Goal: Task Accomplishment & Management: Use online tool/utility

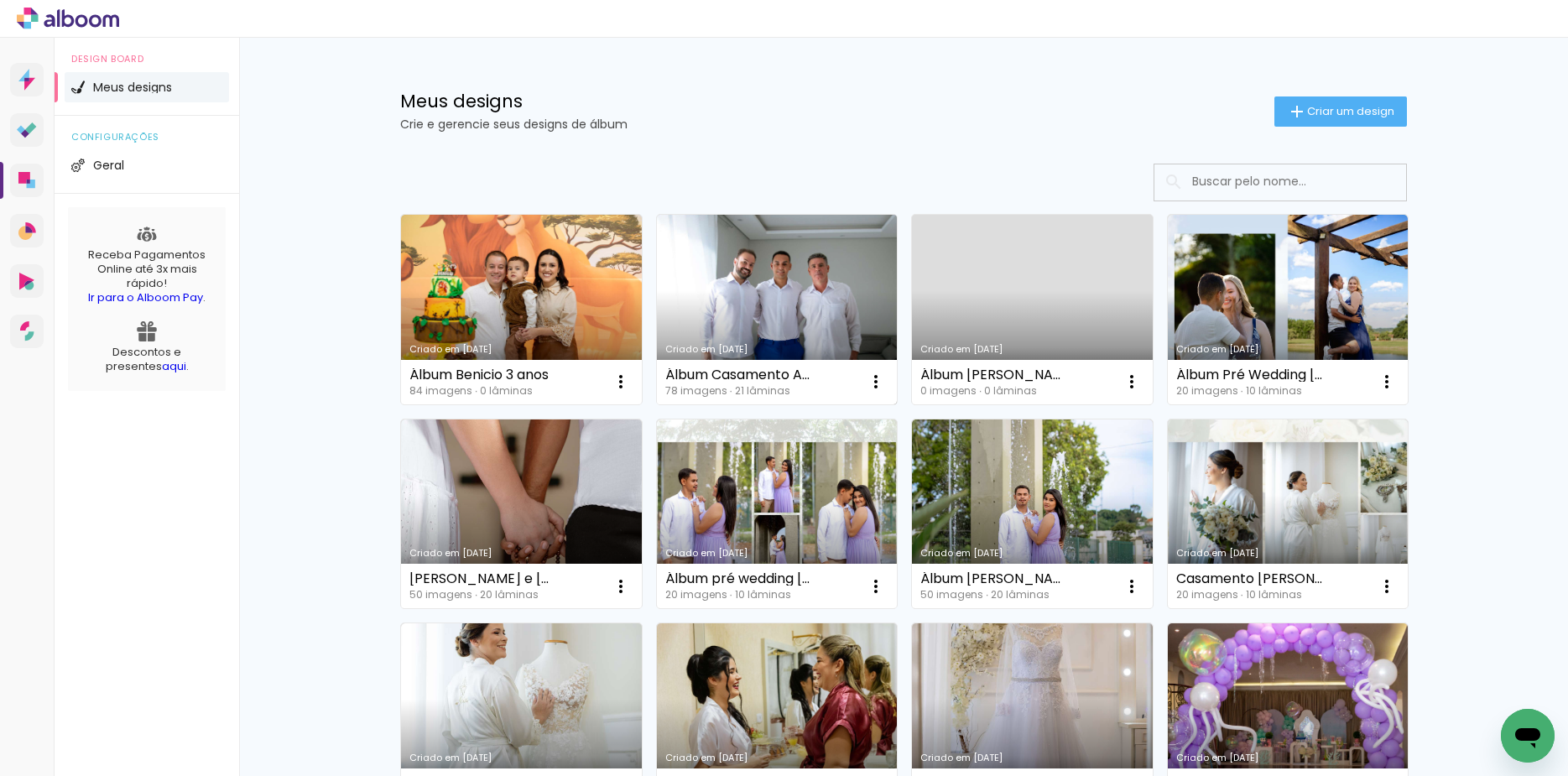
click at [729, 304] on link "Criado em [DATE]" at bounding box center [778, 309] width 241 height 189
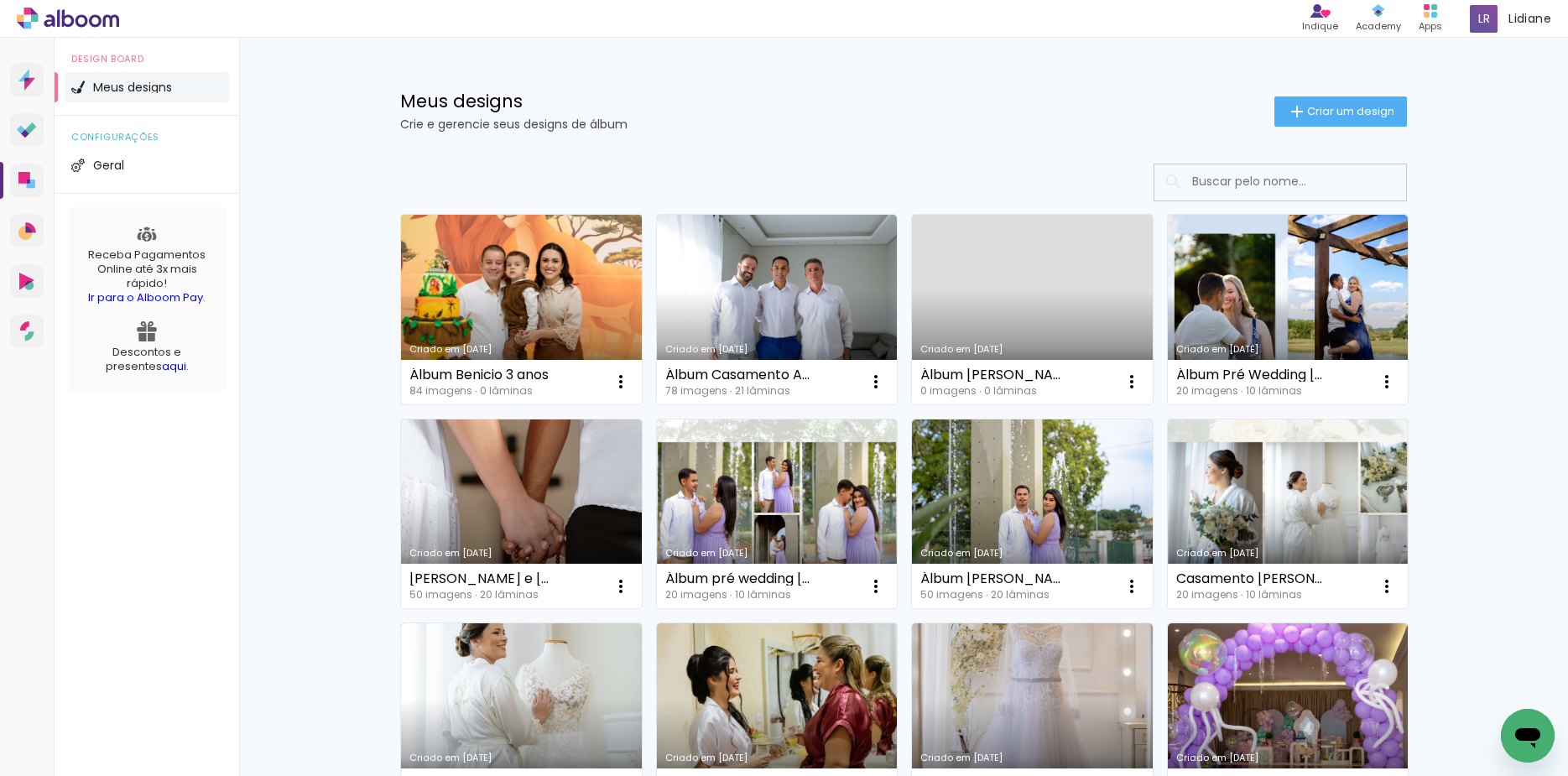
click at [531, 301] on link "Criado em [DATE]" at bounding box center [521, 309] width 241 height 189
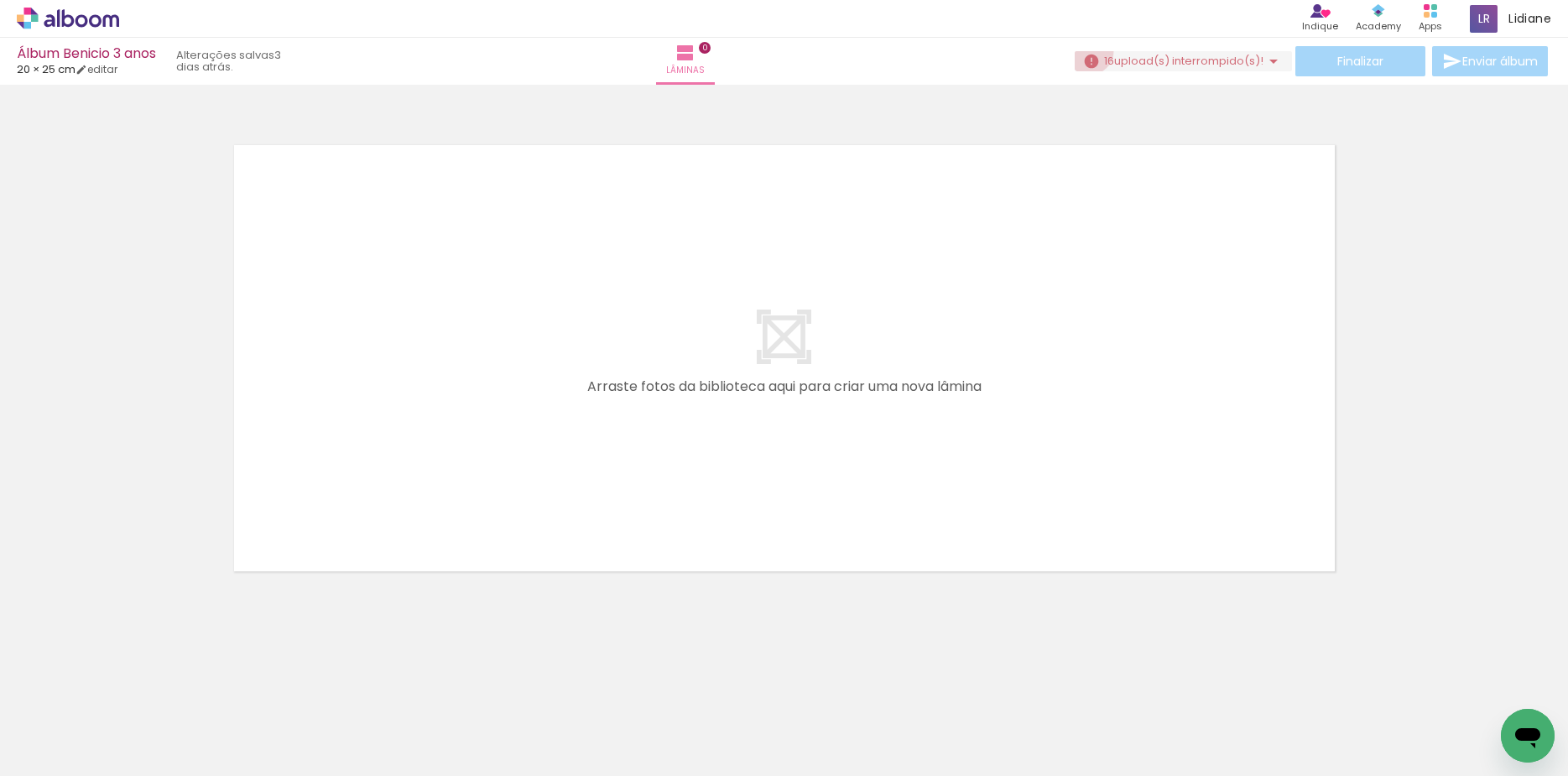
click at [1082, 51] on paper-button "16 upload(s) interrompido(s)! 80,95%" at bounding box center [1183, 61] width 217 height 20
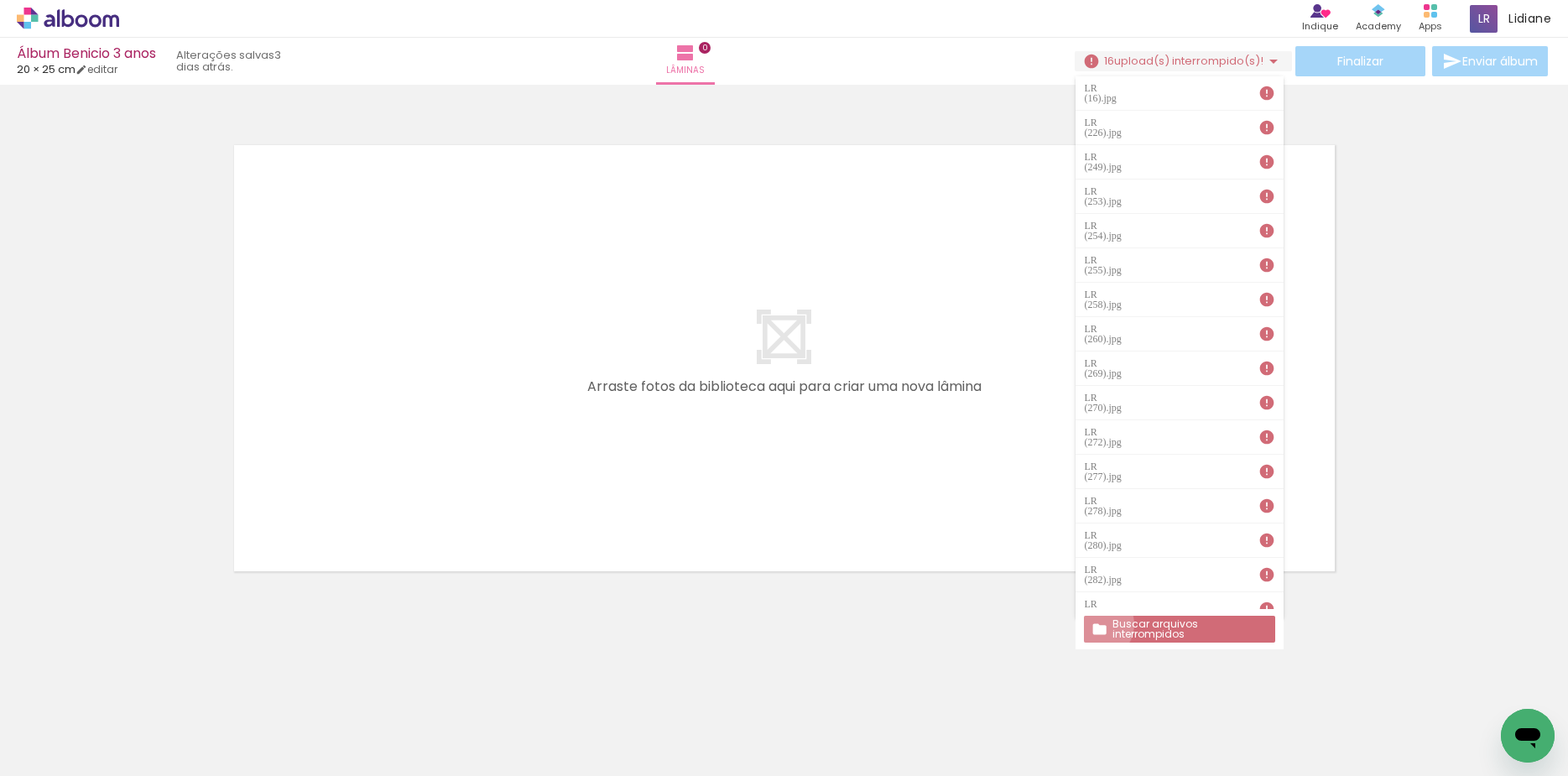
click at [1096, 621] on iron-icon at bounding box center [1099, 629] width 16 height 17
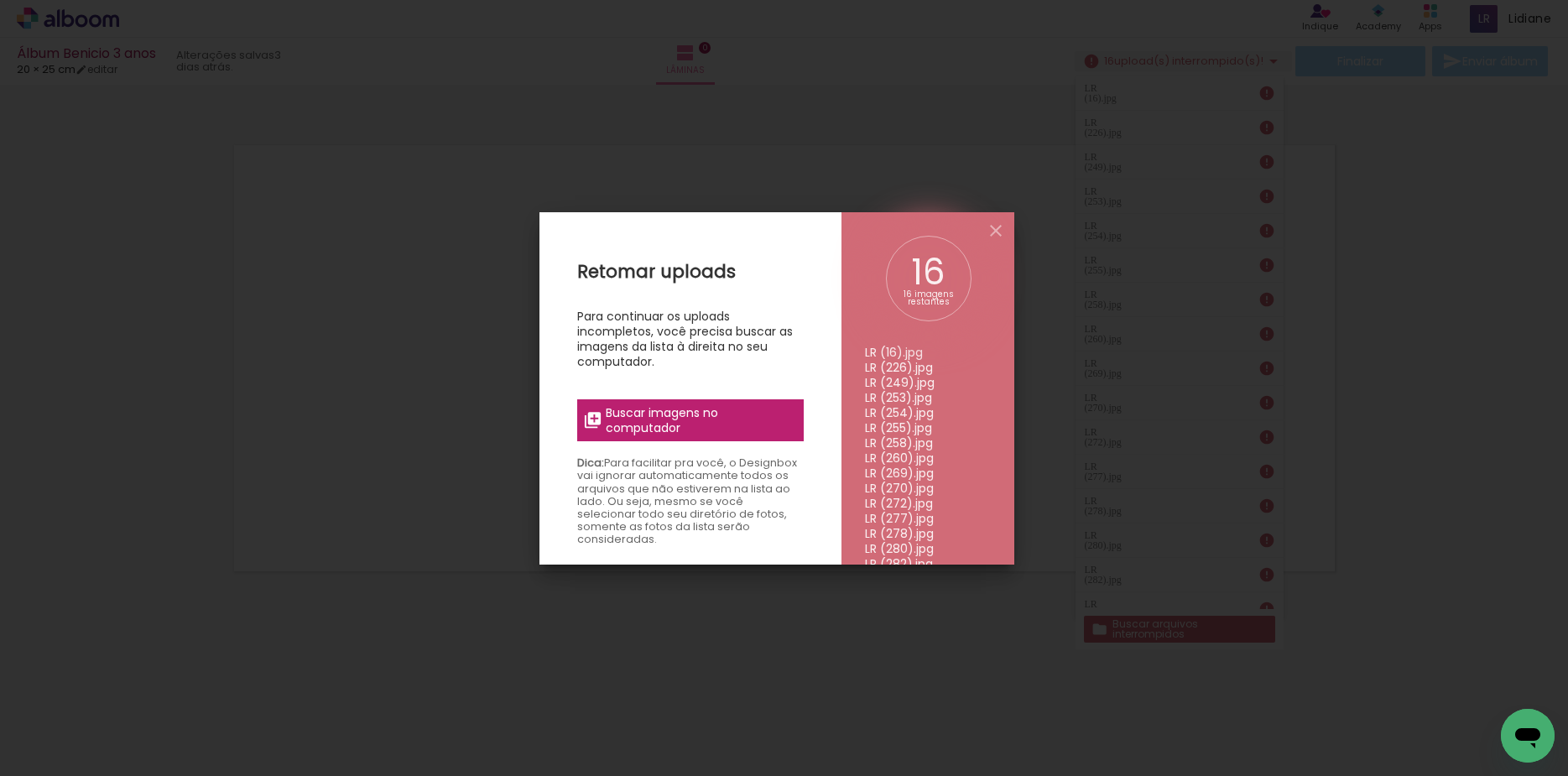
click at [630, 401] on label "Buscar imagens no computador" at bounding box center [690, 419] width 227 height 42
click at [0, 0] on input "file" at bounding box center [0, 0] width 0 height 0
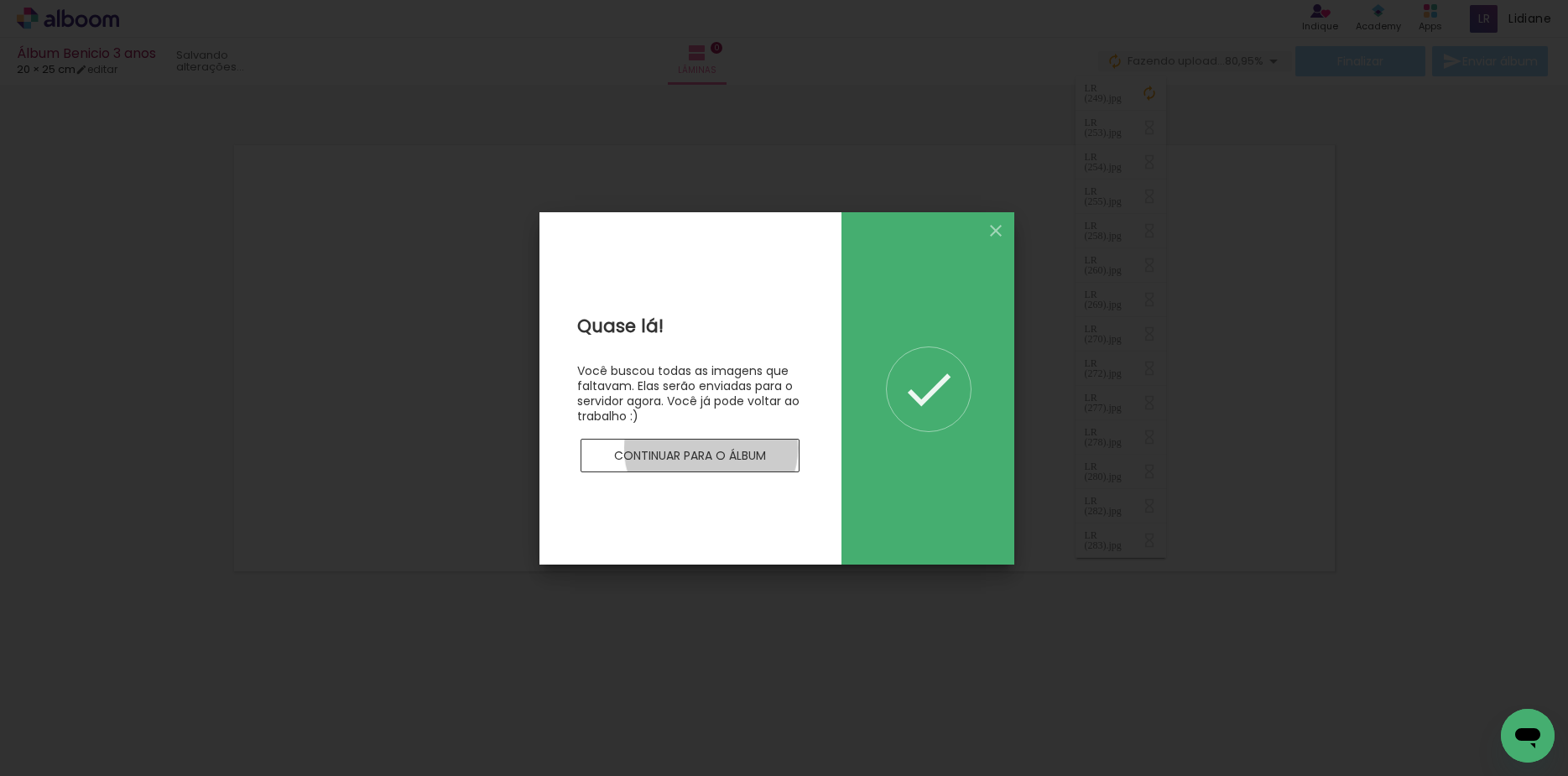
click at [0, 0] on slot "Continuar para o álbum" at bounding box center [0, 0] width 0 height 0
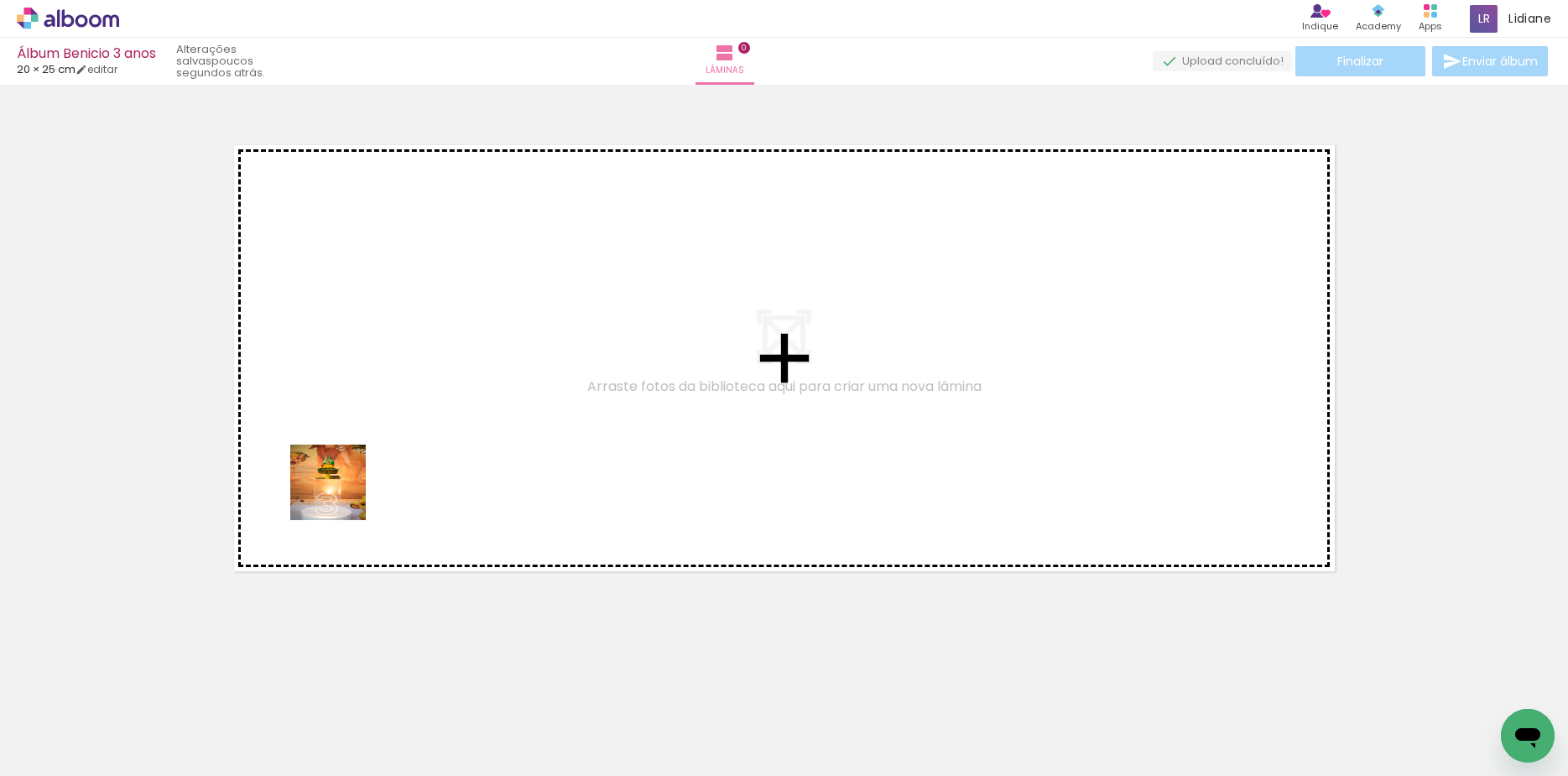
drag, startPoint x: 261, startPoint y: 729, endPoint x: 372, endPoint y: 397, distance: 350.1
click at [372, 392] on quentale-workspace at bounding box center [784, 388] width 1568 height 776
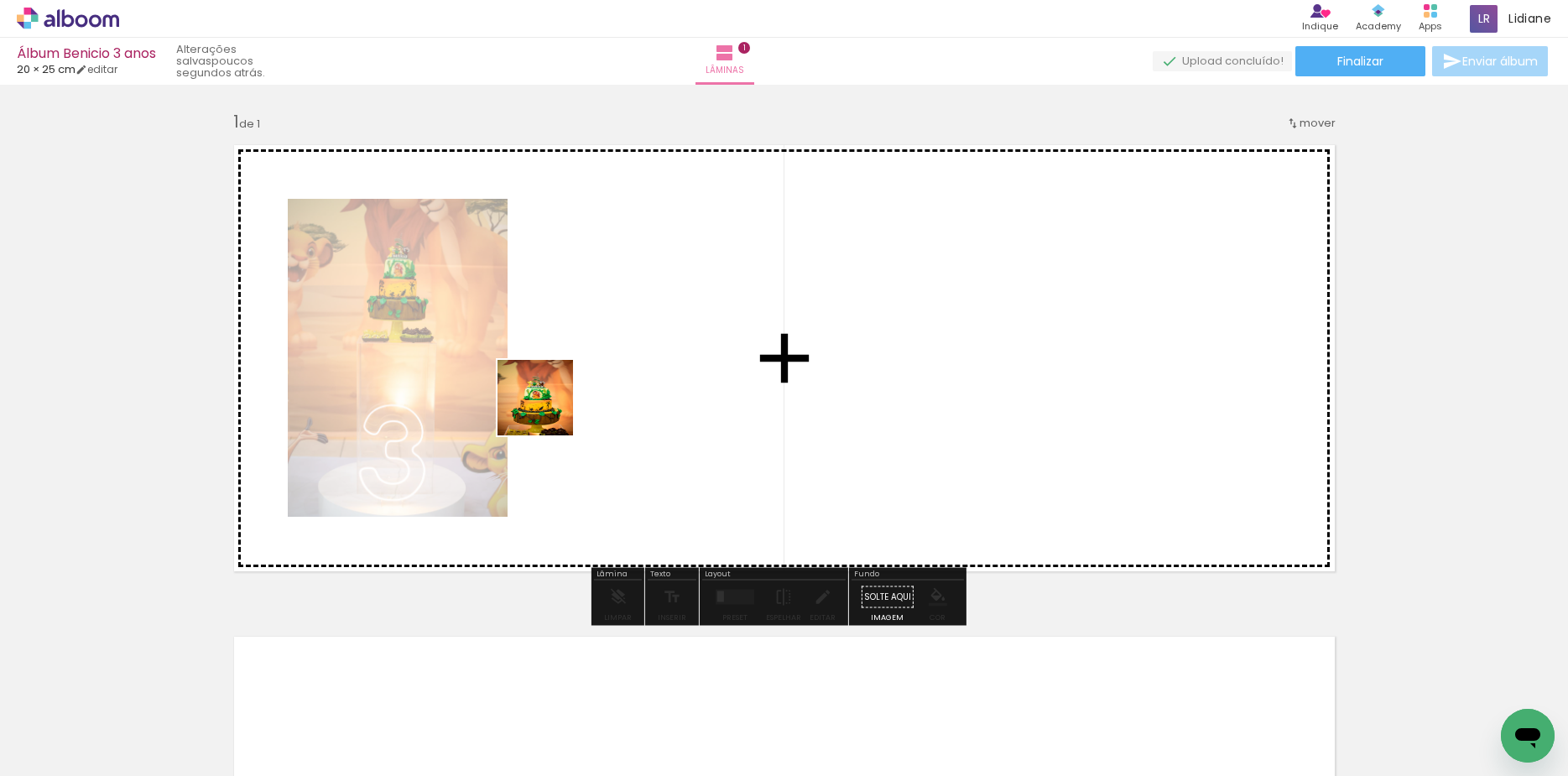
drag, startPoint x: 351, startPoint y: 733, endPoint x: 549, endPoint y: 403, distance: 384.8
click at [549, 403] on quentale-workspace at bounding box center [784, 388] width 1568 height 776
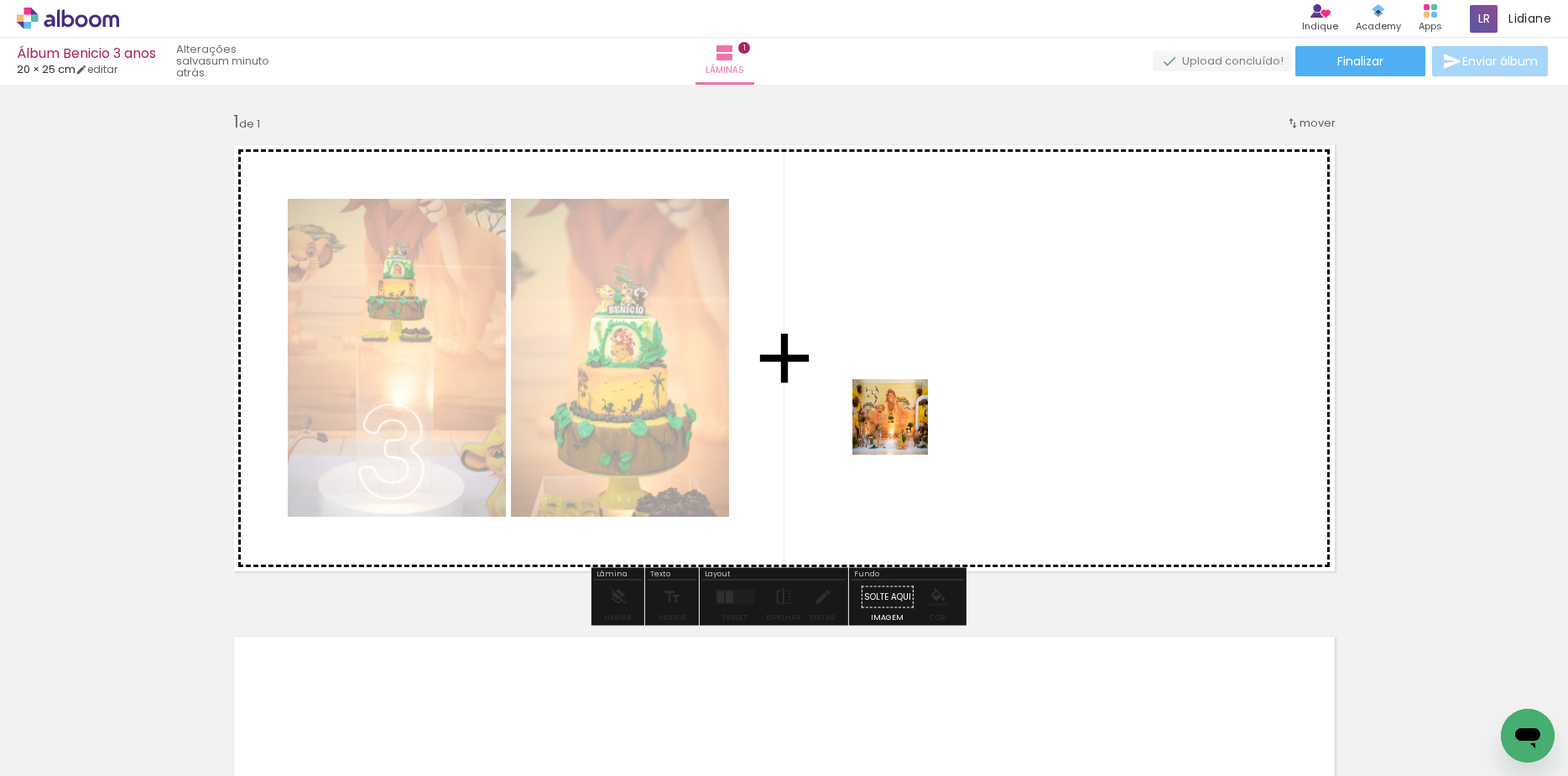
drag, startPoint x: 469, startPoint y: 719, endPoint x: 910, endPoint y: 417, distance: 534.5
click at [910, 417] on quentale-workspace at bounding box center [784, 388] width 1568 height 776
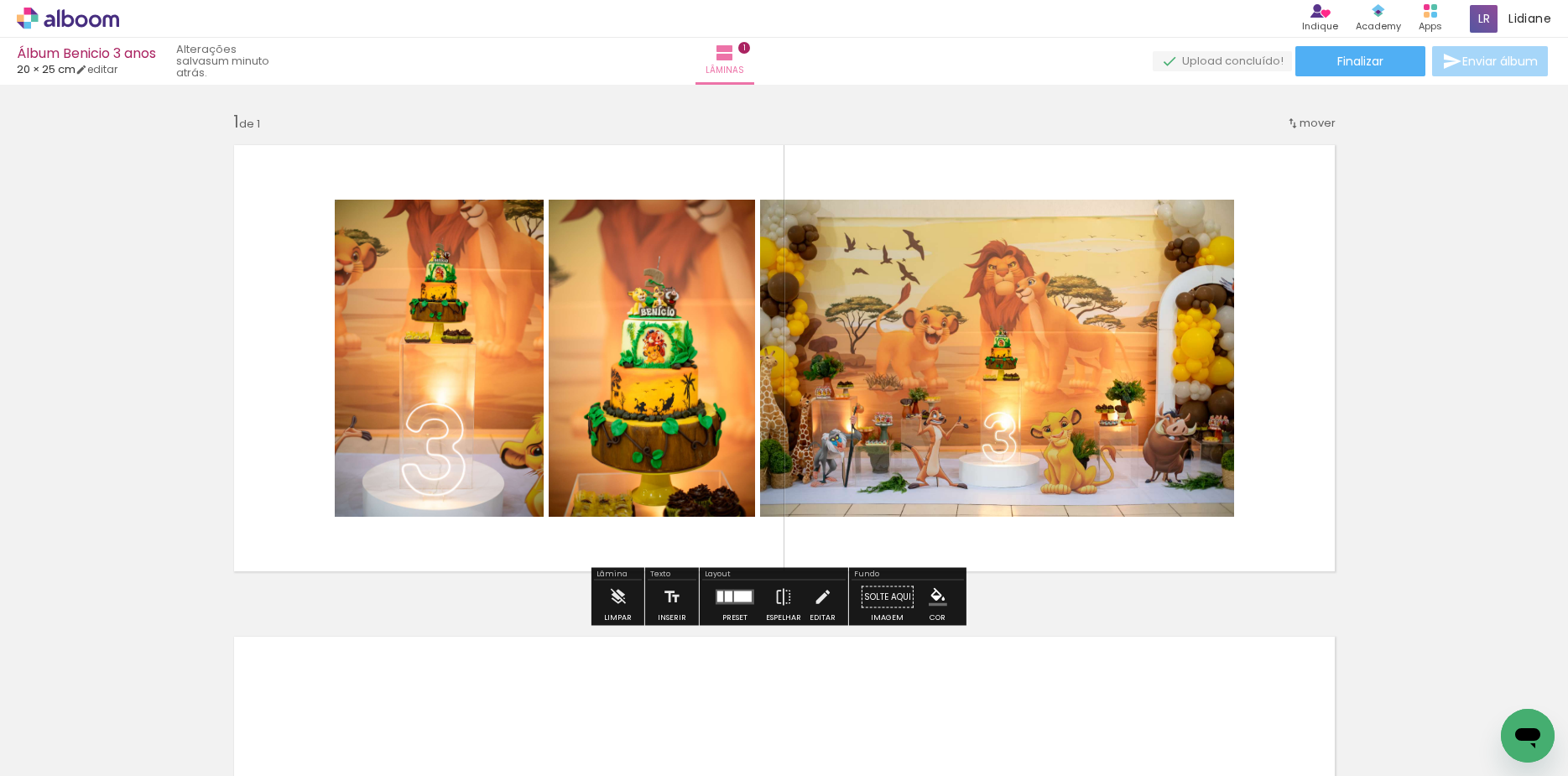
click at [727, 599] on div at bounding box center [728, 597] width 8 height 11
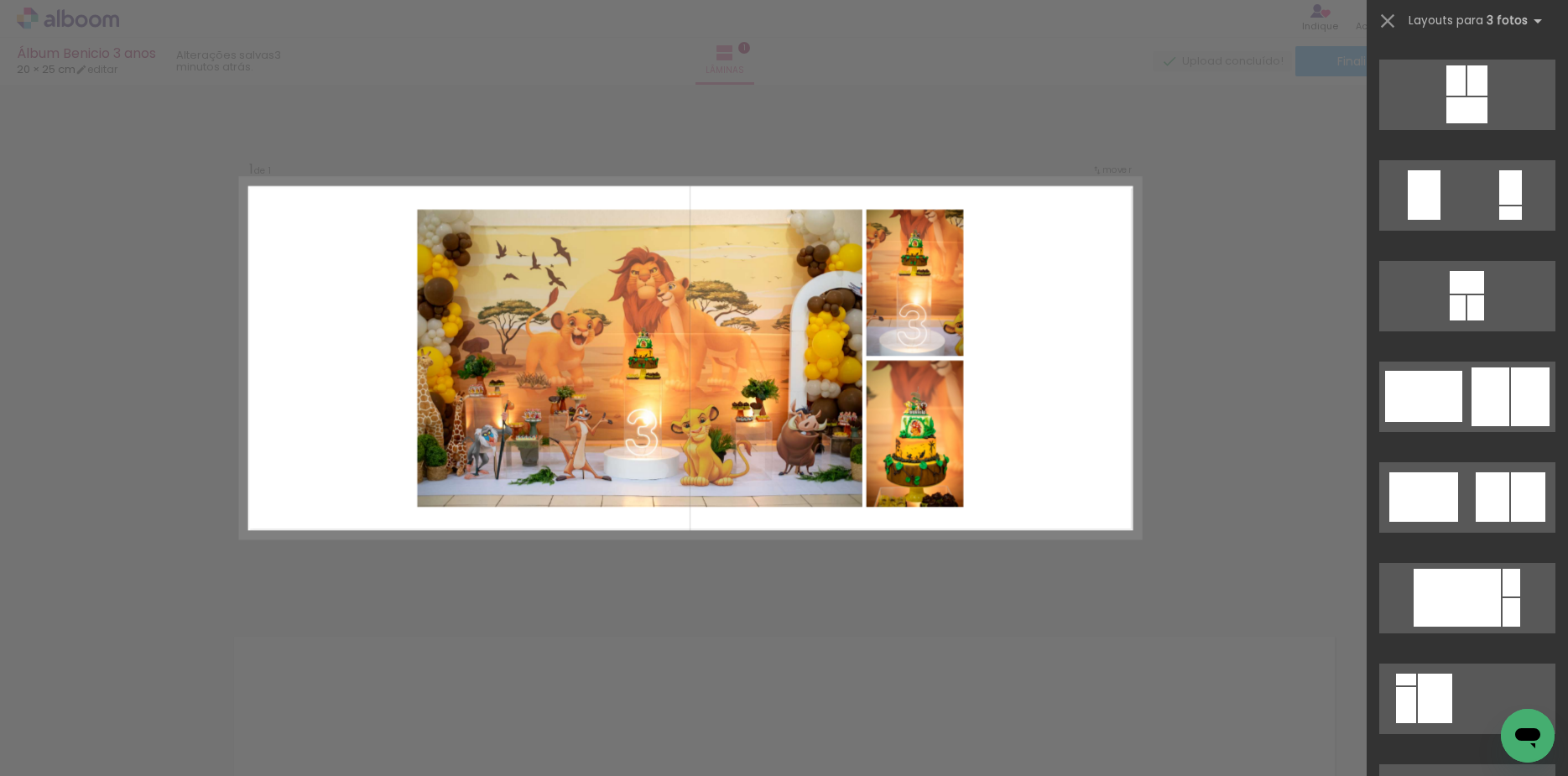
scroll to position [2412, 0]
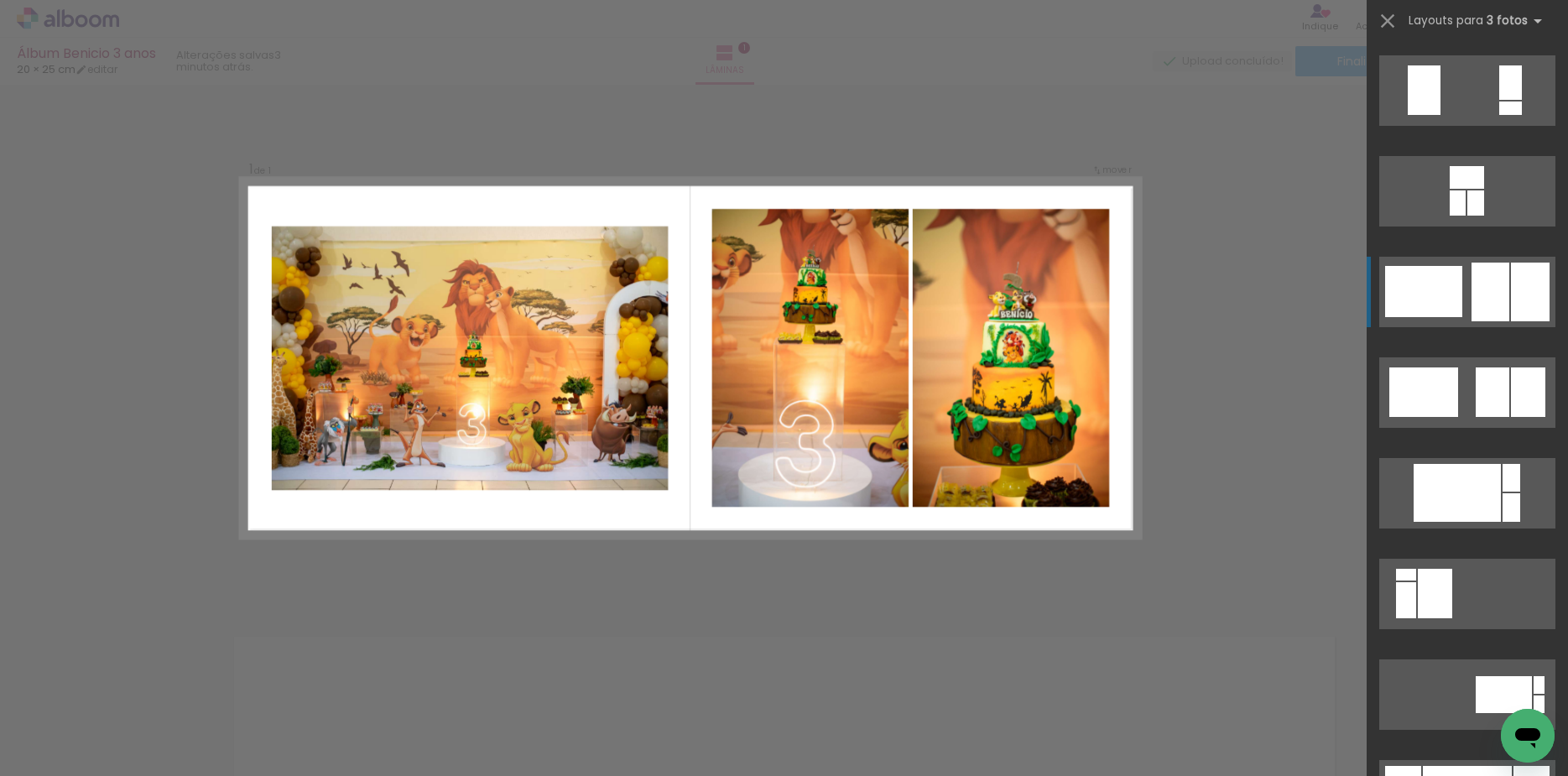
click at [1461, 227] on quentale-layouter at bounding box center [1467, 191] width 177 height 70
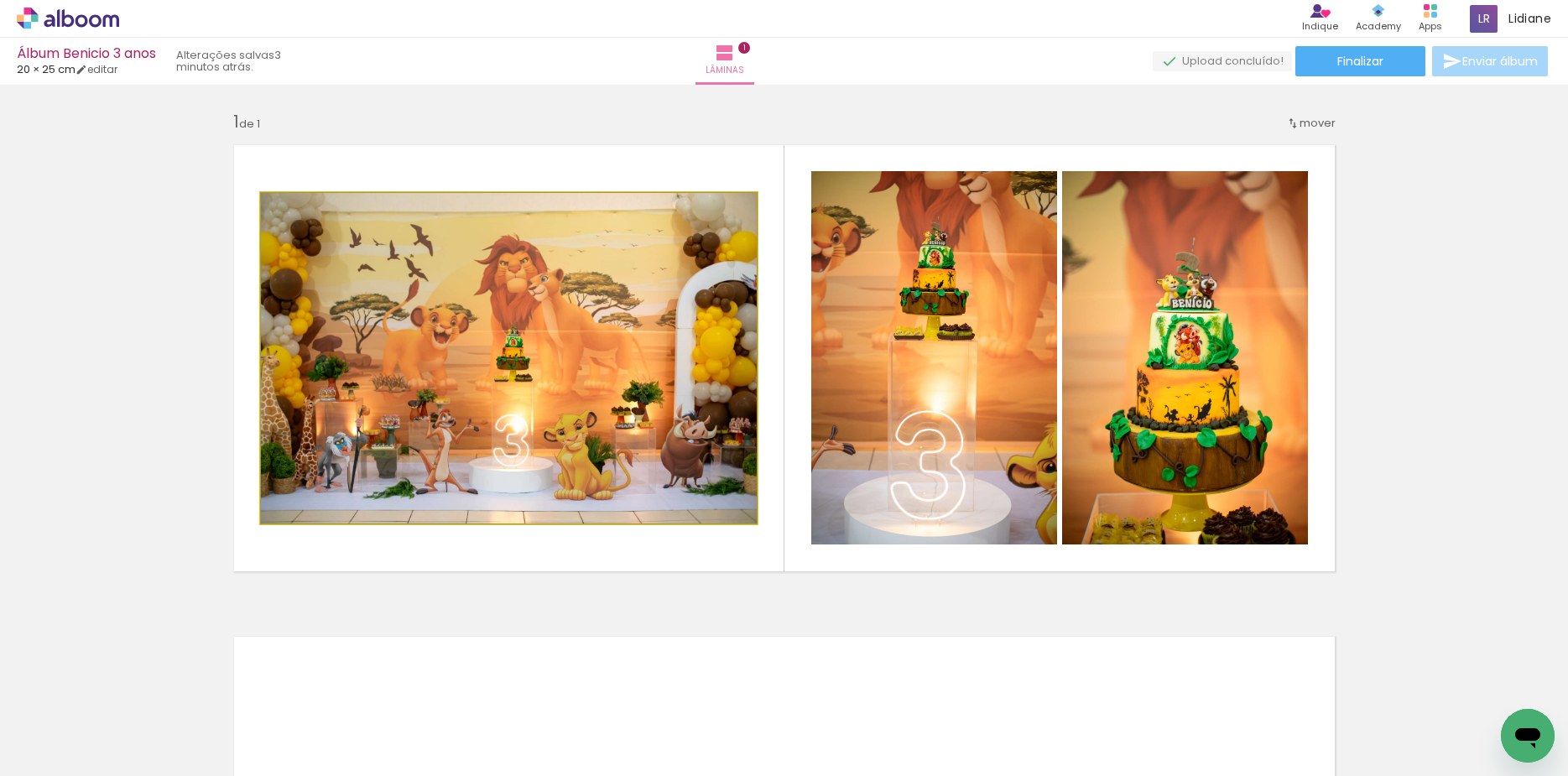
drag, startPoint x: 565, startPoint y: 369, endPoint x: 590, endPoint y: 360, distance: 26.6
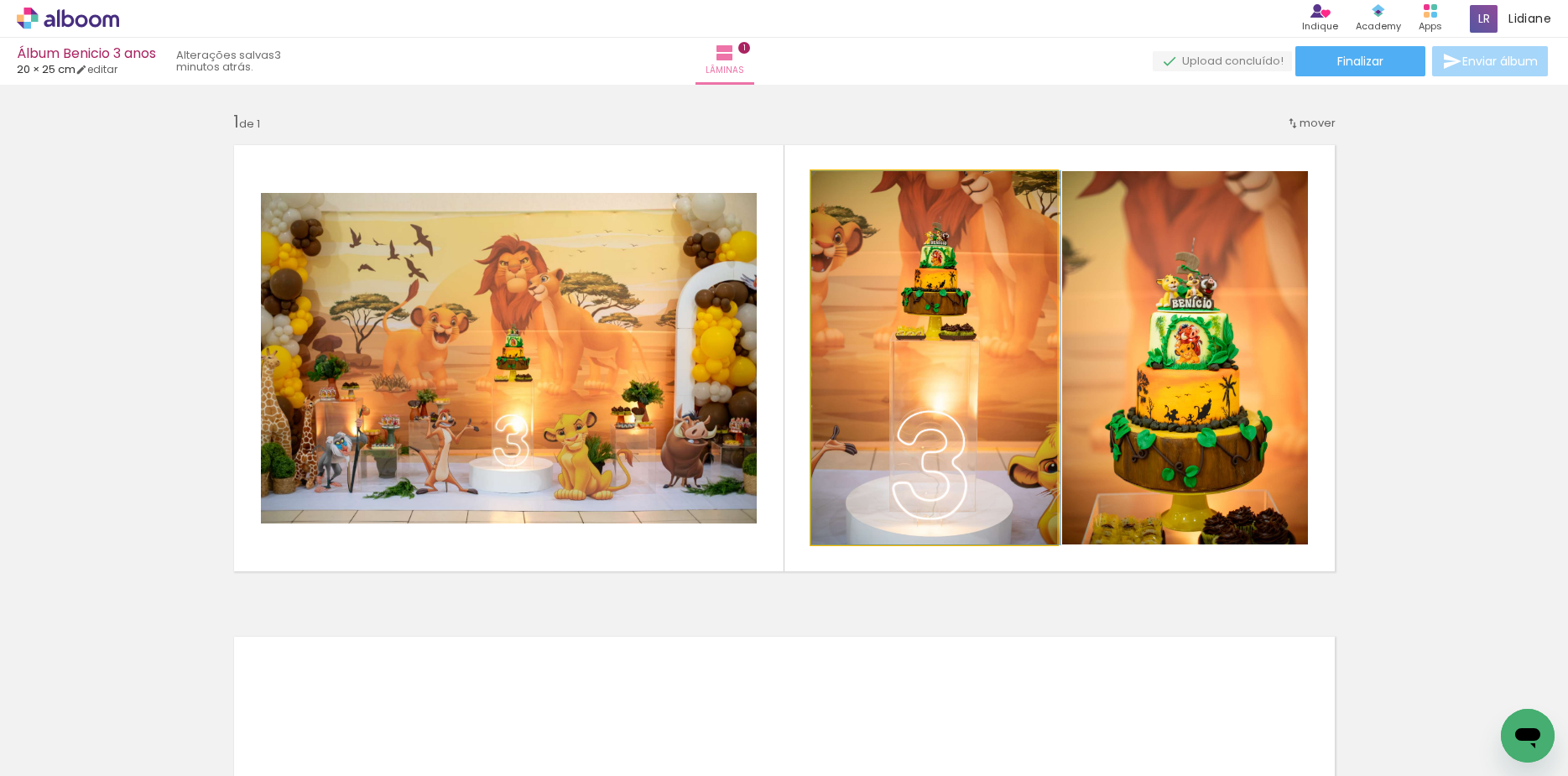
drag, startPoint x: 927, startPoint y: 354, endPoint x: 964, endPoint y: 385, distance: 48.3
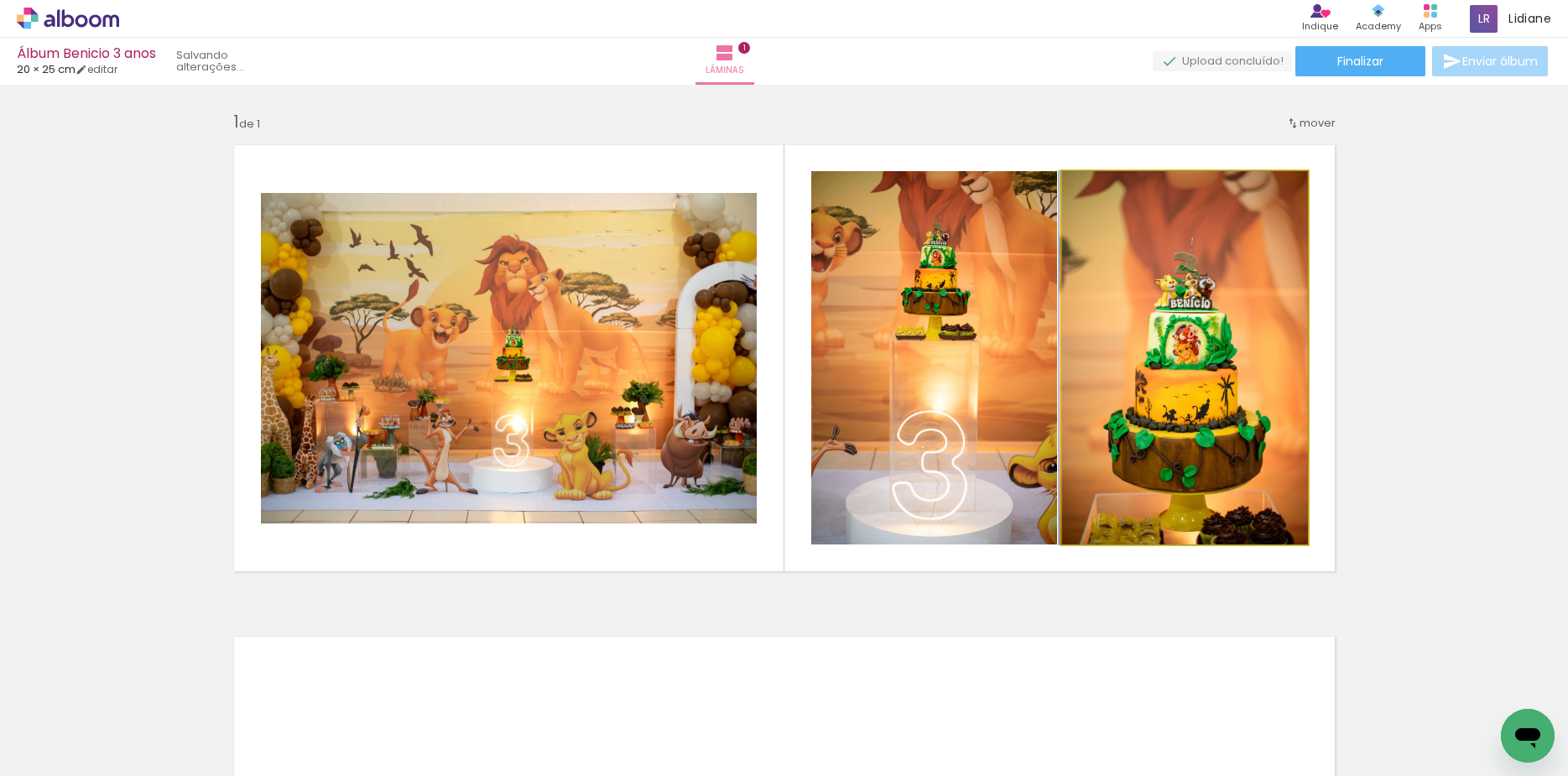
drag, startPoint x: 1193, startPoint y: 385, endPoint x: 1167, endPoint y: 387, distance: 26.1
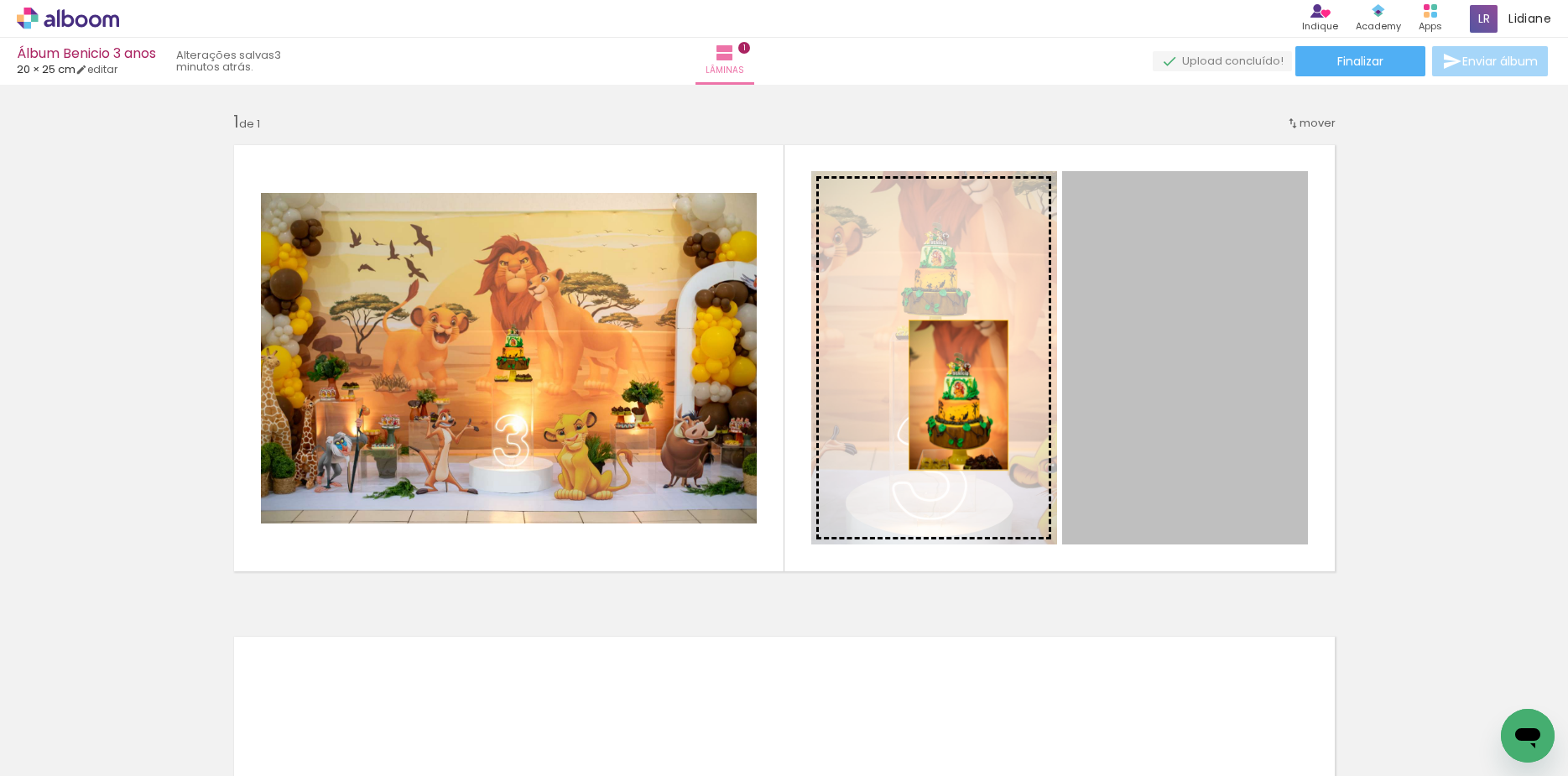
drag, startPoint x: 1197, startPoint y: 405, endPoint x: 940, endPoint y: 396, distance: 257.2
click at [0, 0] on slot at bounding box center [0, 0] width 0 height 0
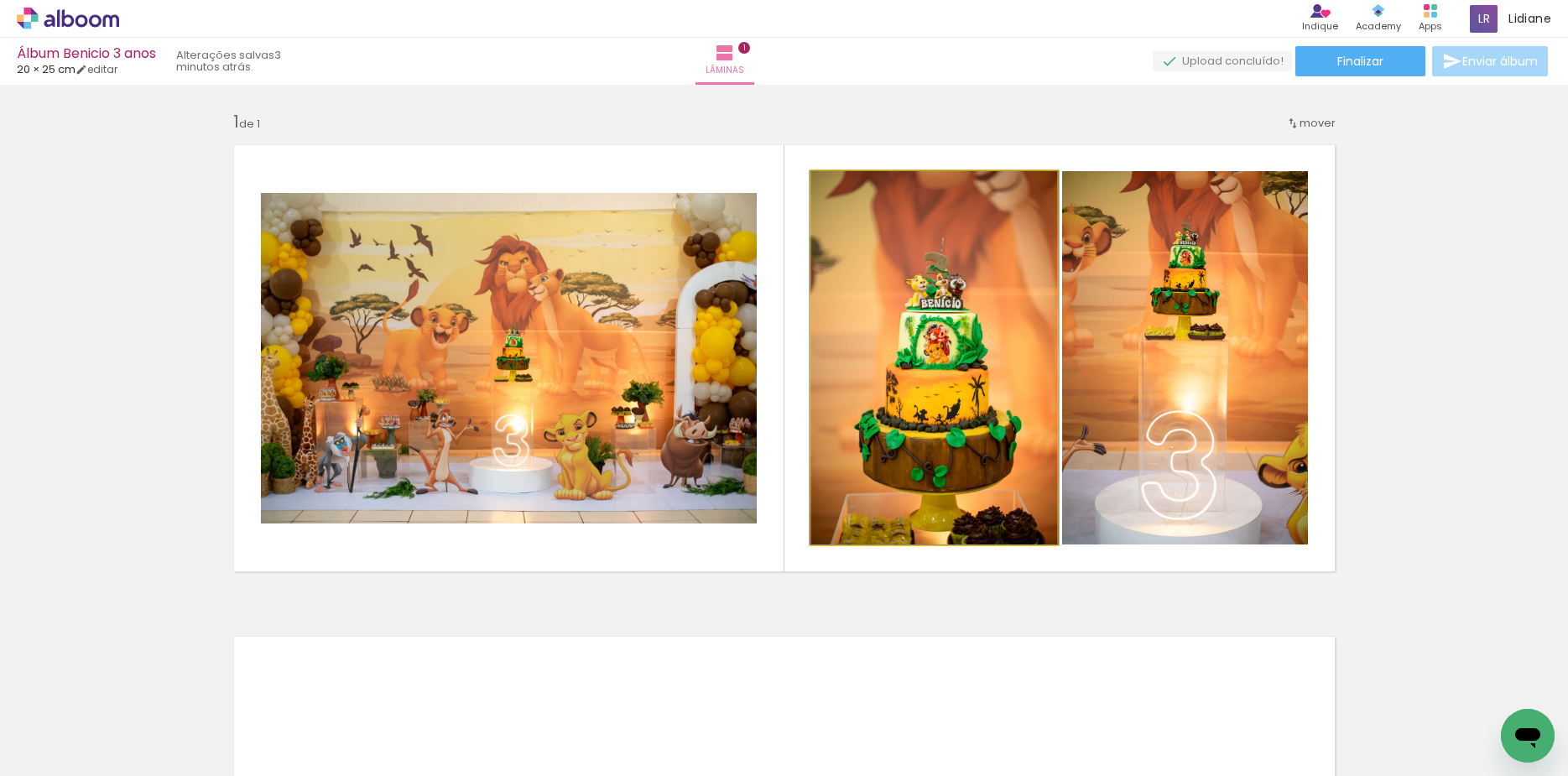
drag, startPoint x: 938, startPoint y: 369, endPoint x: 924, endPoint y: 369, distance: 14.0
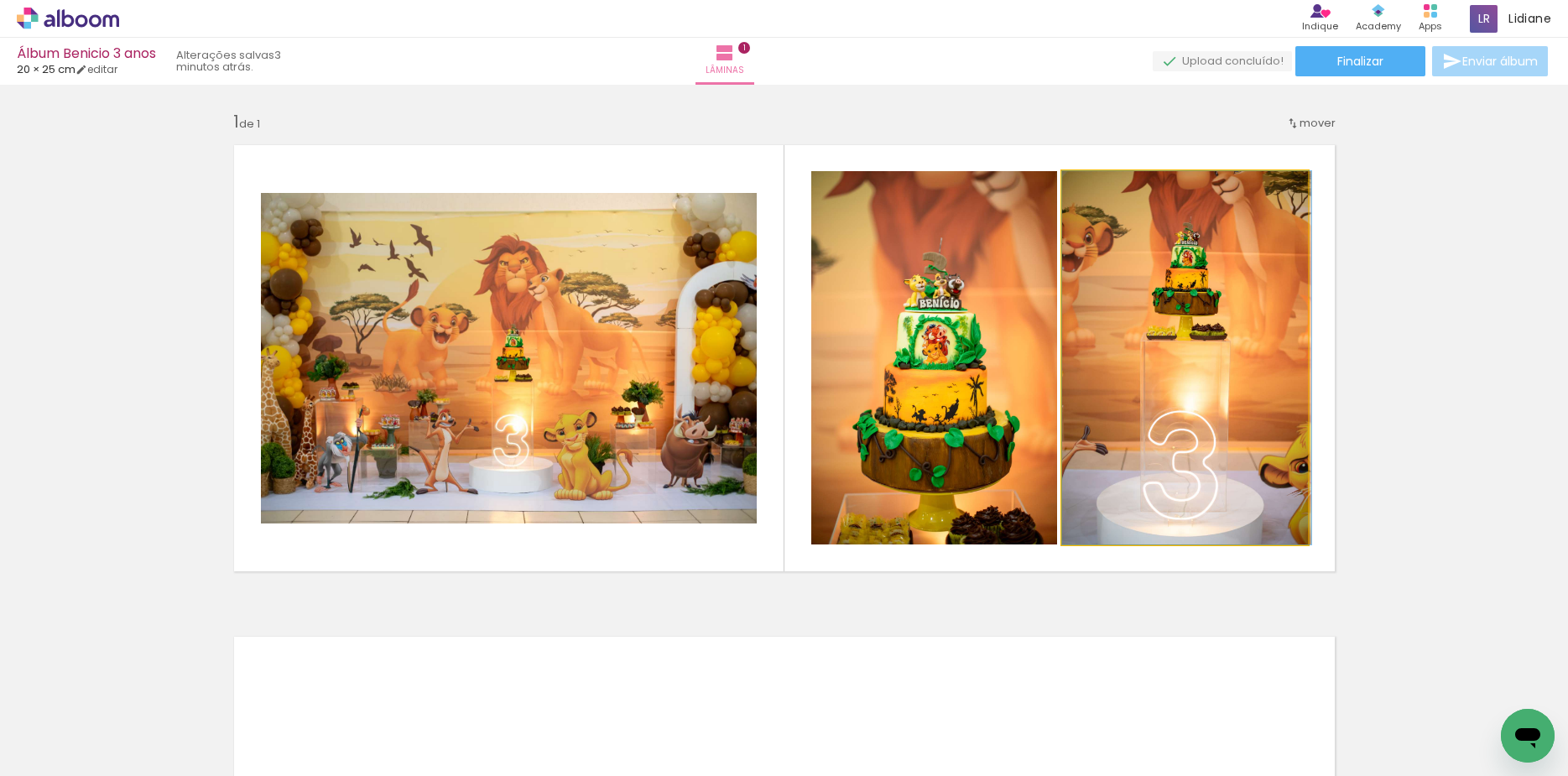
drag, startPoint x: 1162, startPoint y: 407, endPoint x: 1175, endPoint y: 423, distance: 20.6
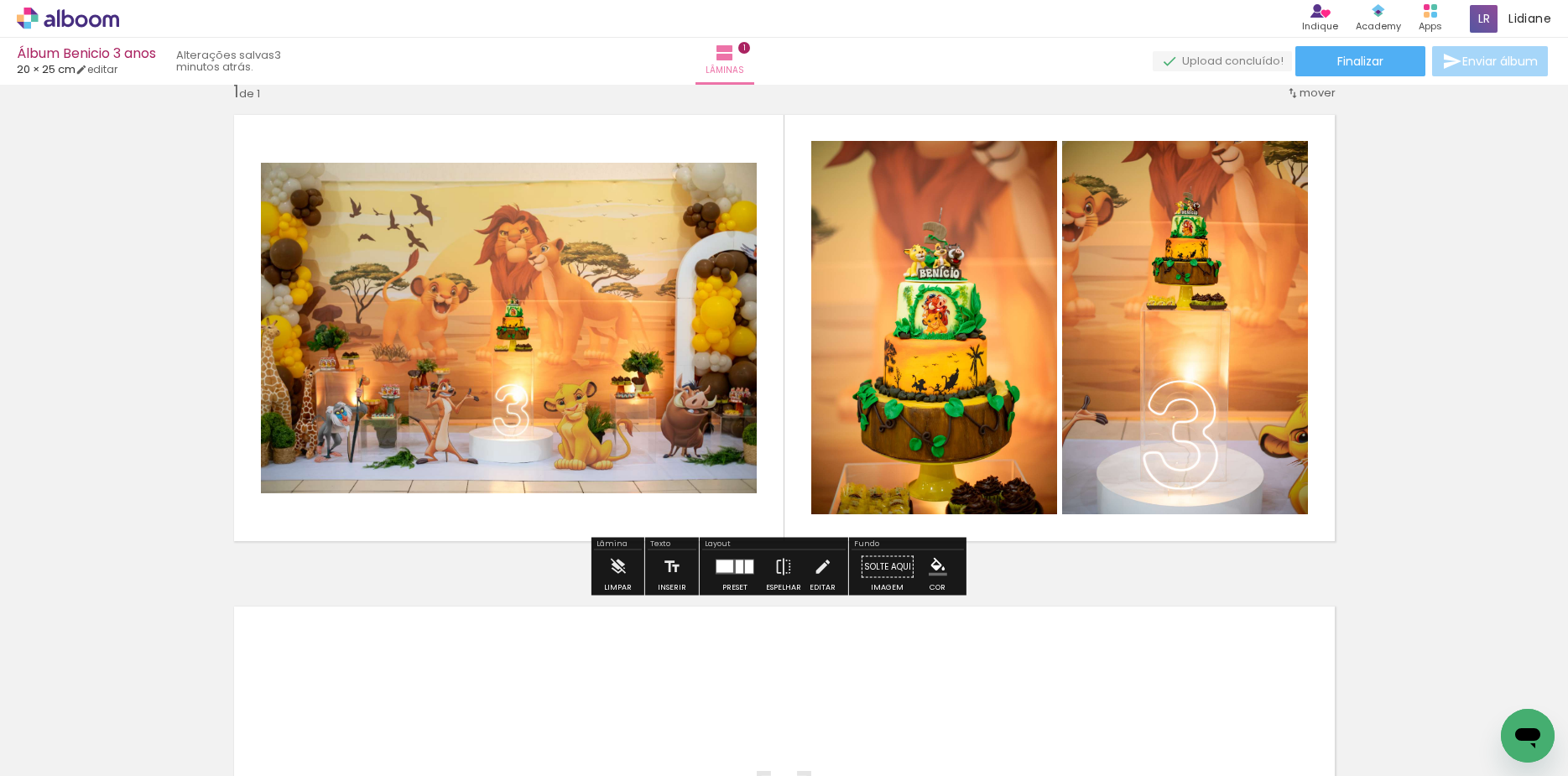
scroll to position [0, 0]
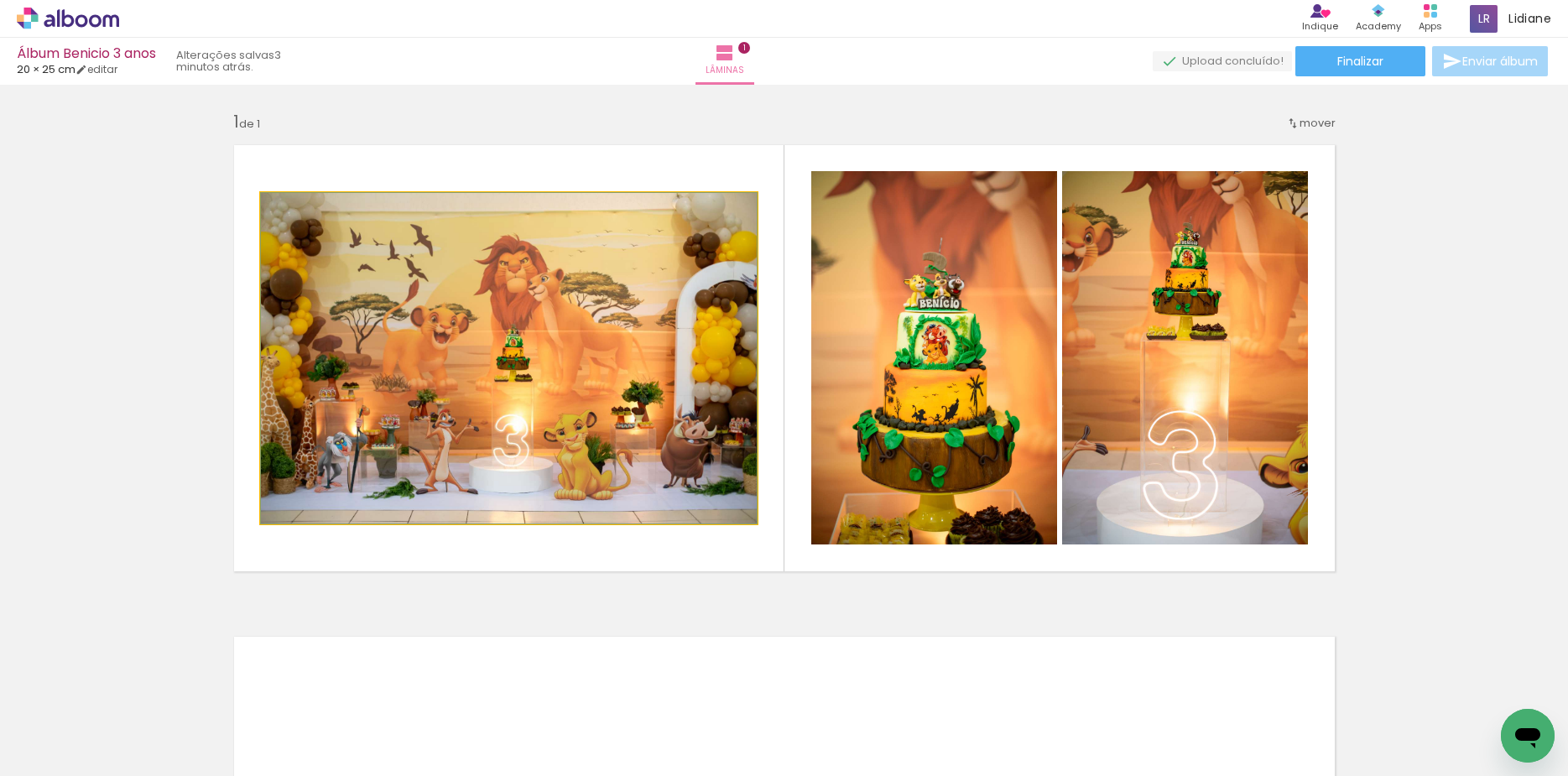
drag, startPoint x: 475, startPoint y: 371, endPoint x: 469, endPoint y: 416, distance: 45.4
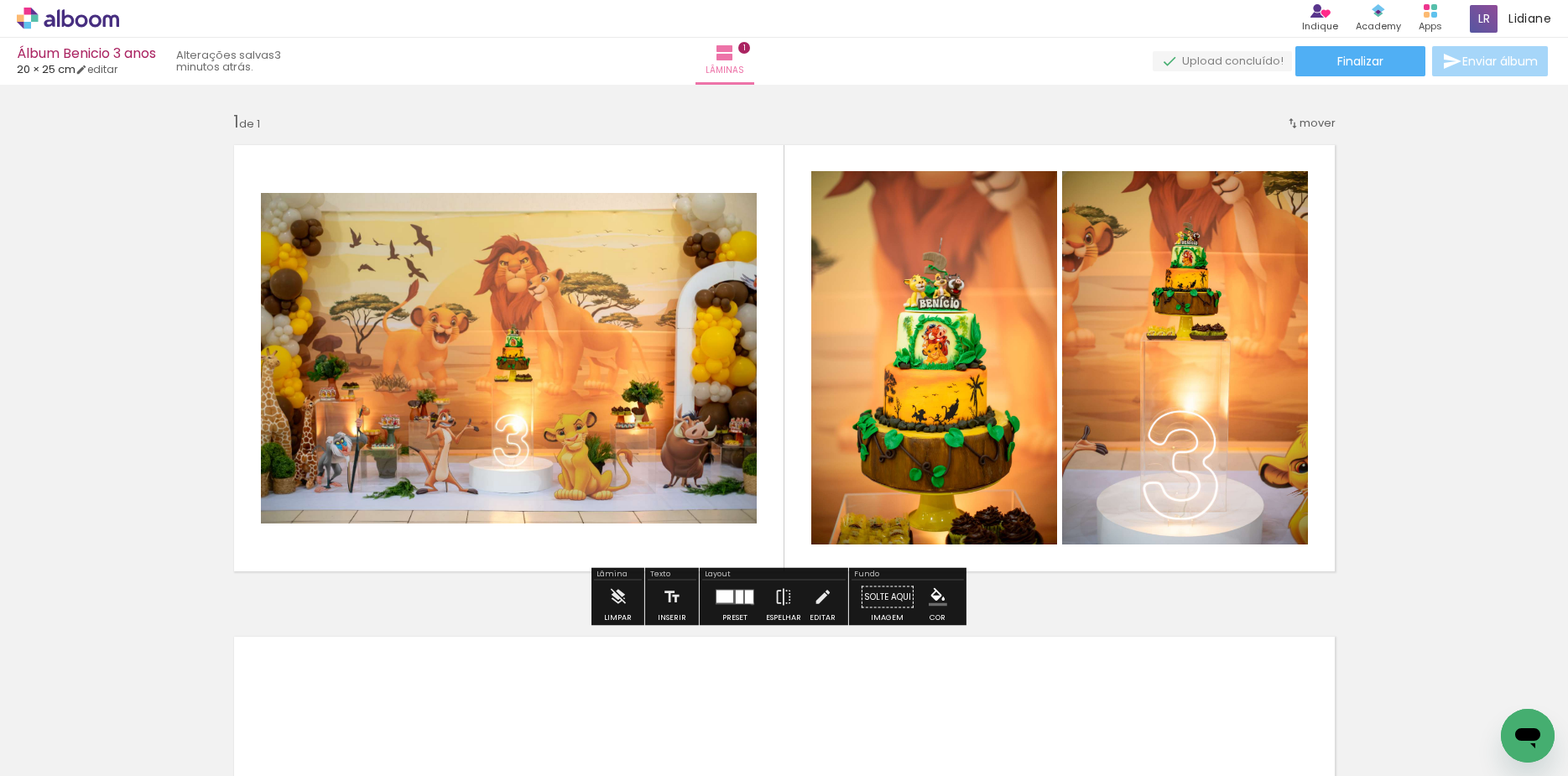
click at [748, 603] on div at bounding box center [749, 598] width 8 height 14
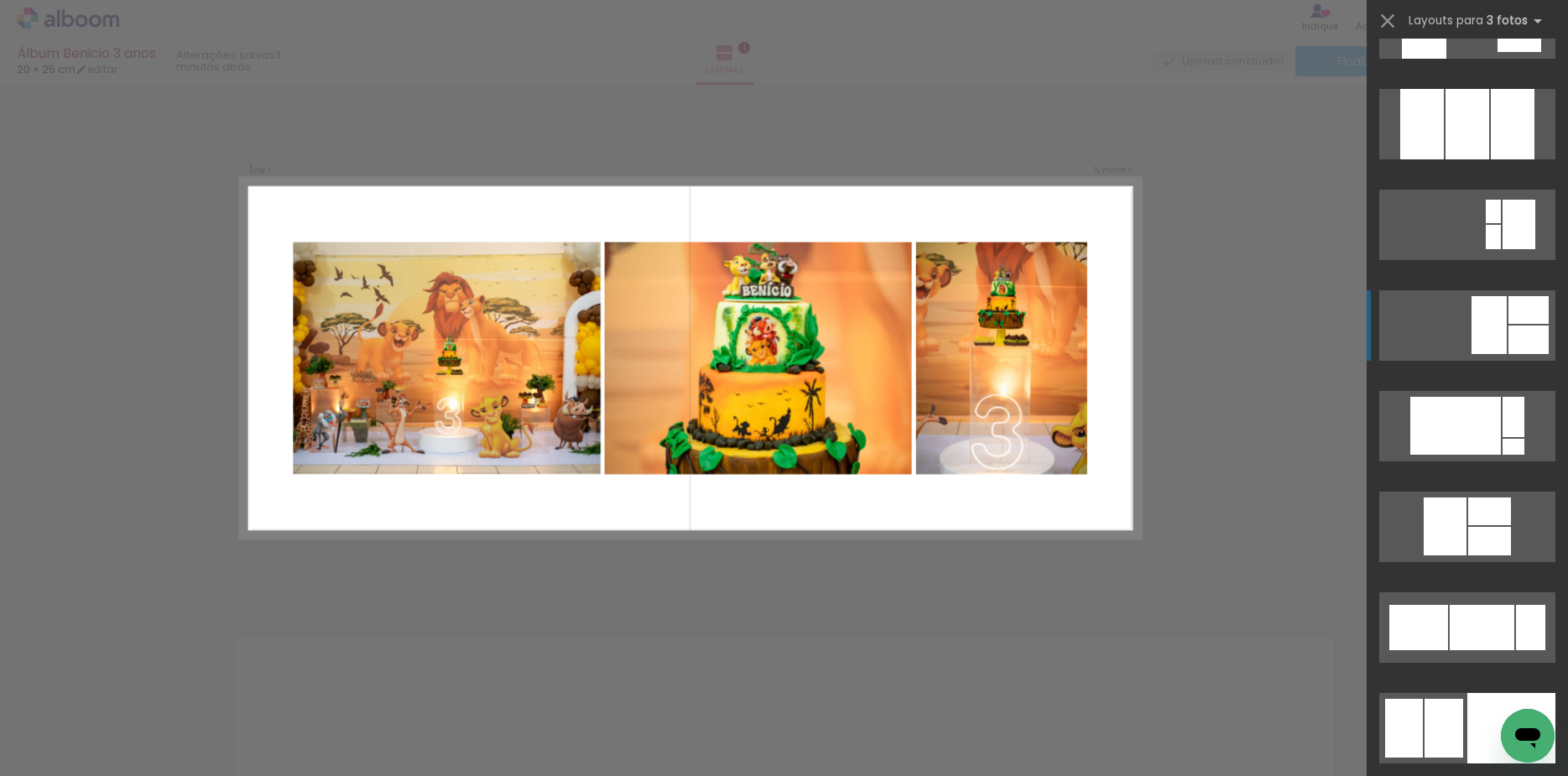
scroll to position [9539, 0]
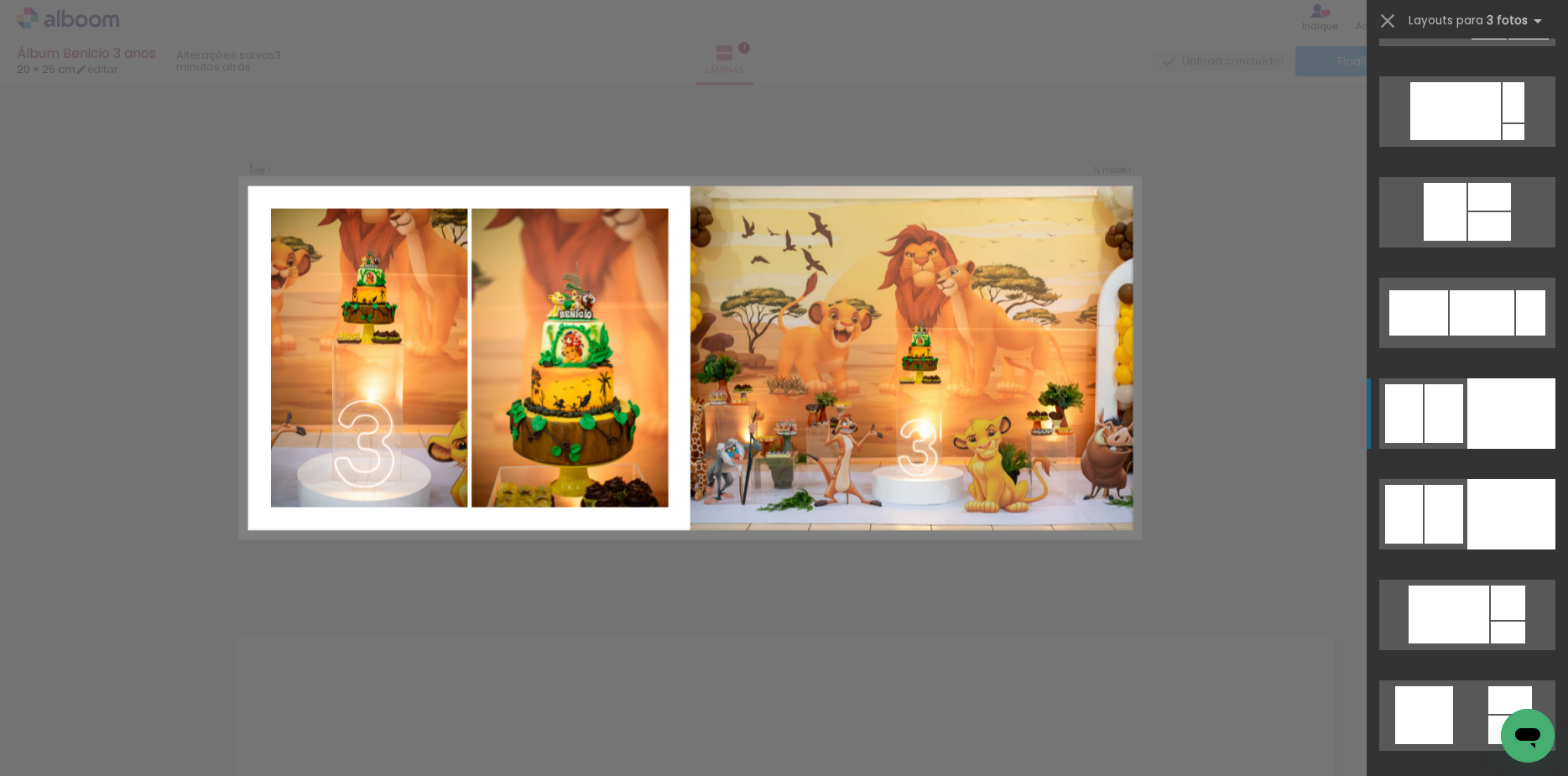
click at [1467, 479] on div at bounding box center [1511, 514] width 88 height 70
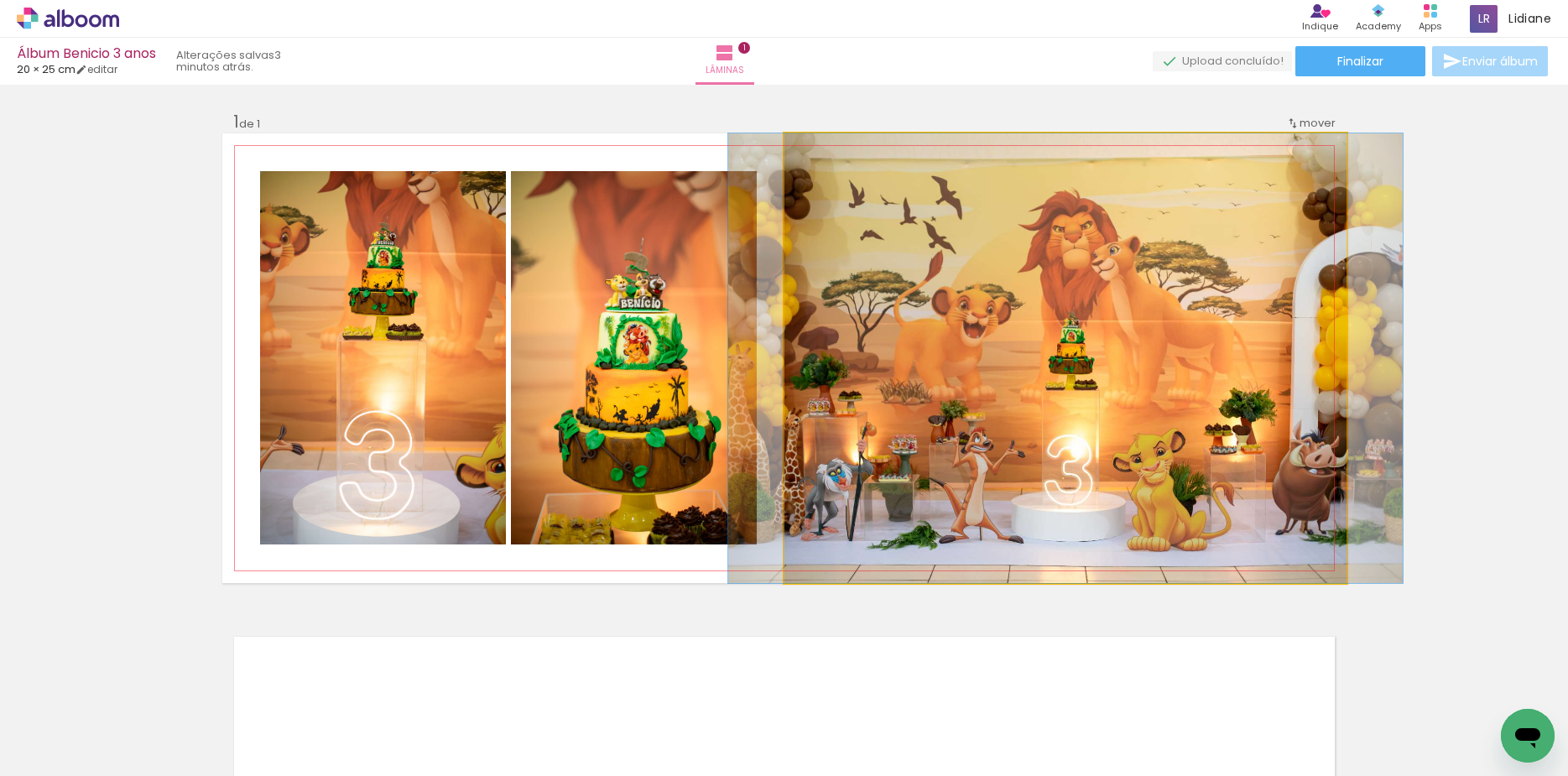
drag, startPoint x: 1104, startPoint y: 340, endPoint x: 1109, endPoint y: 348, distance: 9.4
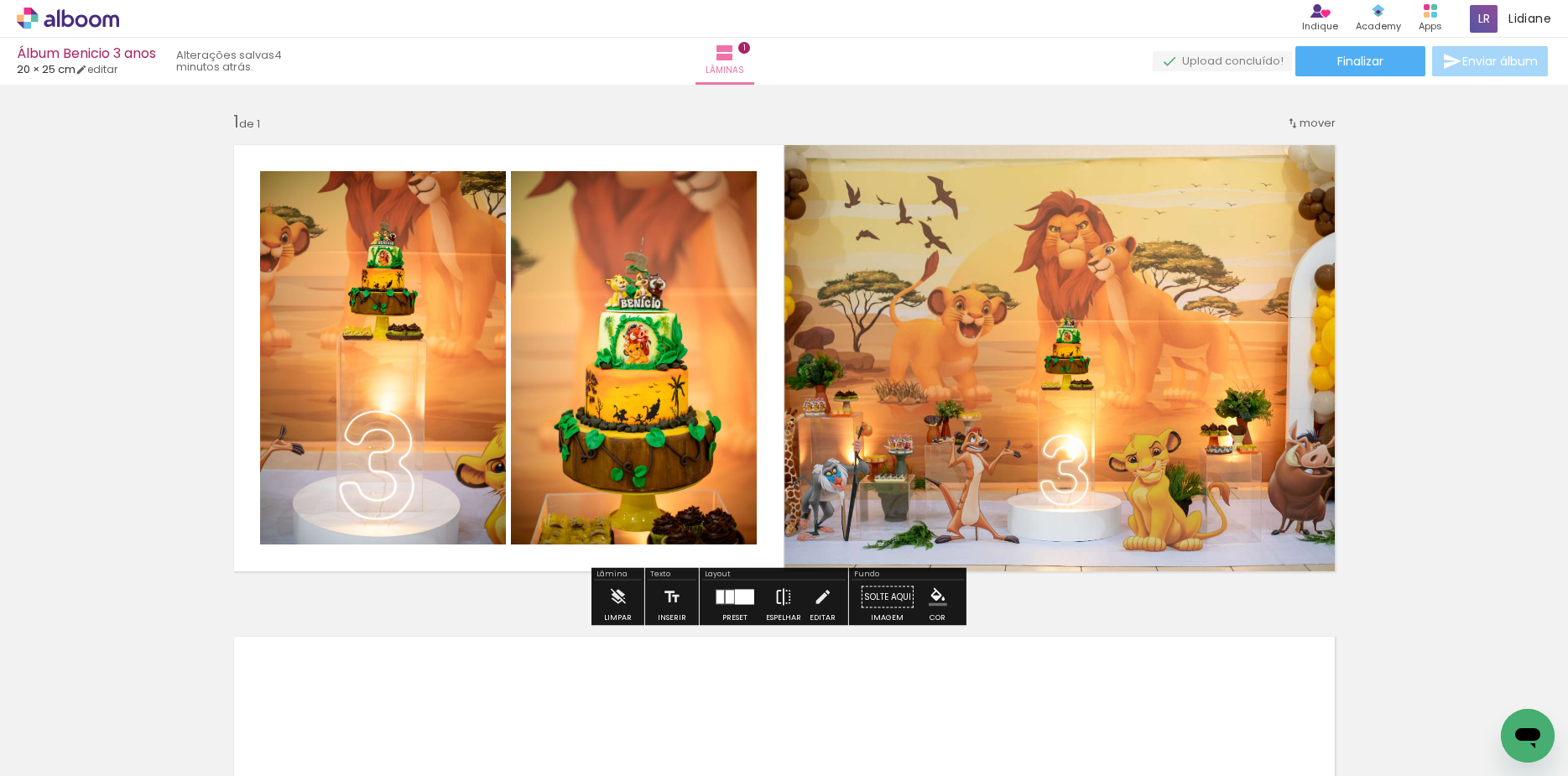
click at [762, 609] on paper-button "Espelhar" at bounding box center [783, 602] width 43 height 42
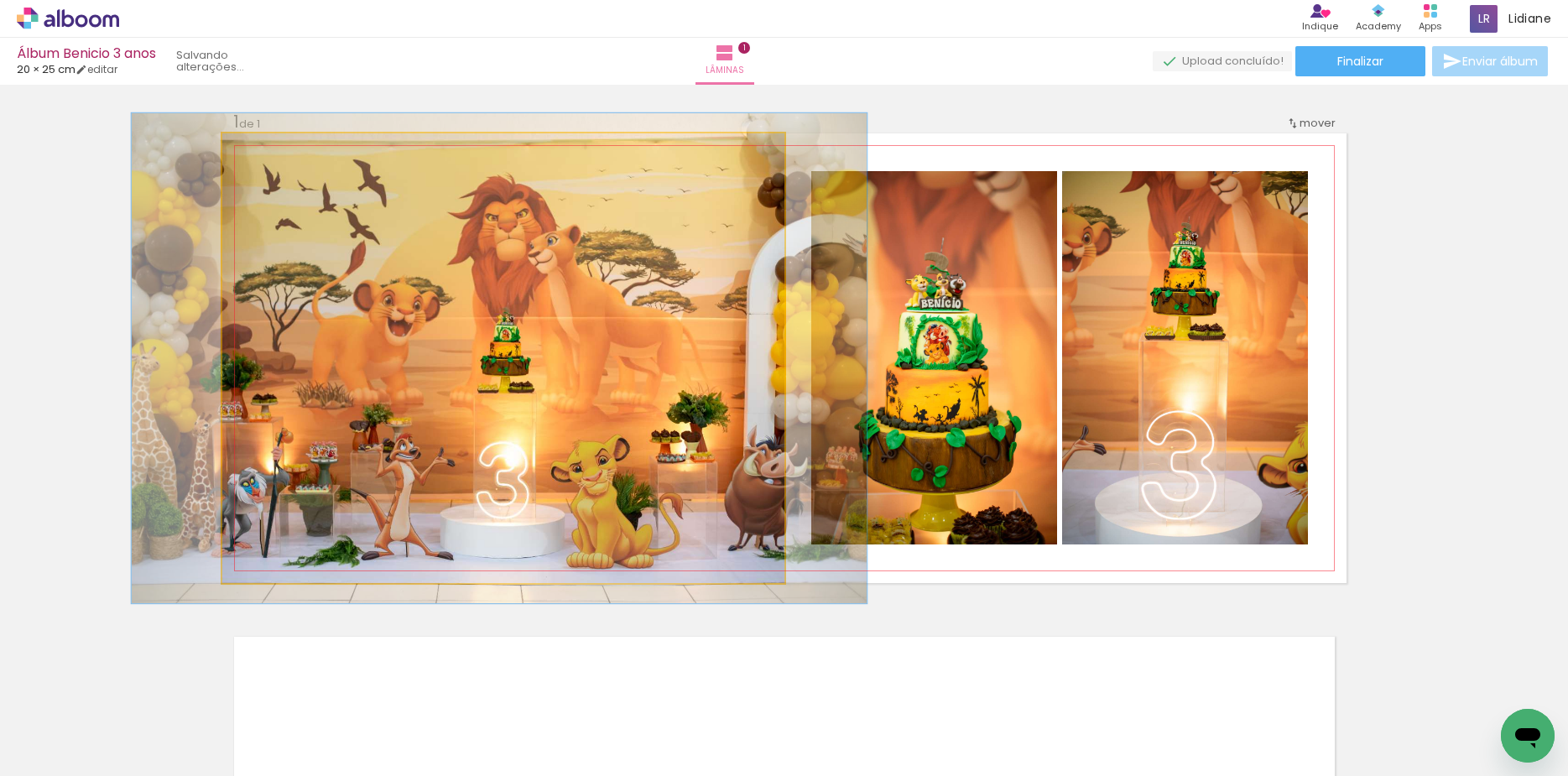
click at [259, 153] on div at bounding box center [267, 151] width 15 height 15
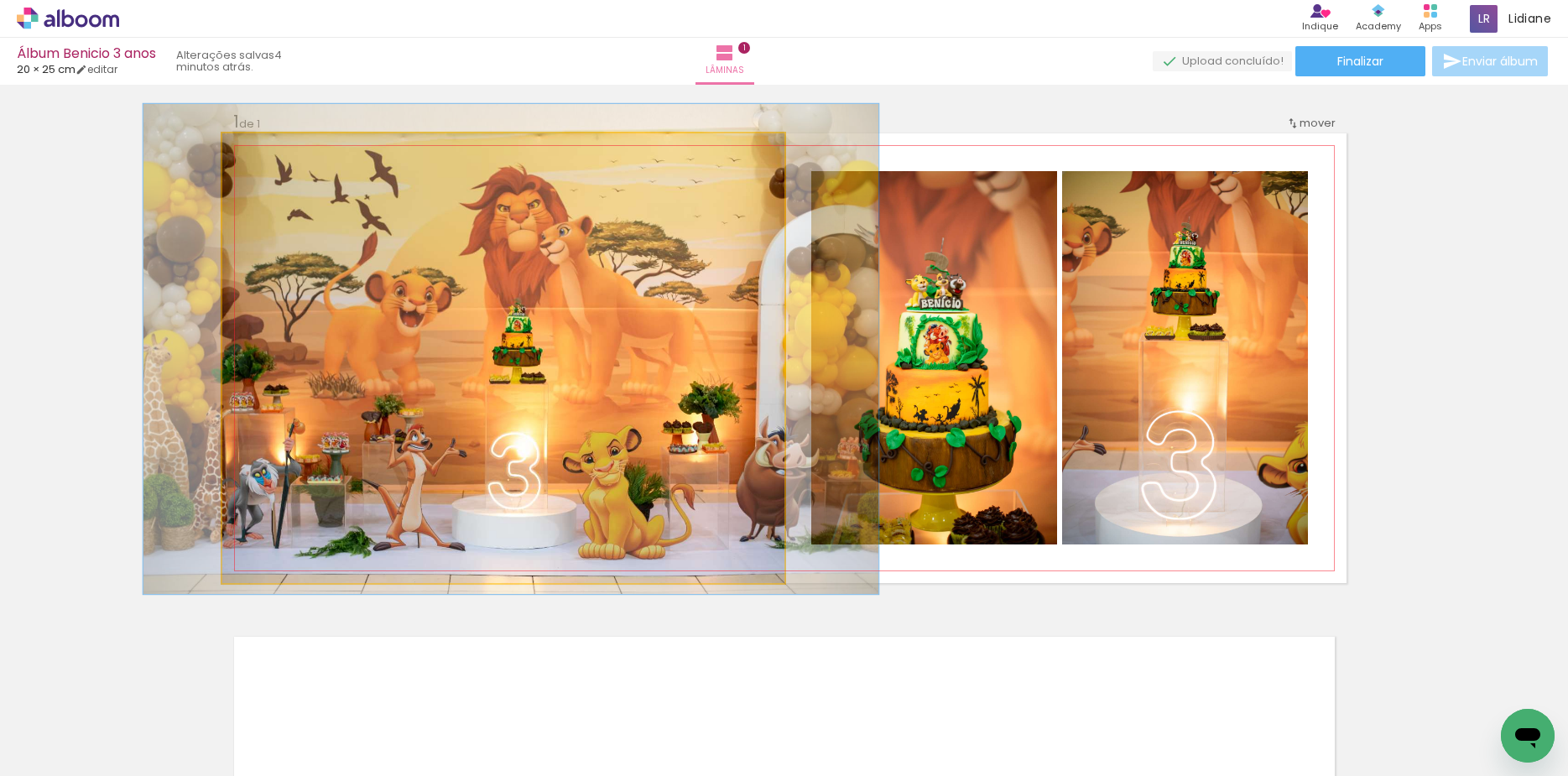
drag, startPoint x: 678, startPoint y: 357, endPoint x: 686, endPoint y: 345, distance: 14.4
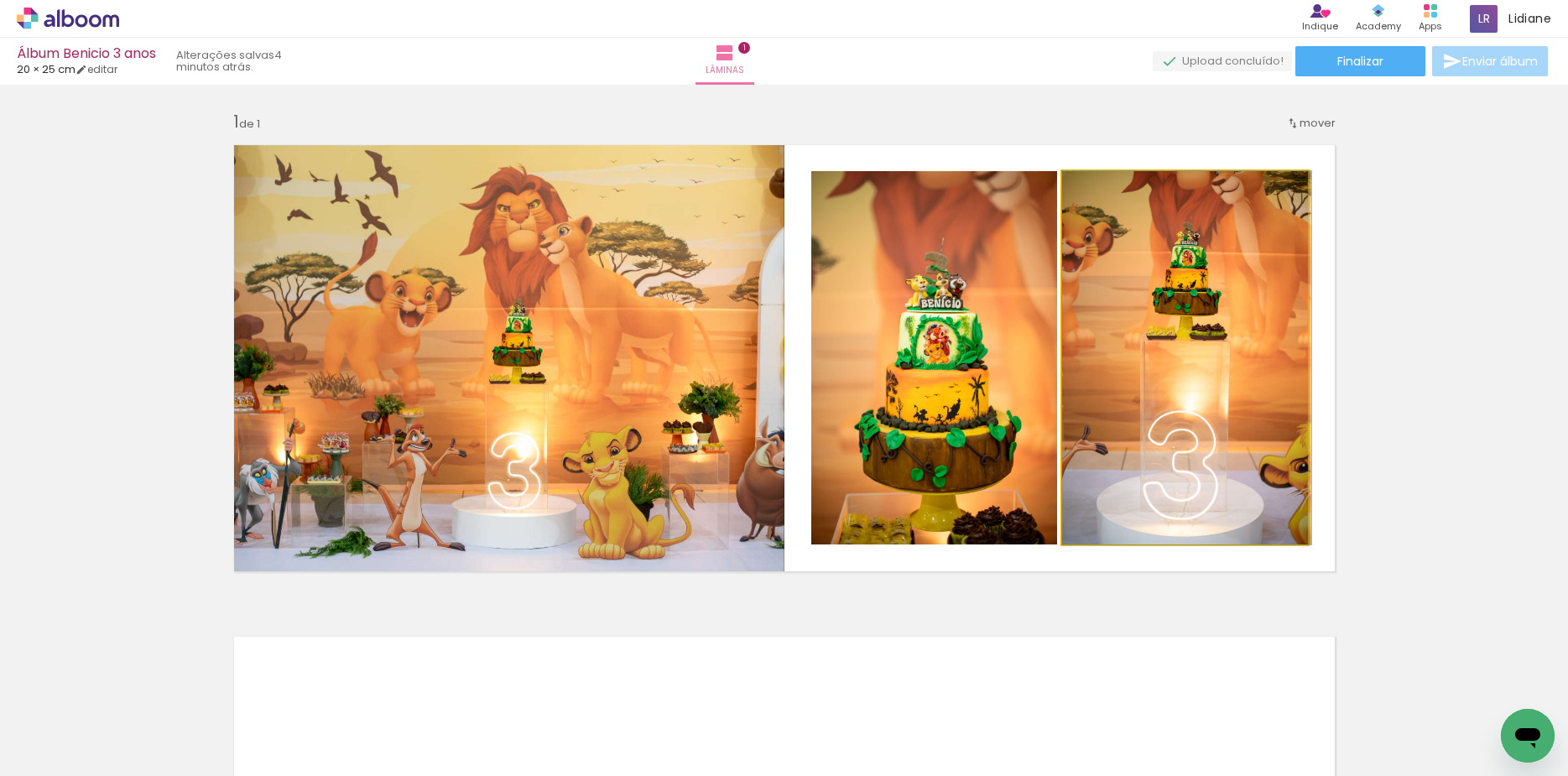
drag, startPoint x: 1217, startPoint y: 309, endPoint x: 1223, endPoint y: 322, distance: 14.3
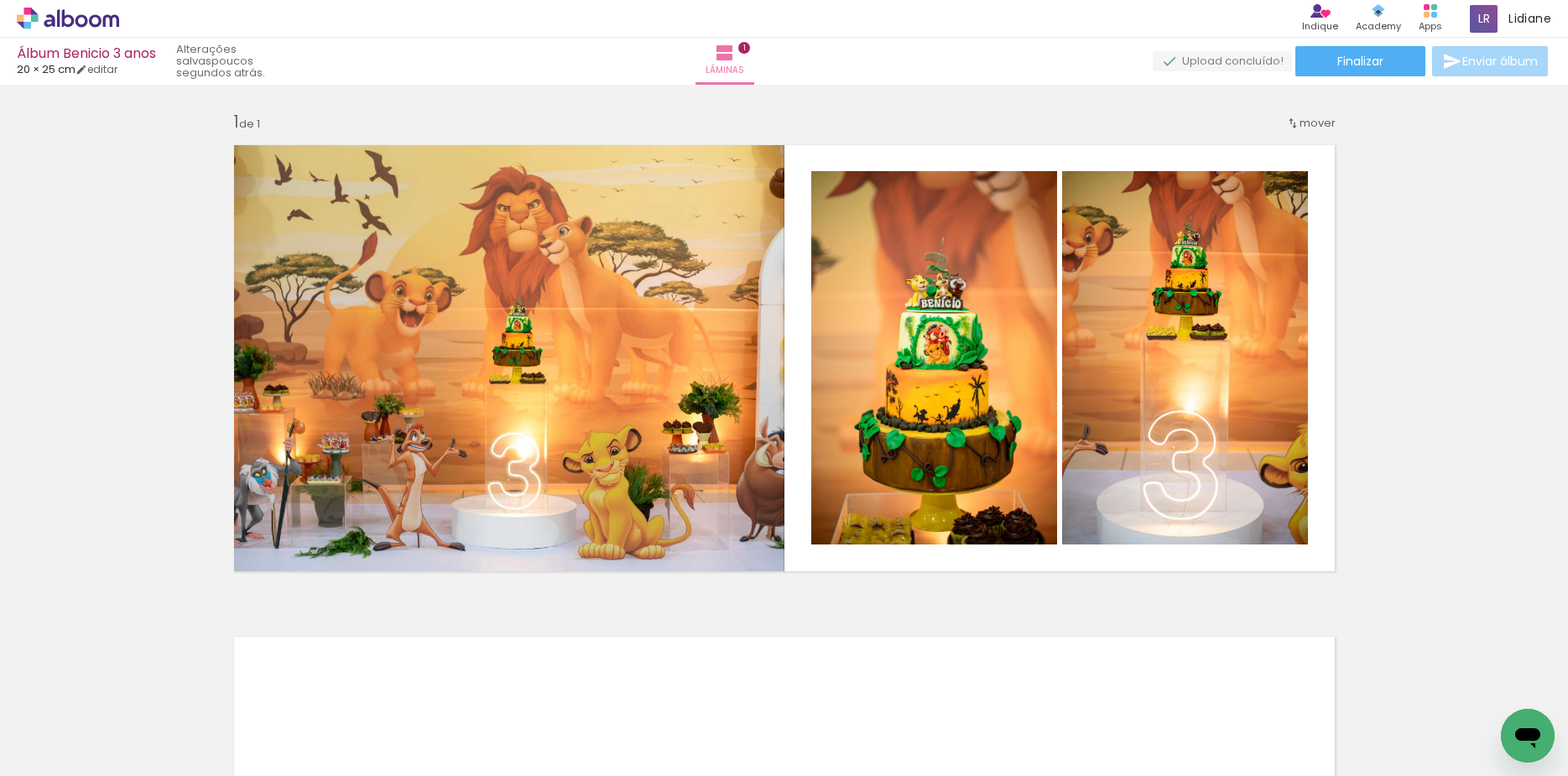
click at [1441, 215] on div "Inserir lâmina 1 de 1" at bounding box center [784, 582] width 1568 height 984
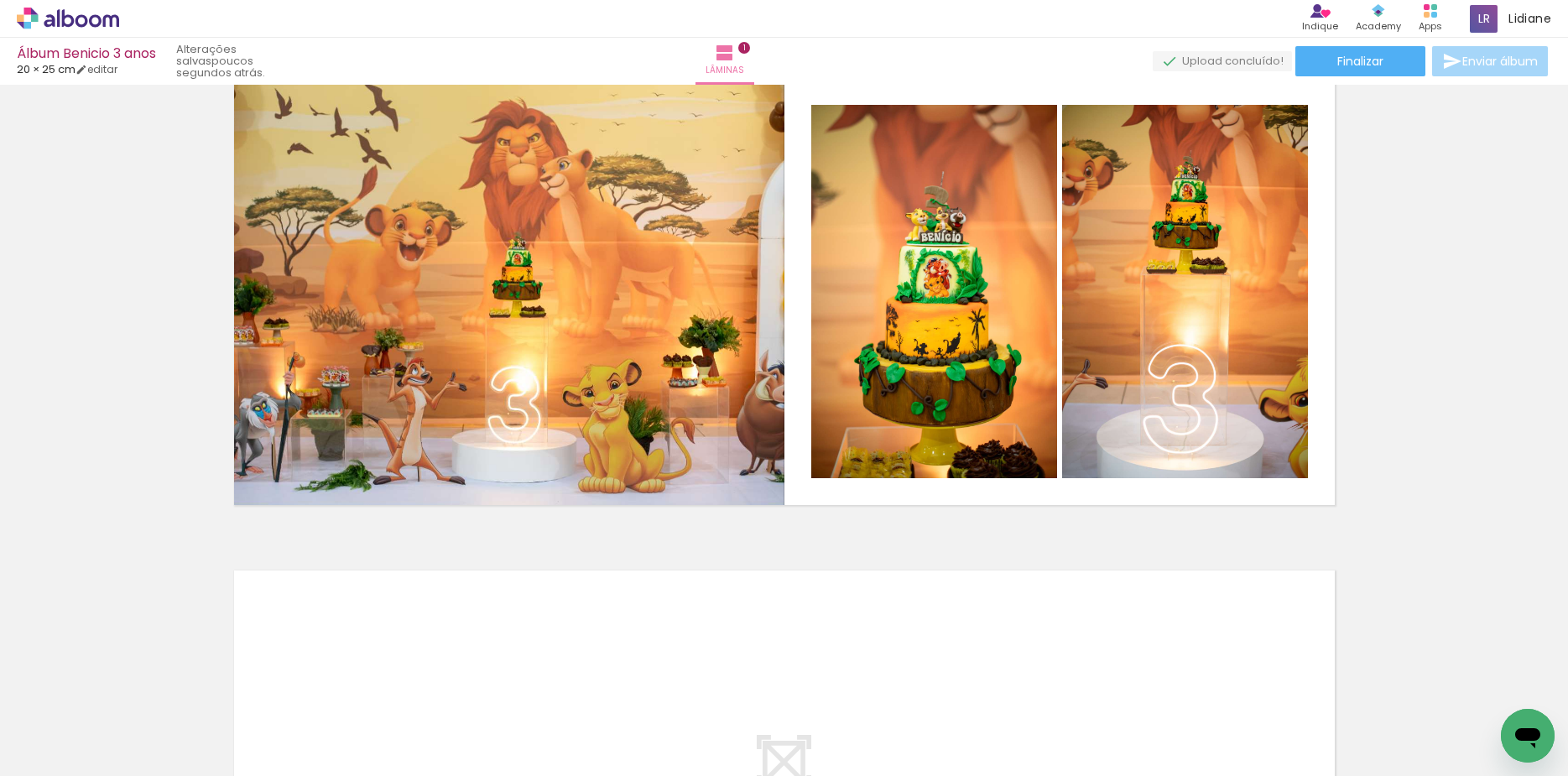
scroll to position [0, 0]
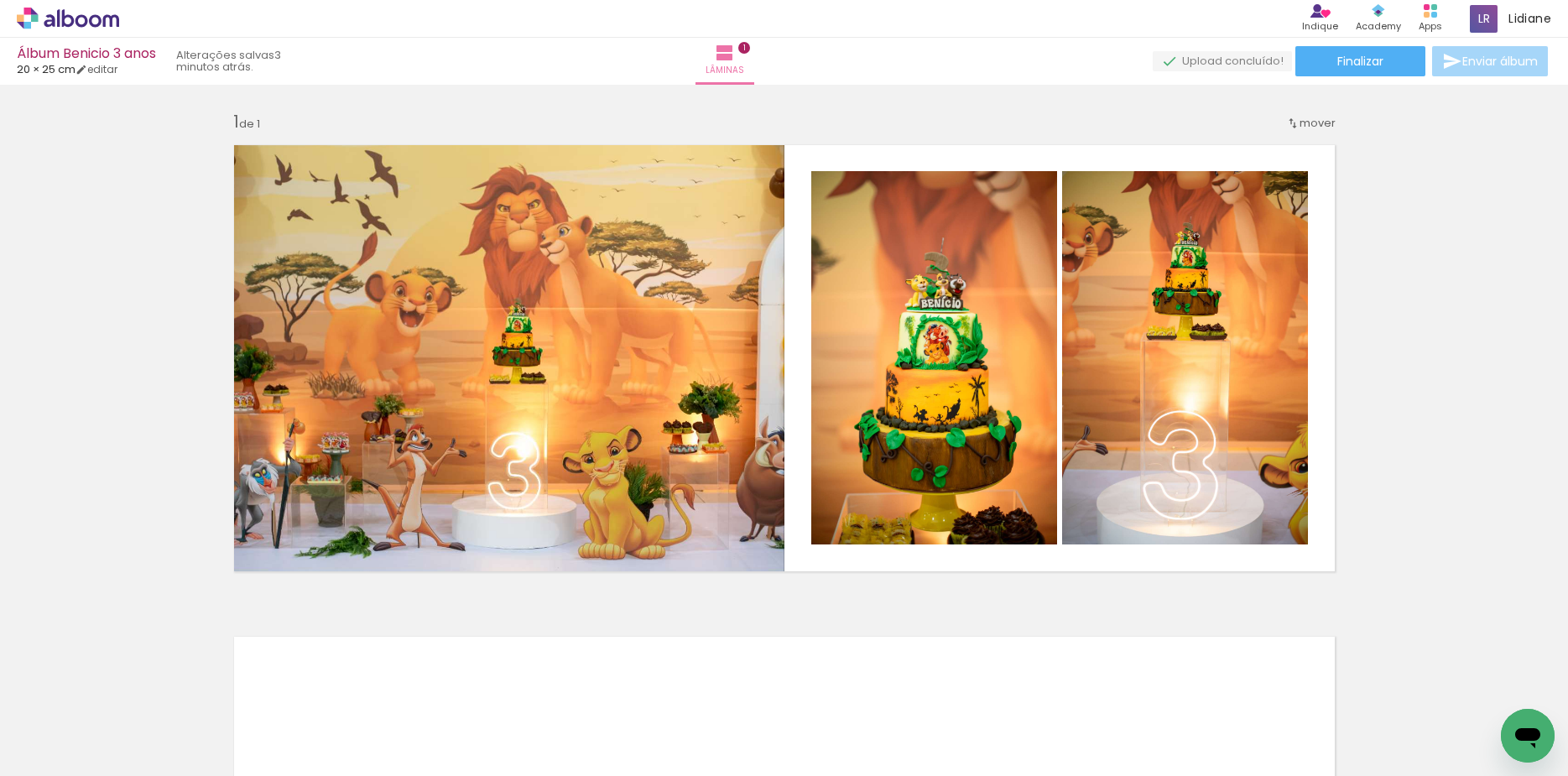
click at [201, 484] on div "Inserir lâmina 1 de 1" at bounding box center [784, 582] width 1568 height 984
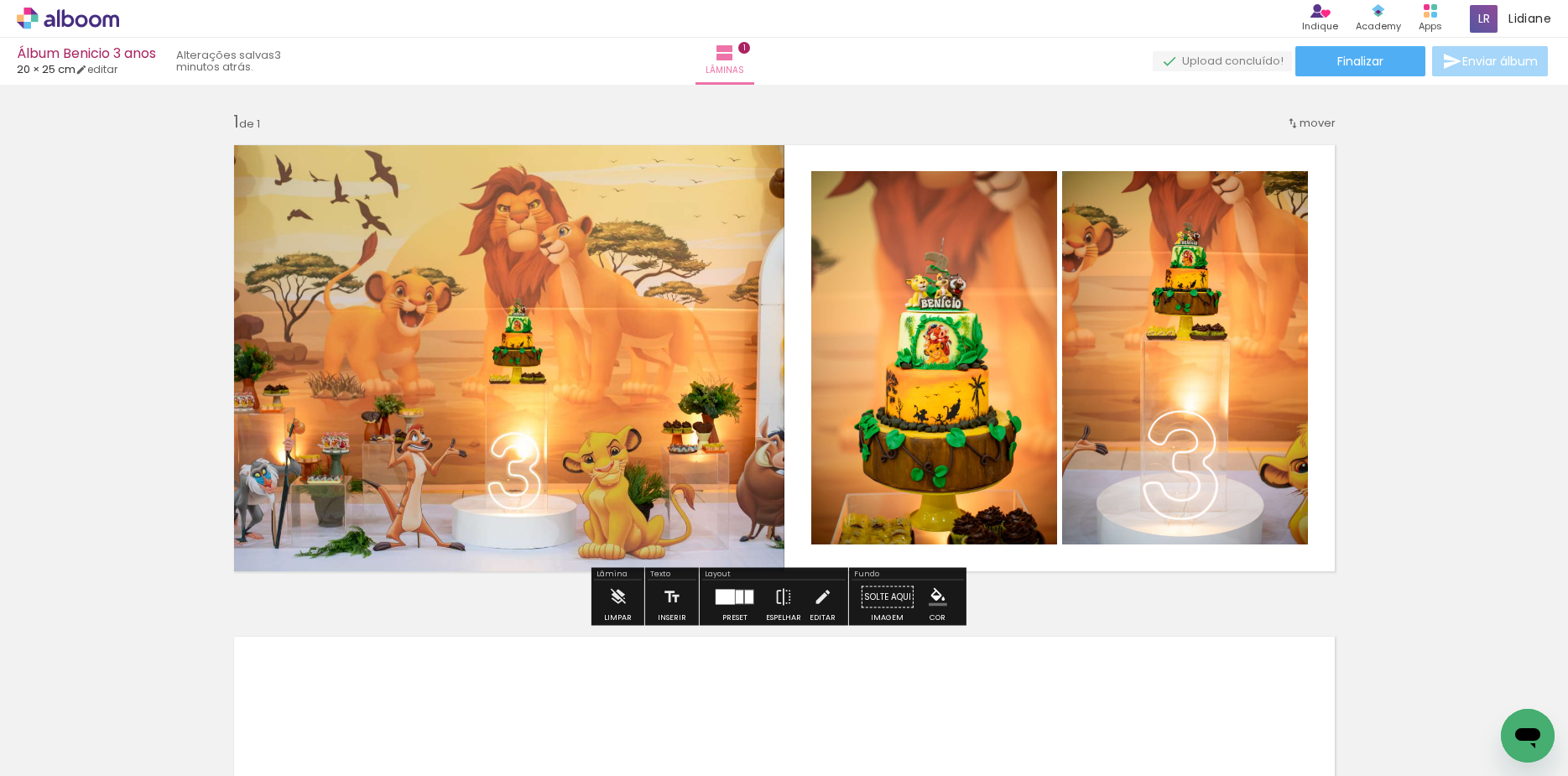
scroll to position [0, 346]
click at [1422, 469] on div "Inserir lâmina 1 de 1" at bounding box center [784, 582] width 1568 height 984
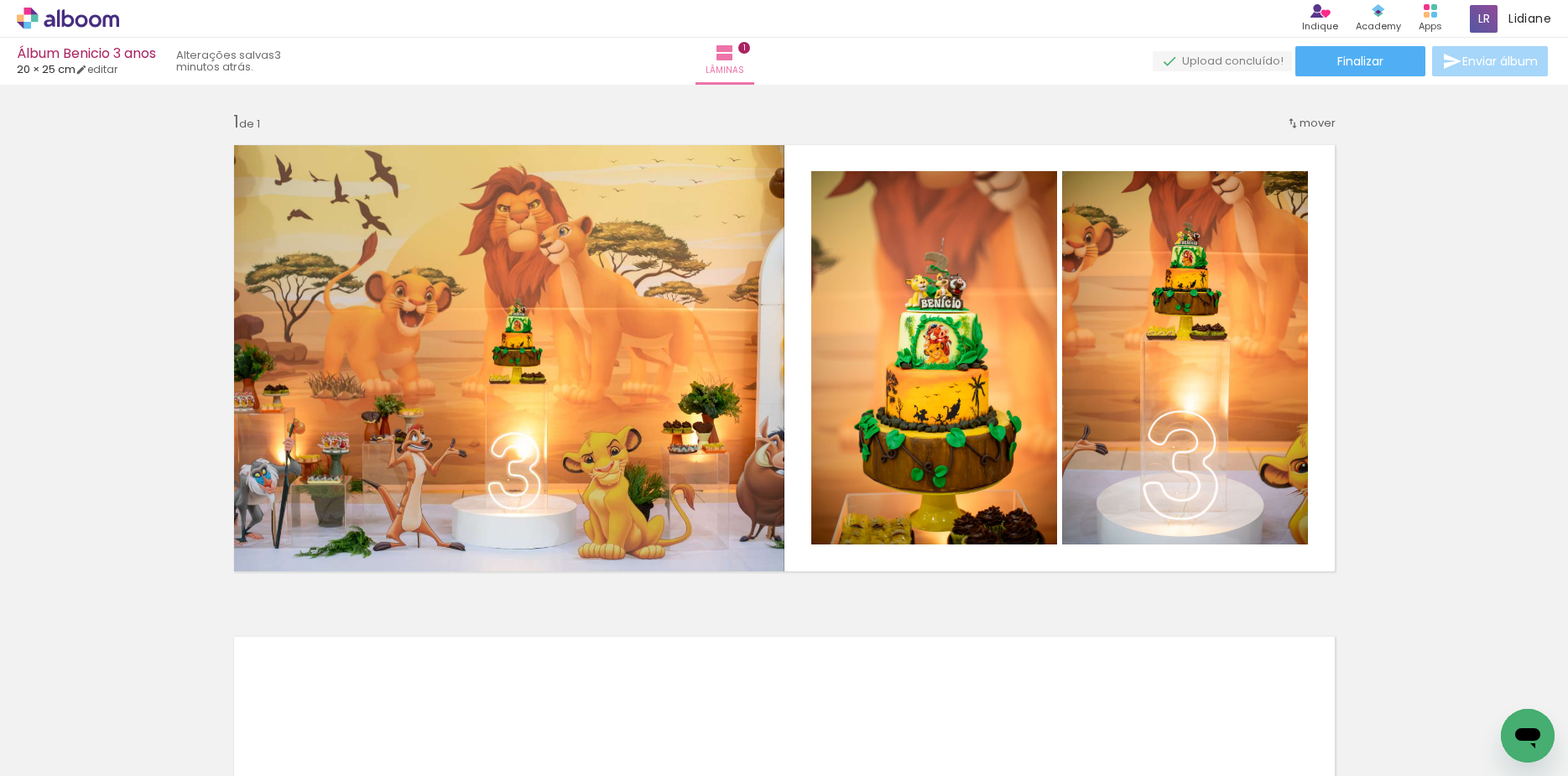
scroll to position [0, 6338]
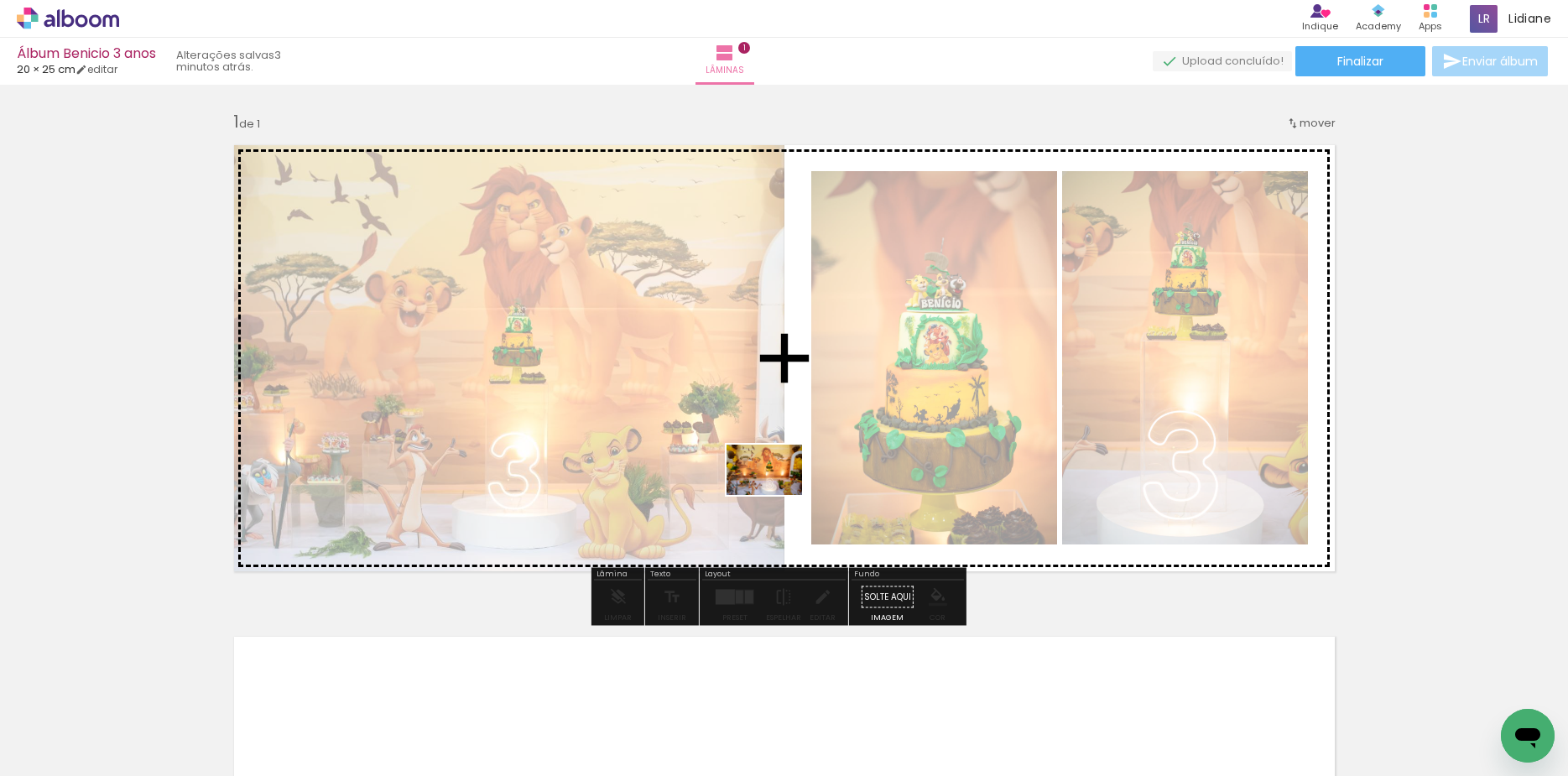
drag, startPoint x: 790, startPoint y: 720, endPoint x: 777, endPoint y: 495, distance: 225.4
click at [777, 495] on quentale-workspace at bounding box center [784, 388] width 1568 height 776
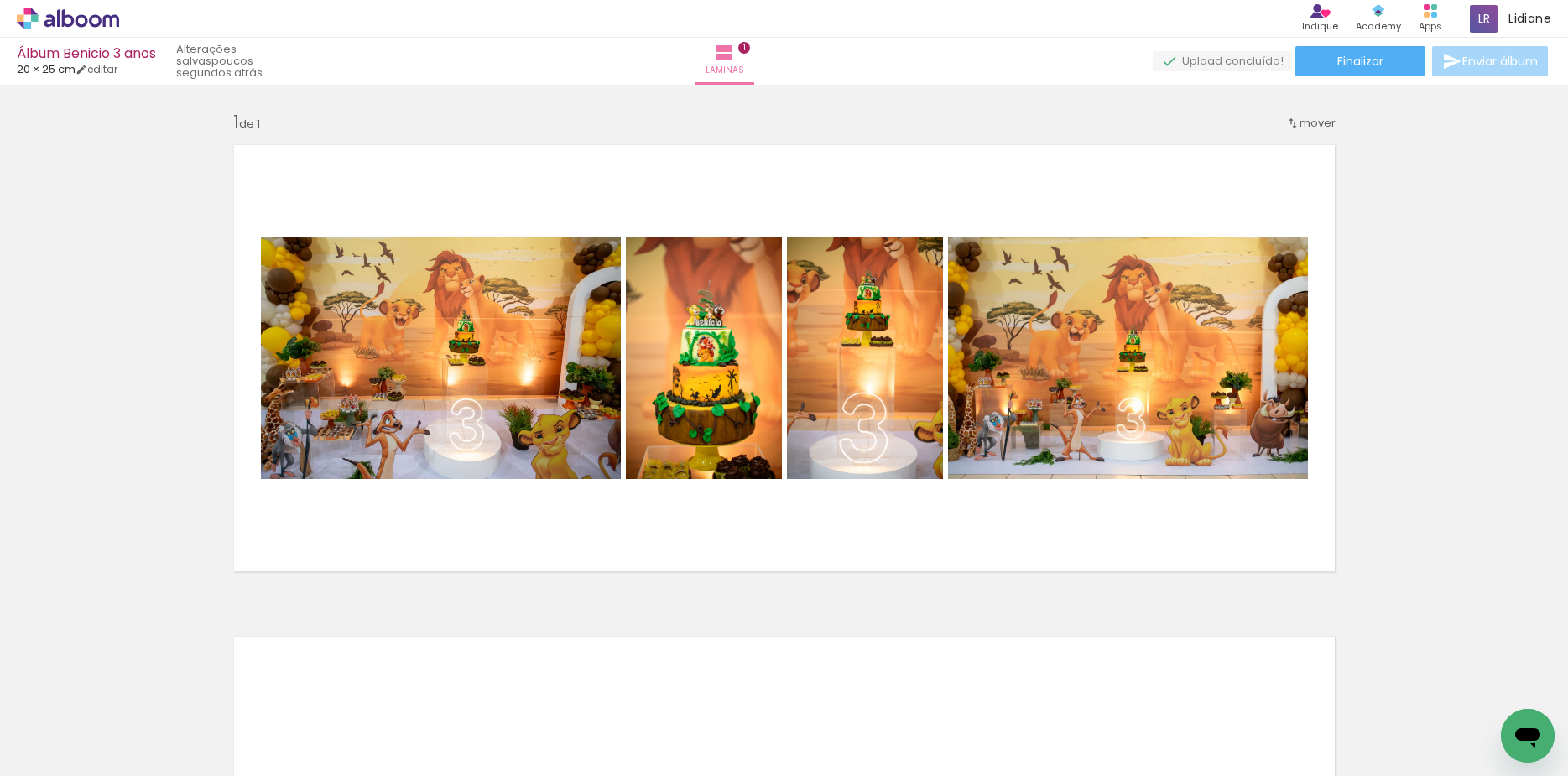
scroll to position [0, 0]
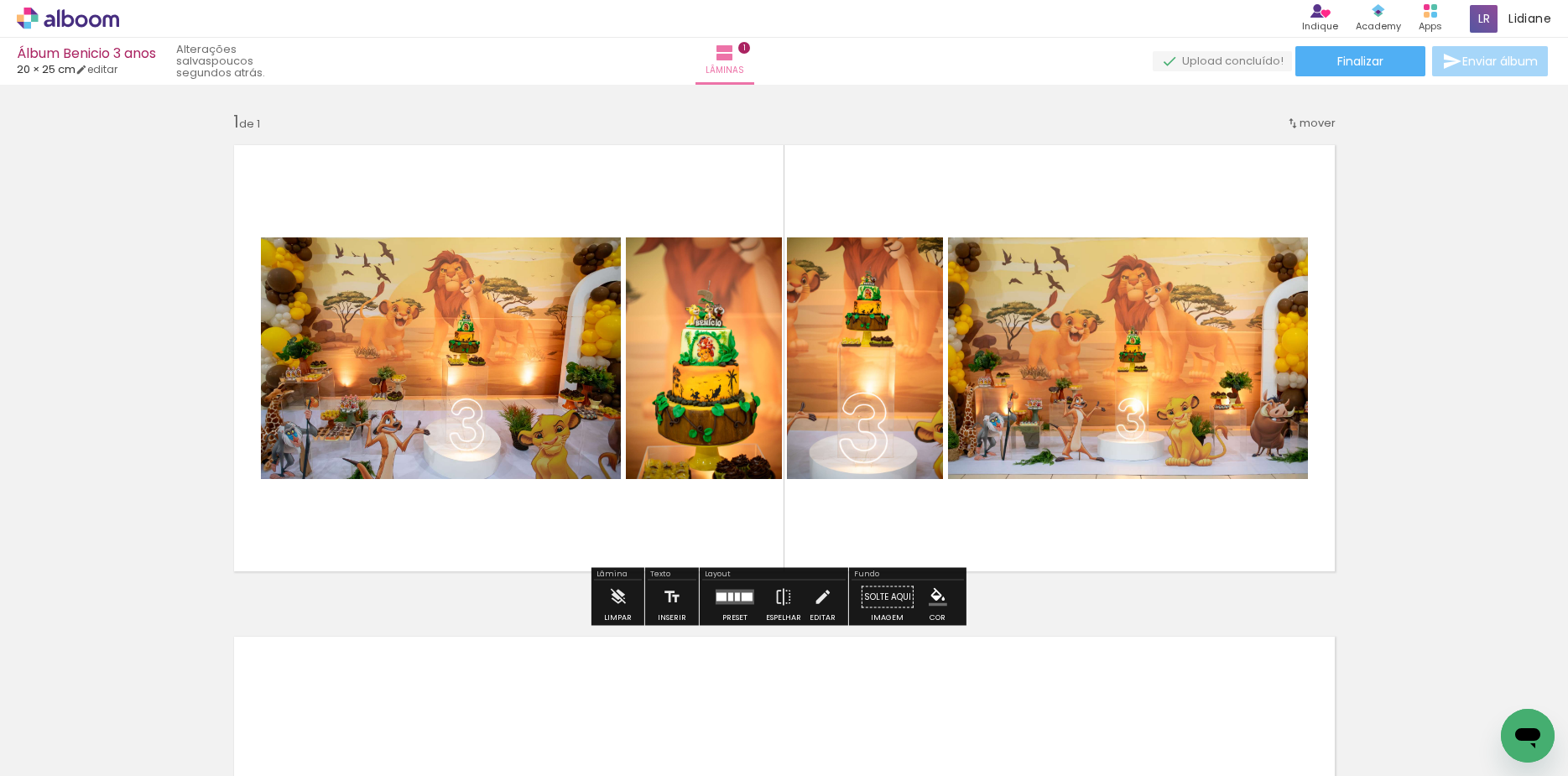
click at [717, 599] on div at bounding box center [722, 598] width 10 height 8
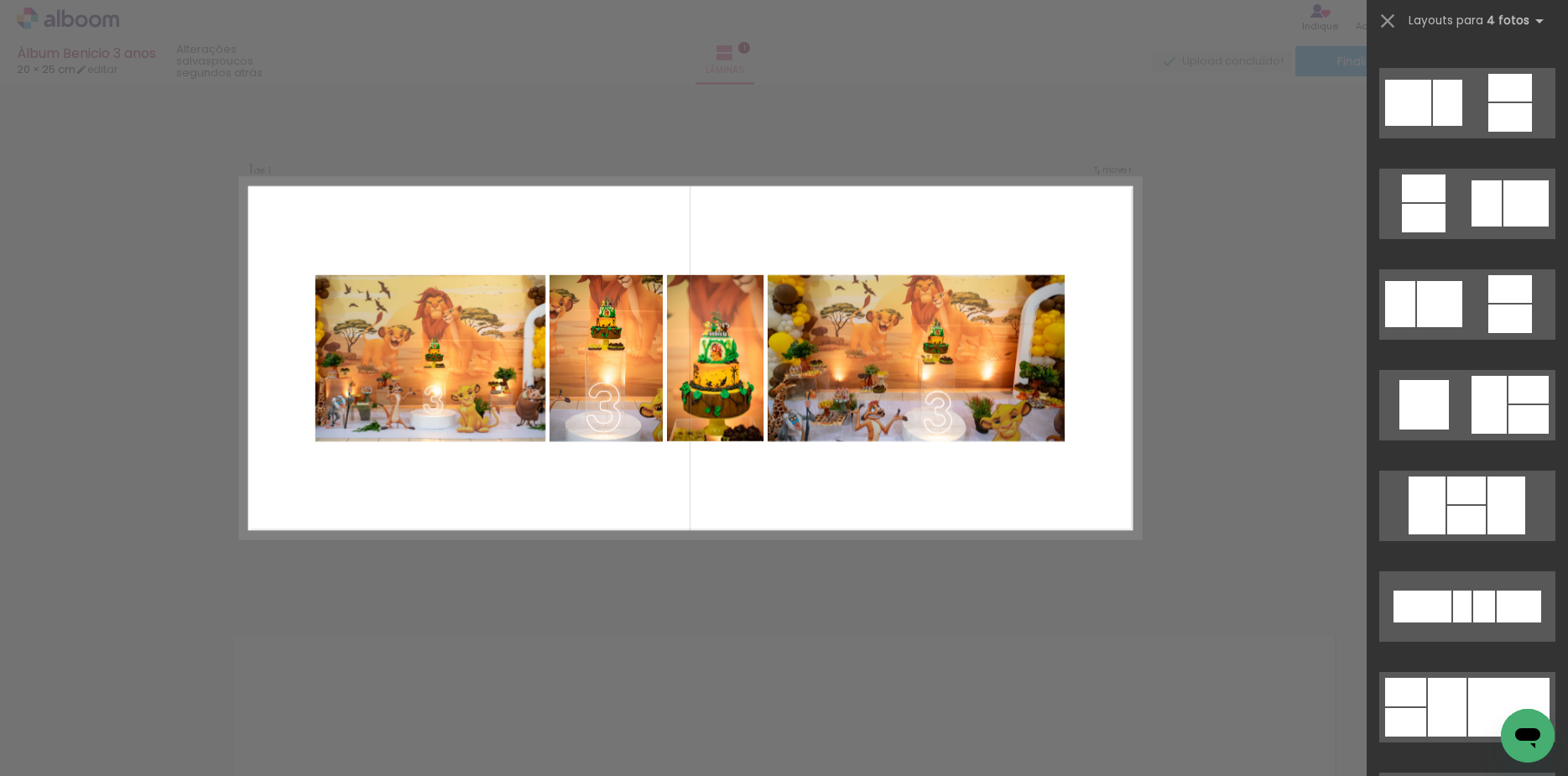
scroll to position [4929, 0]
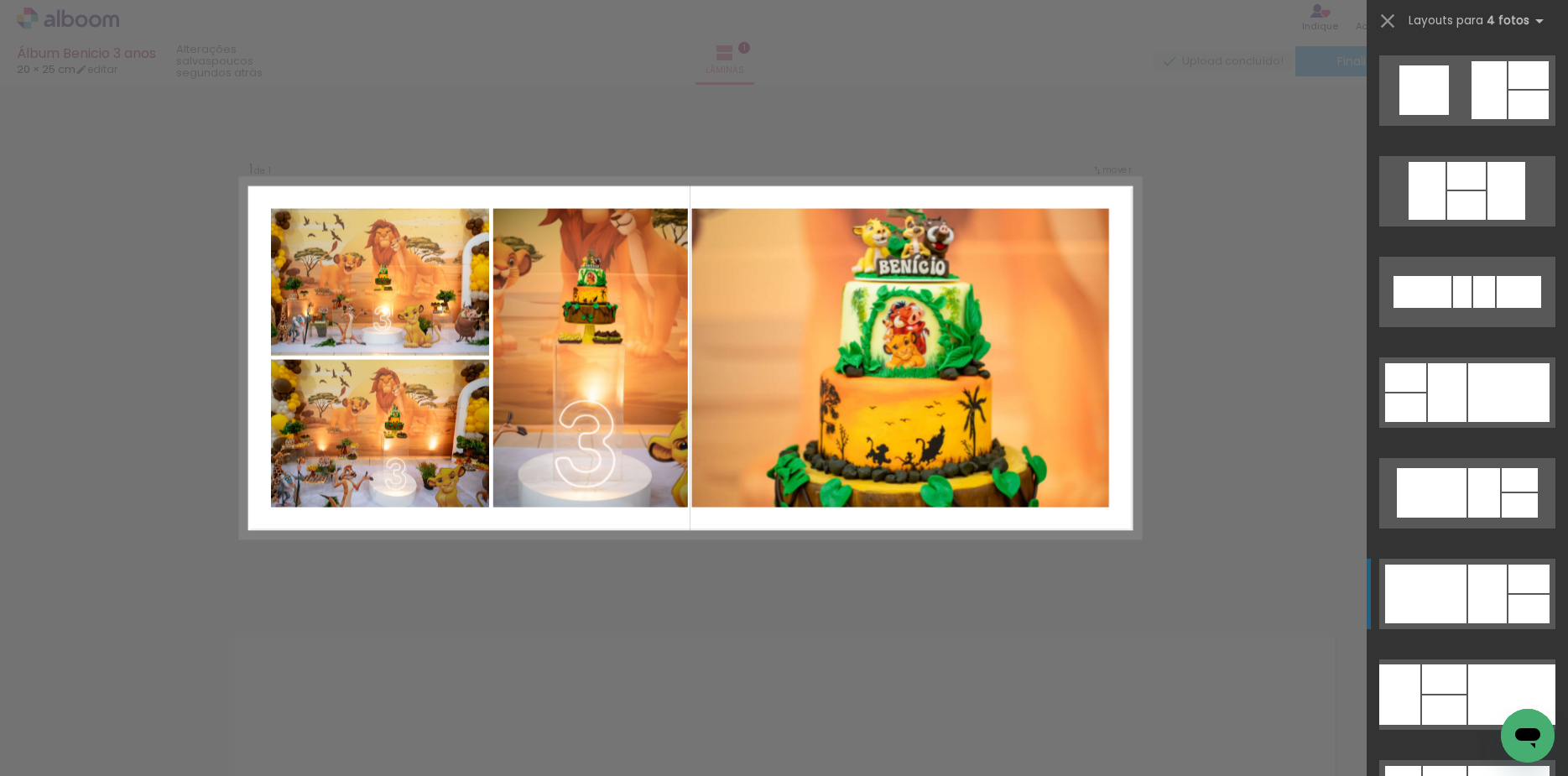
click at [1462, 665] on div at bounding box center [1444, 679] width 44 height 30
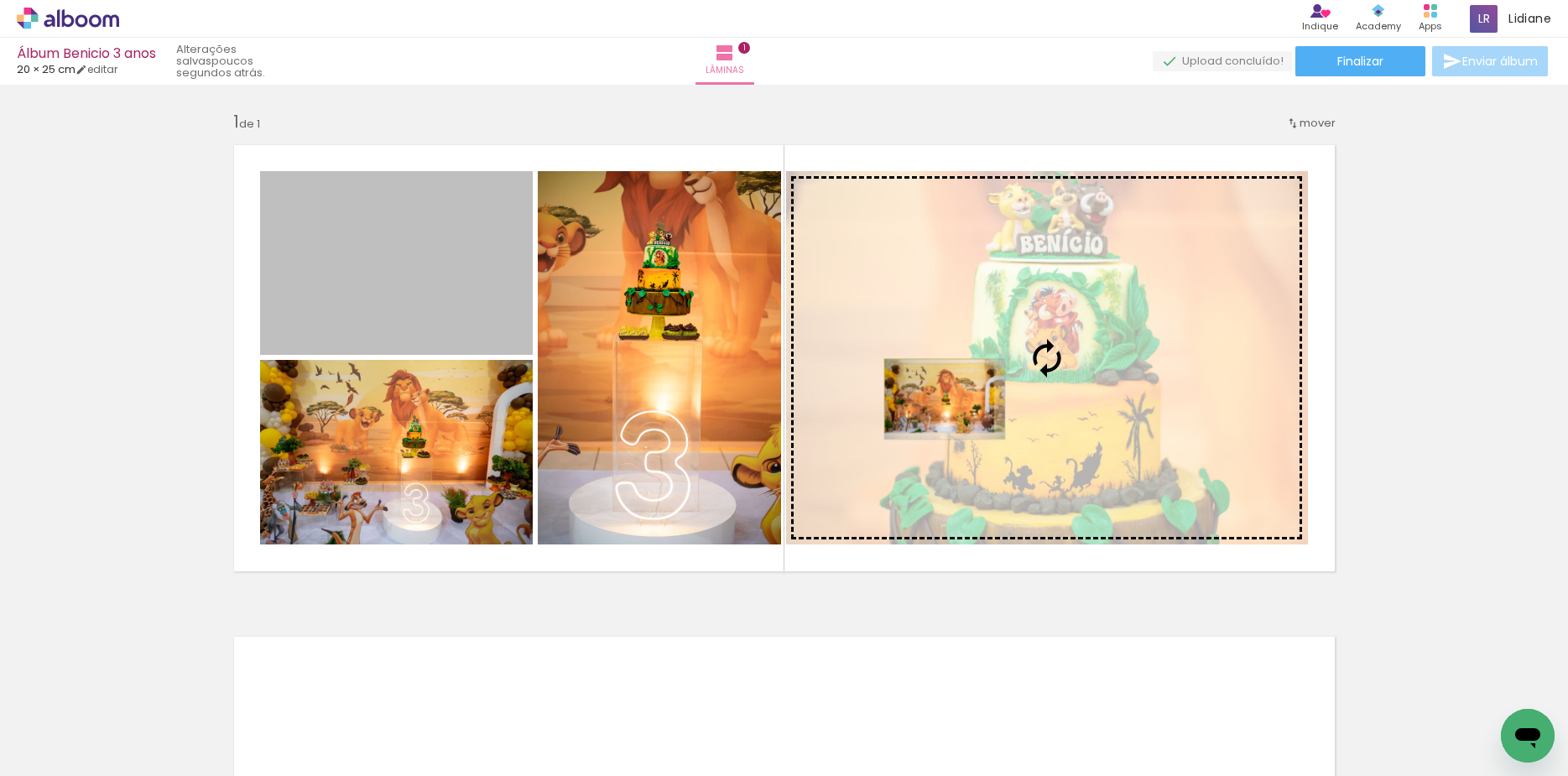
drag, startPoint x: 402, startPoint y: 286, endPoint x: 931, endPoint y: 396, distance: 540.3
click at [0, 0] on slot at bounding box center [0, 0] width 0 height 0
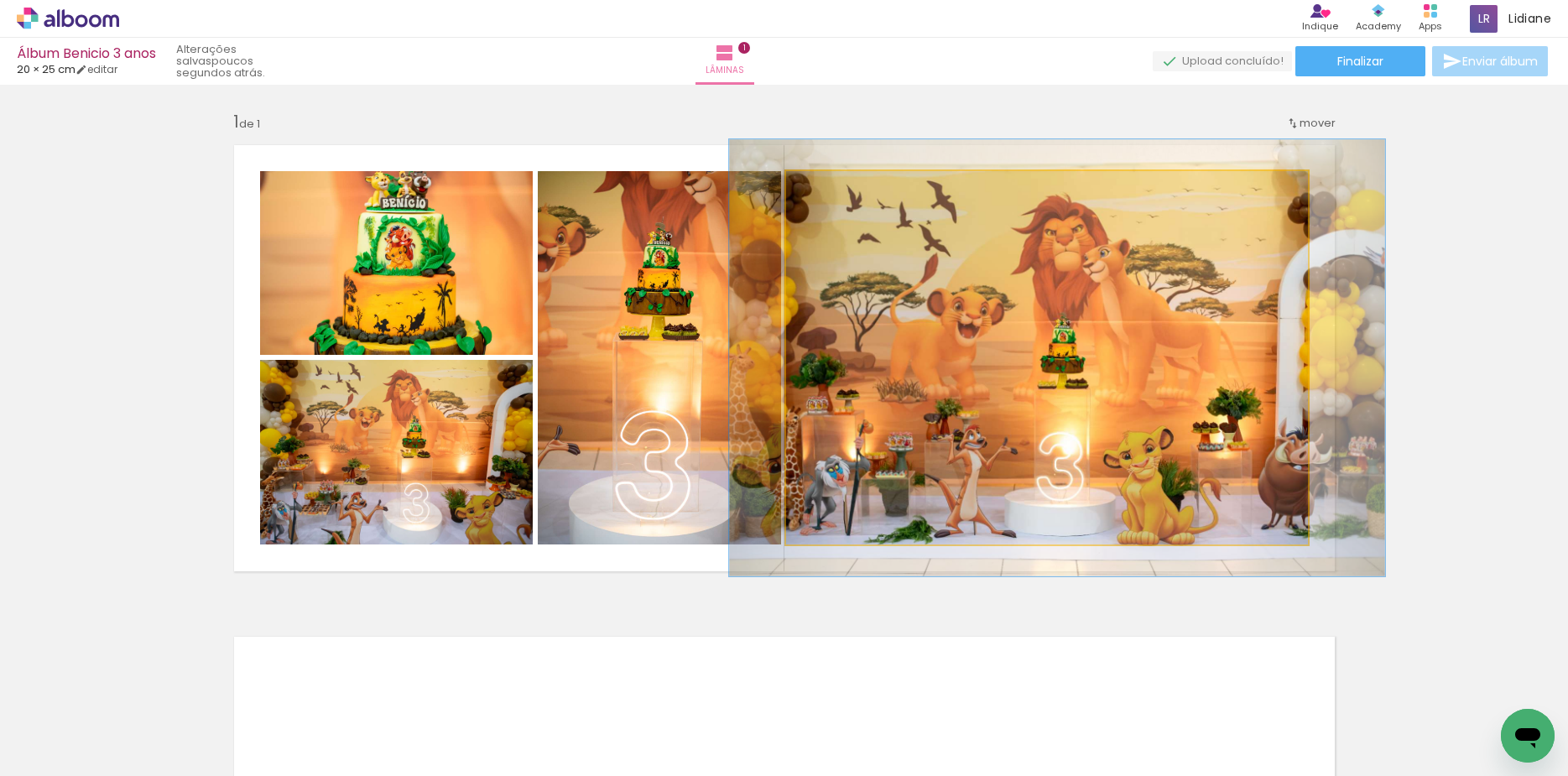
drag, startPoint x: 825, startPoint y: 185, endPoint x: 835, endPoint y: 189, distance: 10.8
type paper-slider "117"
click at [835, 189] on div at bounding box center [835, 189] width 27 height 27
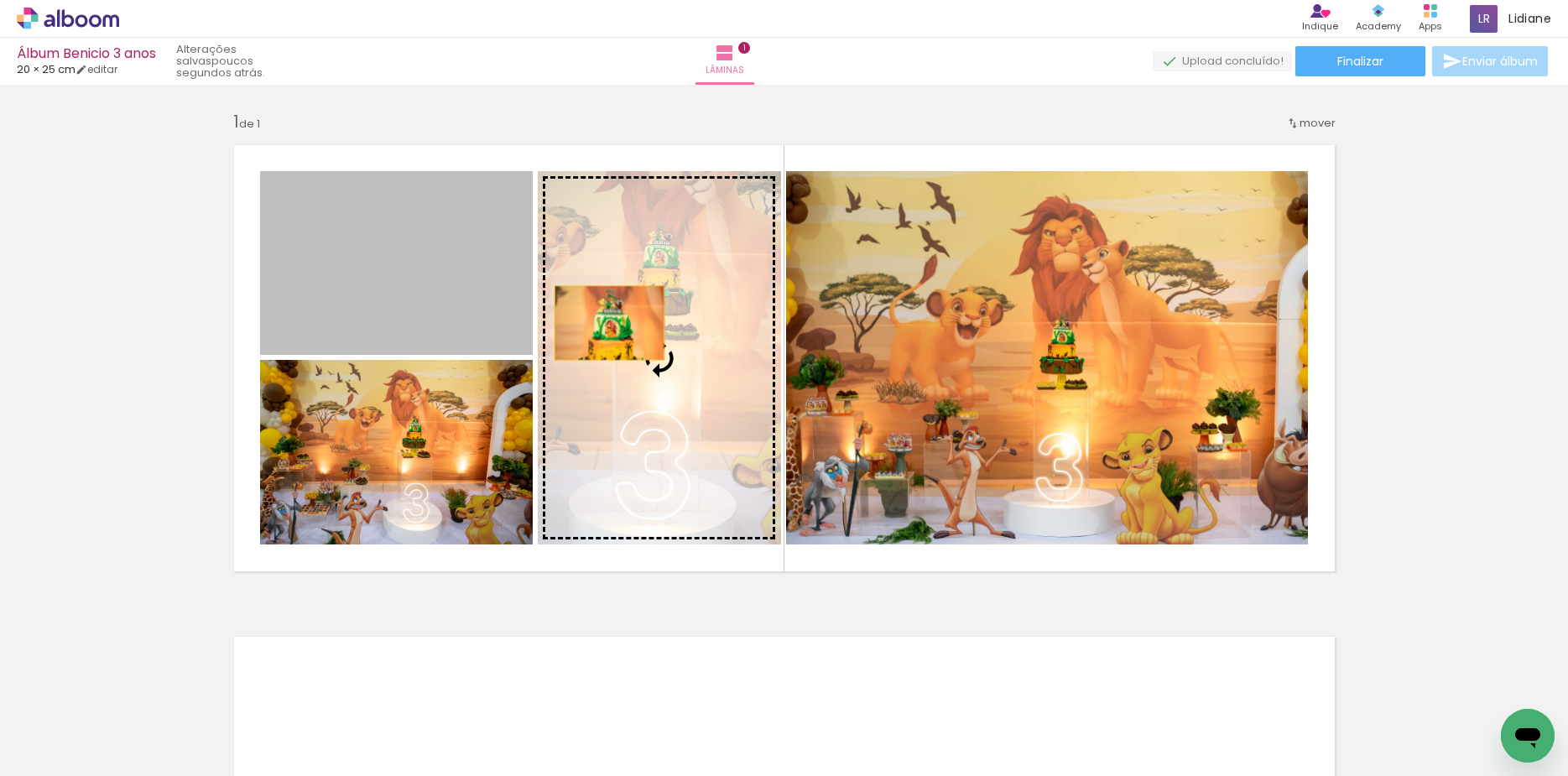
drag, startPoint x: 444, startPoint y: 259, endPoint x: 601, endPoint y: 323, distance: 169.5
click at [0, 0] on slot at bounding box center [0, 0] width 0 height 0
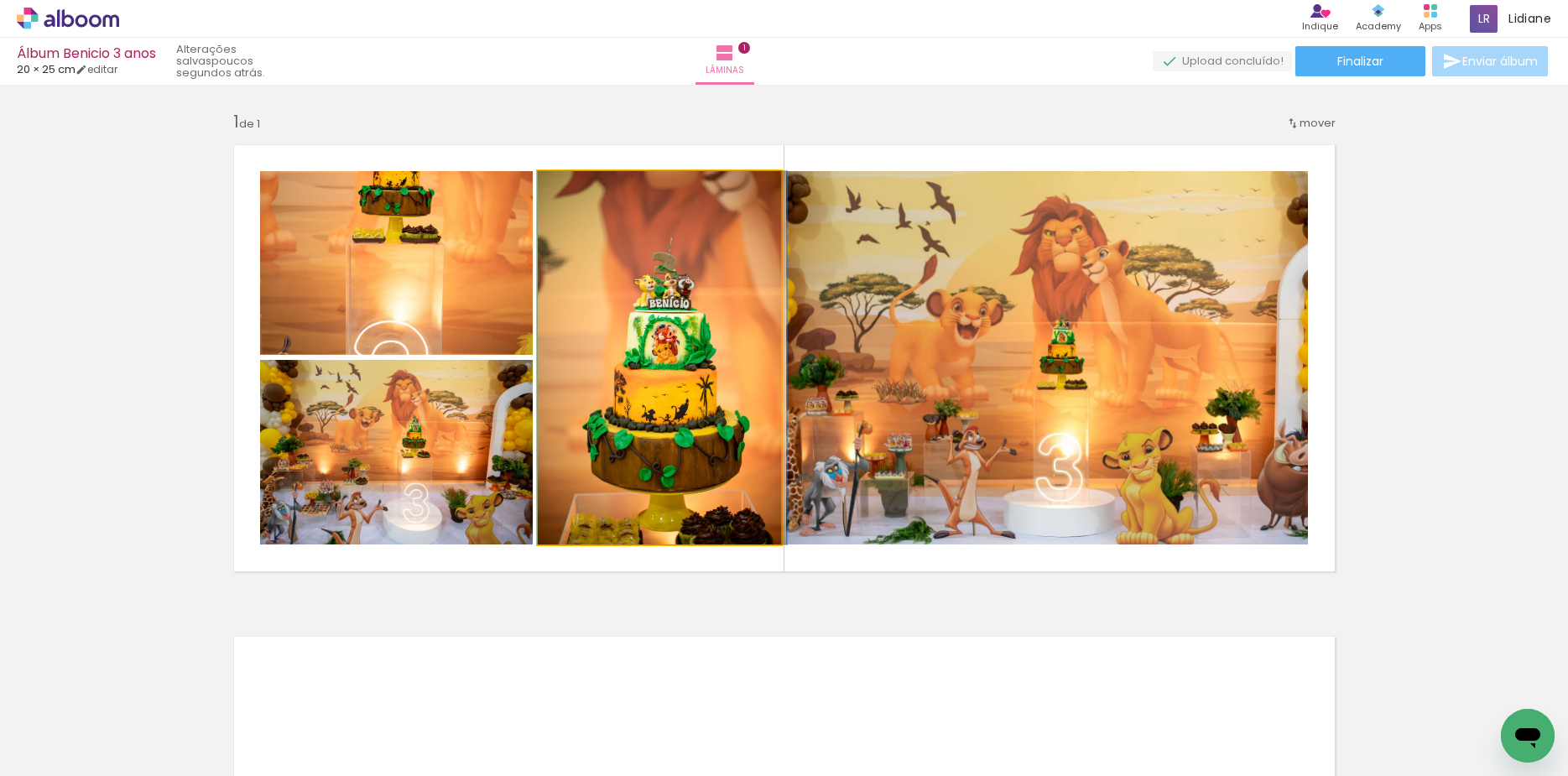
drag, startPoint x: 616, startPoint y: 338, endPoint x: 625, endPoint y: 337, distance: 9.1
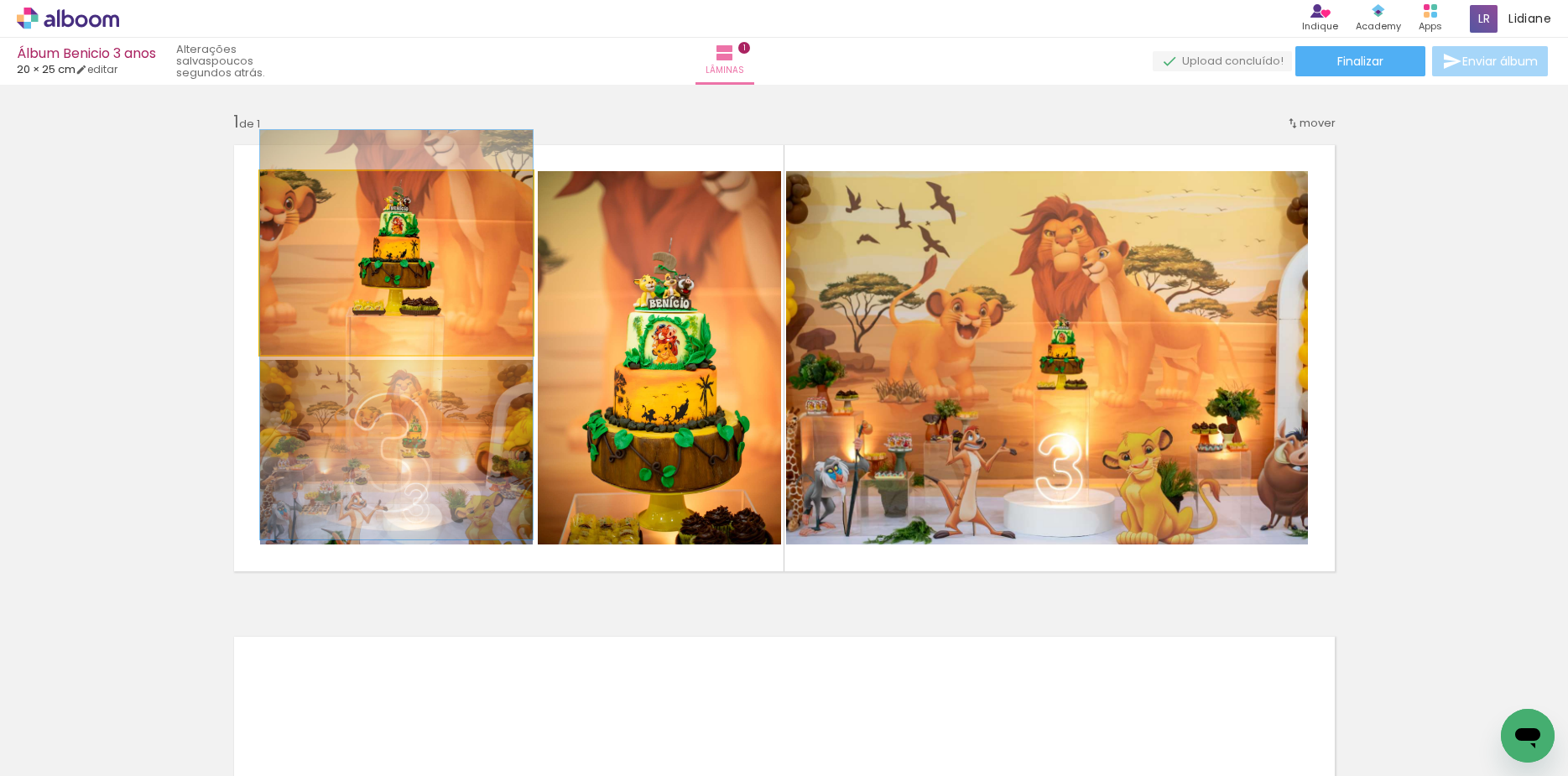
drag, startPoint x: 406, startPoint y: 270, endPoint x: 422, endPoint y: 338, distance: 69.9
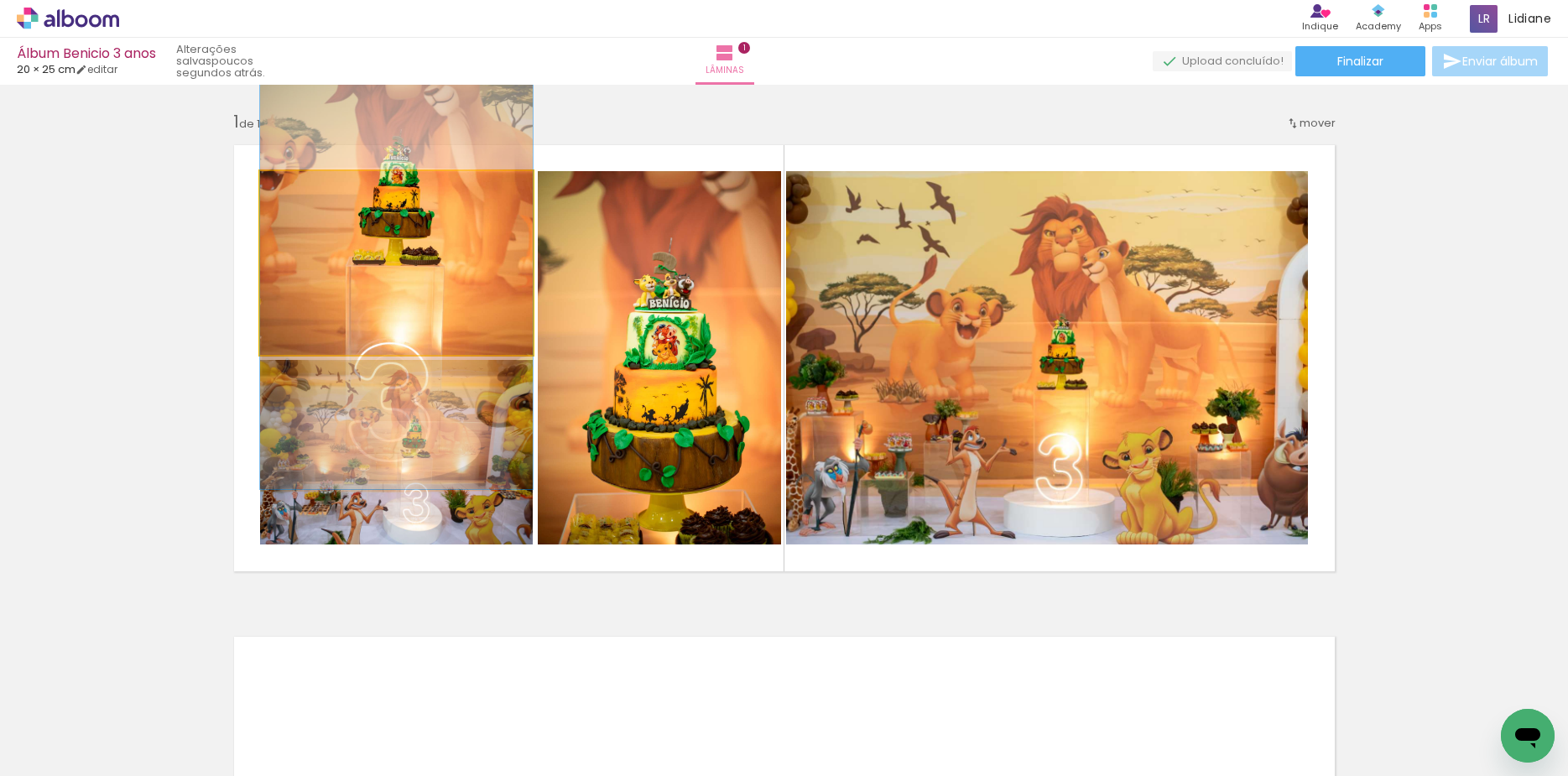
drag, startPoint x: 434, startPoint y: 295, endPoint x: 458, endPoint y: 240, distance: 60.0
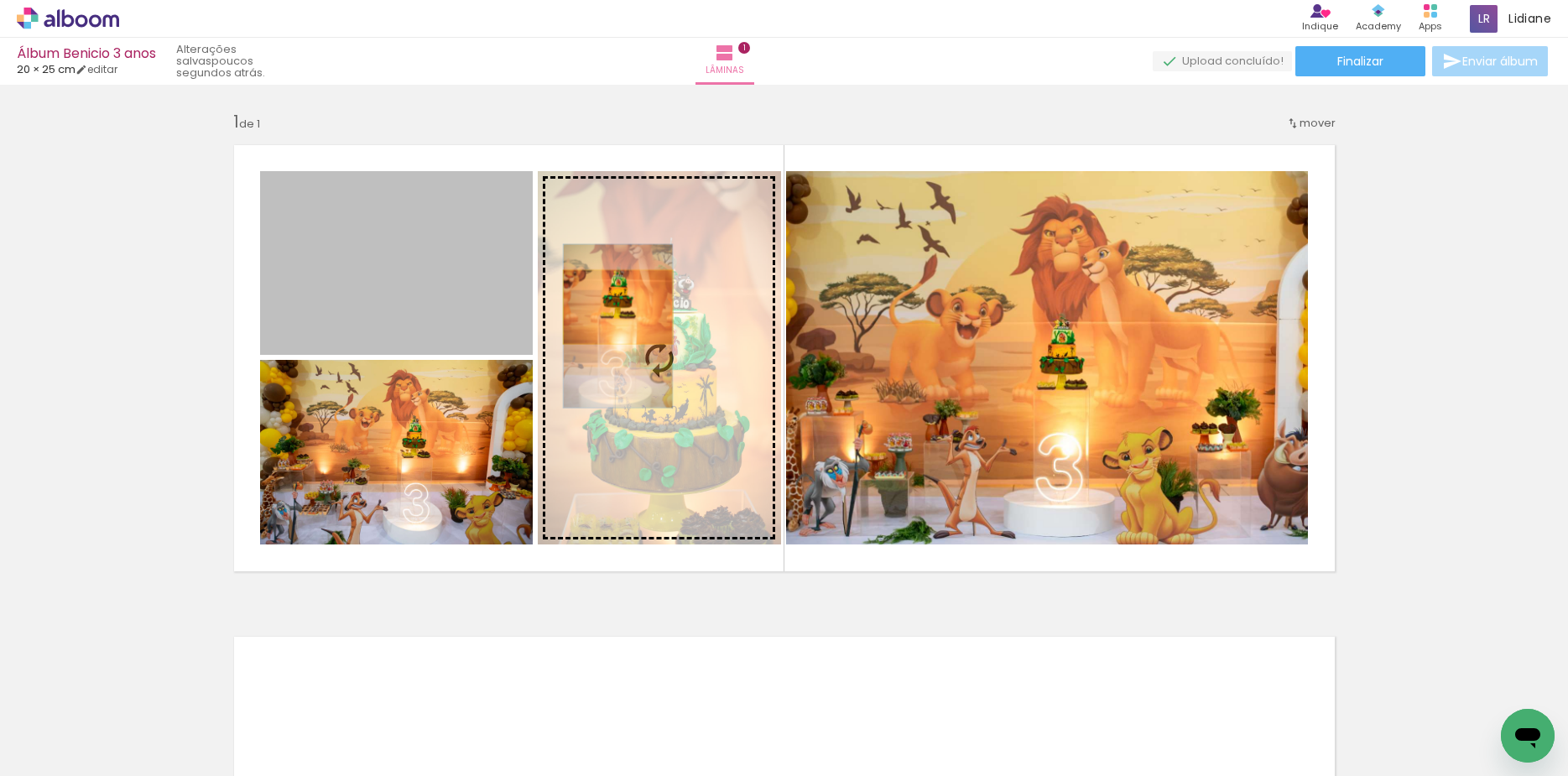
drag, startPoint x: 416, startPoint y: 257, endPoint x: 610, endPoint y: 307, distance: 200.3
click at [0, 0] on slot at bounding box center [0, 0] width 0 height 0
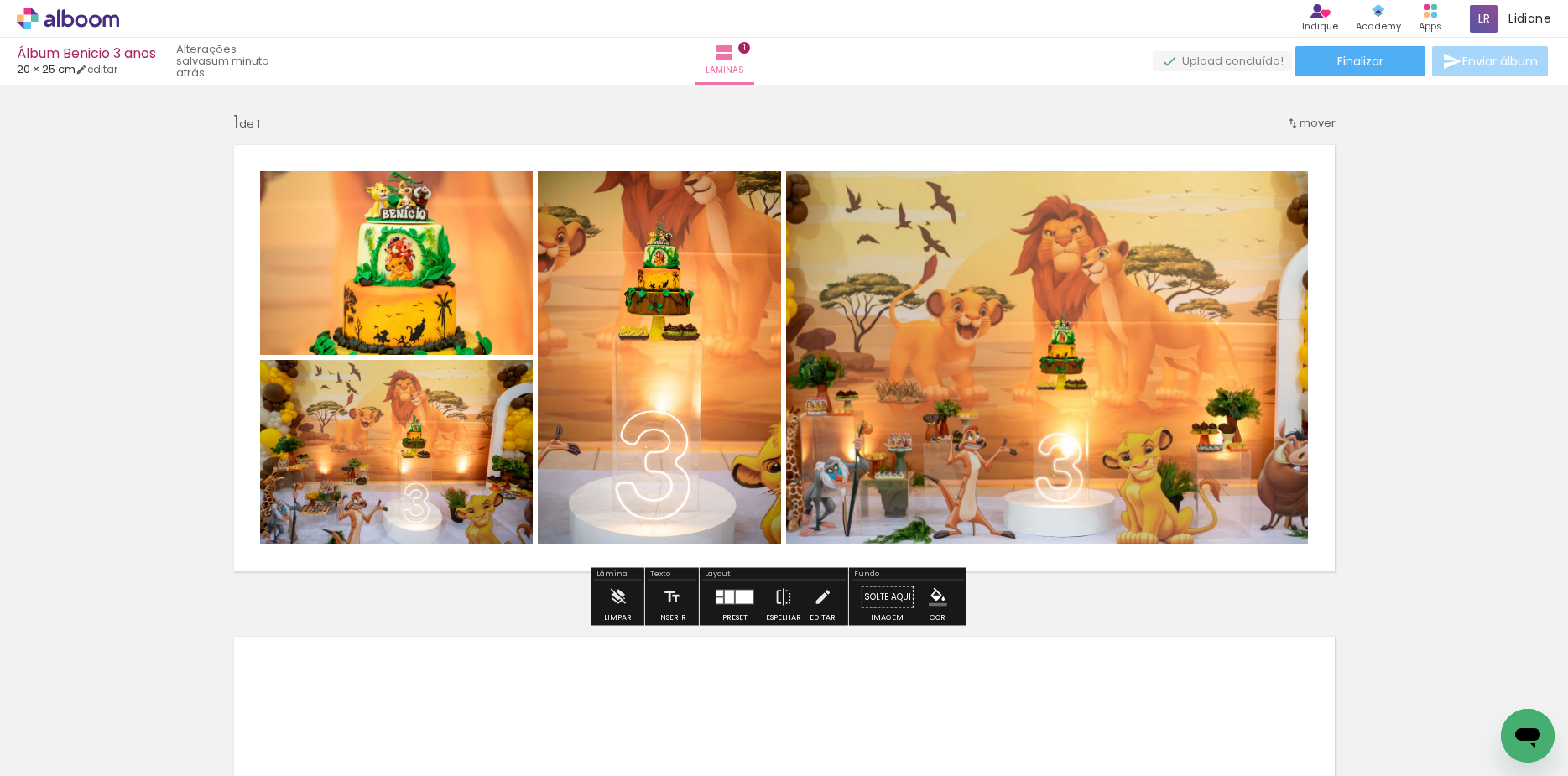
click at [717, 591] on div at bounding box center [720, 593] width 7 height 6
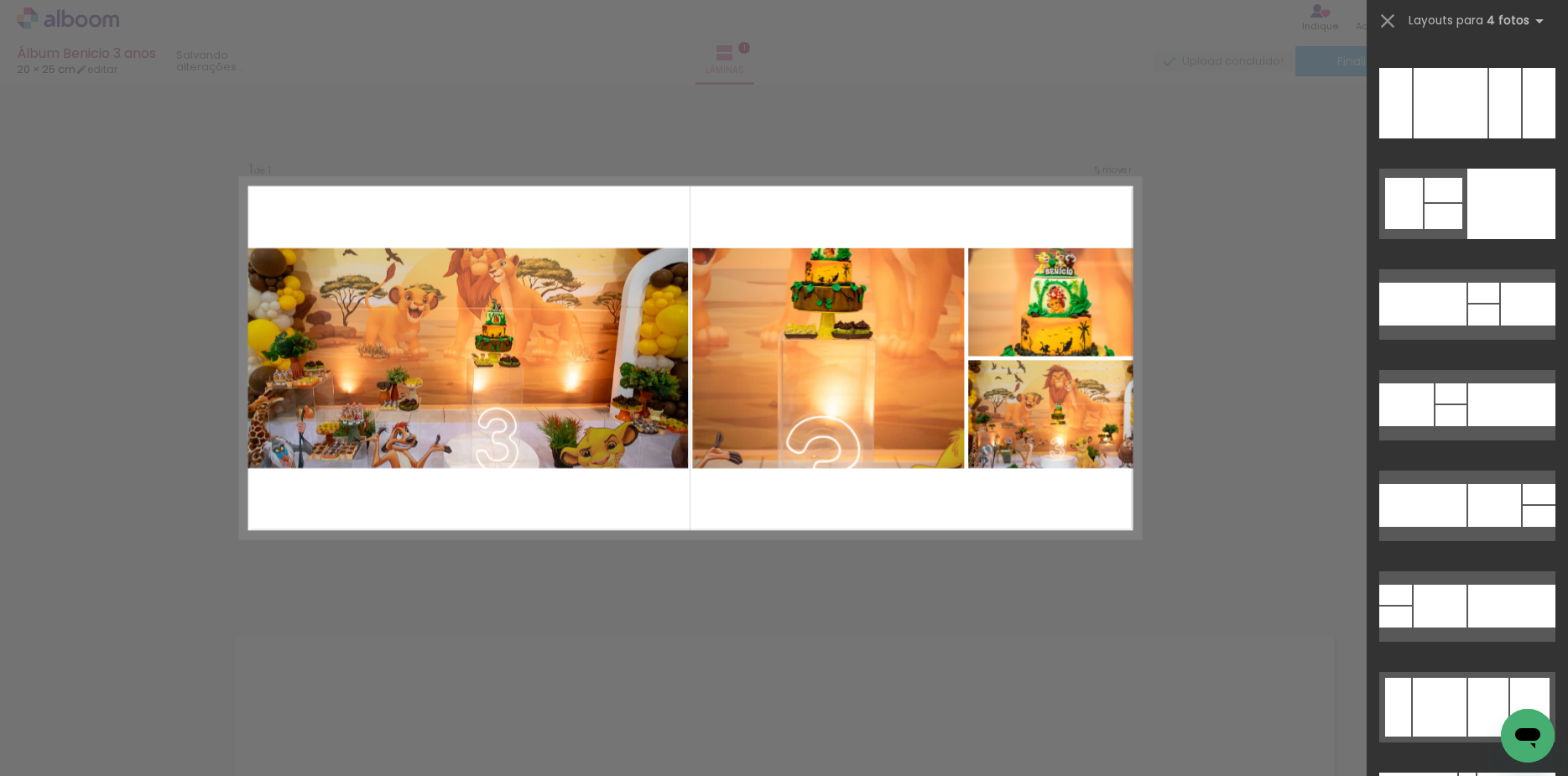
scroll to position [31233, 0]
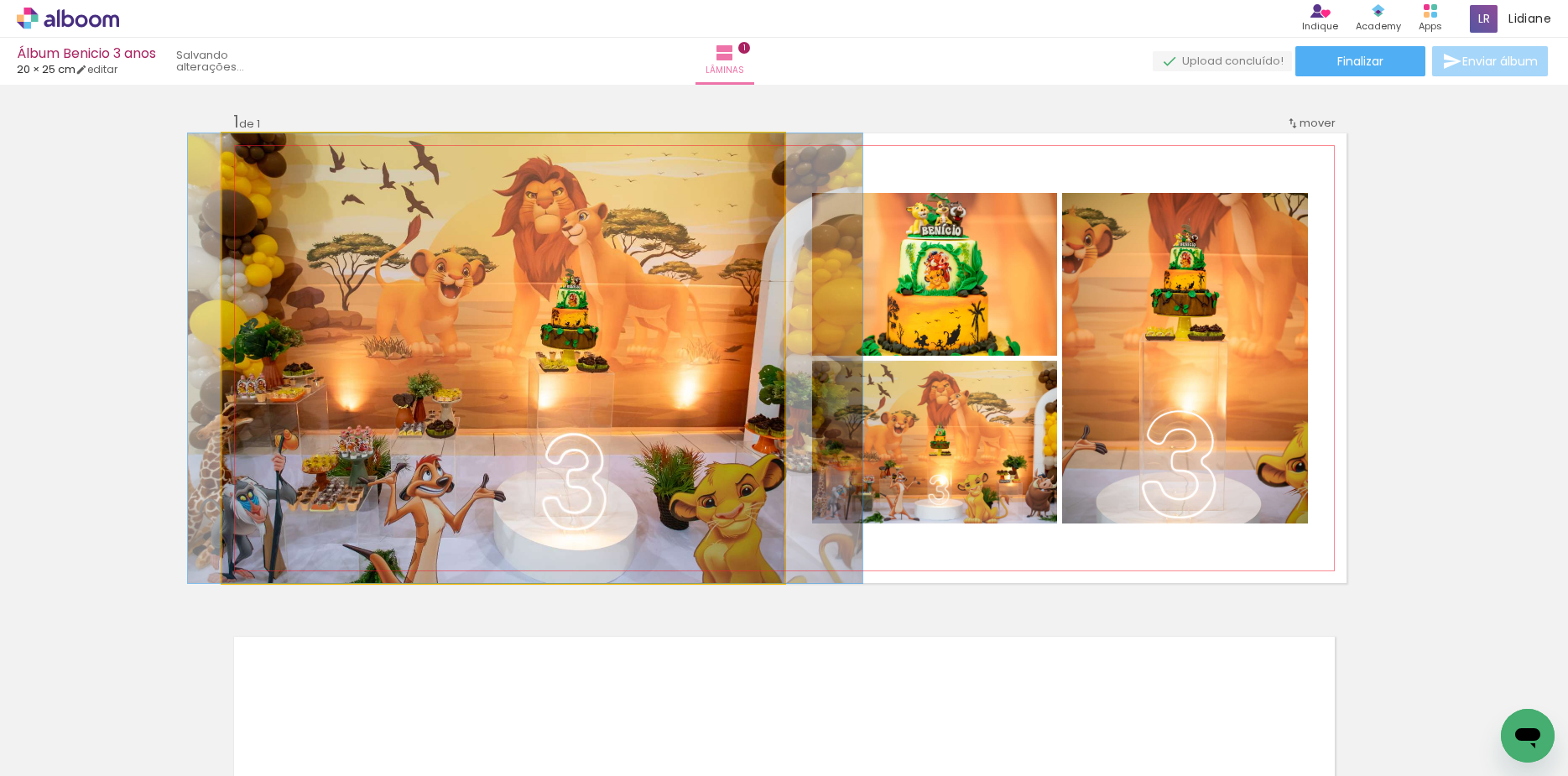
drag, startPoint x: 551, startPoint y: 337, endPoint x: 593, endPoint y: 309, distance: 50.5
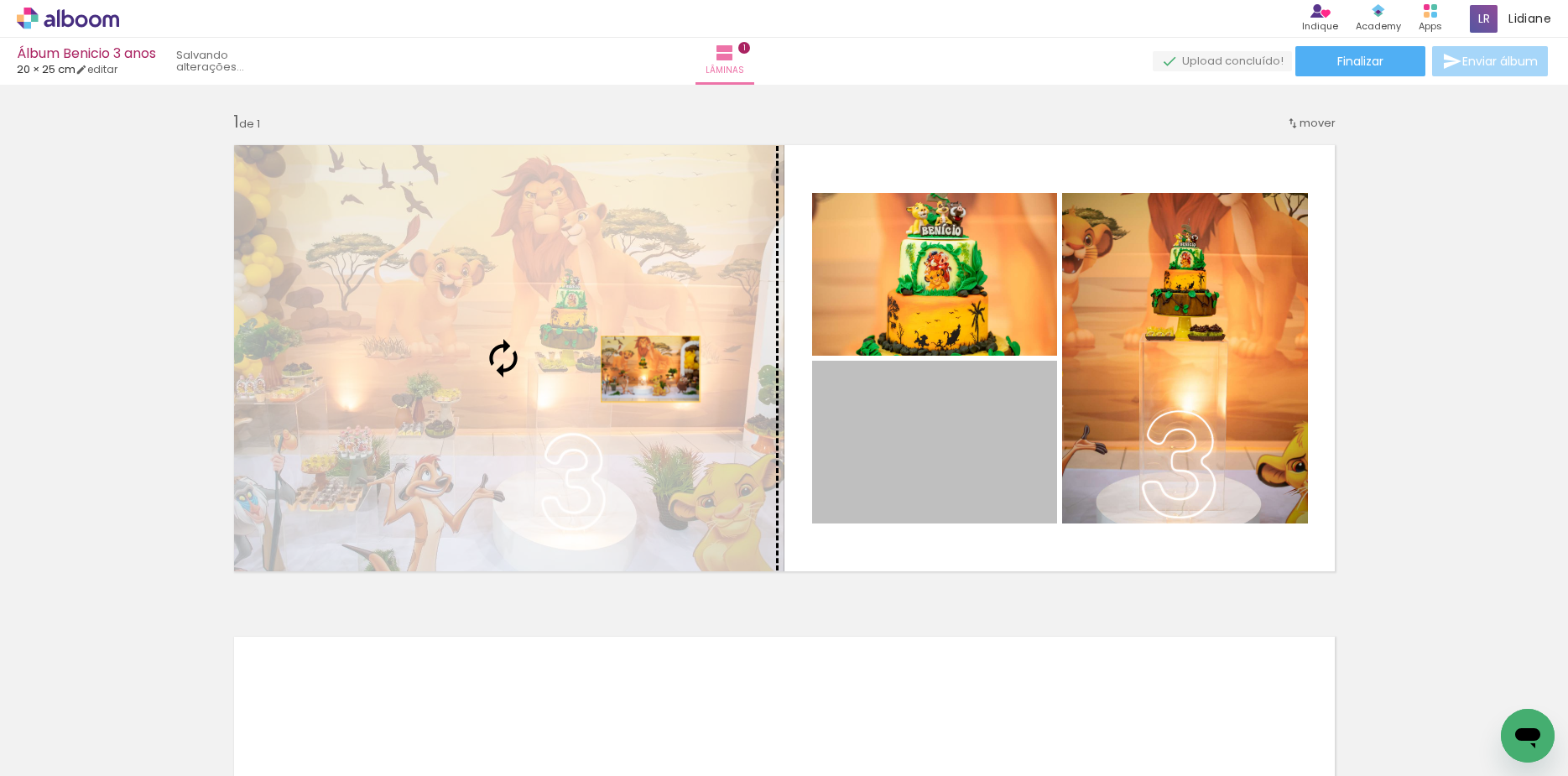
drag, startPoint x: 882, startPoint y: 472, endPoint x: 552, endPoint y: 332, distance: 358.5
click at [0, 0] on slot at bounding box center [0, 0] width 0 height 0
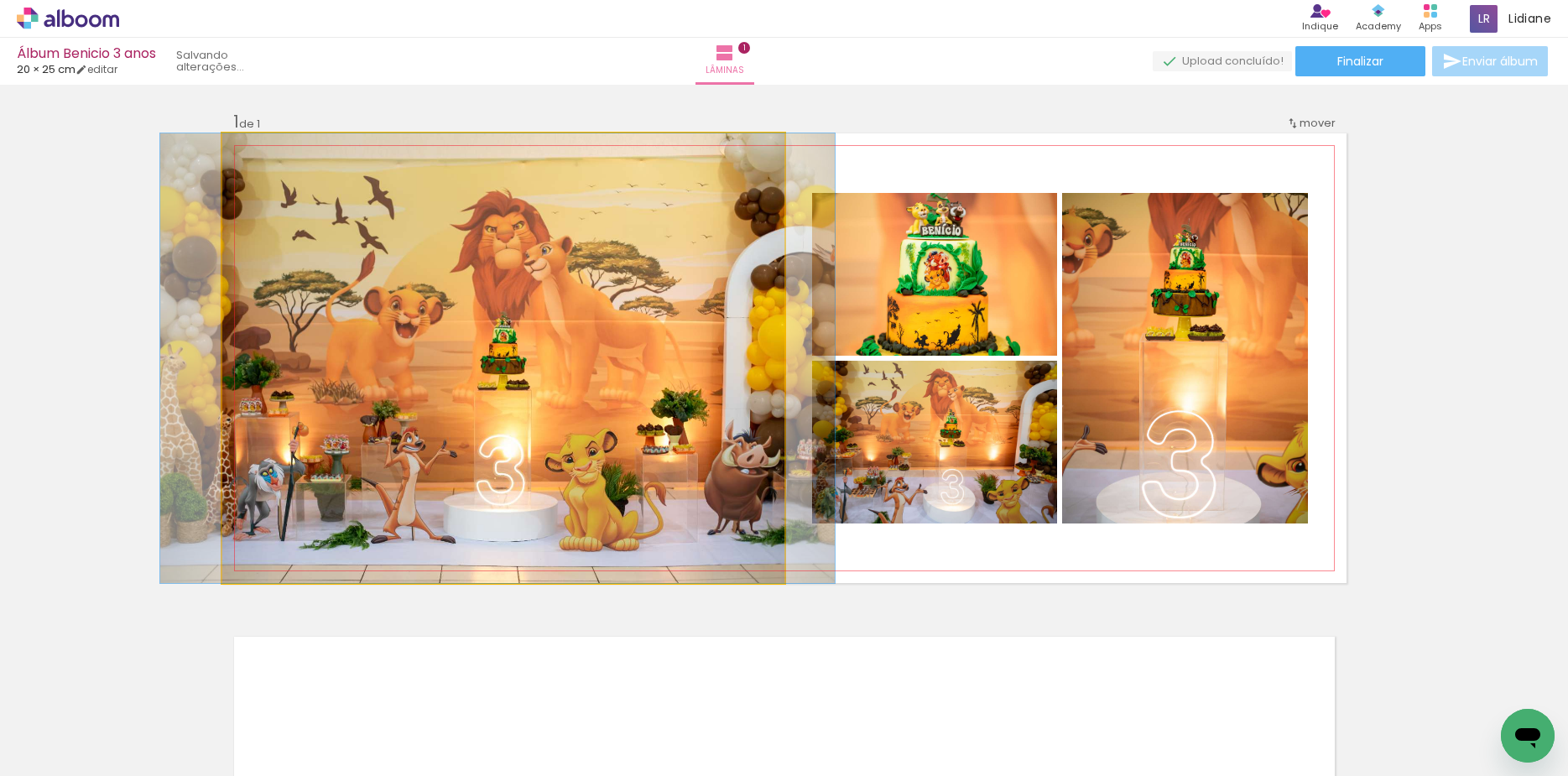
drag, startPoint x: 565, startPoint y: 336, endPoint x: 559, endPoint y: 312, distance: 24.7
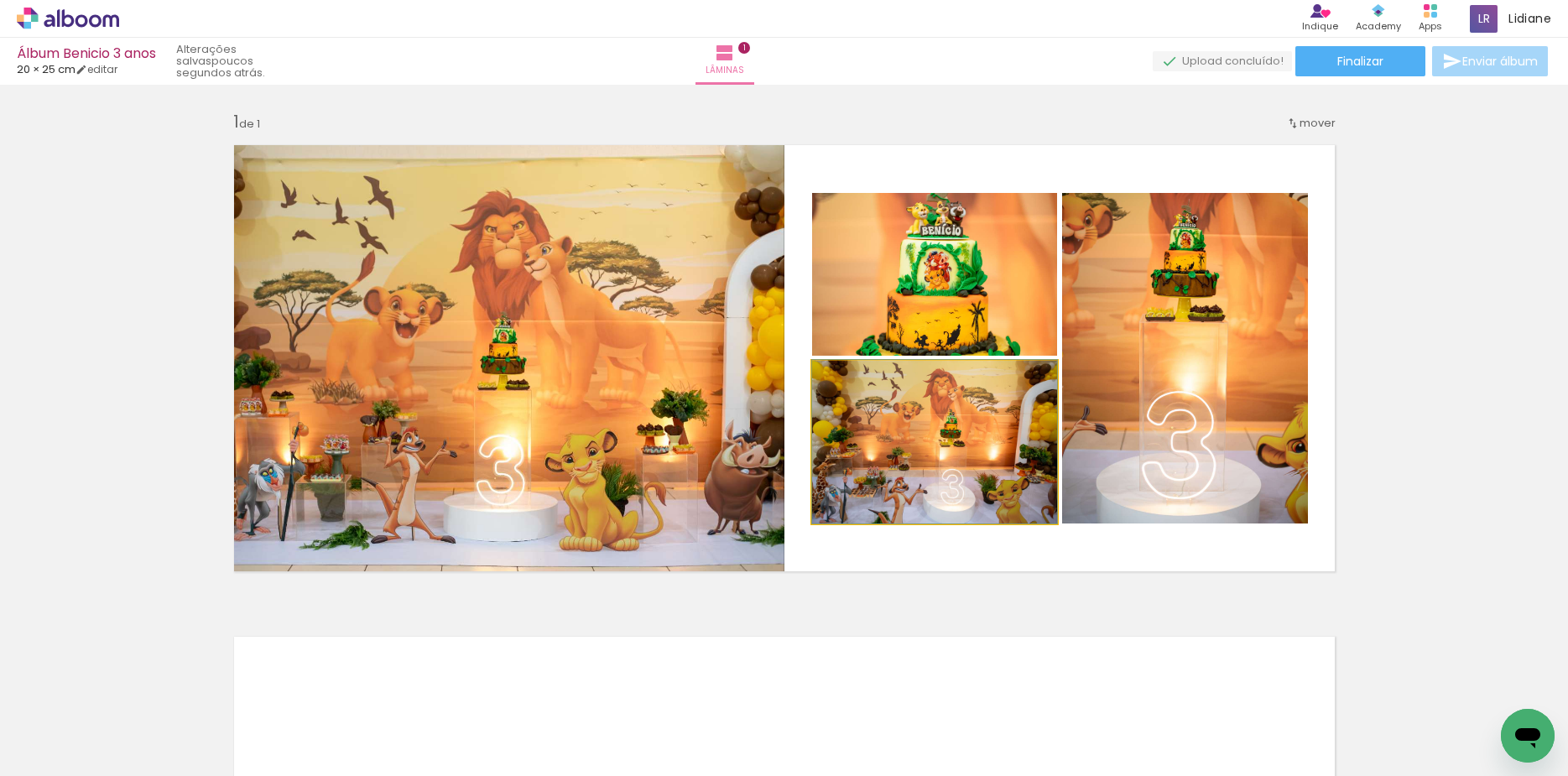
click at [927, 445] on quentale-photo at bounding box center [934, 442] width 245 height 163
click at [926, 443] on quentale-photo at bounding box center [934, 442] width 245 height 163
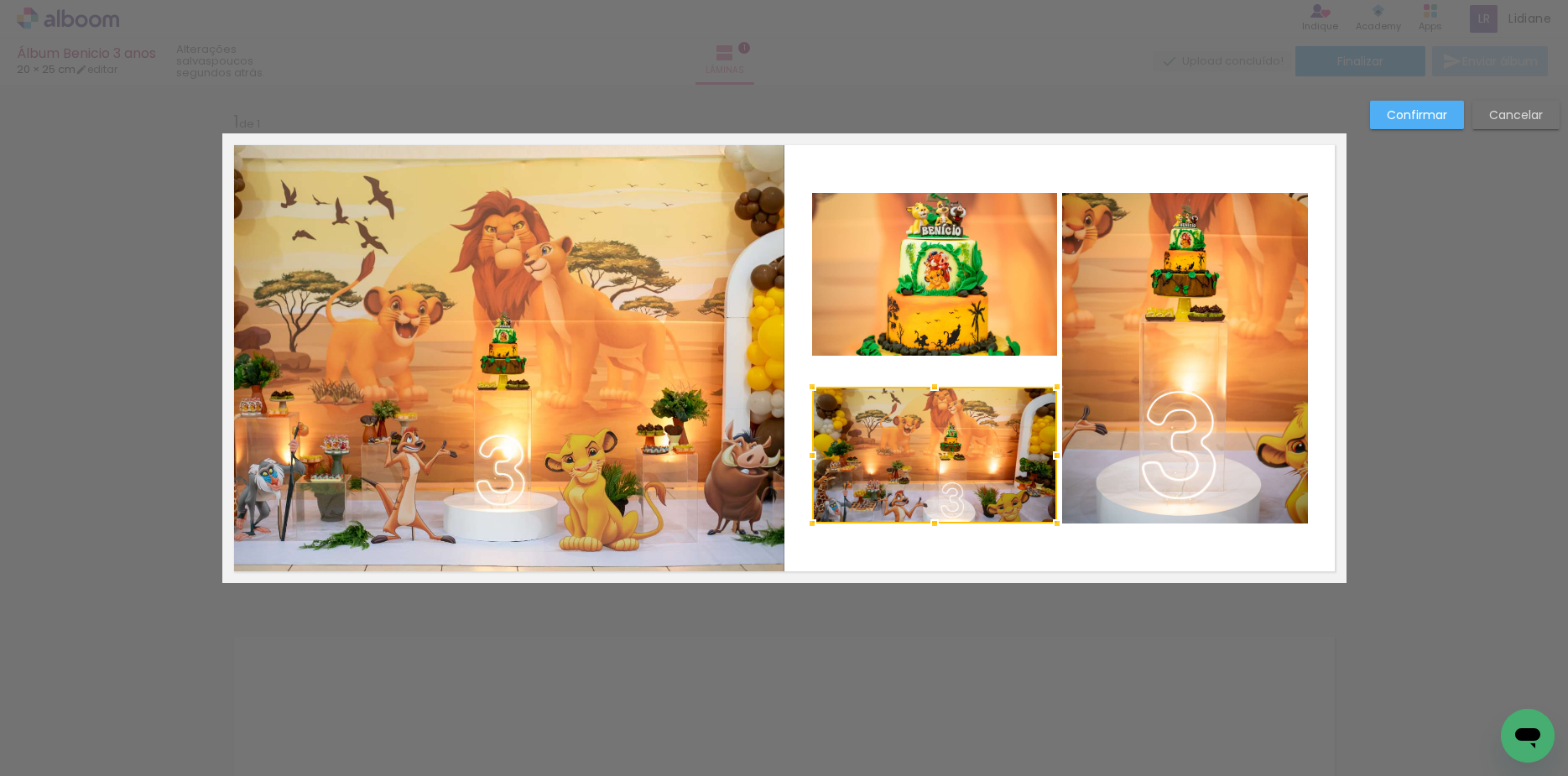
click at [925, 385] on div at bounding box center [935, 387] width 34 height 34
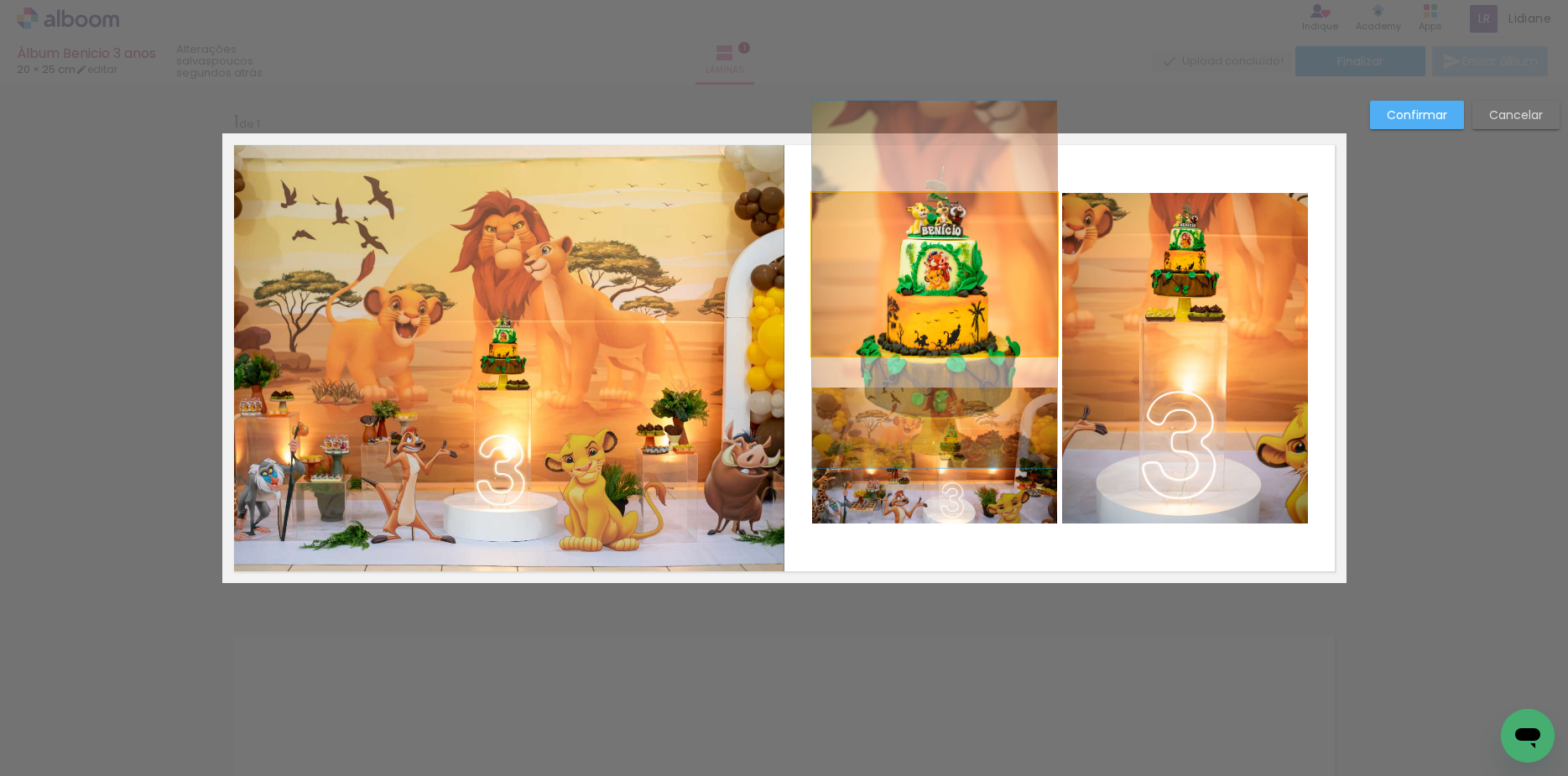
click at [943, 336] on quentale-photo at bounding box center [934, 274] width 245 height 163
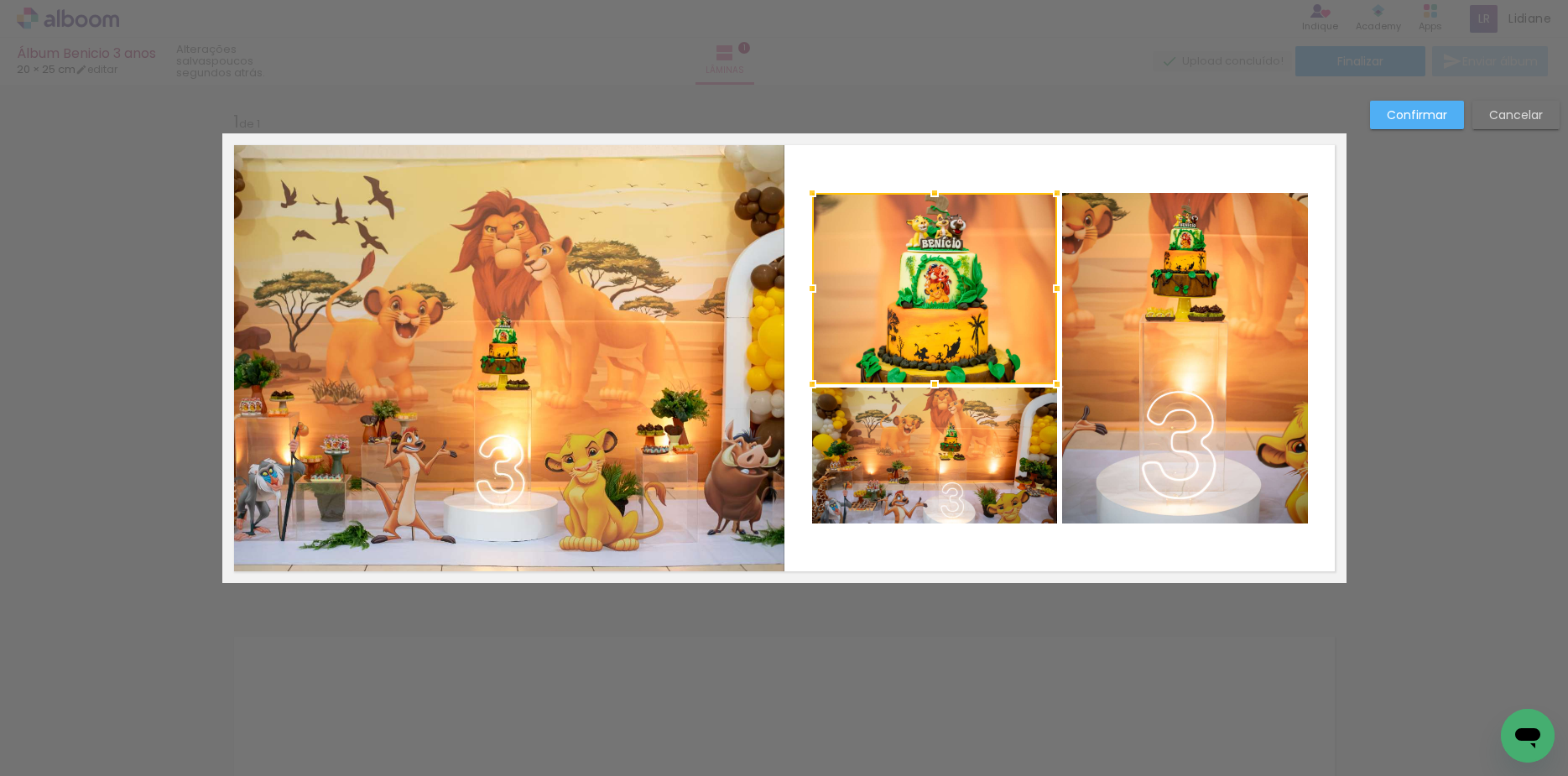
drag, startPoint x: 925, startPoint y: 352, endPoint x: 922, endPoint y: 381, distance: 29.2
click at [922, 381] on div at bounding box center [935, 385] width 34 height 34
click at [1412, 96] on div "Confirmar Cancelar" at bounding box center [784, 596] width 1568 height 1023
click at [0, 0] on slot "Confirmar" at bounding box center [0, 0] width 0 height 0
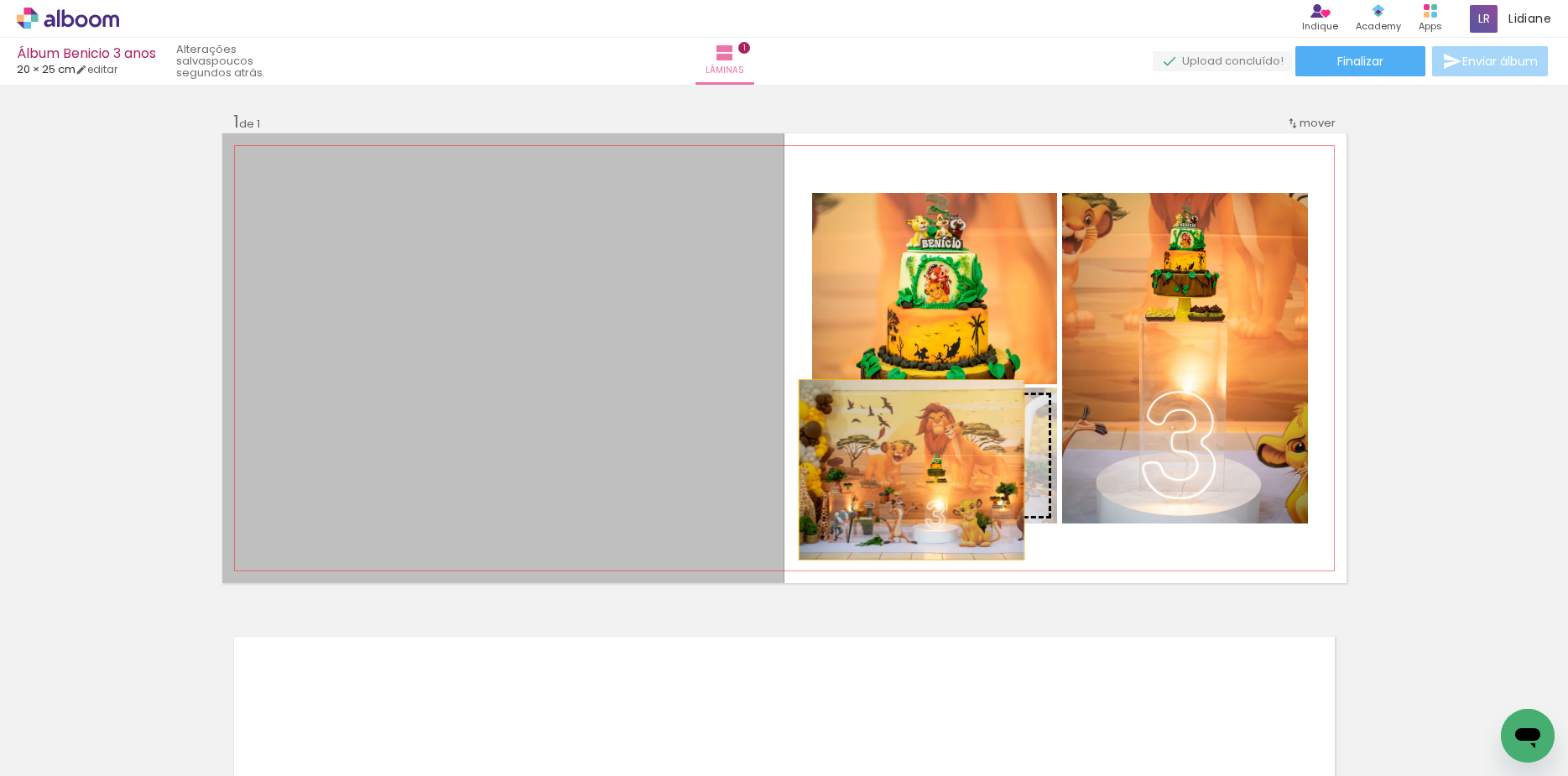
drag, startPoint x: 657, startPoint y: 392, endPoint x: 903, endPoint y: 470, distance: 258.1
click at [0, 0] on slot at bounding box center [0, 0] width 0 height 0
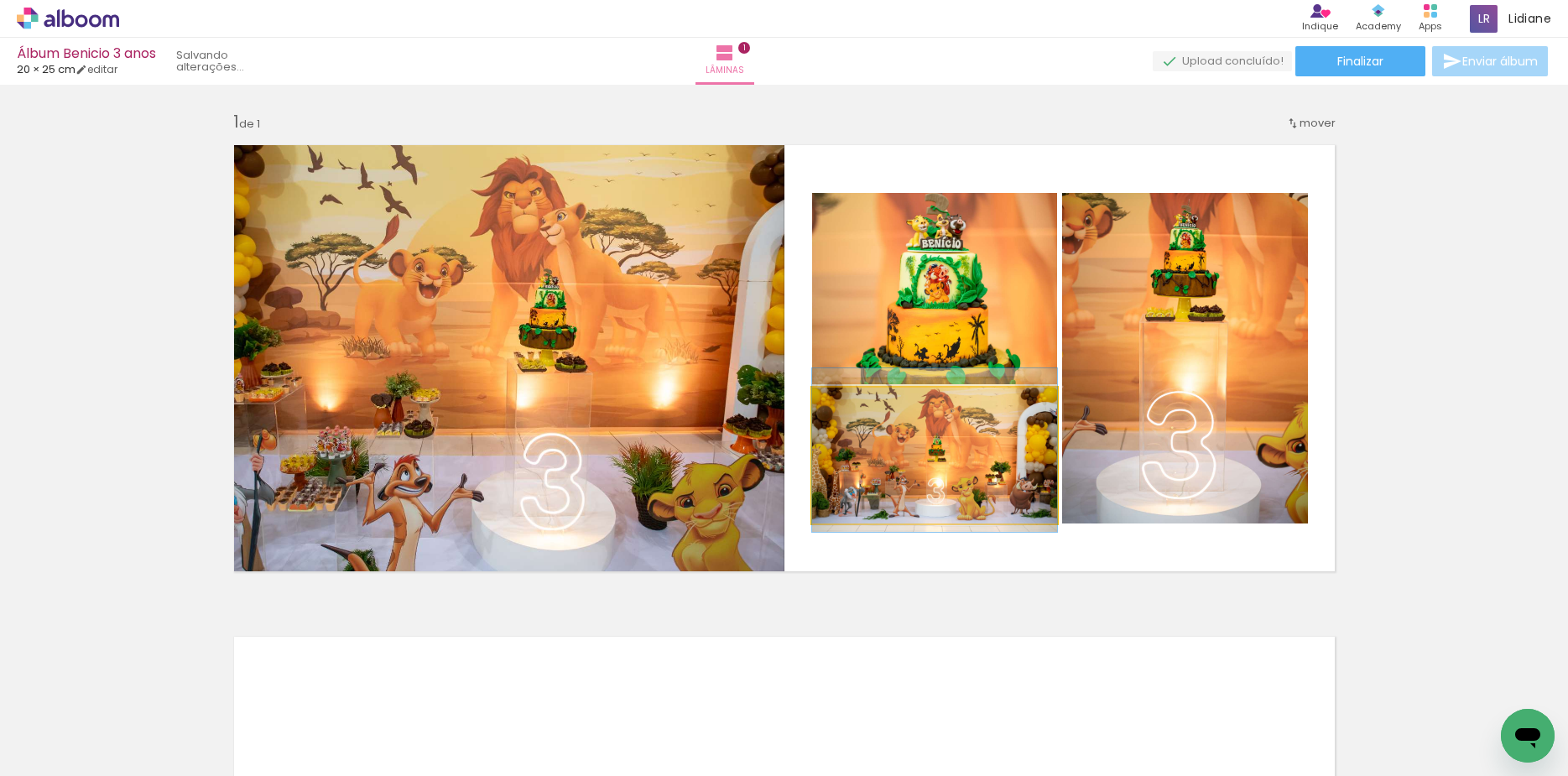
drag, startPoint x: 902, startPoint y: 471, endPoint x: 919, endPoint y: 471, distance: 17.0
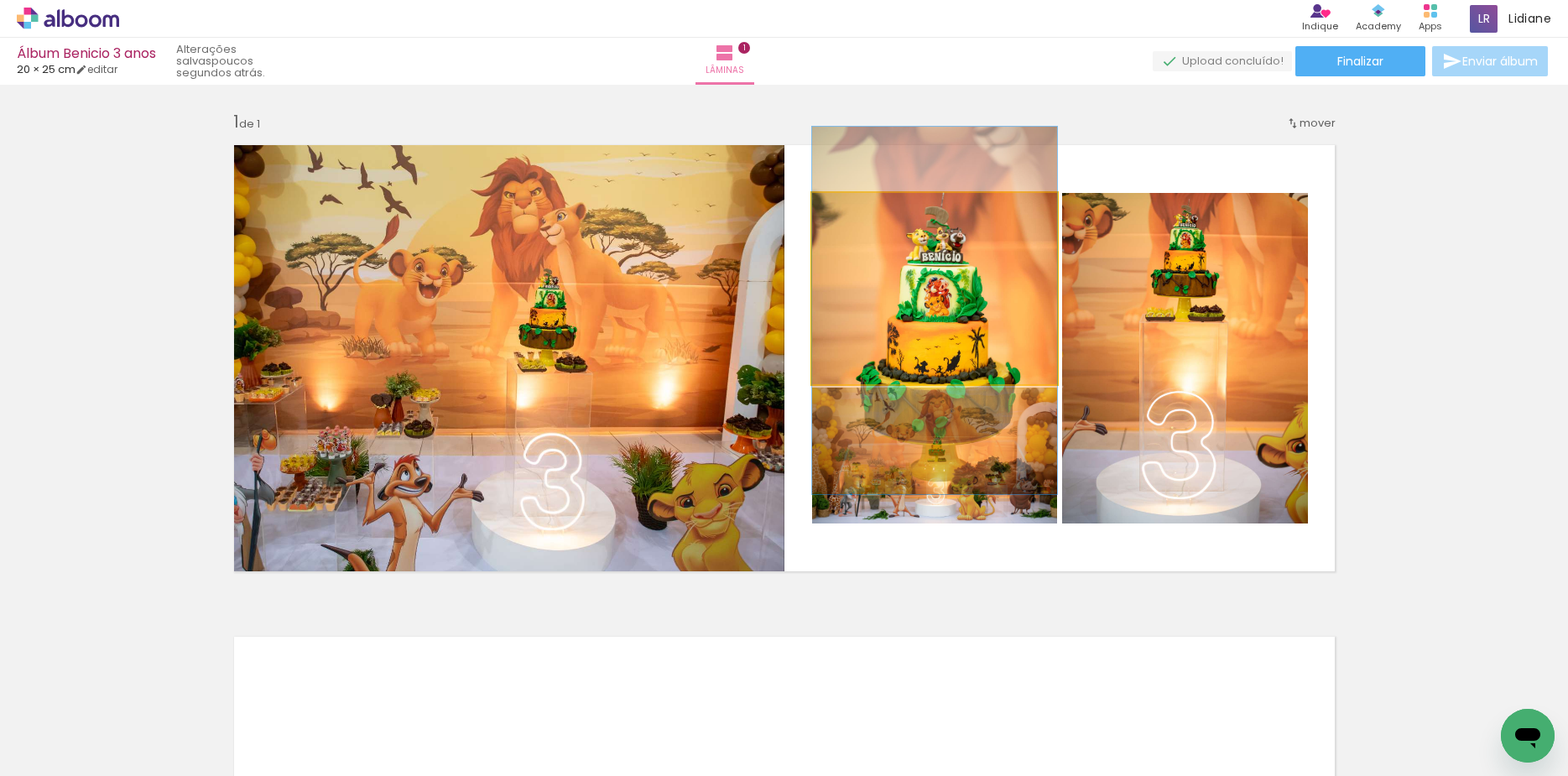
drag, startPoint x: 958, startPoint y: 336, endPoint x: 948, endPoint y: 349, distance: 16.4
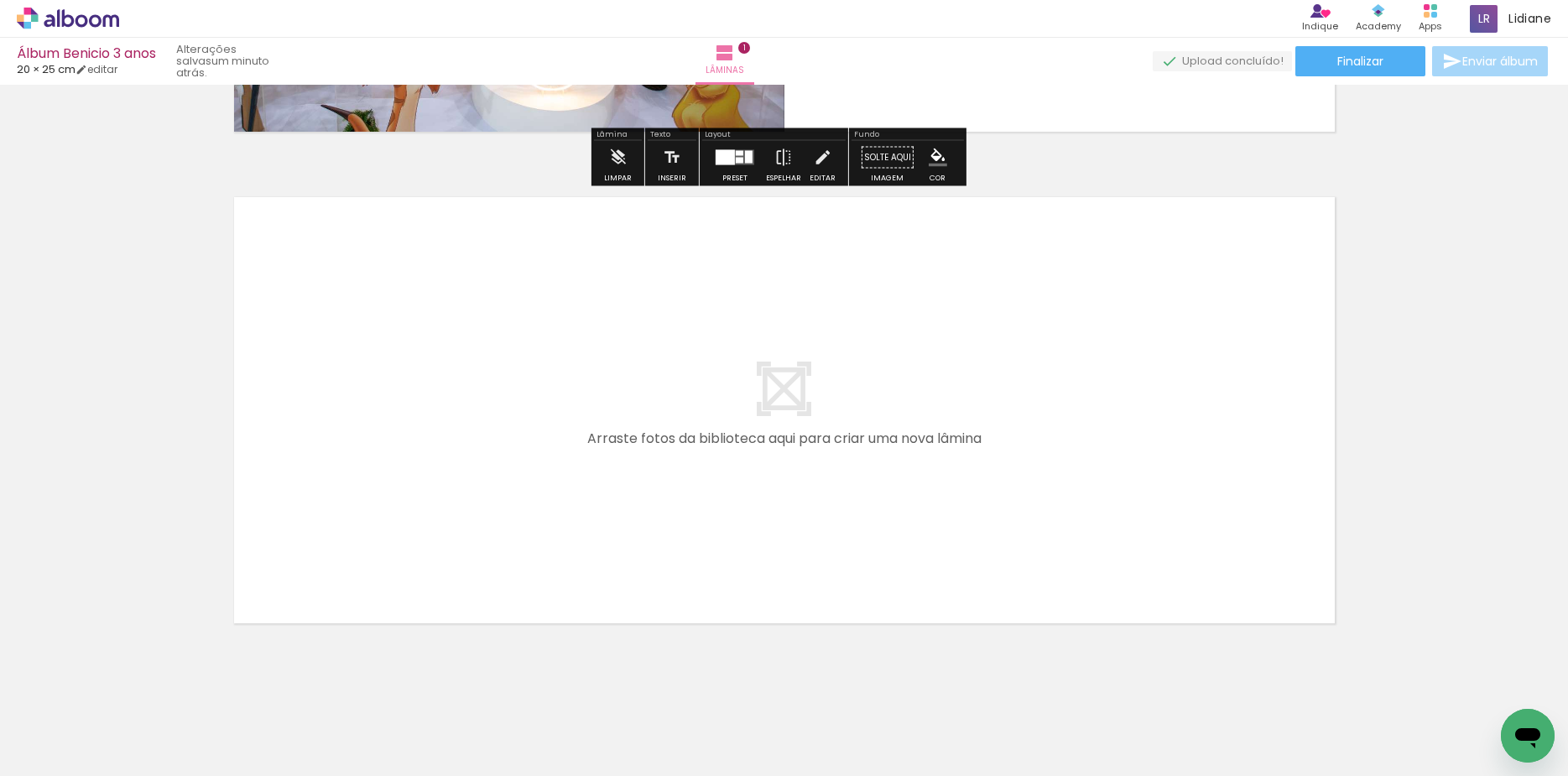
scroll to position [462, 0]
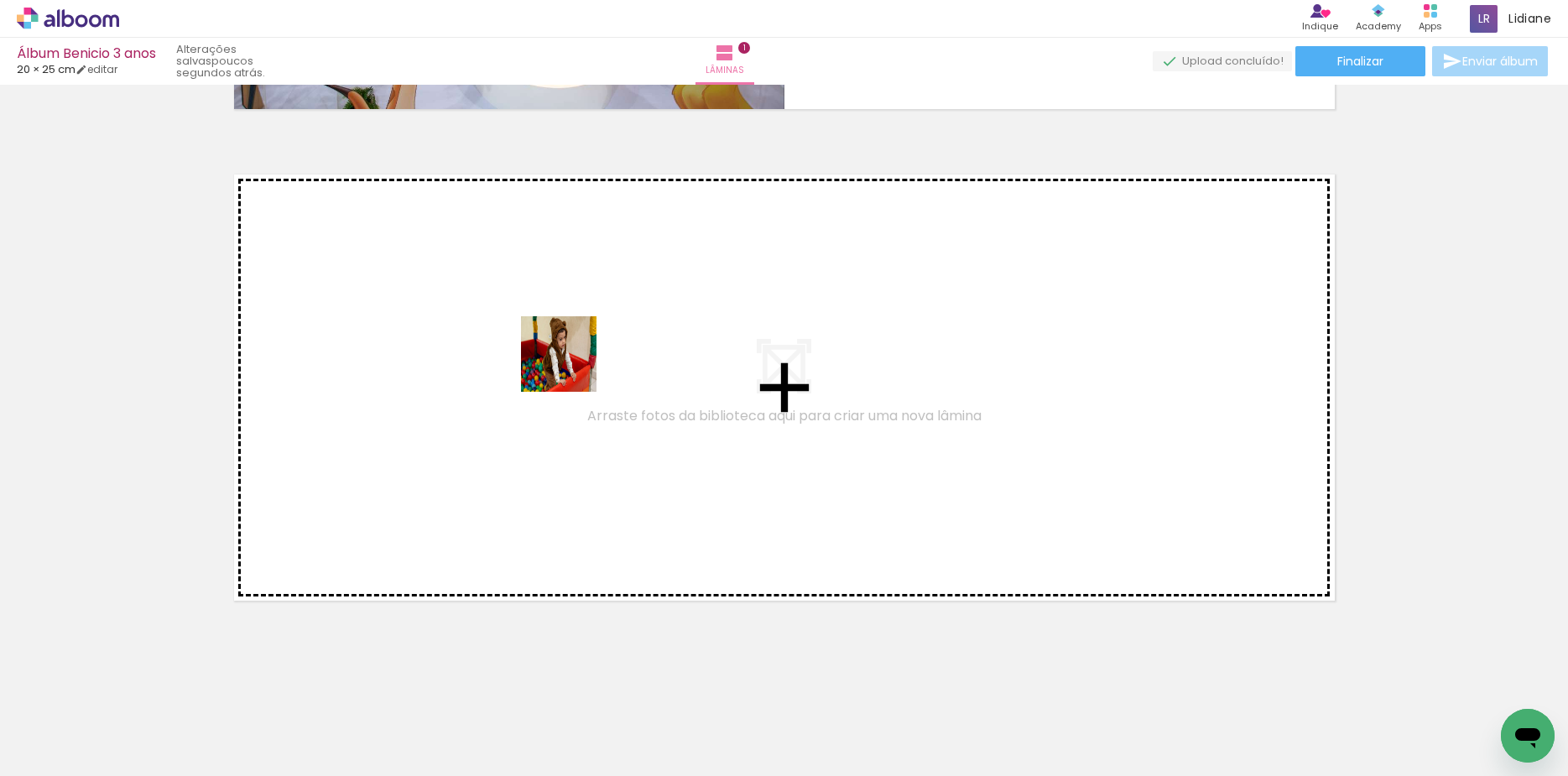
drag, startPoint x: 562, startPoint y: 520, endPoint x: 583, endPoint y: 323, distance: 198.1
click at [583, 323] on quentale-workspace at bounding box center [784, 388] width 1568 height 776
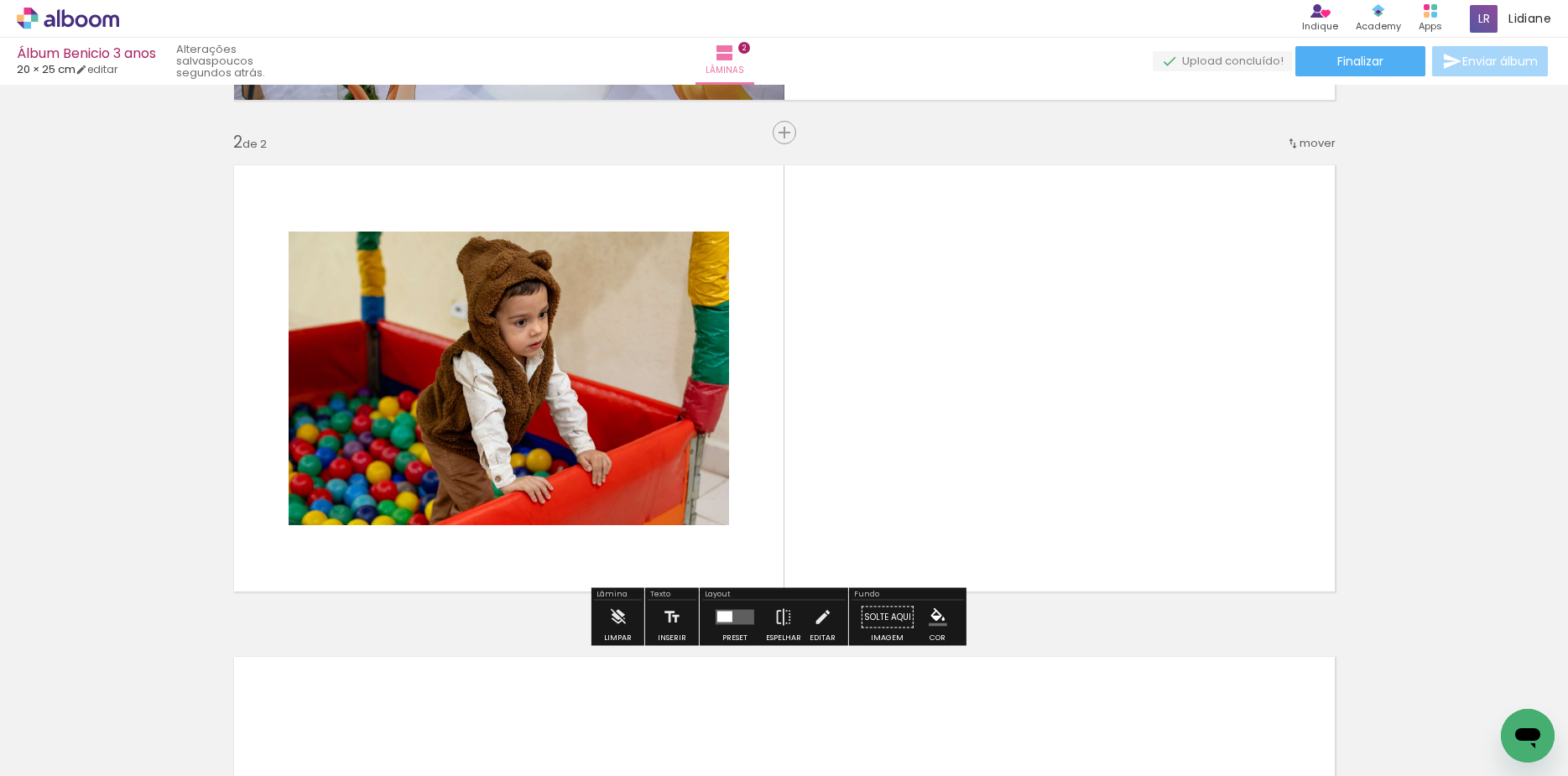
scroll to position [472, 0]
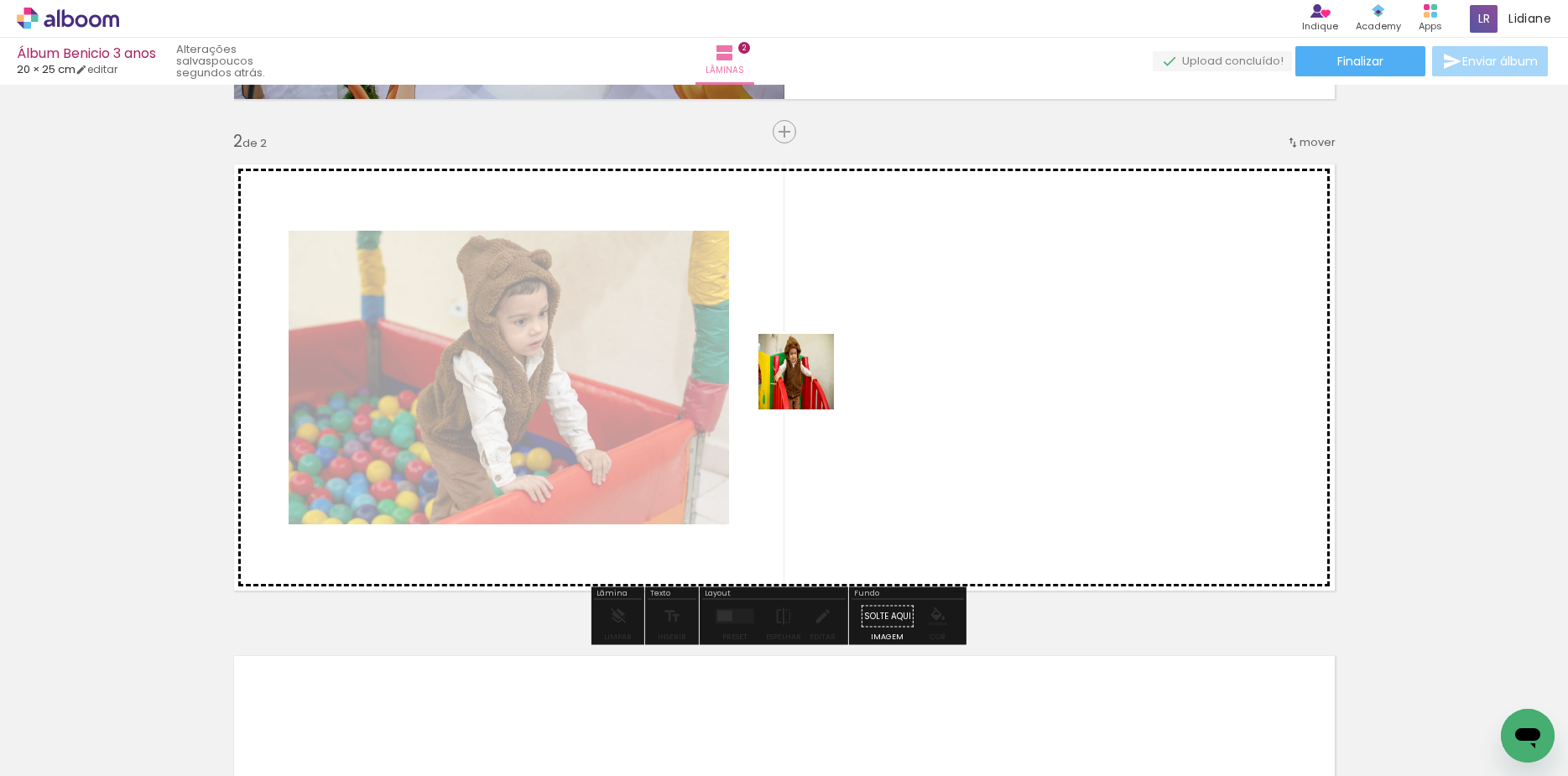
drag, startPoint x: 763, startPoint y: 643, endPoint x: 812, endPoint y: 366, distance: 281.3
click at [812, 366] on quentale-workspace at bounding box center [784, 388] width 1568 height 776
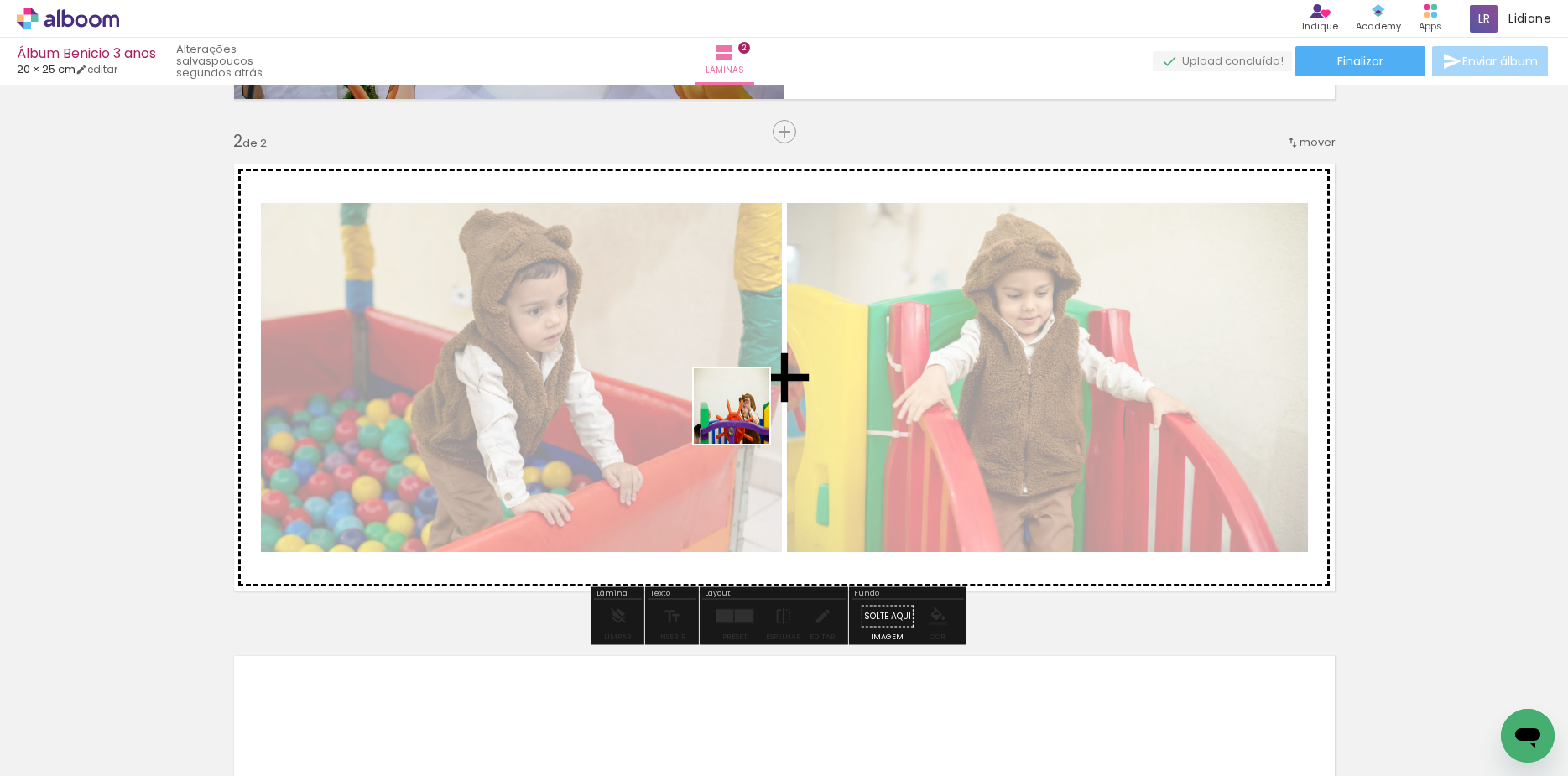
drag, startPoint x: 848, startPoint y: 724, endPoint x: 744, endPoint y: 419, distance: 322.2
click at [744, 419] on quentale-workspace at bounding box center [784, 388] width 1568 height 776
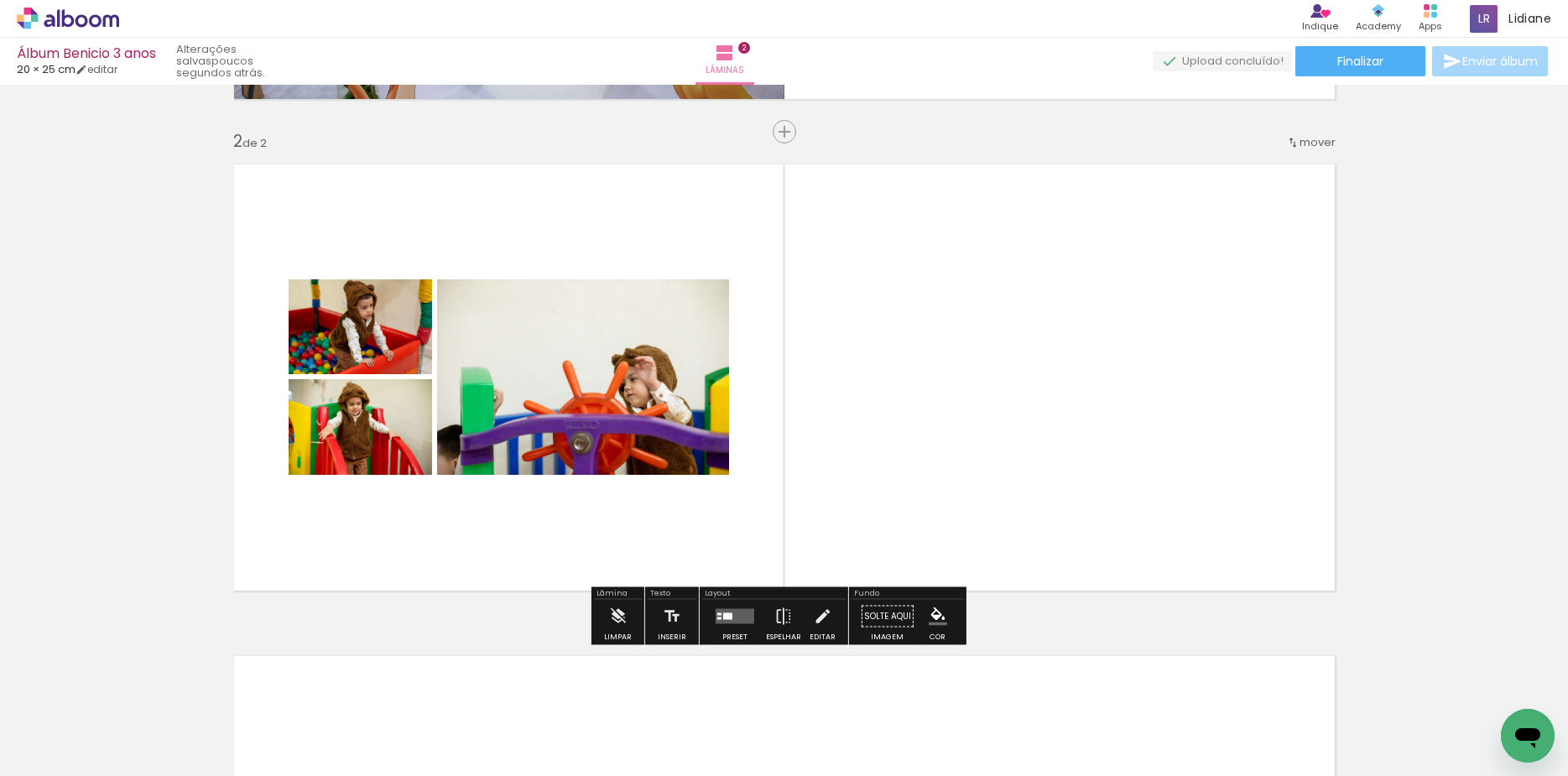
drag, startPoint x: 928, startPoint y: 689, endPoint x: 874, endPoint y: 520, distance: 177.4
click at [812, 385] on quentale-workspace at bounding box center [784, 388] width 1568 height 776
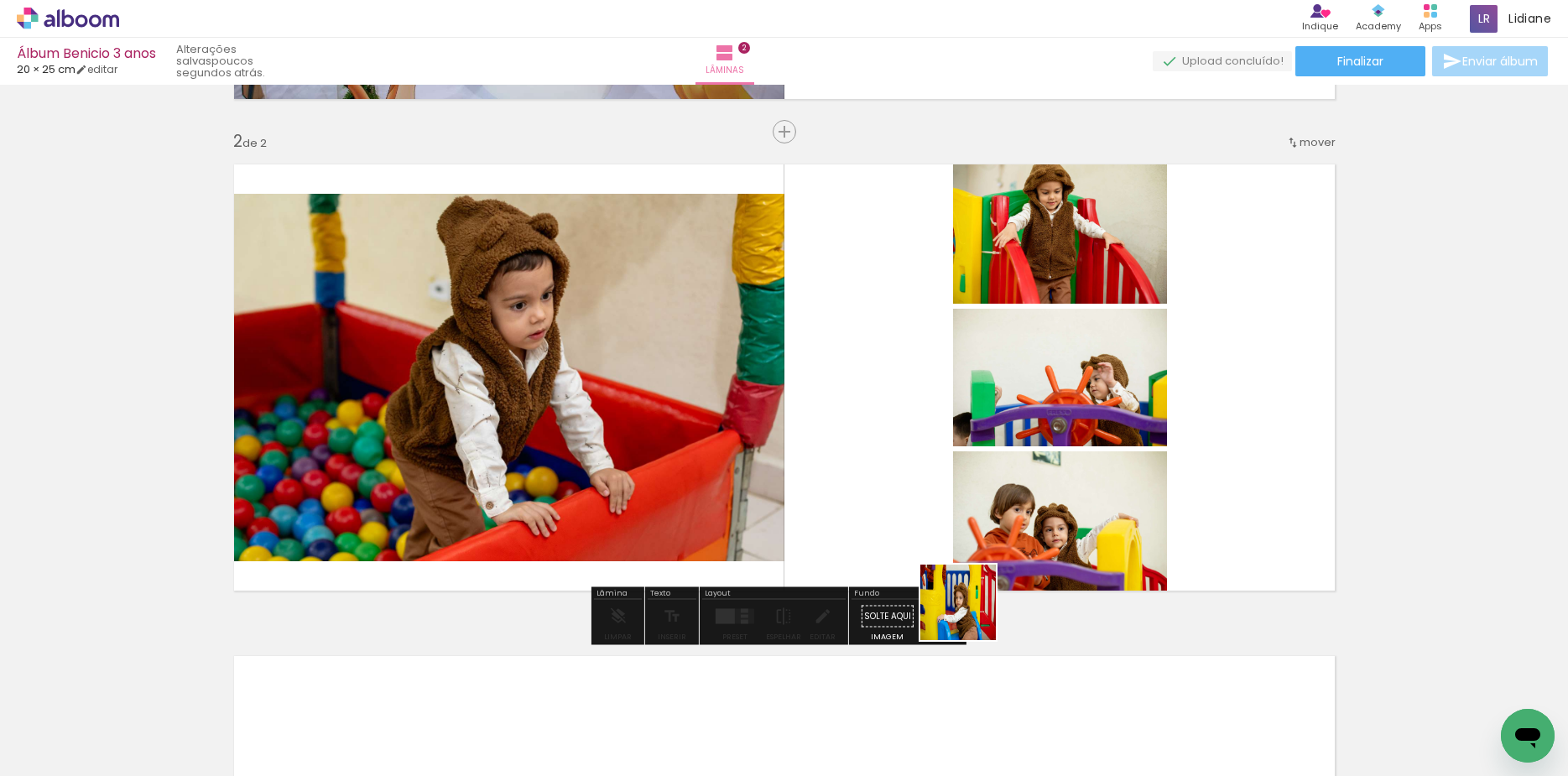
drag, startPoint x: 970, startPoint y: 615, endPoint x: 1046, endPoint y: 631, distance: 77.7
click at [843, 424] on quentale-workspace at bounding box center [784, 388] width 1568 height 776
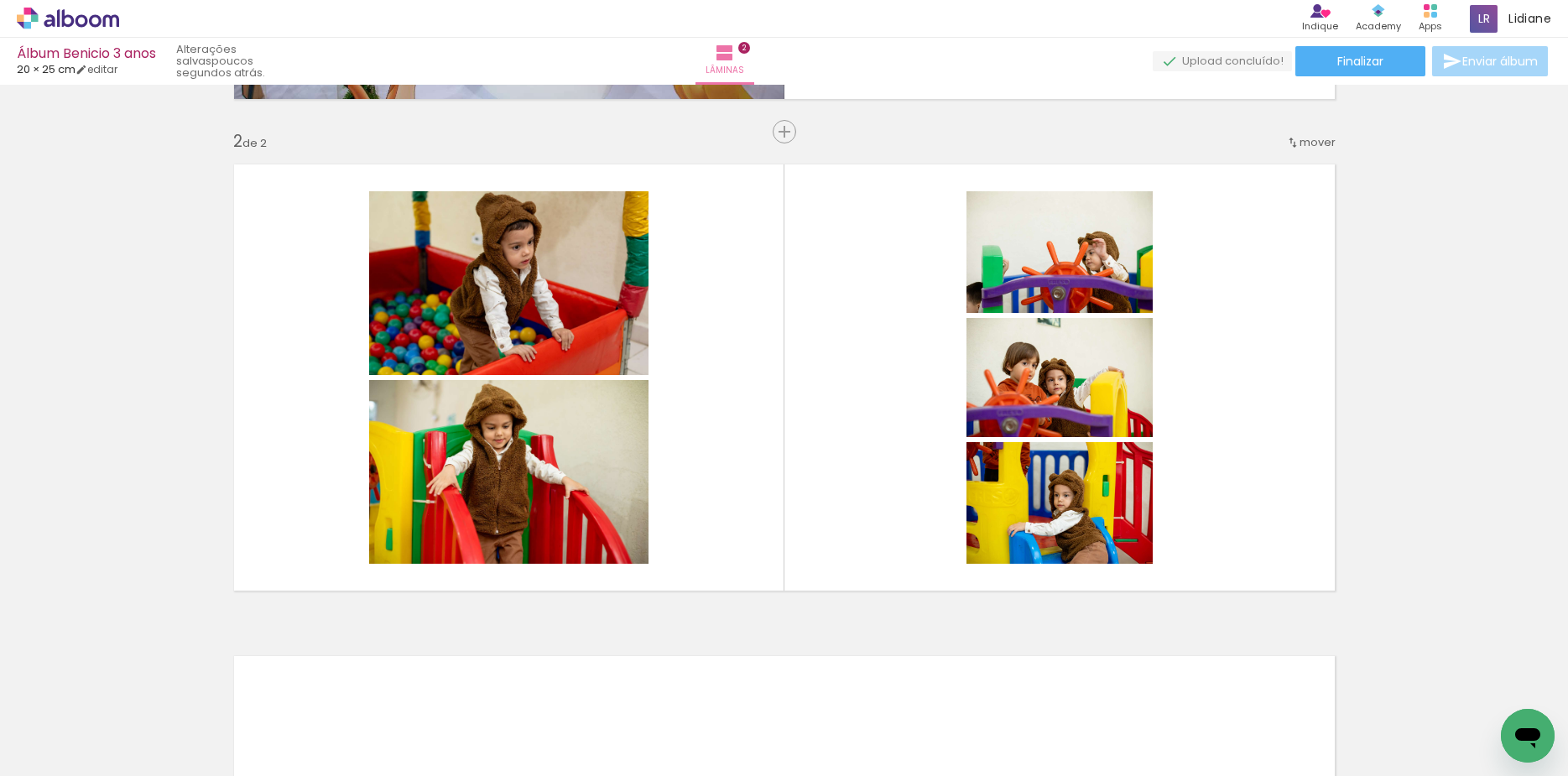
scroll to position [0, 280]
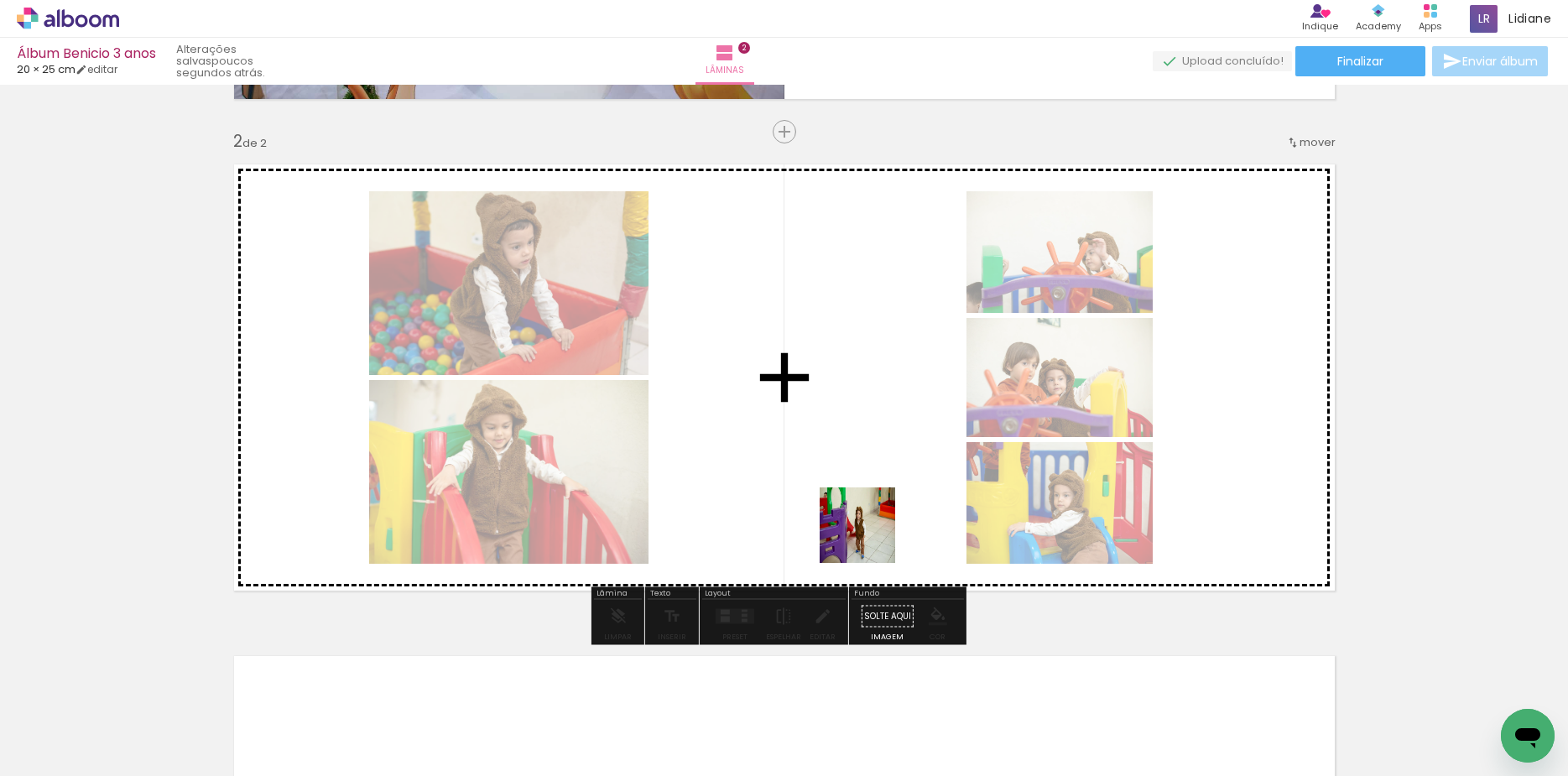
drag, startPoint x: 908, startPoint y: 718, endPoint x: 926, endPoint y: 643, distance: 77.1
click at [854, 480] on quentale-workspace at bounding box center [784, 388] width 1568 height 776
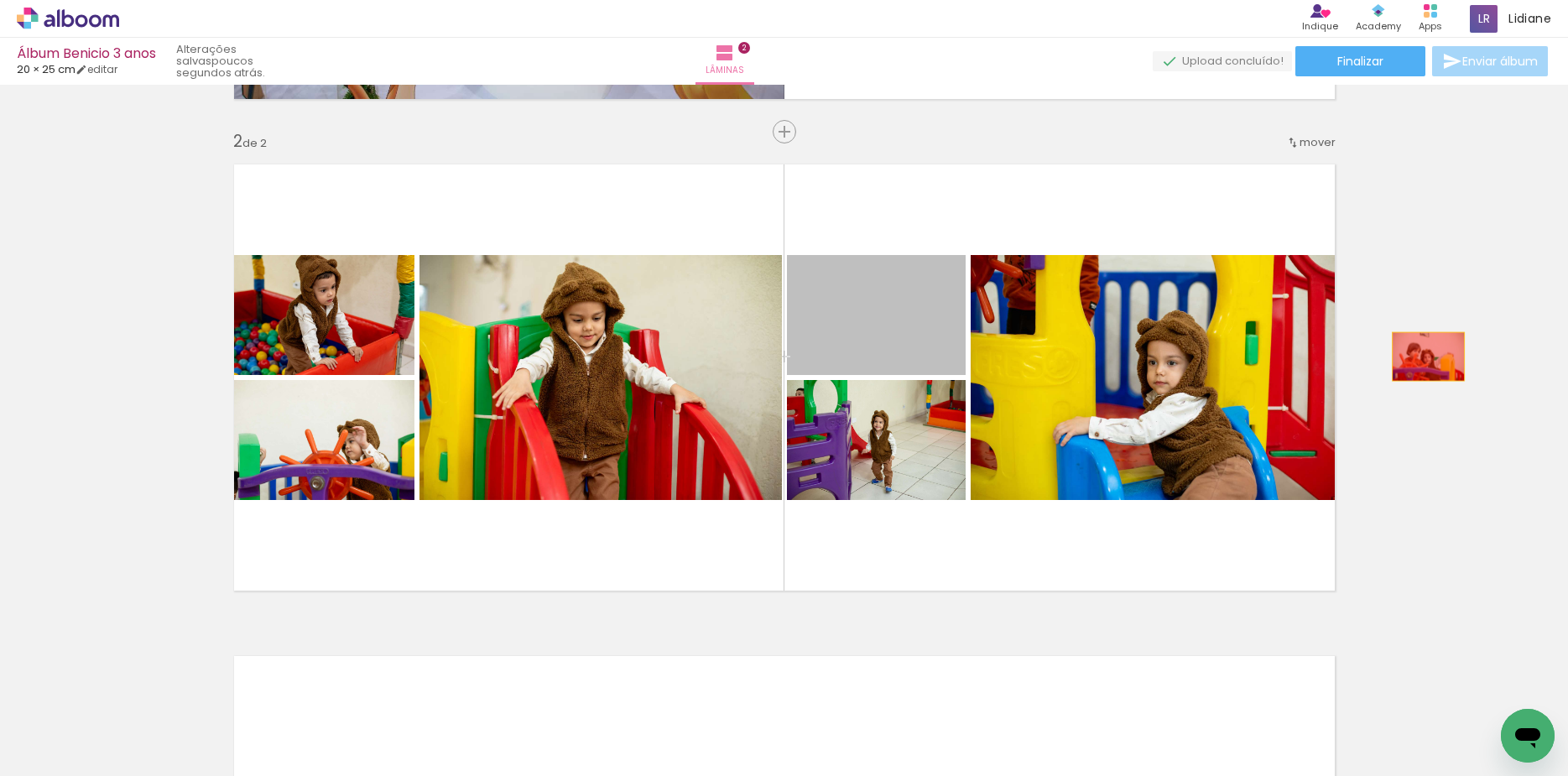
drag, startPoint x: 849, startPoint y: 335, endPoint x: 1420, endPoint y: 357, distance: 571.4
click at [1420, 357] on div "Inserir lâmina 1 de 2 Inserir lâmina 2 de 2" at bounding box center [784, 356] width 1568 height 1476
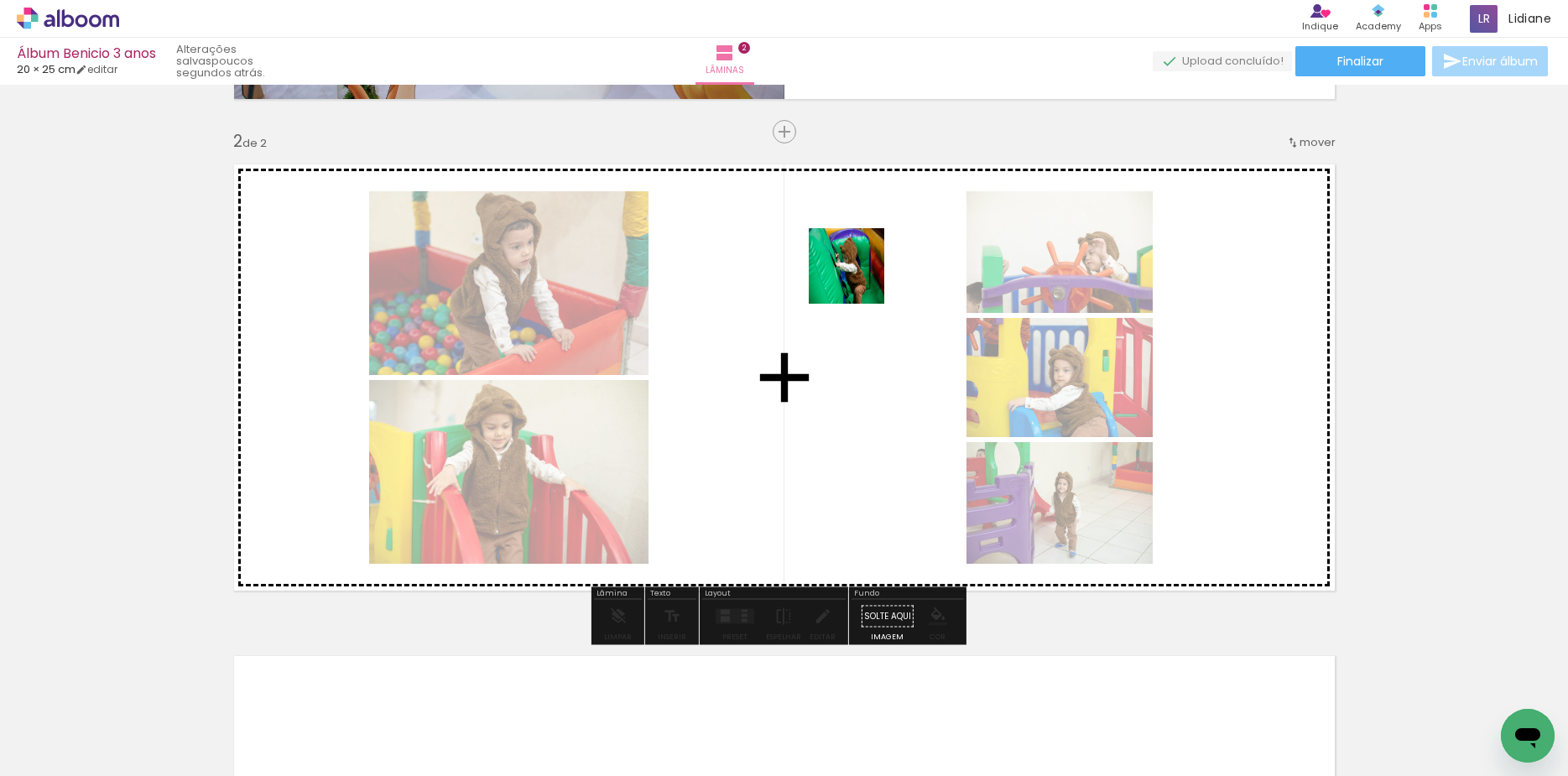
drag, startPoint x: 1014, startPoint y: 717, endPoint x: 859, endPoint y: 278, distance: 465.6
click at [859, 278] on quentale-workspace at bounding box center [784, 388] width 1568 height 776
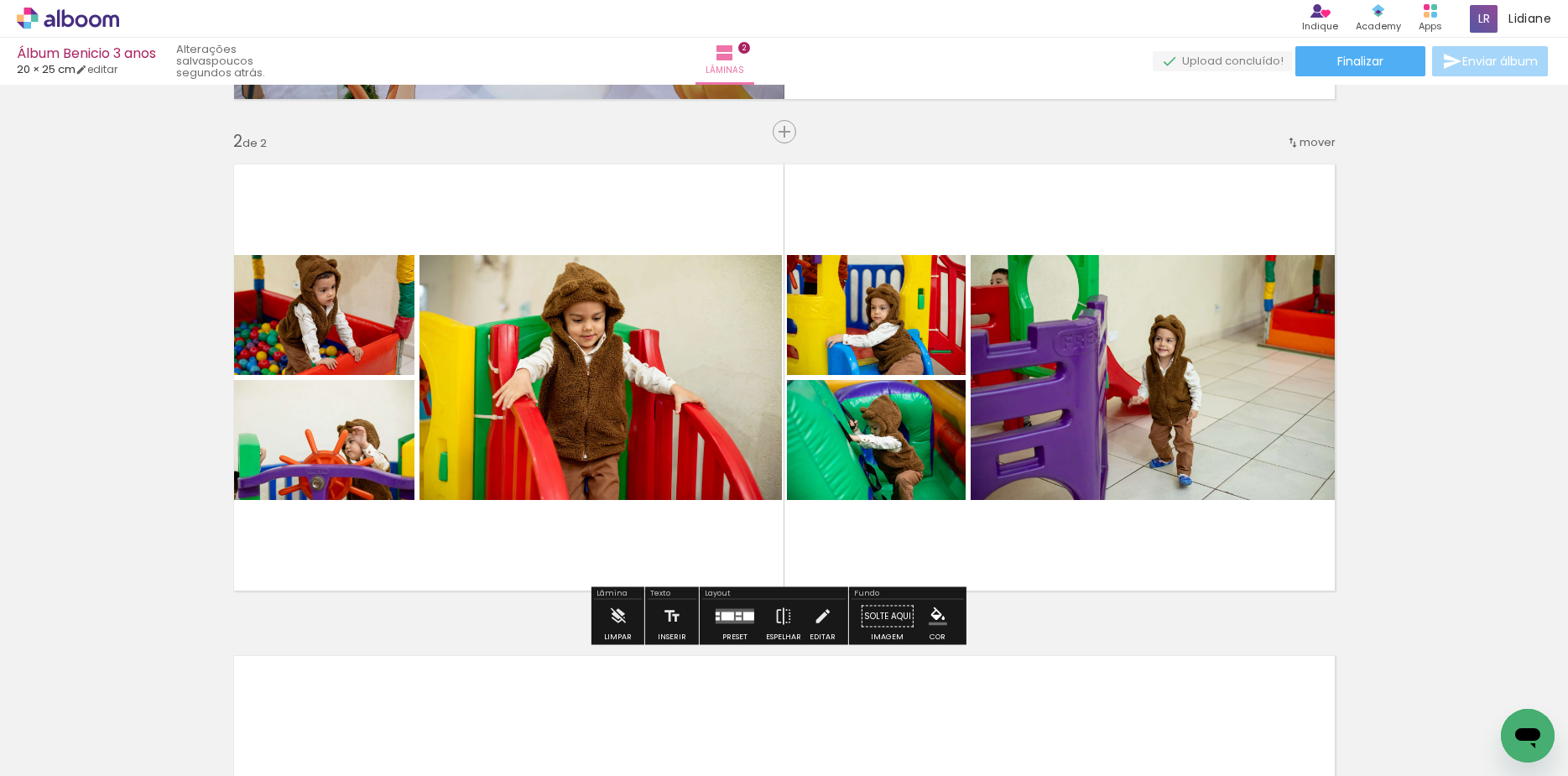
drag, startPoint x: 1004, startPoint y: 493, endPoint x: 902, endPoint y: 335, distance: 188.1
click at [902, 335] on quentale-workspace at bounding box center [784, 388] width 1568 height 776
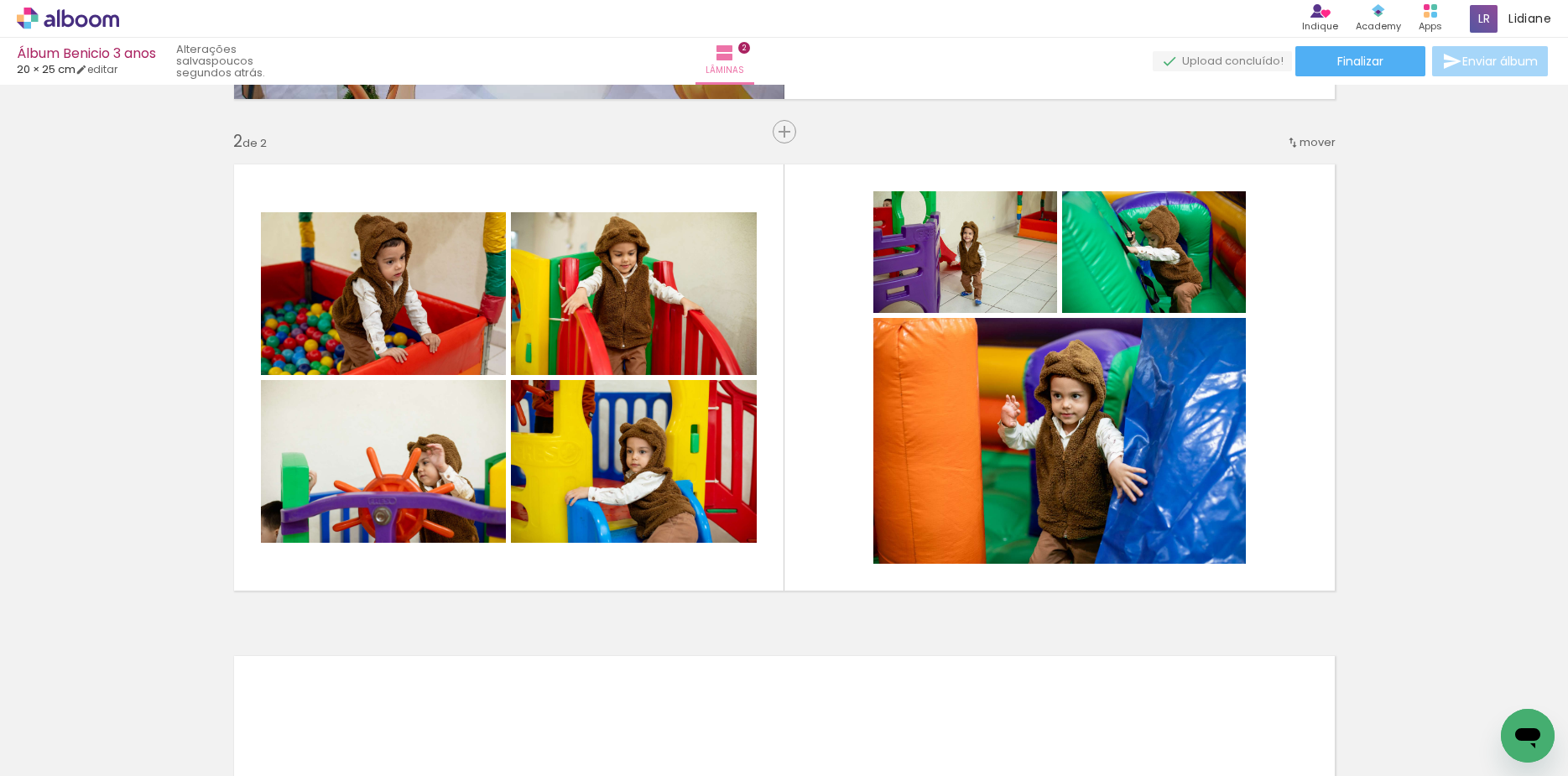
scroll to position [0, 1436]
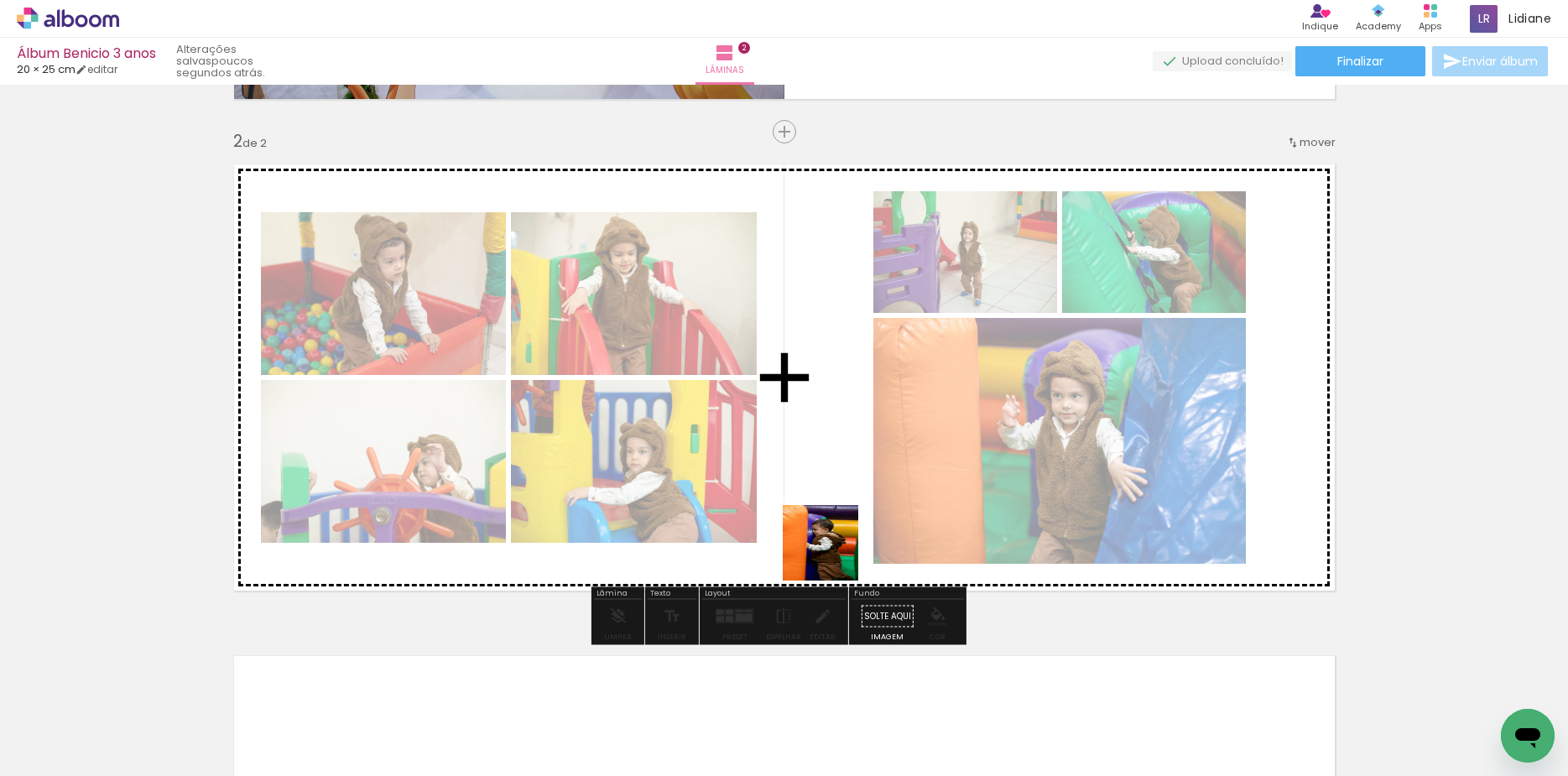
drag, startPoint x: 827, startPoint y: 734, endPoint x: 901, endPoint y: 634, distance: 124.4
click at [838, 522] on quentale-workspace at bounding box center [784, 388] width 1568 height 776
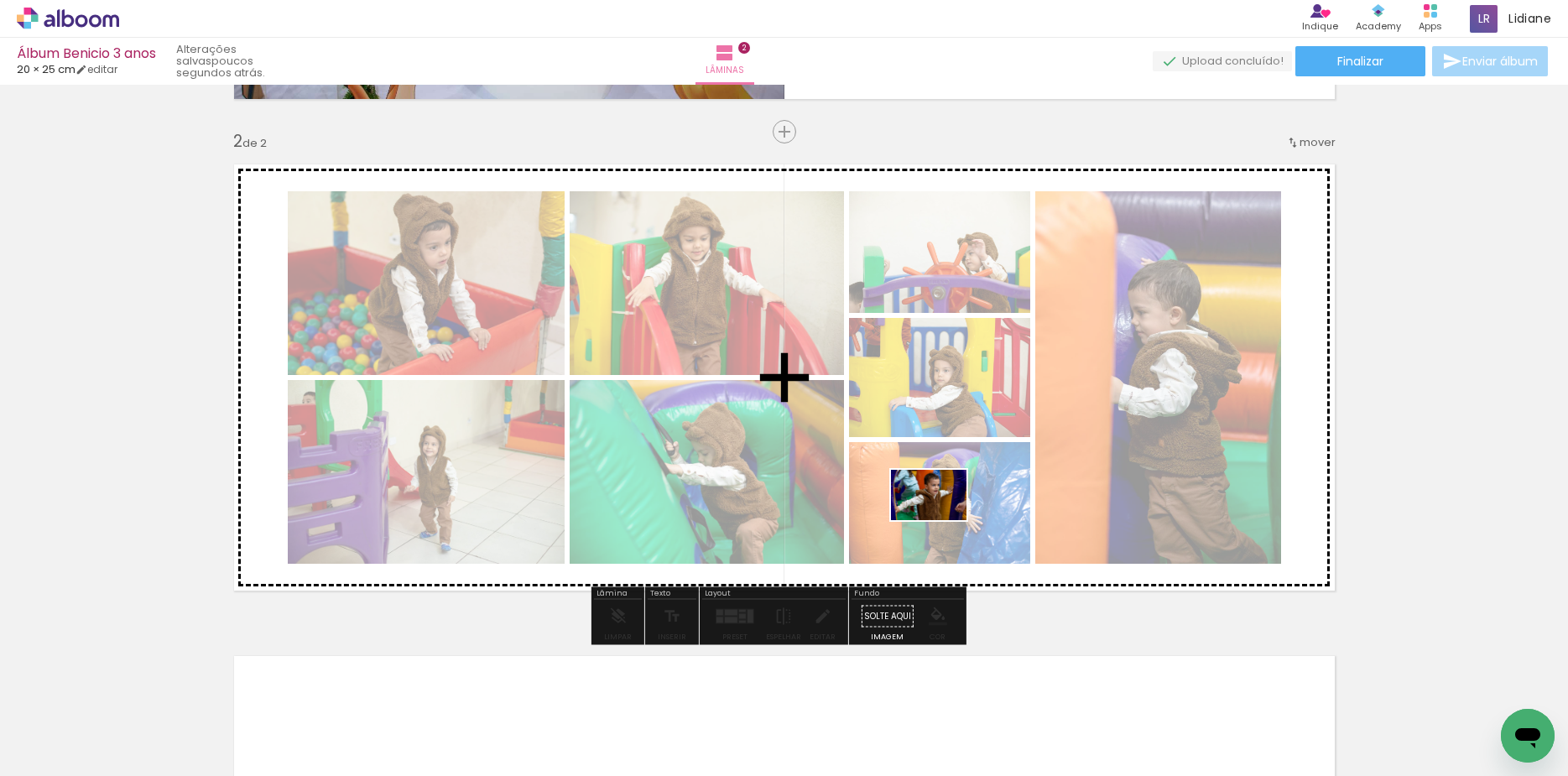
drag, startPoint x: 980, startPoint y: 713, endPoint x: 941, endPoint y: 520, distance: 196.9
click at [941, 520] on quentale-workspace at bounding box center [784, 388] width 1568 height 776
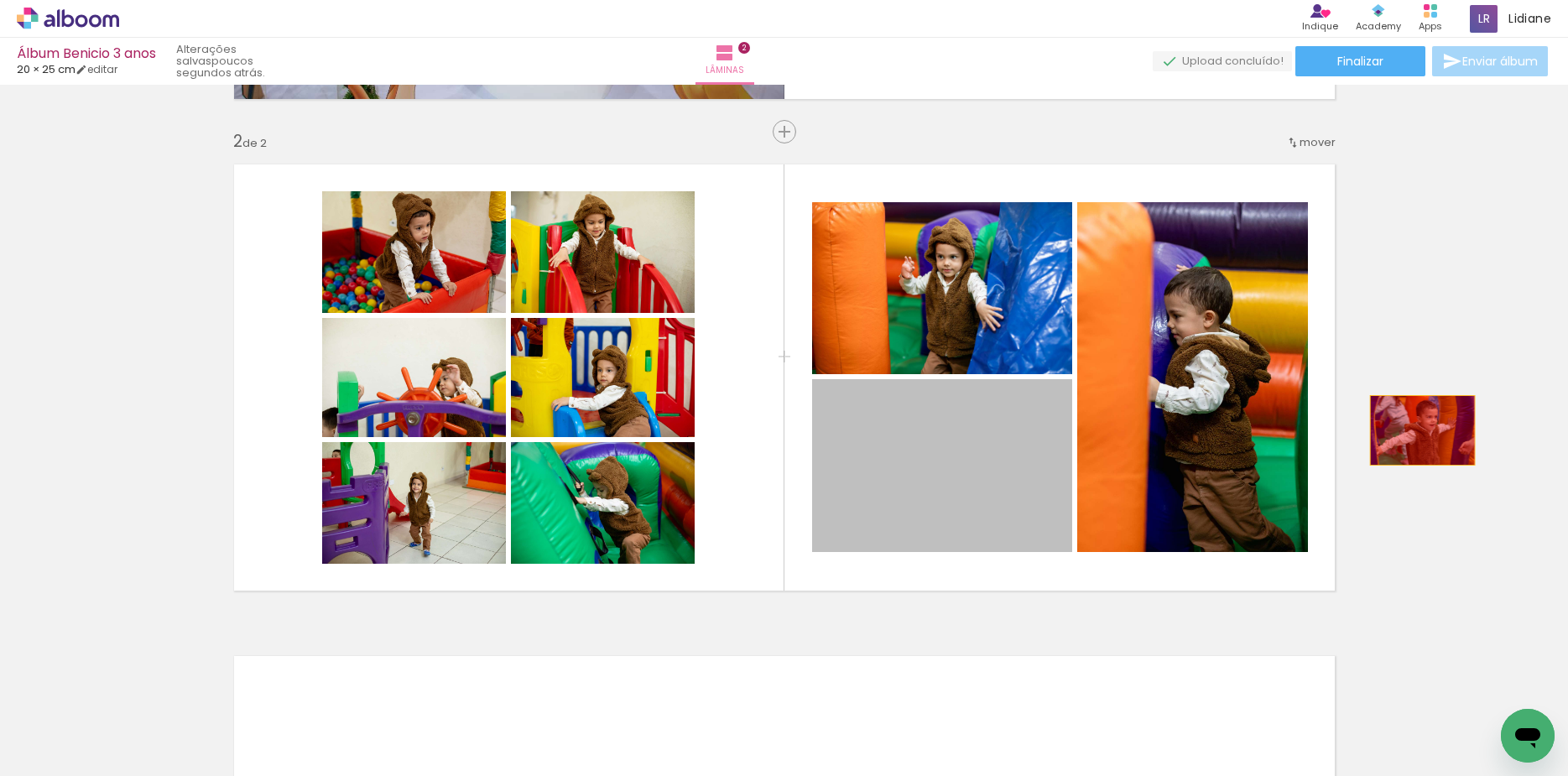
drag, startPoint x: 955, startPoint y: 473, endPoint x: 1416, endPoint y: 430, distance: 463.0
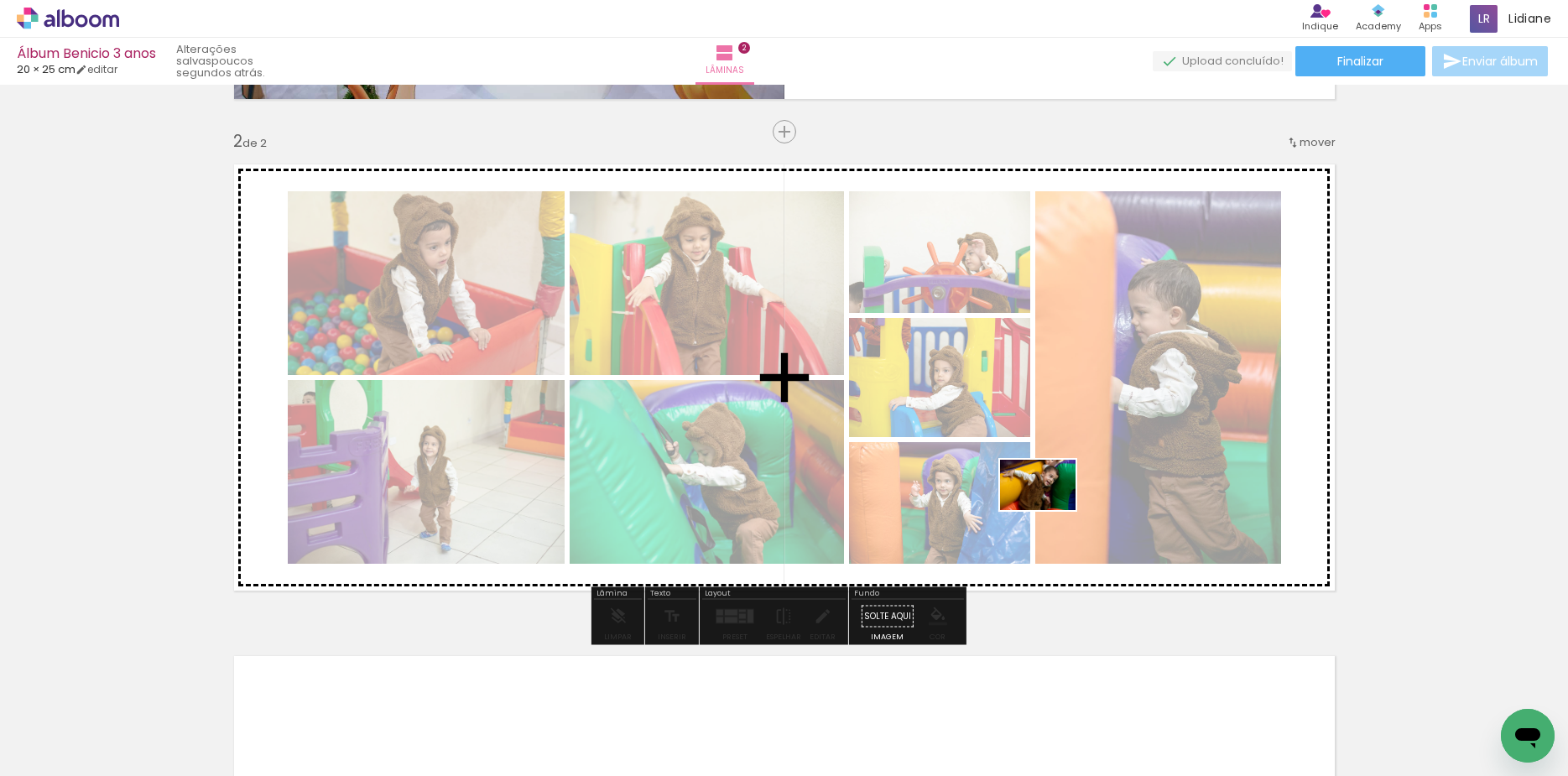
drag, startPoint x: 1304, startPoint y: 717, endPoint x: 1050, endPoint y: 510, distance: 327.7
click at [1050, 510] on quentale-workspace at bounding box center [784, 388] width 1568 height 776
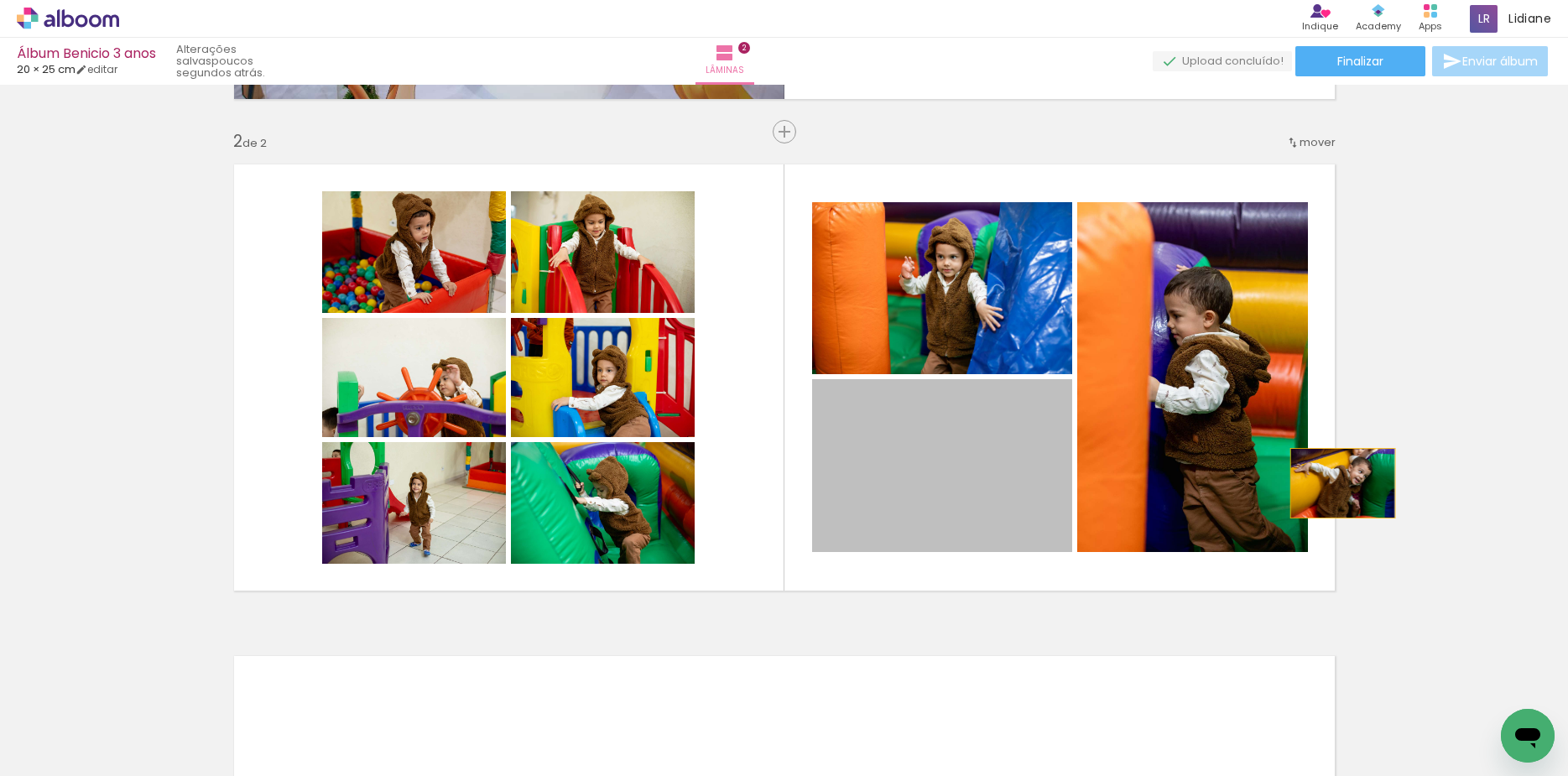
drag, startPoint x: 964, startPoint y: 488, endPoint x: 1370, endPoint y: 555, distance: 411.5
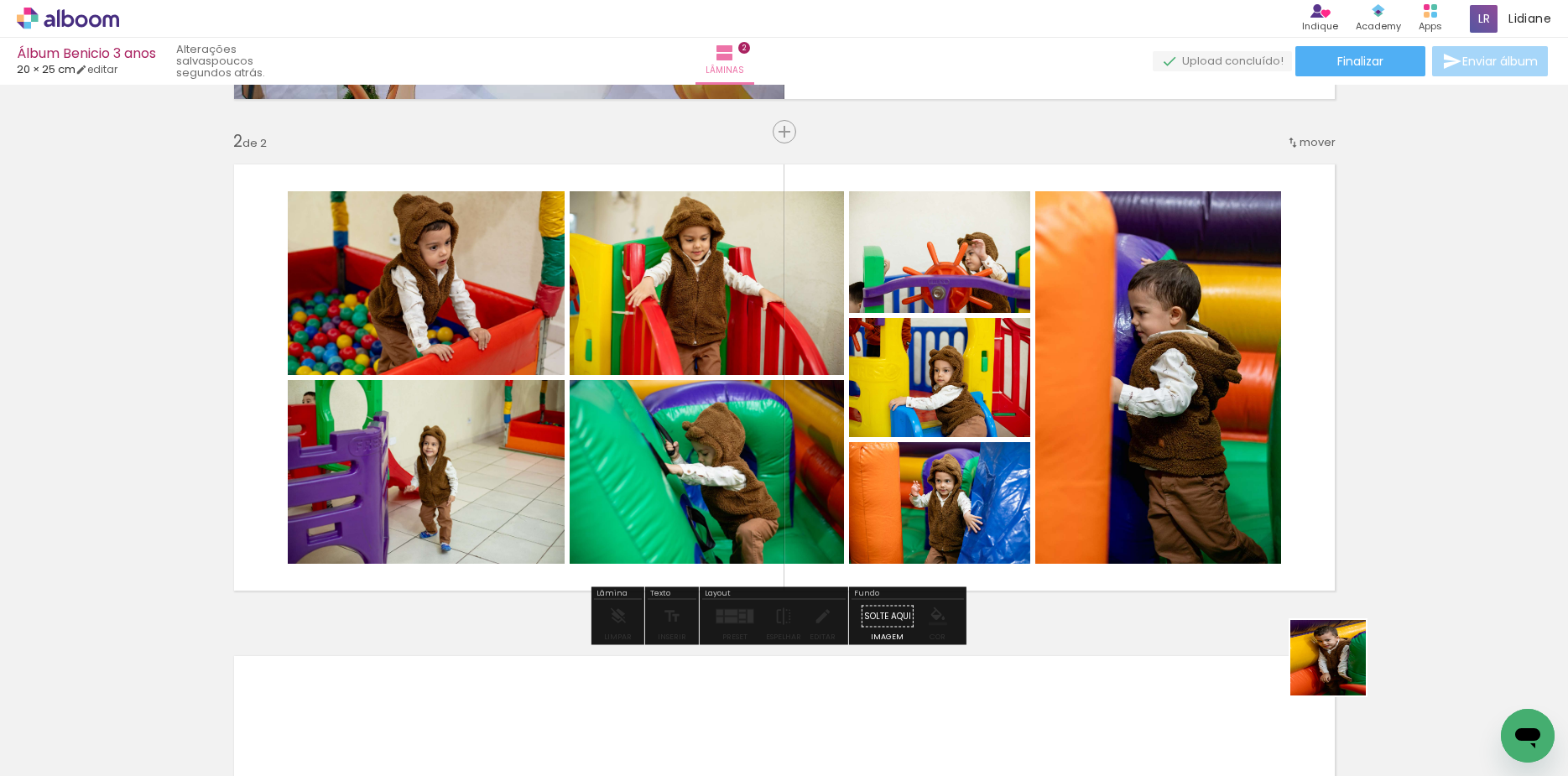
drag, startPoint x: 1340, startPoint y: 671, endPoint x: 1030, endPoint y: 491, distance: 358.5
click at [1042, 491] on quentale-workspace at bounding box center [784, 388] width 1568 height 776
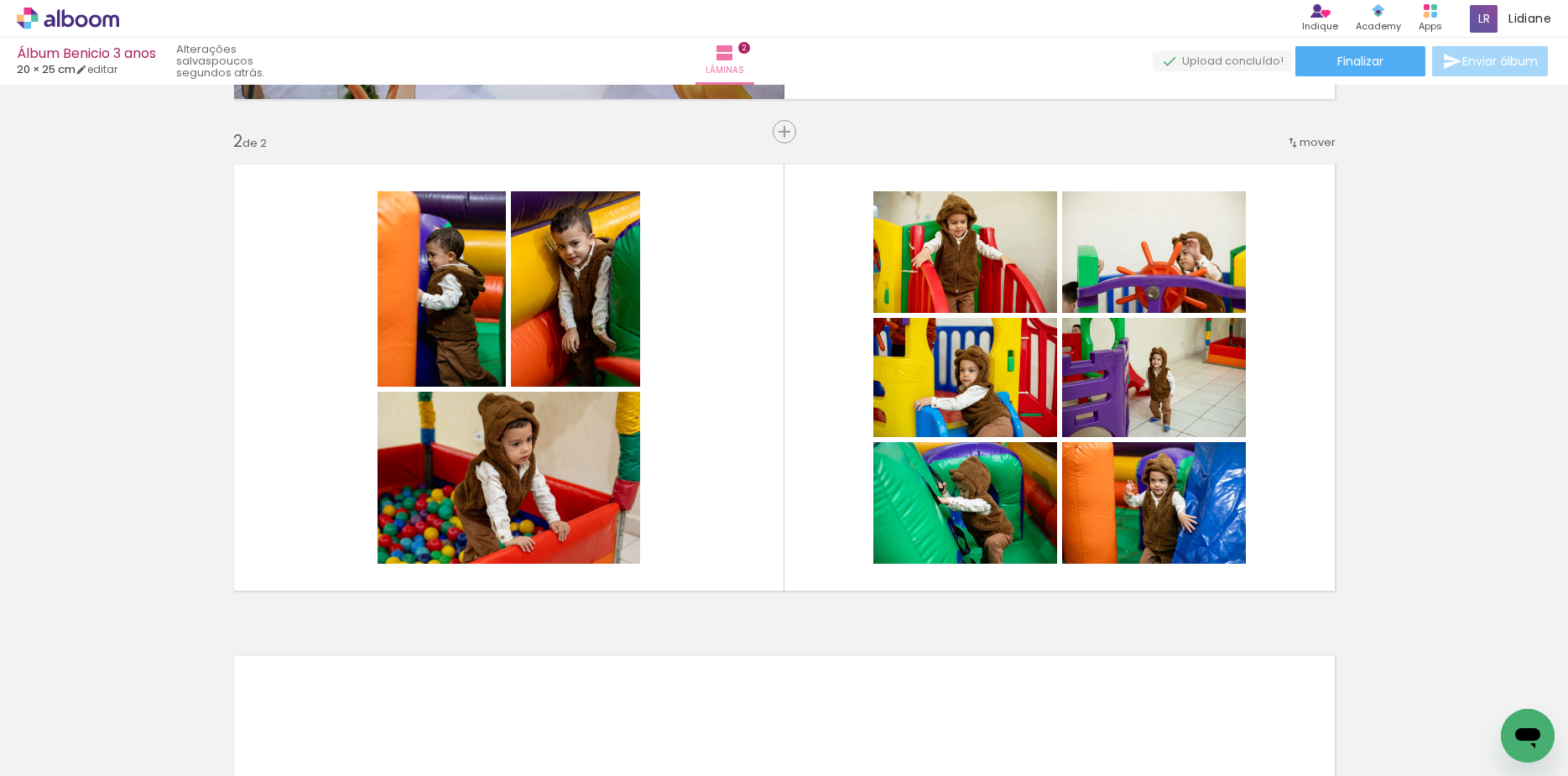
scroll to position [0, 2390]
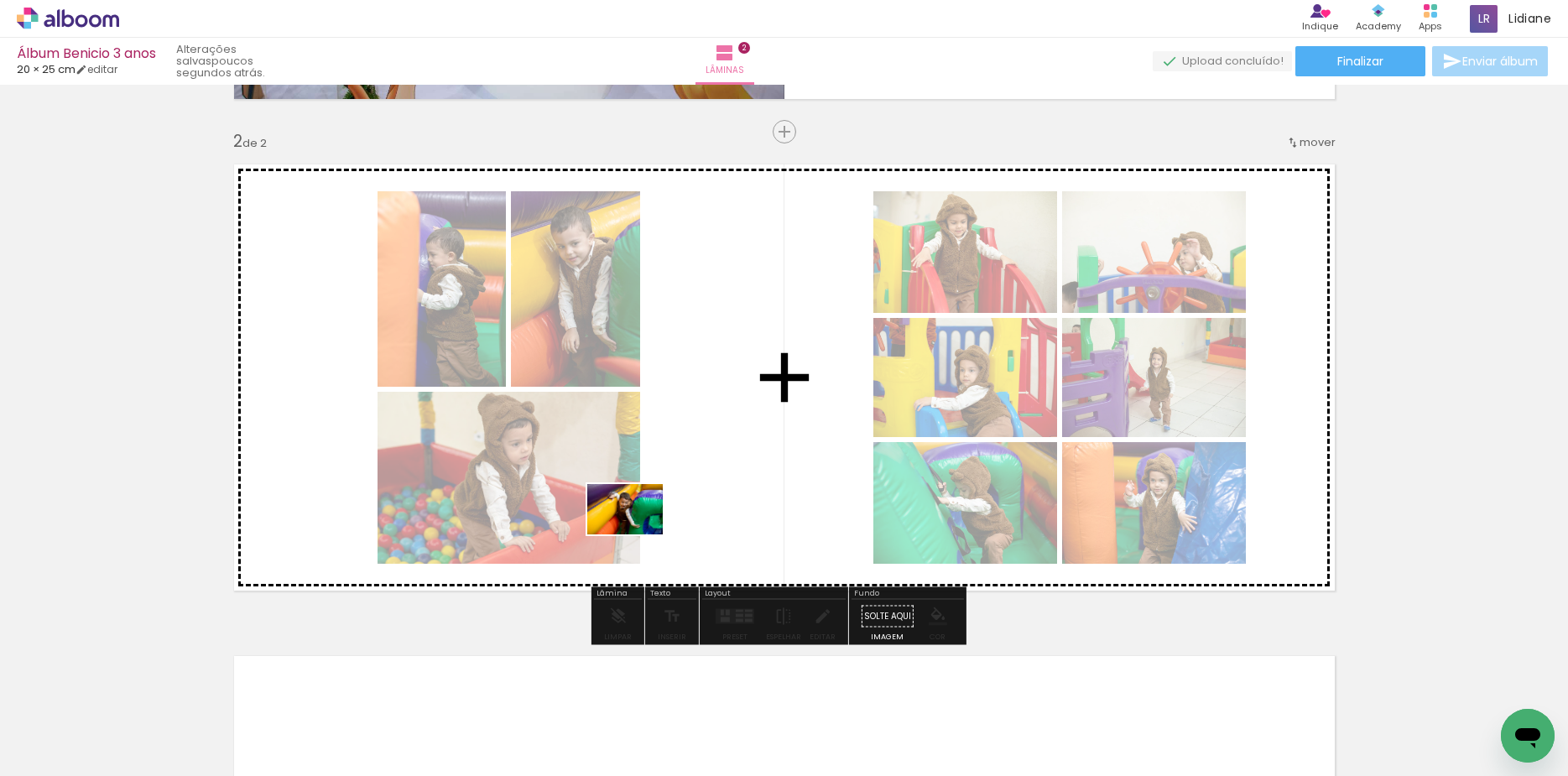
drag, startPoint x: 586, startPoint y: 722, endPoint x: 639, endPoint y: 526, distance: 203.0
click at [639, 529] on quentale-workspace at bounding box center [784, 388] width 1568 height 776
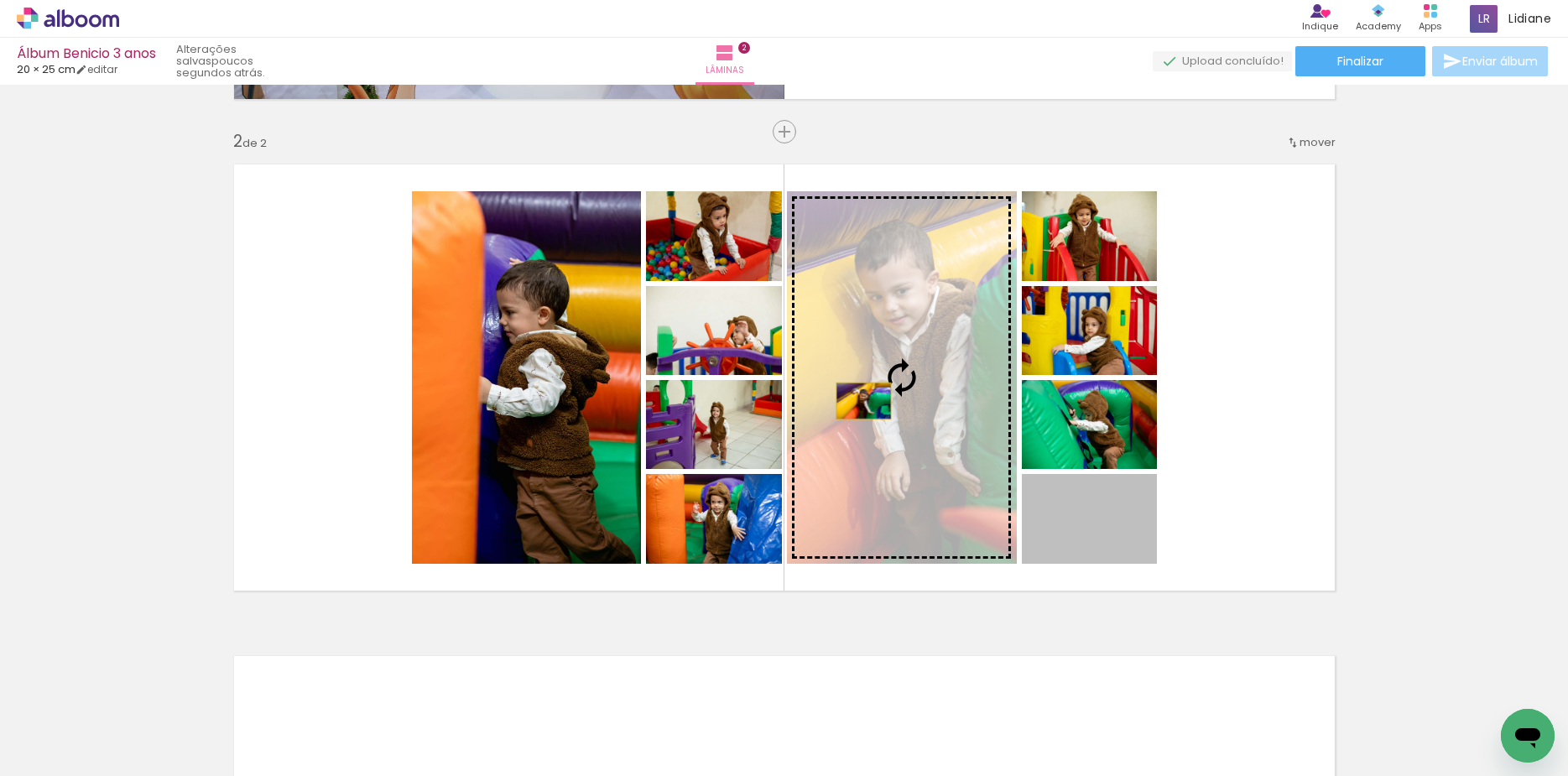
drag, startPoint x: 1114, startPoint y: 526, endPoint x: 861, endPoint y: 400, distance: 282.6
click at [0, 0] on slot at bounding box center [0, 0] width 0 height 0
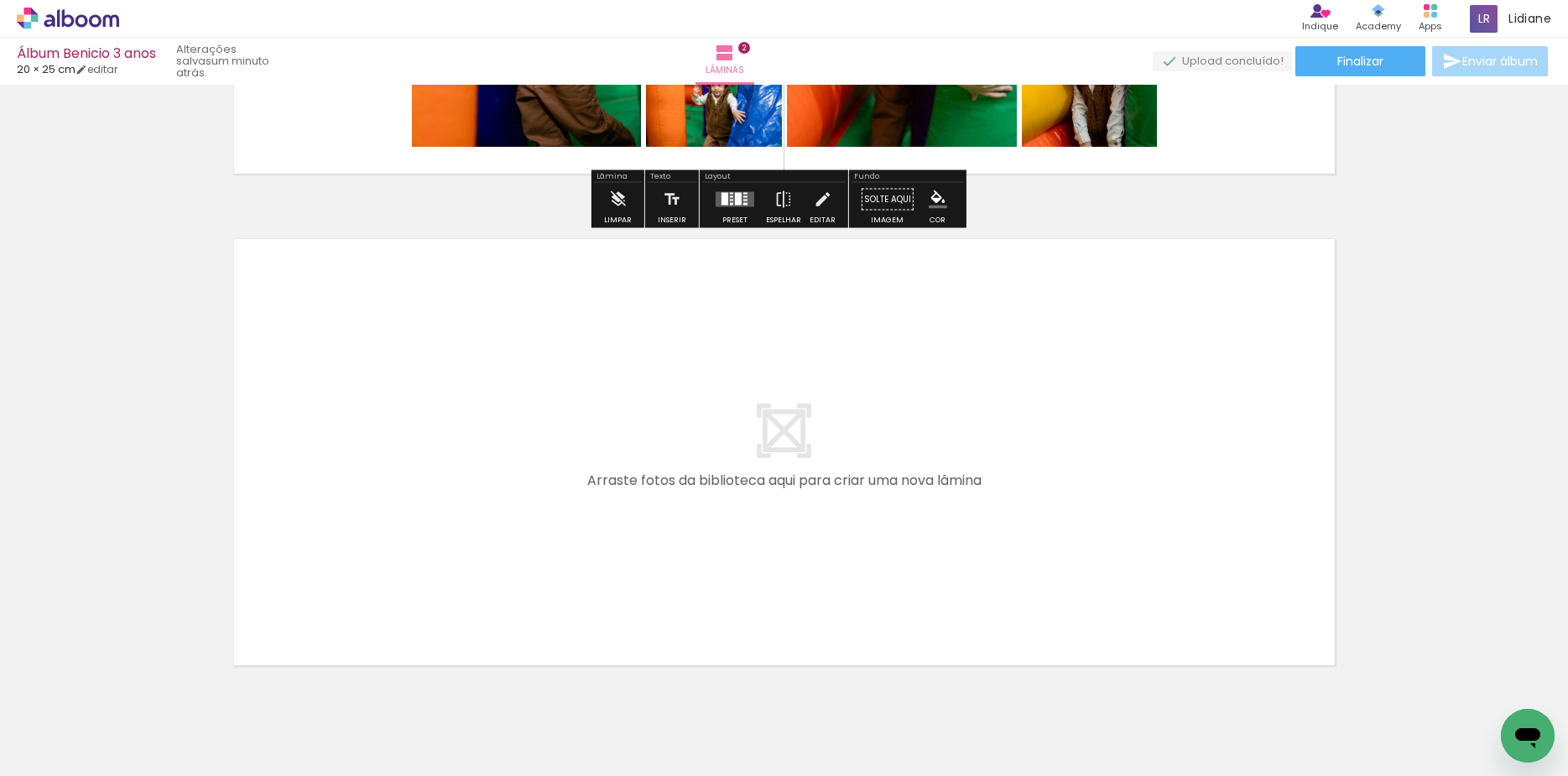
scroll to position [891, 0]
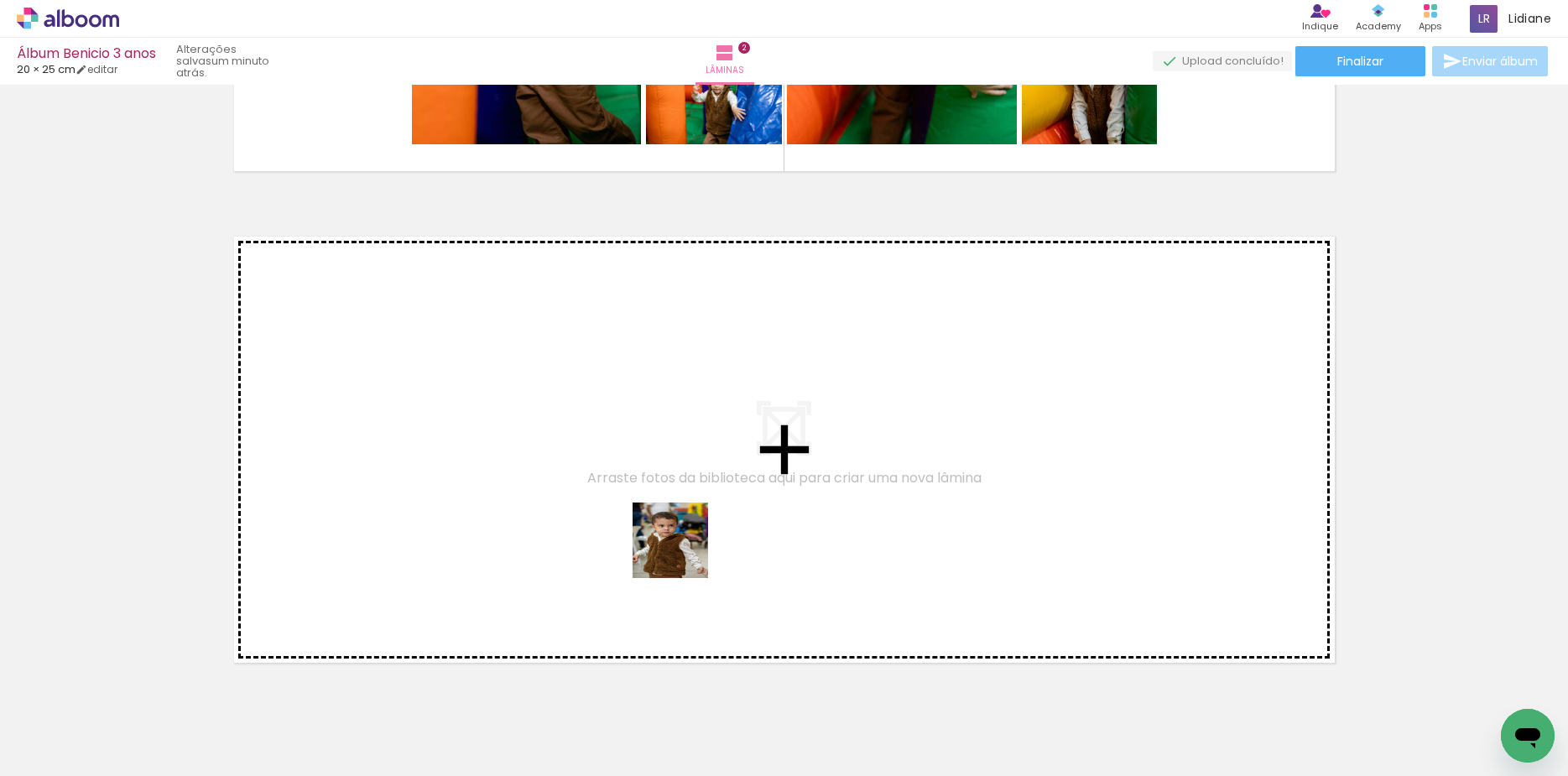
drag, startPoint x: 705, startPoint y: 567, endPoint x: 615, endPoint y: 512, distance: 105.5
click at [615, 512] on quentale-workspace at bounding box center [784, 388] width 1568 height 776
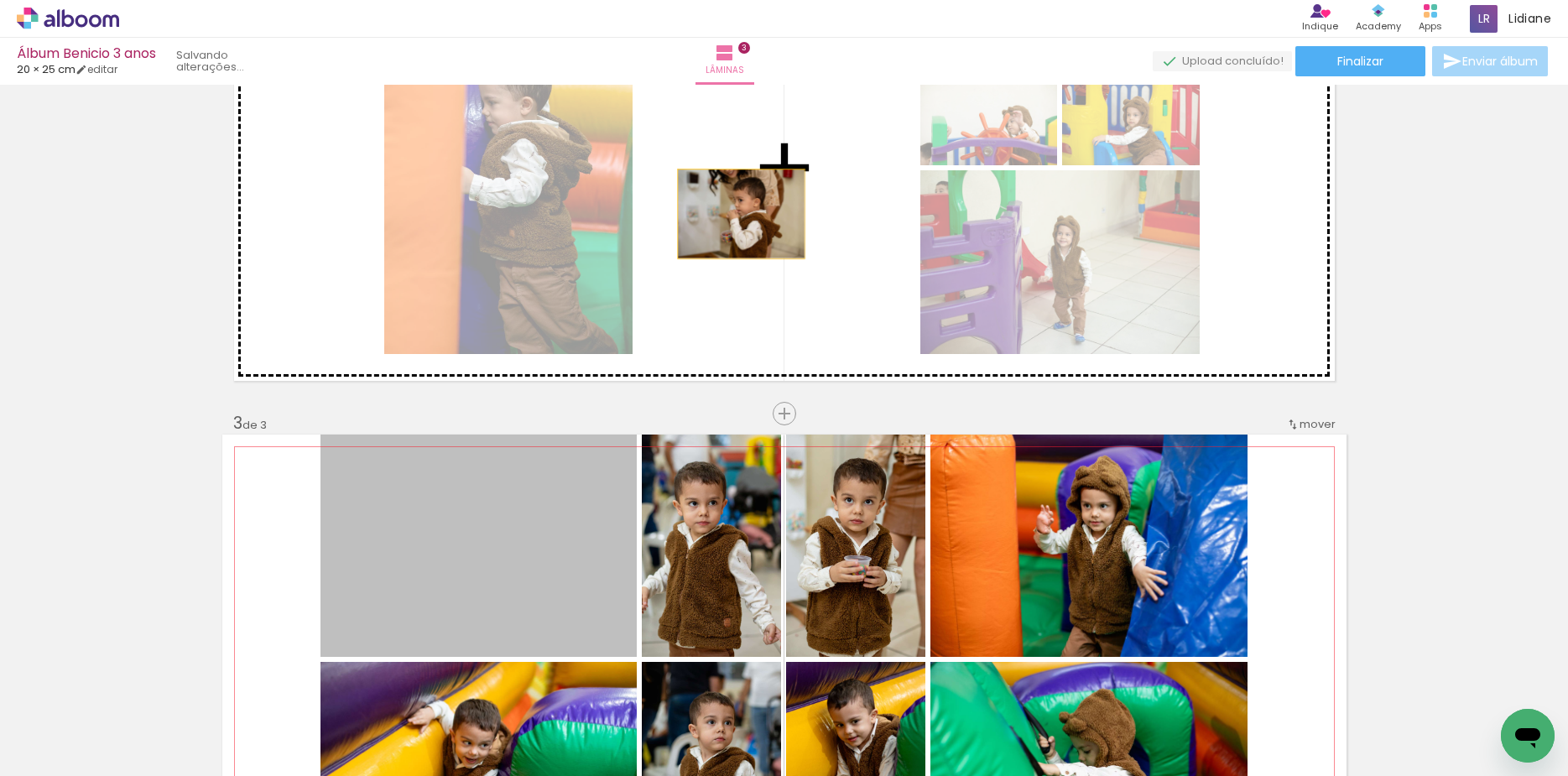
drag, startPoint x: 532, startPoint y: 543, endPoint x: 733, endPoint y: 214, distance: 385.5
click at [733, 214] on div "Inserir lâmina 1 de 3 Inserir lâmina 2 de 3 Inserir lâmina 3 de 3" at bounding box center [784, 391] width 1568 height 1967
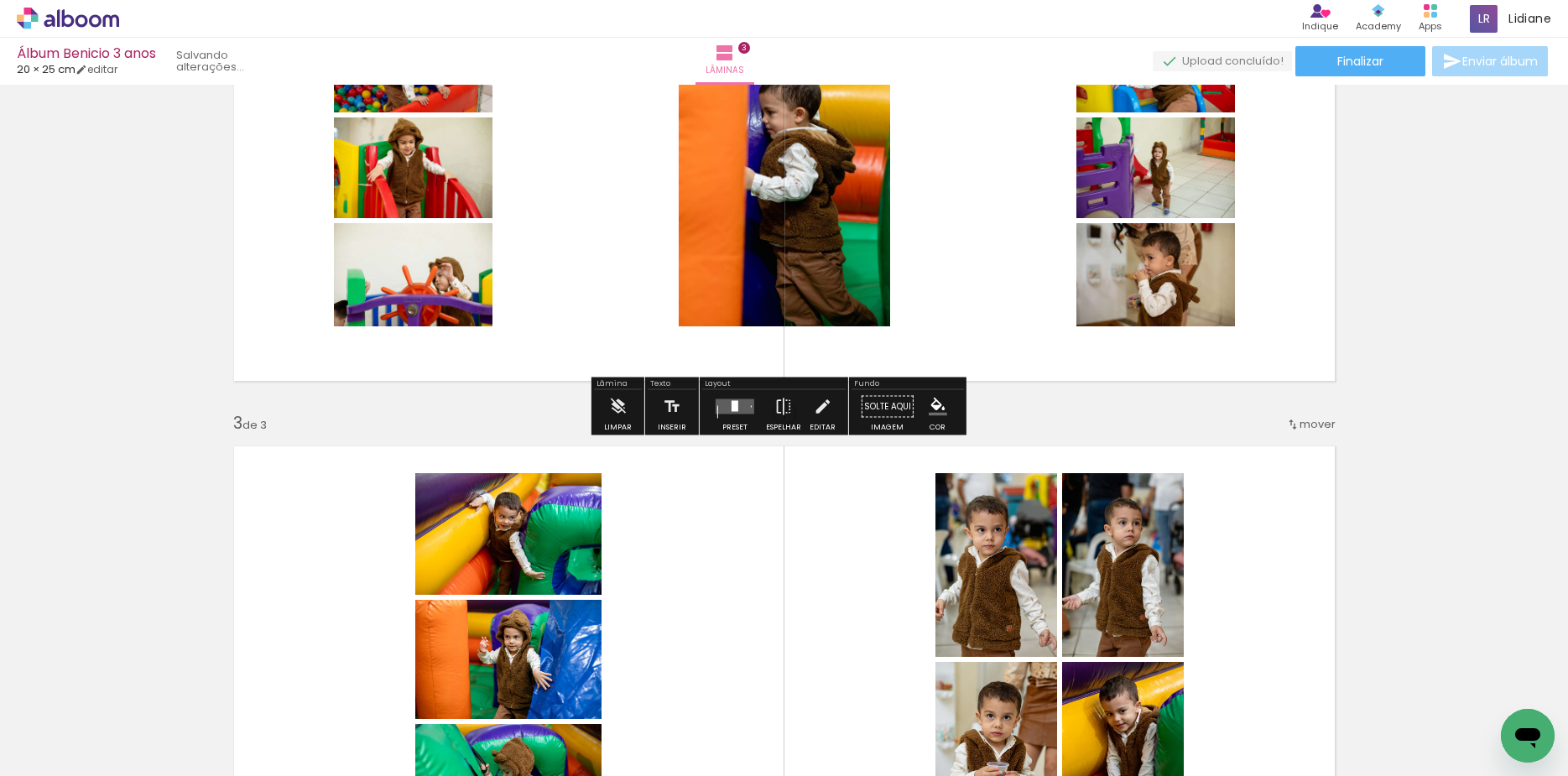
click at [718, 408] on quentale-layouter at bounding box center [734, 407] width 38 height 15
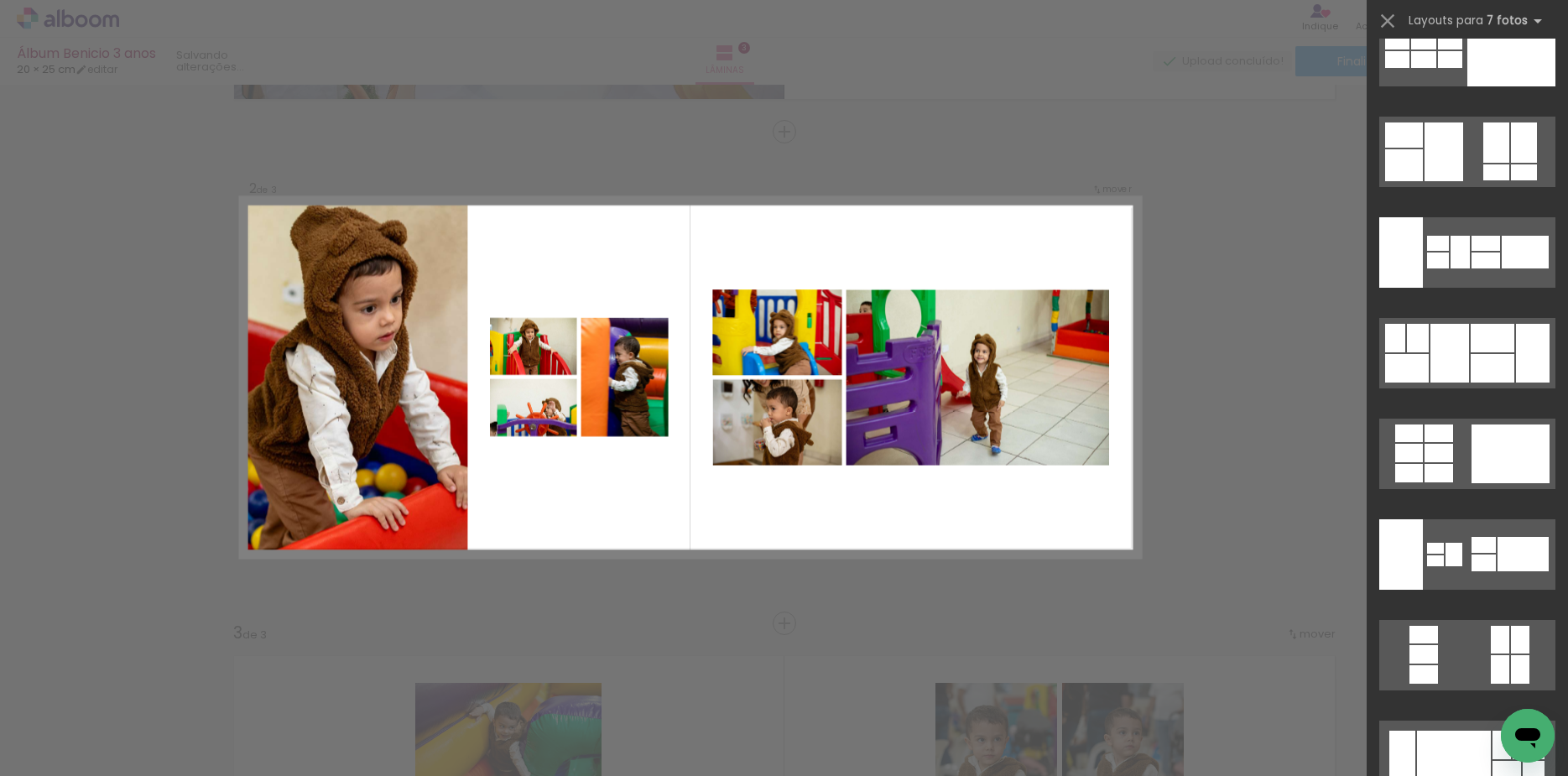
scroll to position [12374, 0]
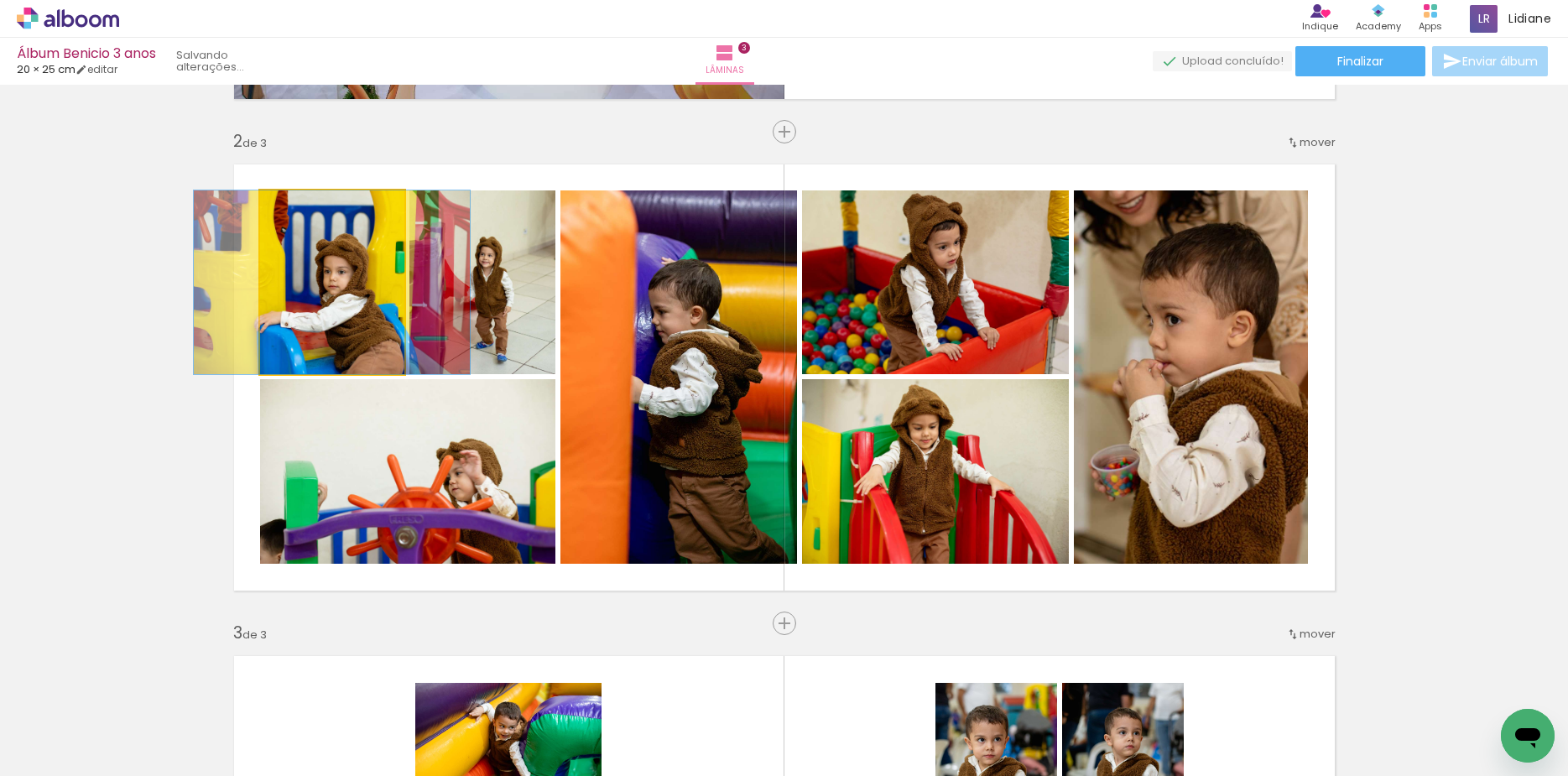
drag, startPoint x: 352, startPoint y: 321, endPoint x: 352, endPoint y: 294, distance: 27.0
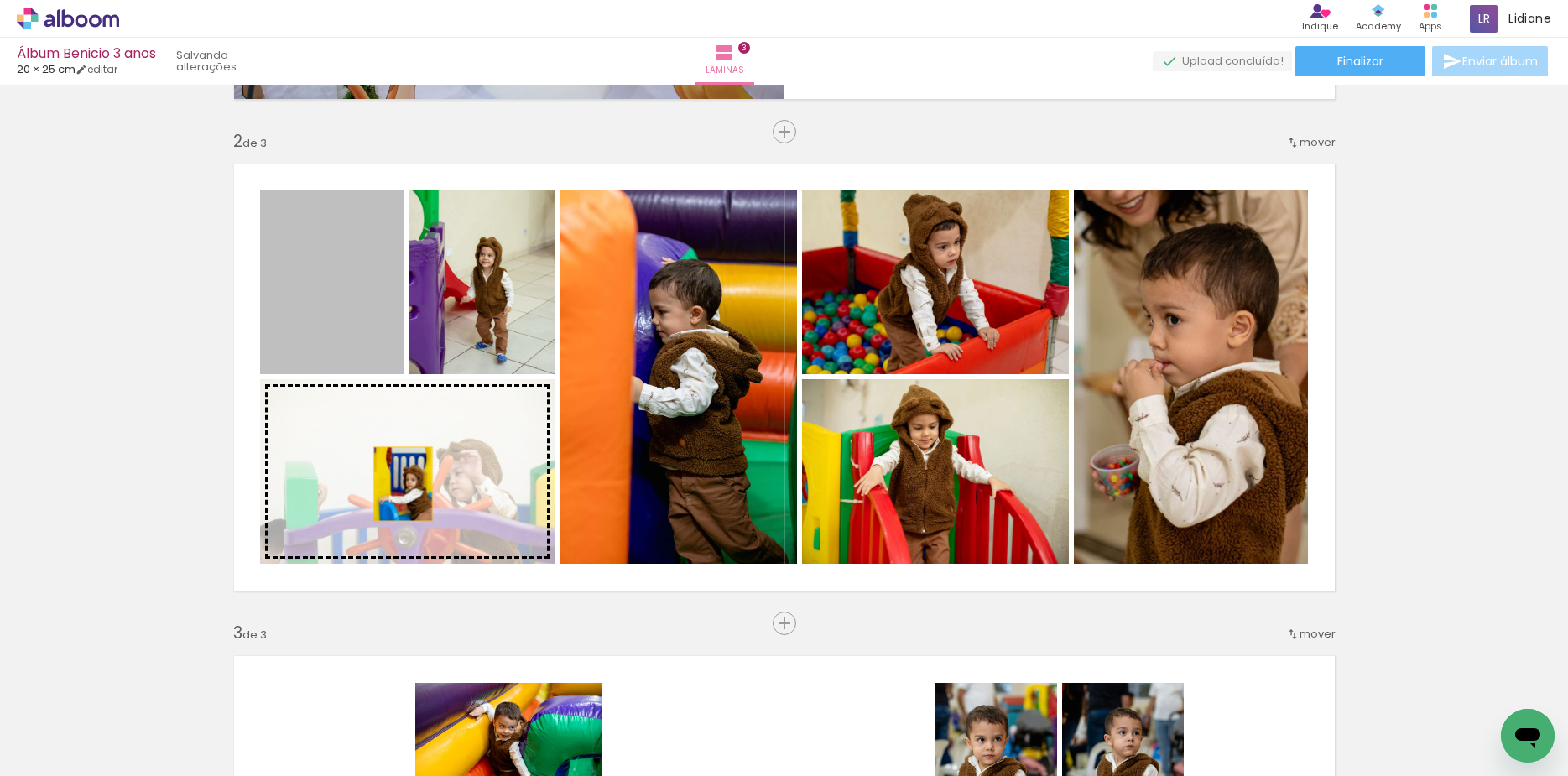
drag, startPoint x: 340, startPoint y: 307, endPoint x: 395, endPoint y: 484, distance: 185.3
click at [0, 0] on slot at bounding box center [0, 0] width 0 height 0
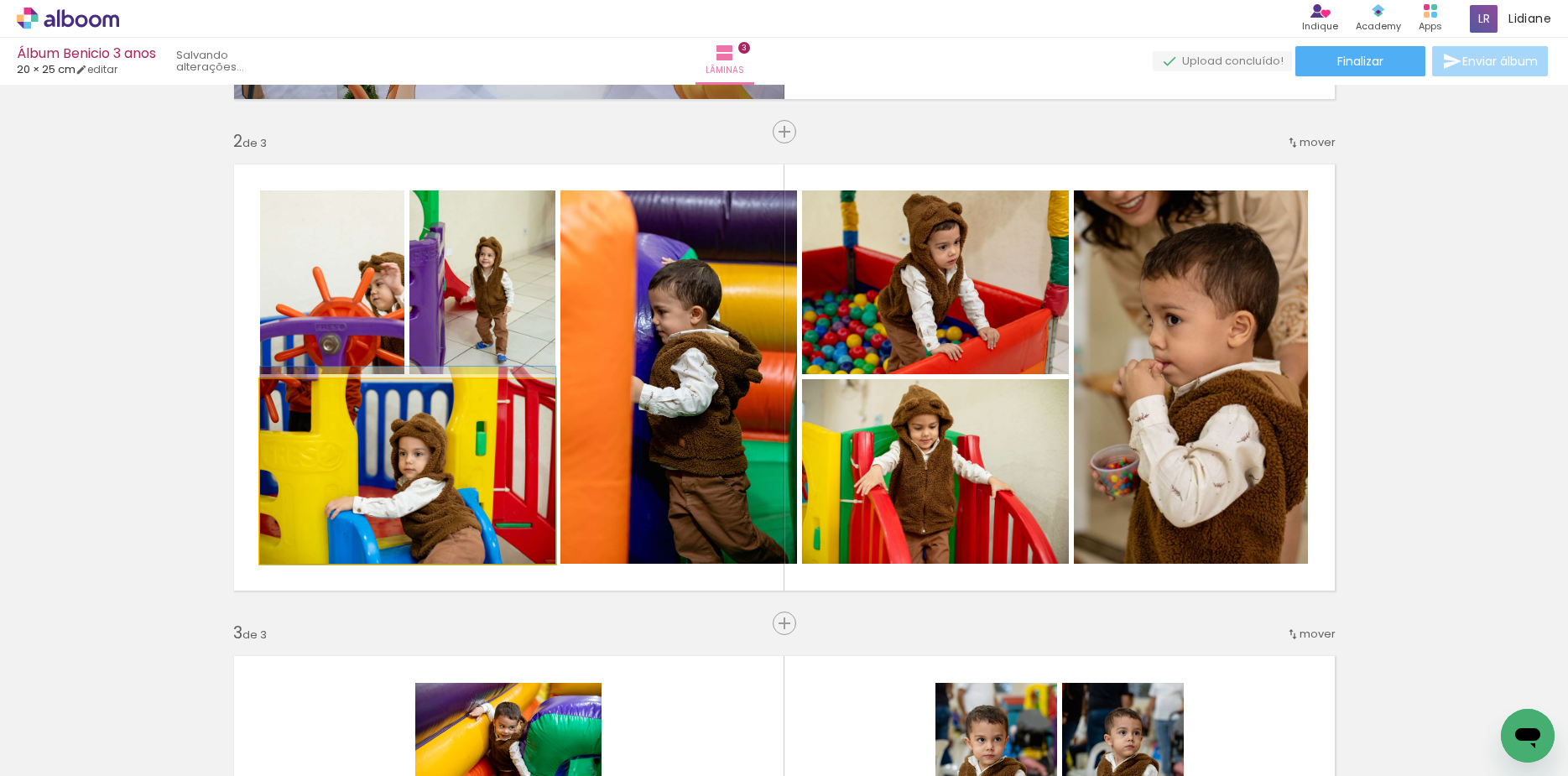
drag, startPoint x: 428, startPoint y: 482, endPoint x: 445, endPoint y: 461, distance: 27.0
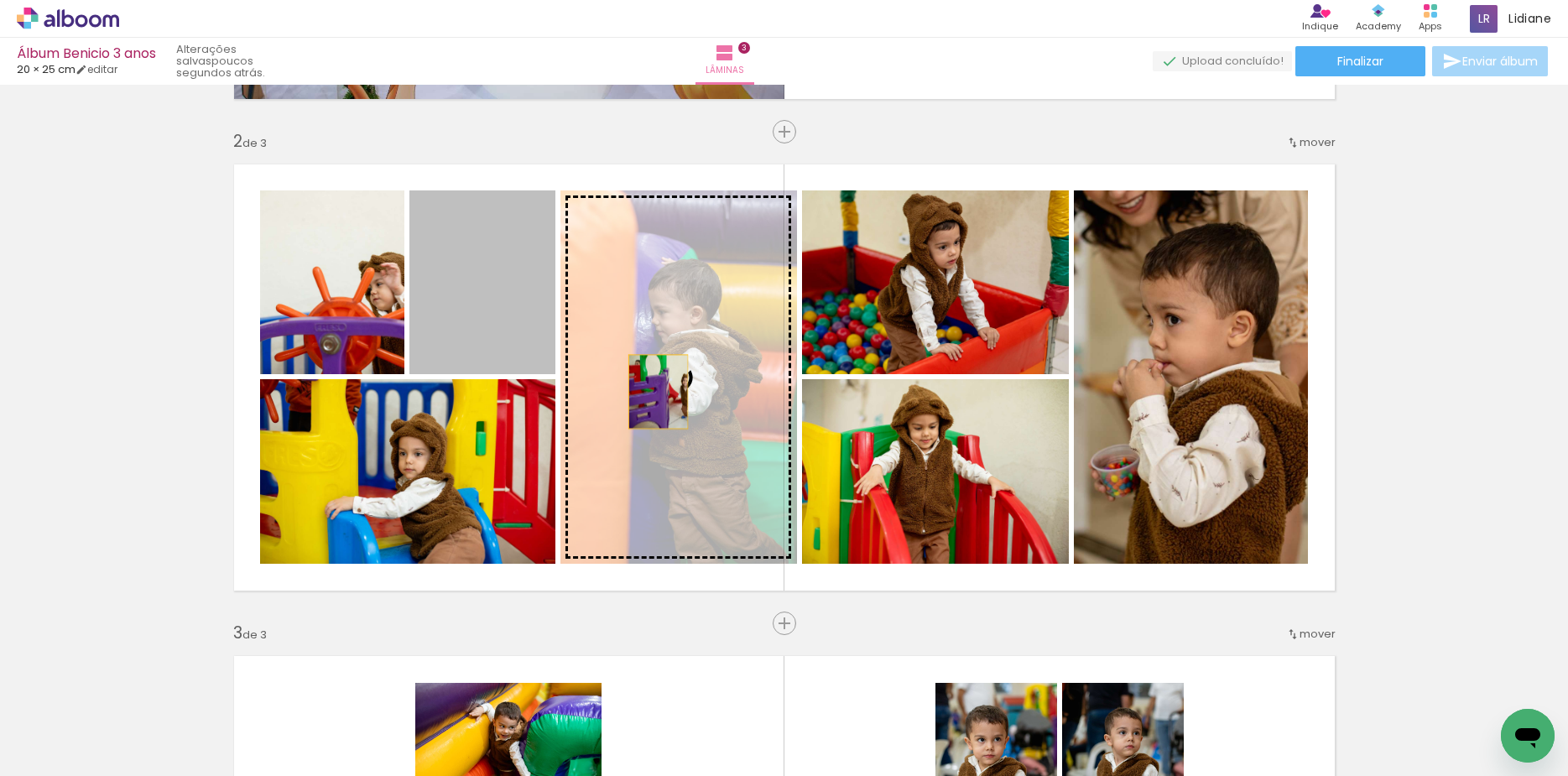
drag, startPoint x: 469, startPoint y: 323, endPoint x: 659, endPoint y: 393, distance: 202.5
click at [0, 0] on slot at bounding box center [0, 0] width 0 height 0
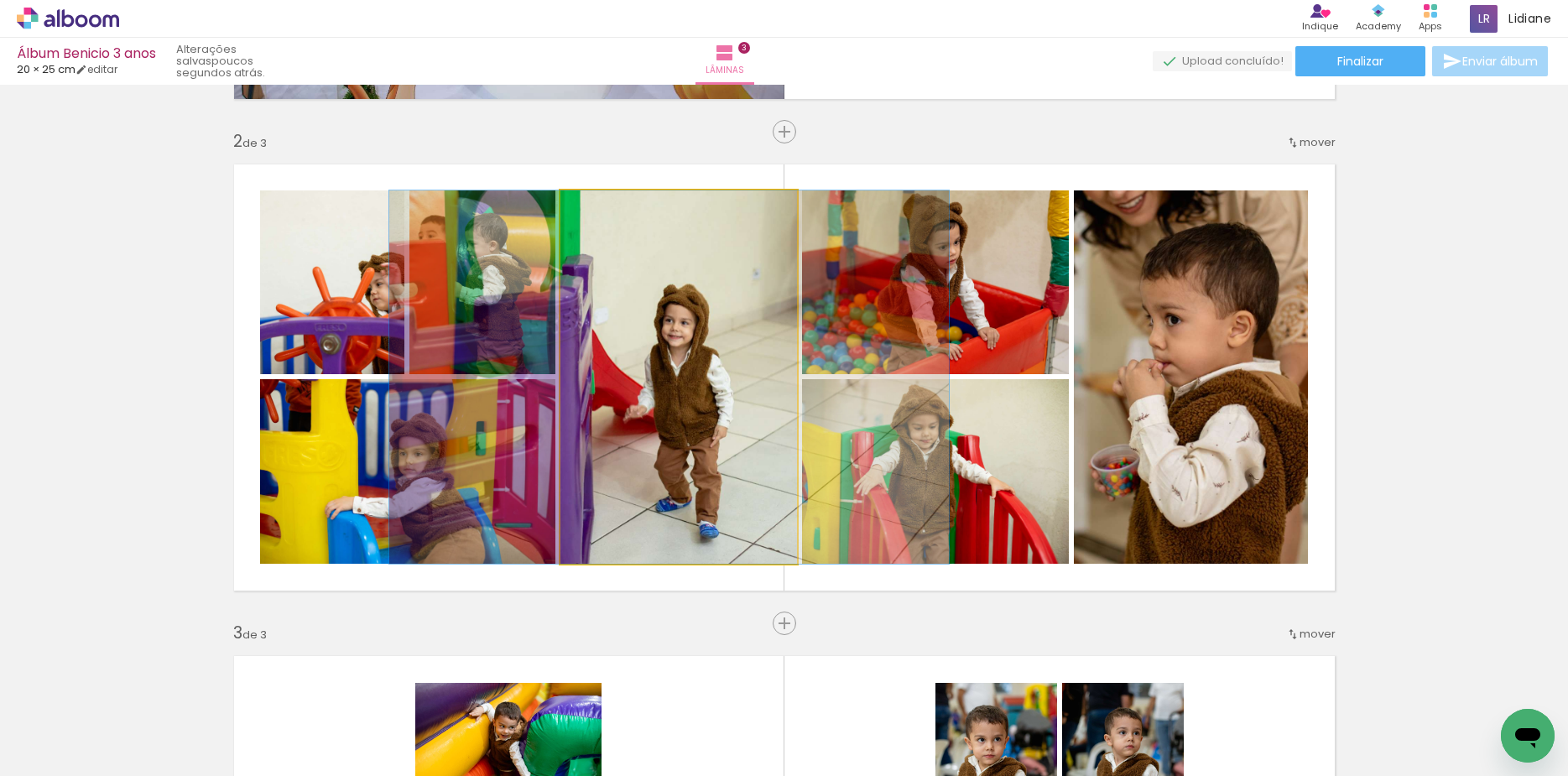
drag, startPoint x: 650, startPoint y: 405, endPoint x: 641, endPoint y: 409, distance: 9.8
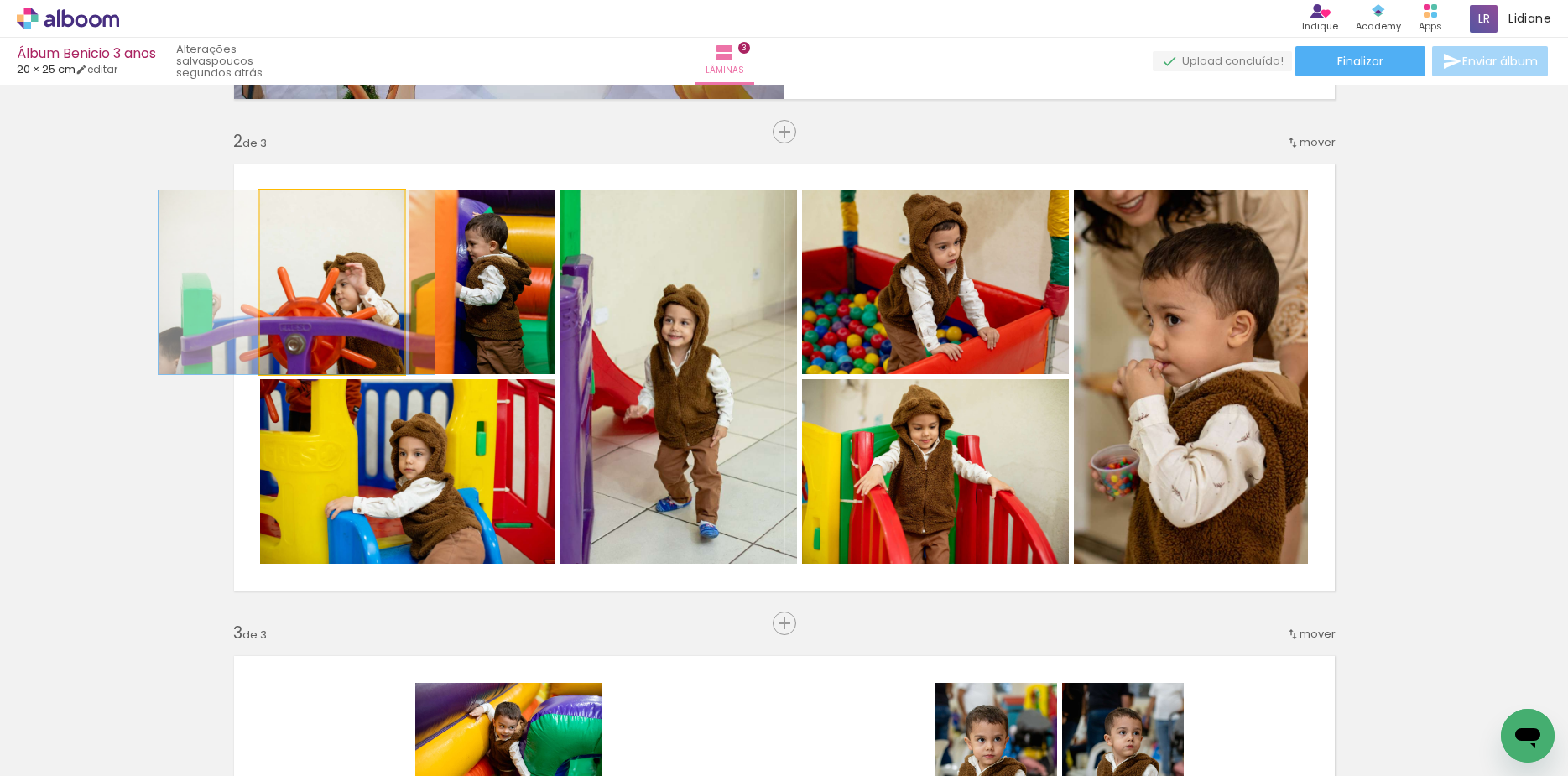
drag, startPoint x: 374, startPoint y: 313, endPoint x: 339, endPoint y: 325, distance: 37.0
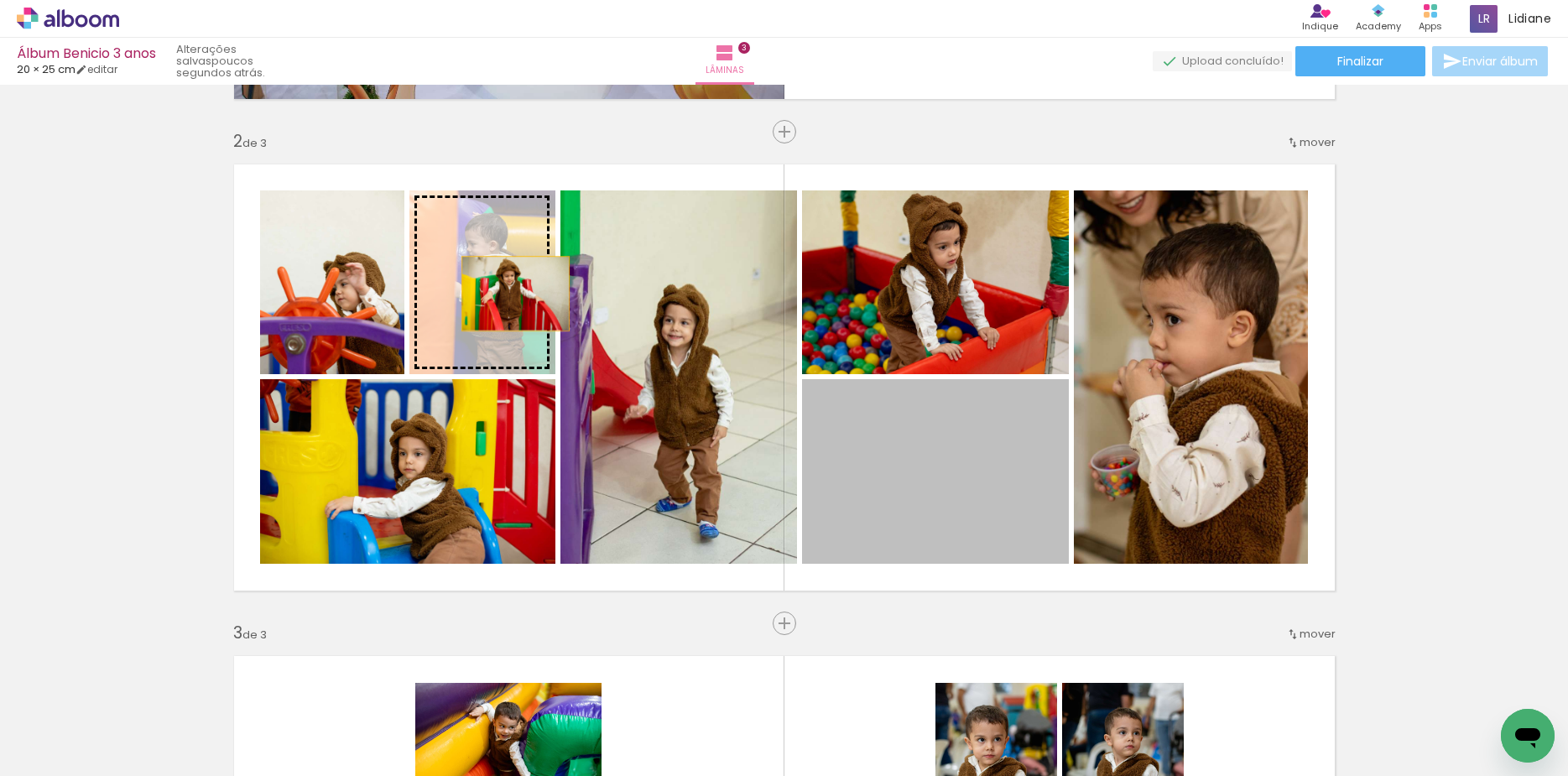
drag, startPoint x: 982, startPoint y: 514, endPoint x: 508, endPoint y: 294, distance: 522.6
click at [0, 0] on slot at bounding box center [0, 0] width 0 height 0
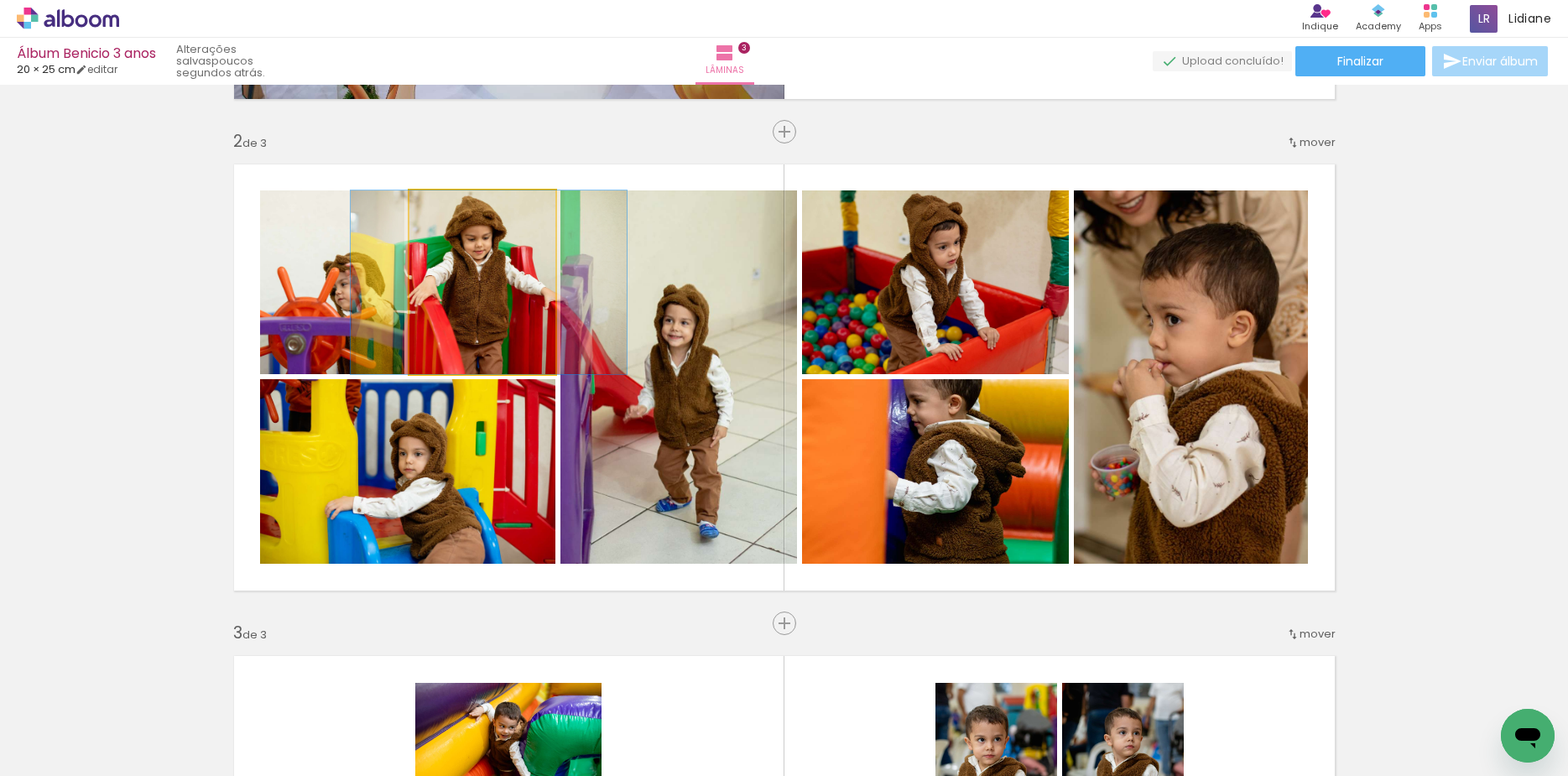
drag, startPoint x: 457, startPoint y: 304, endPoint x: 462, endPoint y: 312, distance: 9.4
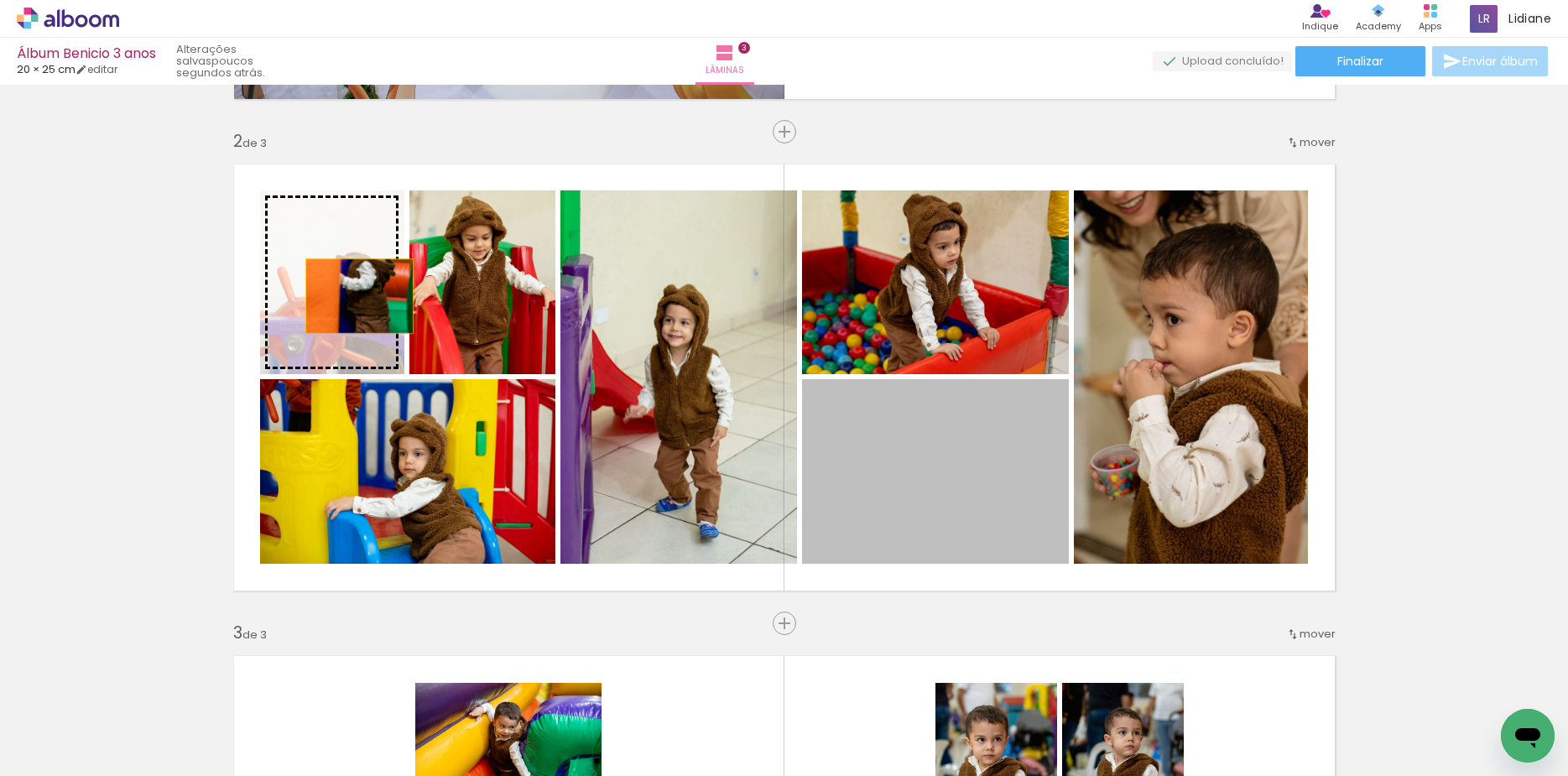
drag, startPoint x: 986, startPoint y: 483, endPoint x: 351, endPoint y: 296, distance: 662.0
click at [0, 0] on slot at bounding box center [0, 0] width 0 height 0
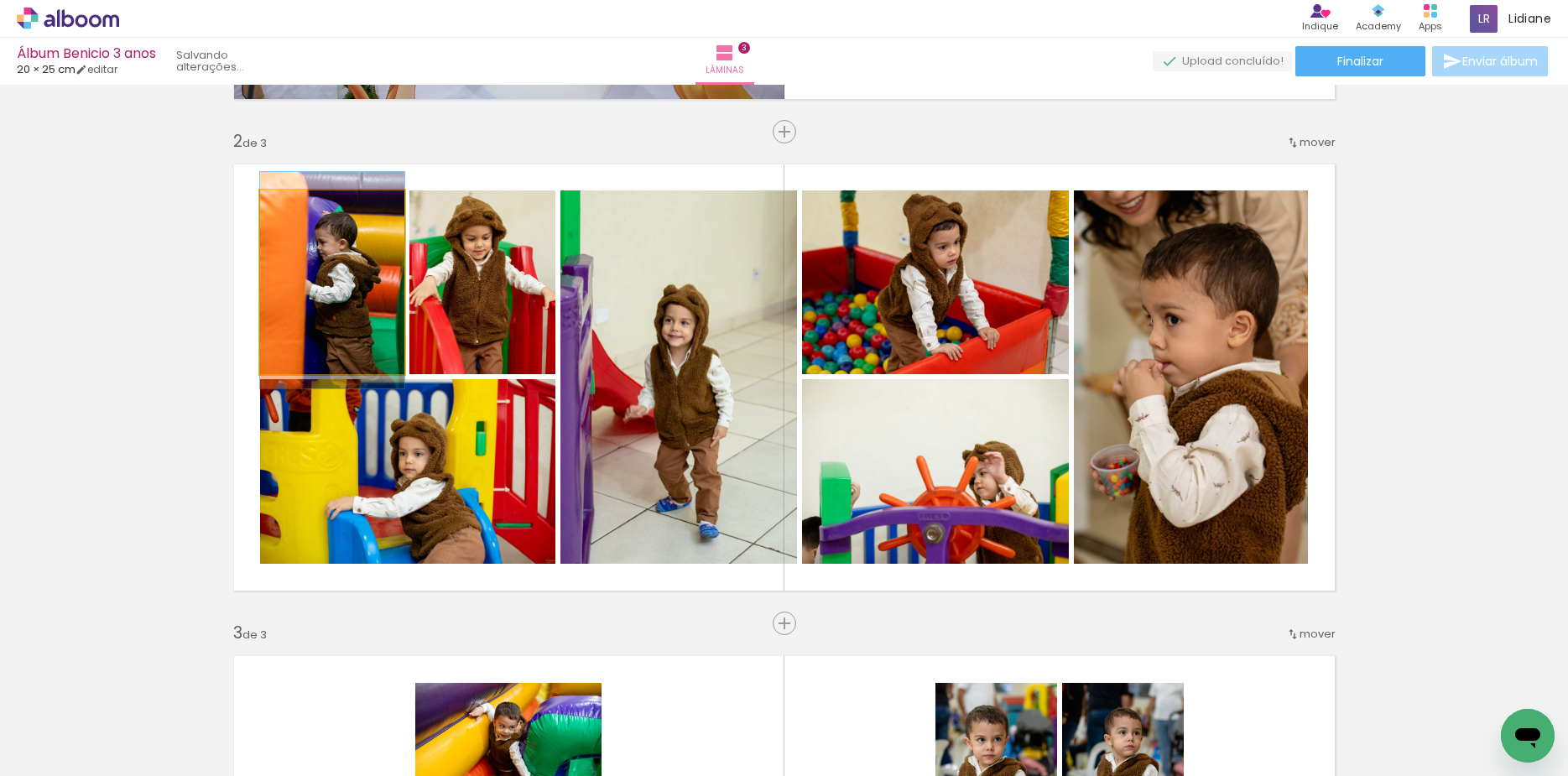
drag, startPoint x: 318, startPoint y: 301, endPoint x: 522, endPoint y: 358, distance: 211.8
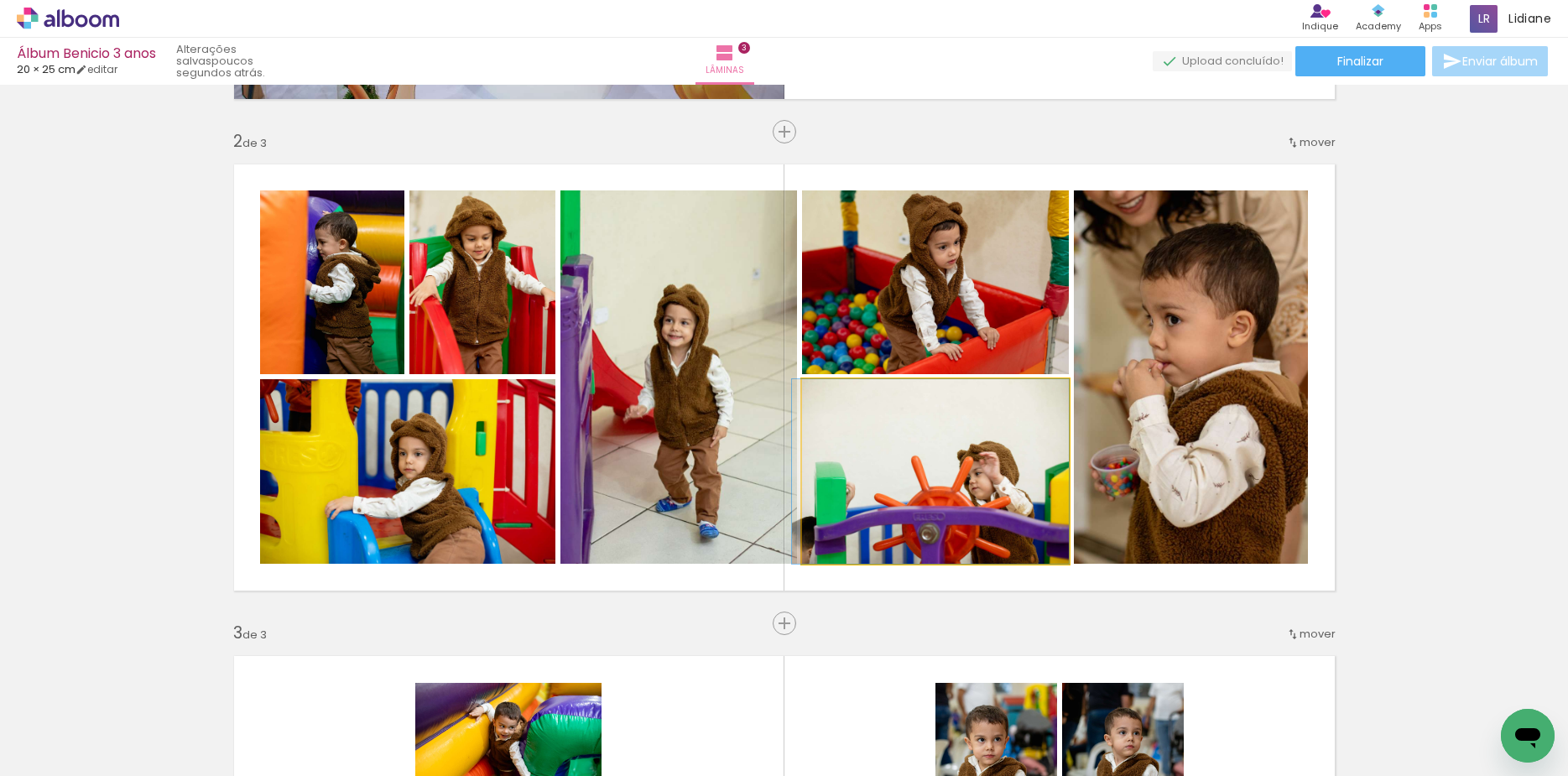
drag, startPoint x: 941, startPoint y: 514, endPoint x: 935, endPoint y: 492, distance: 22.8
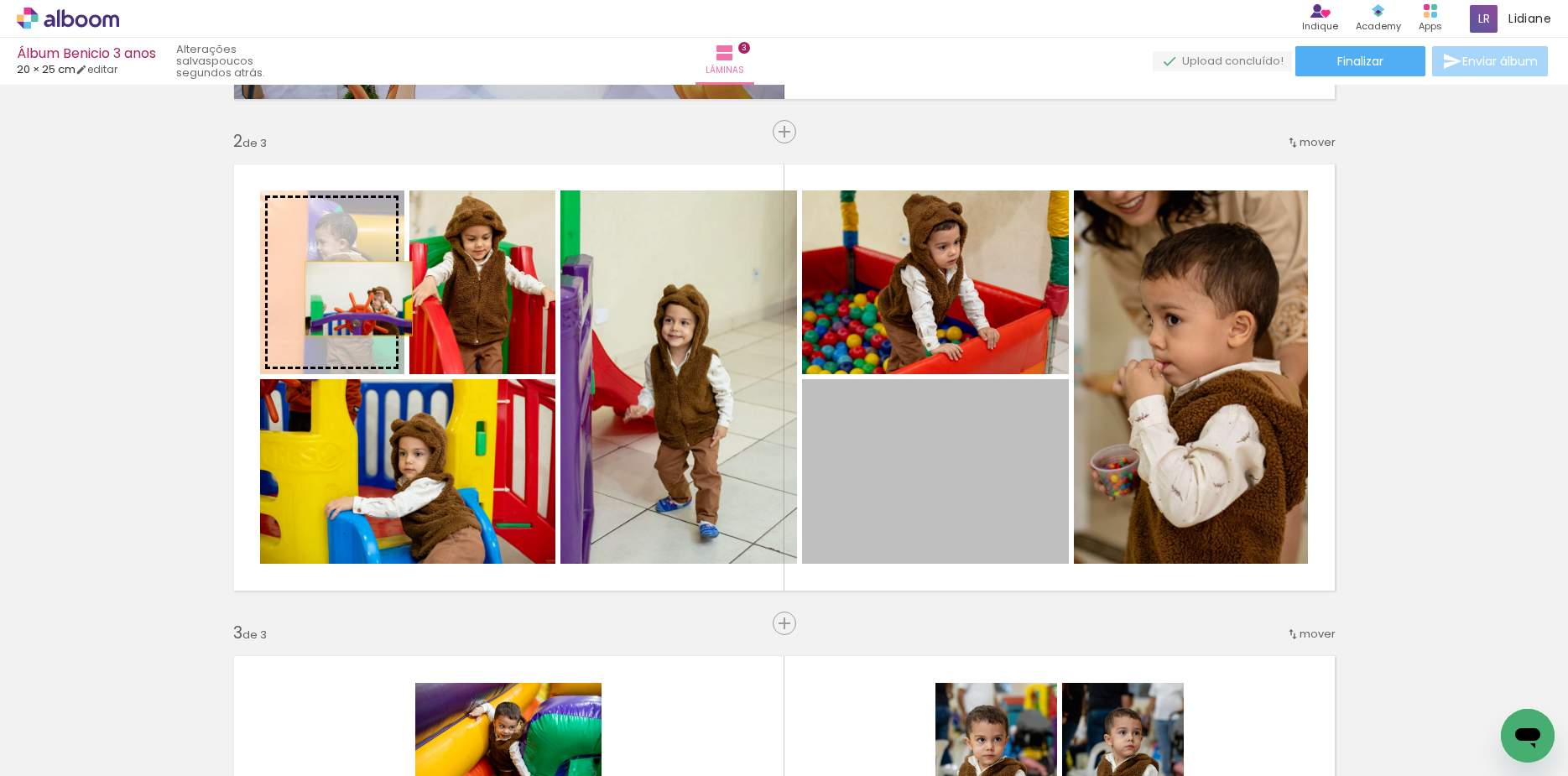
drag, startPoint x: 983, startPoint y: 518, endPoint x: 344, endPoint y: 297, distance: 676.1
click at [0, 0] on slot at bounding box center [0, 0] width 0 height 0
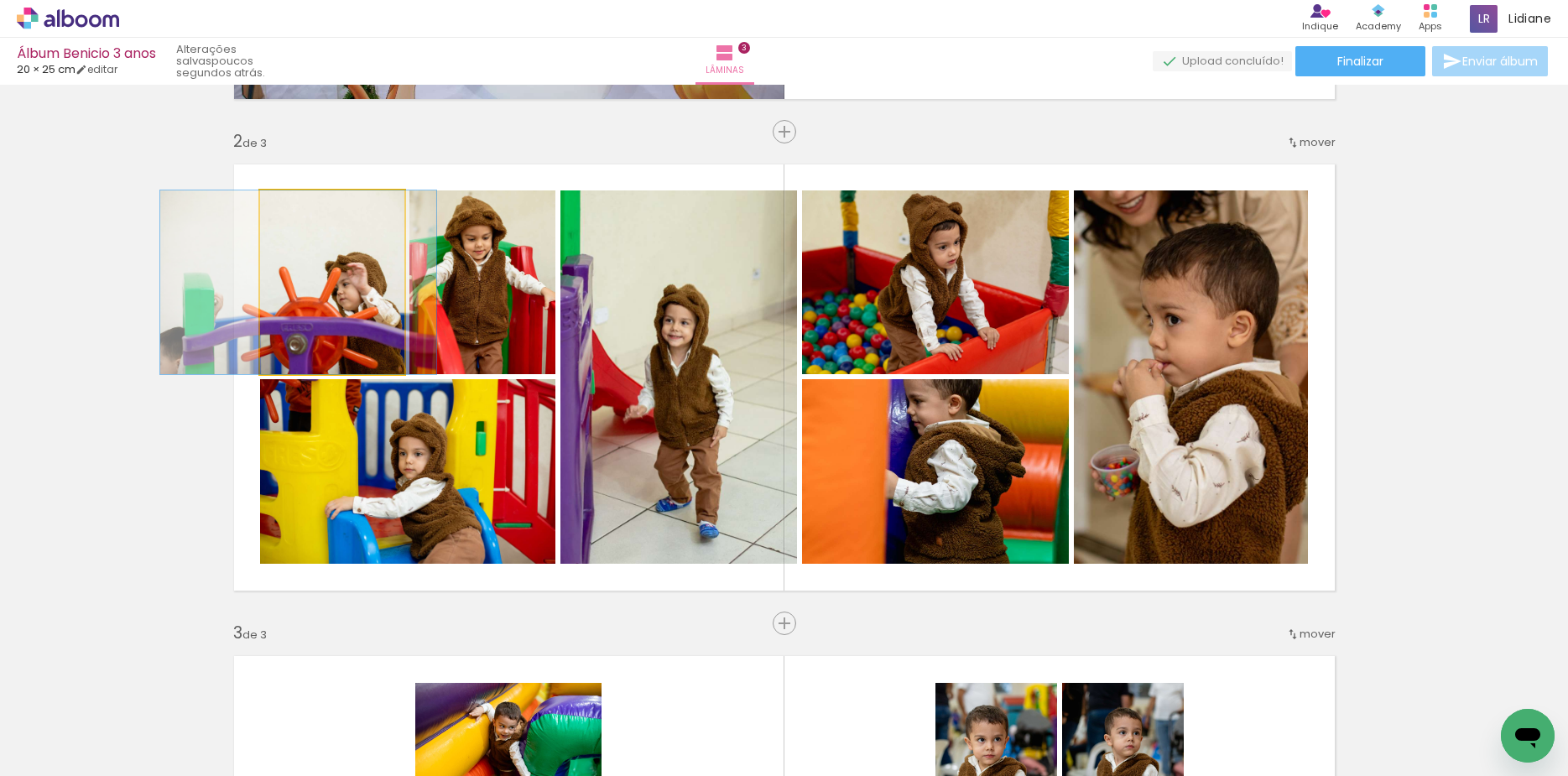
drag, startPoint x: 347, startPoint y: 295, endPoint x: 318, endPoint y: 290, distance: 29.4
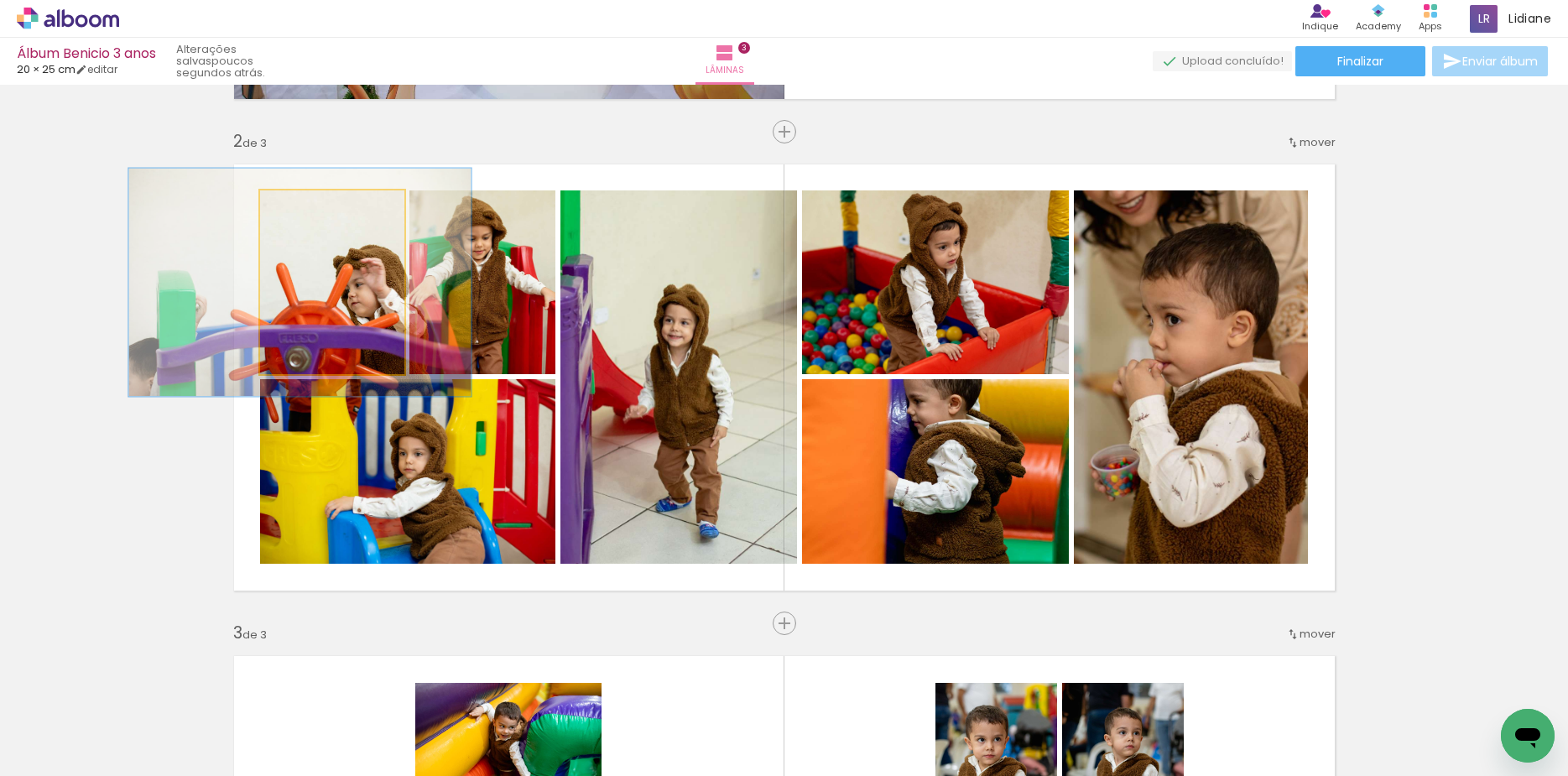
type paper-slider "124"
click at [300, 196] on div at bounding box center [313, 208] width 27 height 27
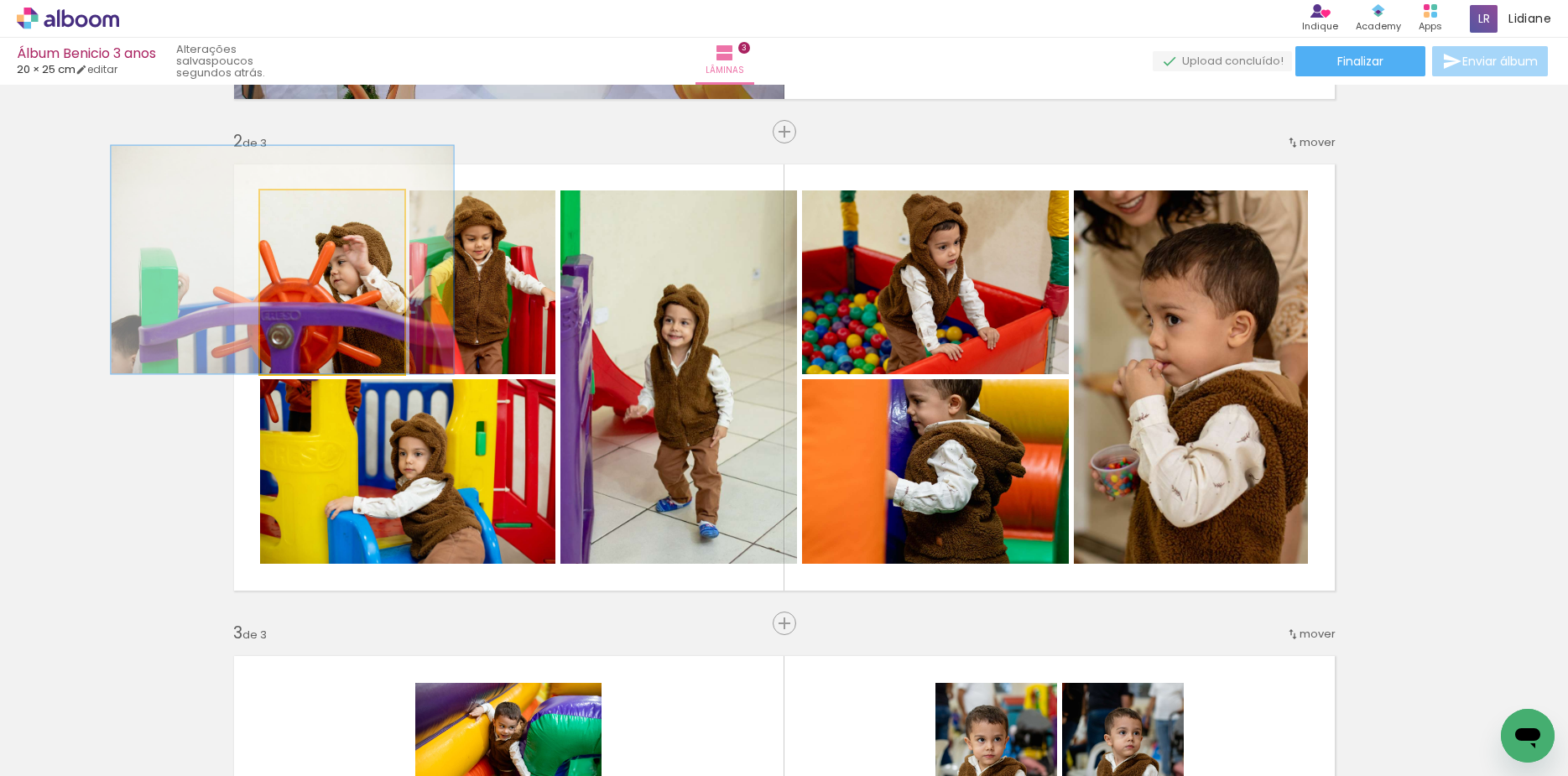
drag, startPoint x: 328, startPoint y: 273, endPoint x: 312, endPoint y: 228, distance: 47.8
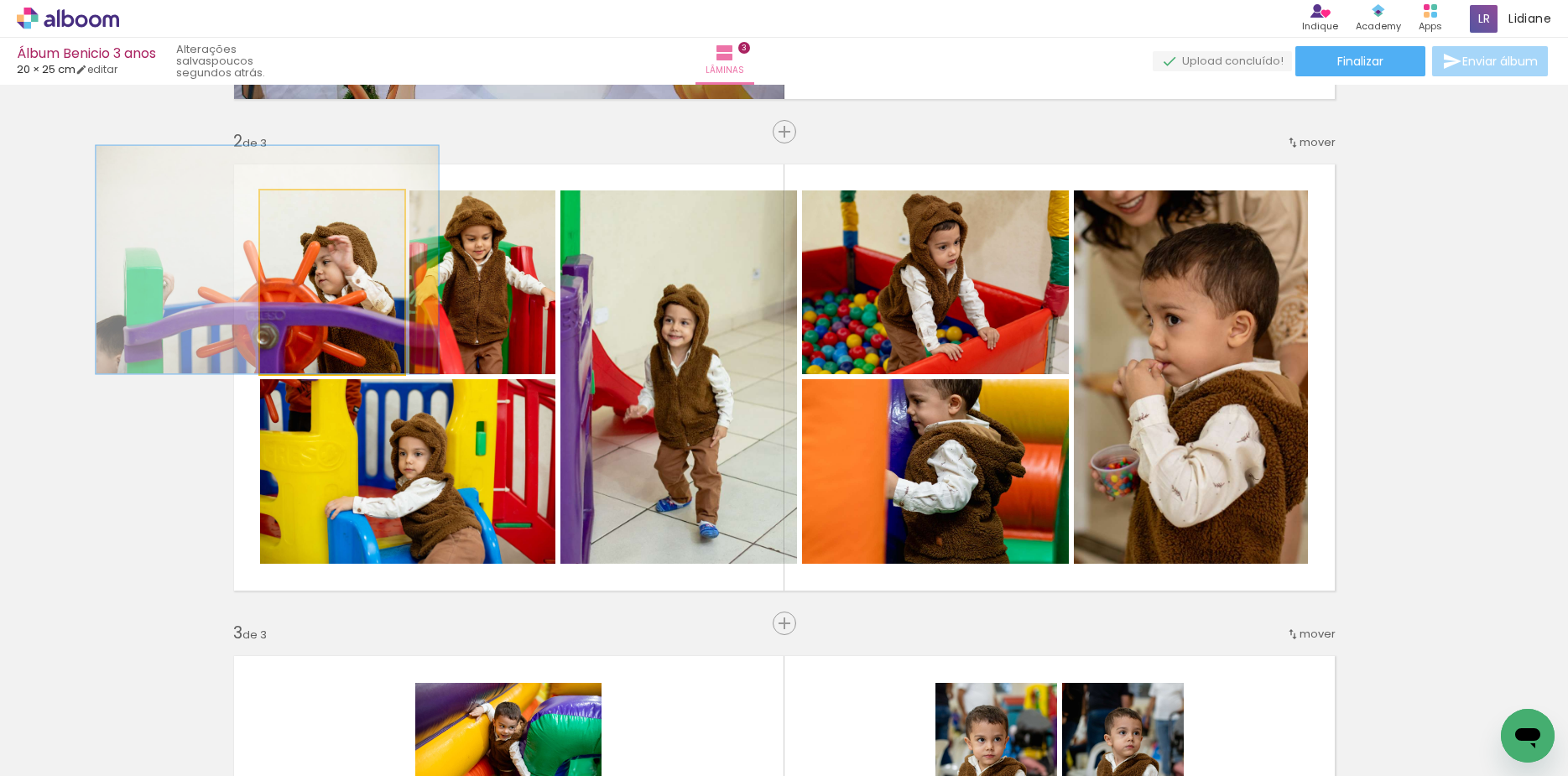
drag, startPoint x: 354, startPoint y: 311, endPoint x: 344, endPoint y: 309, distance: 10.2
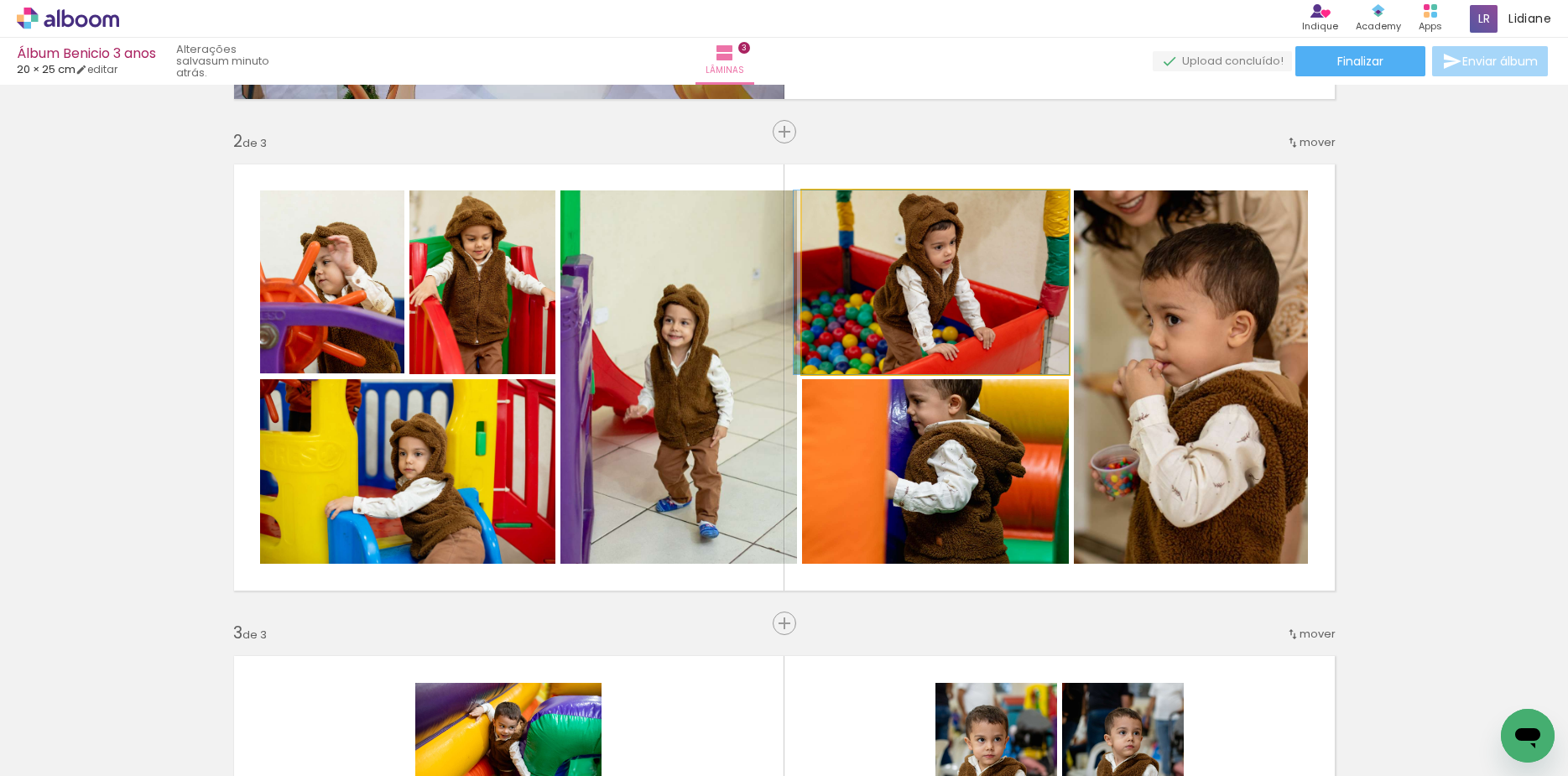
drag, startPoint x: 961, startPoint y: 286, endPoint x: 953, endPoint y: 311, distance: 26.2
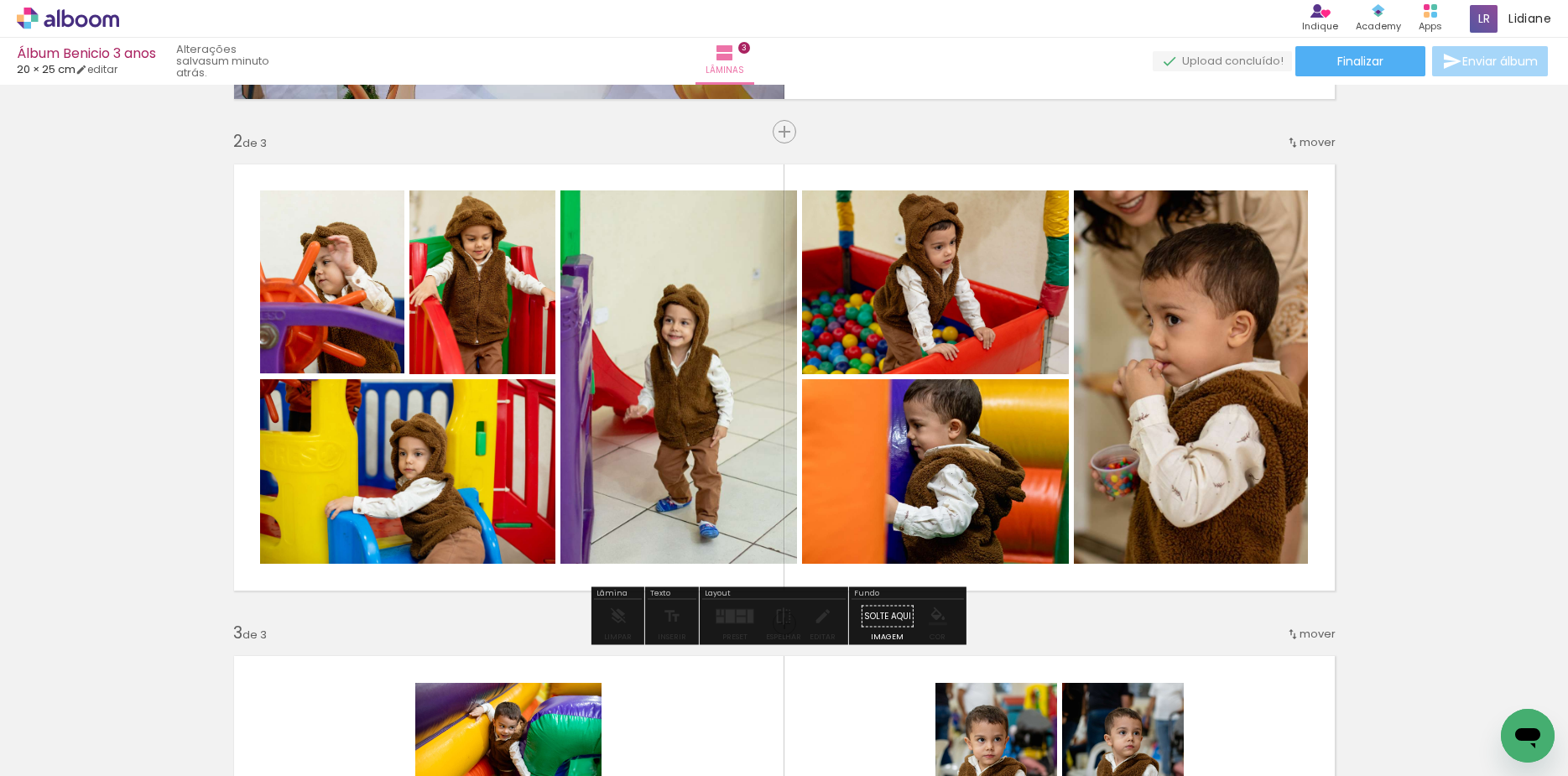
drag, startPoint x: 951, startPoint y: 451, endPoint x: 948, endPoint y: 475, distance: 24.2
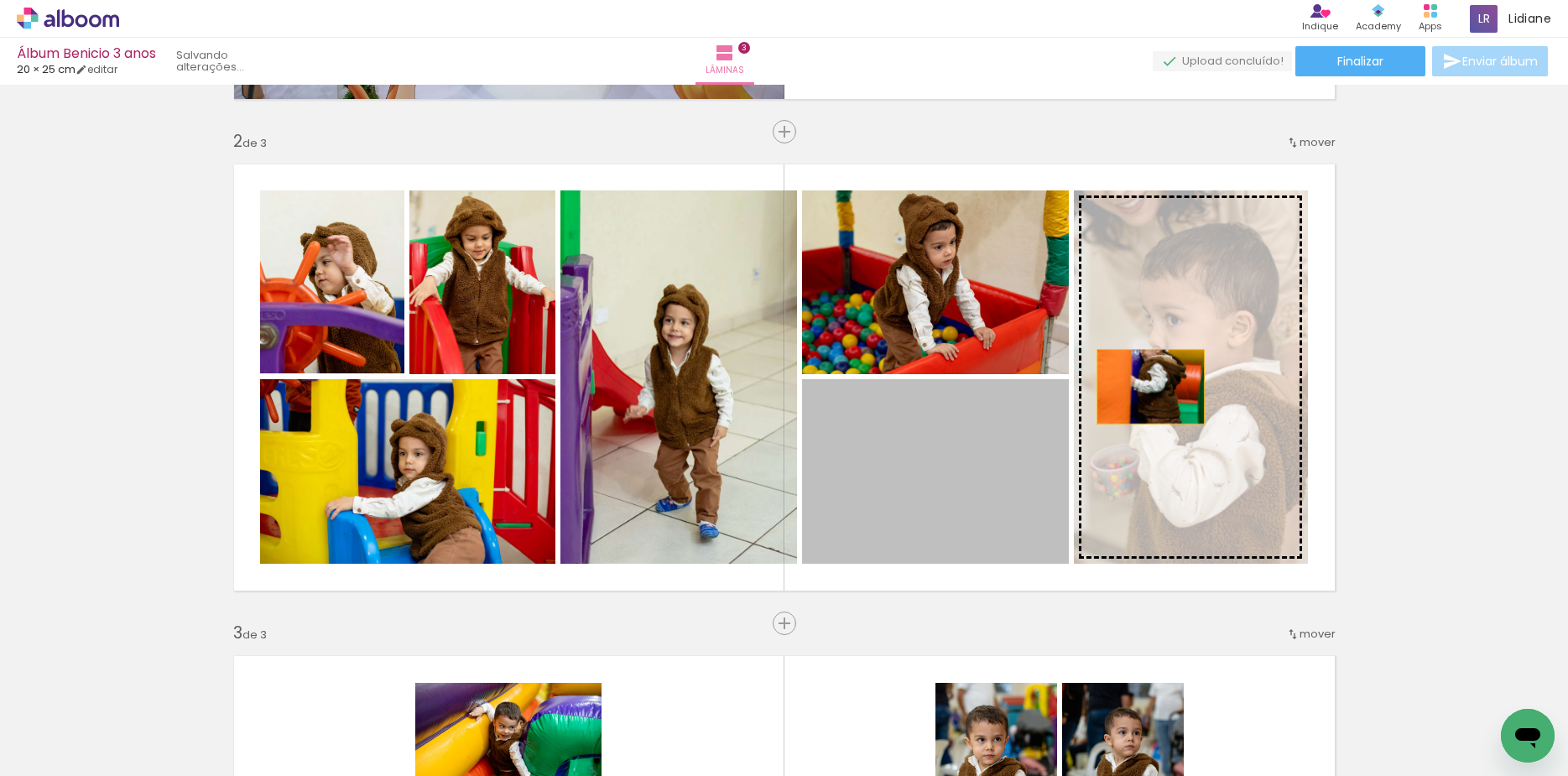
drag, startPoint x: 1130, startPoint y: 391, endPoint x: 1143, endPoint y: 387, distance: 13.6
click at [0, 0] on slot at bounding box center [0, 0] width 0 height 0
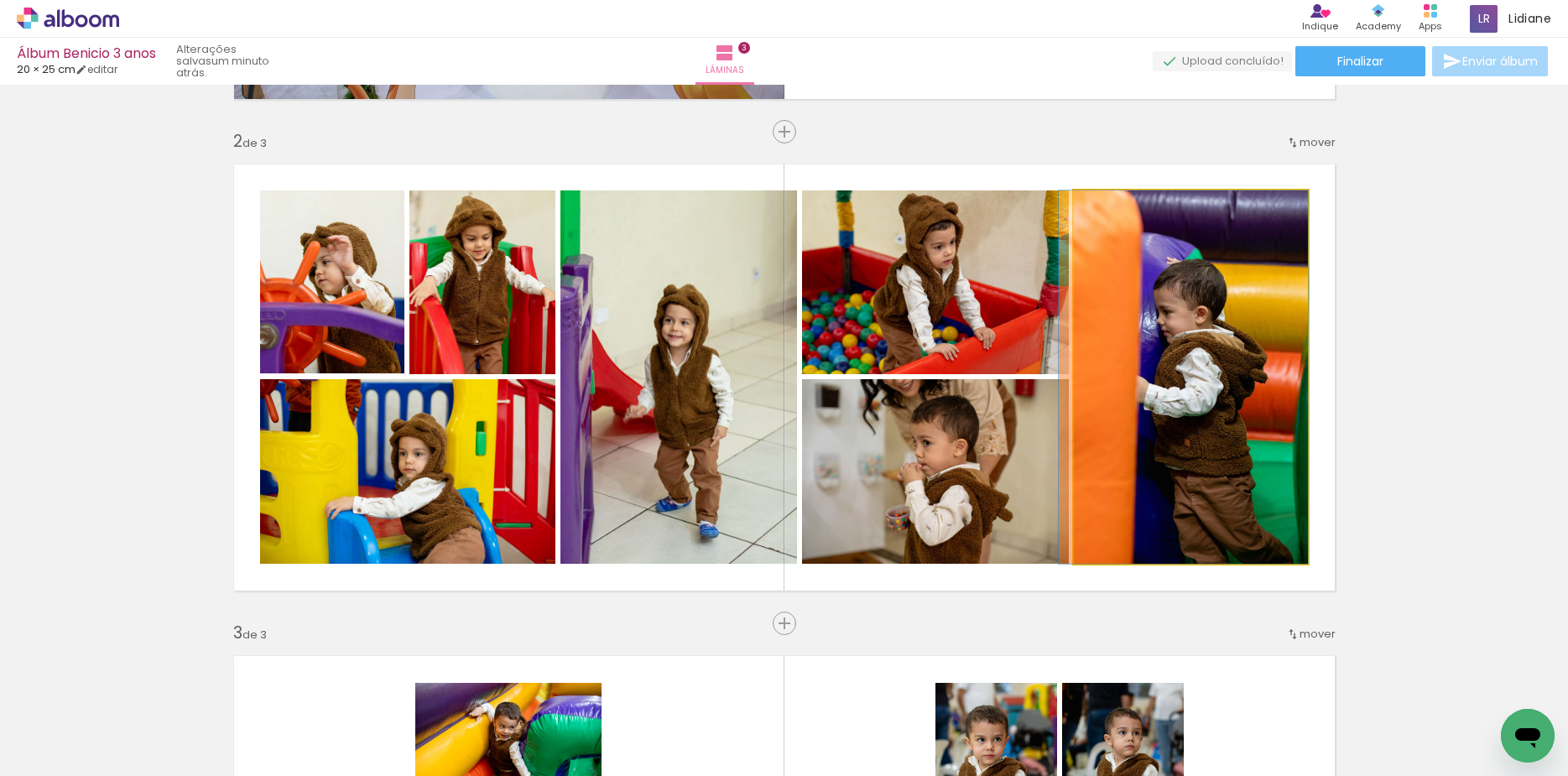
drag, startPoint x: 1165, startPoint y: 420, endPoint x: 1153, endPoint y: 413, distance: 13.9
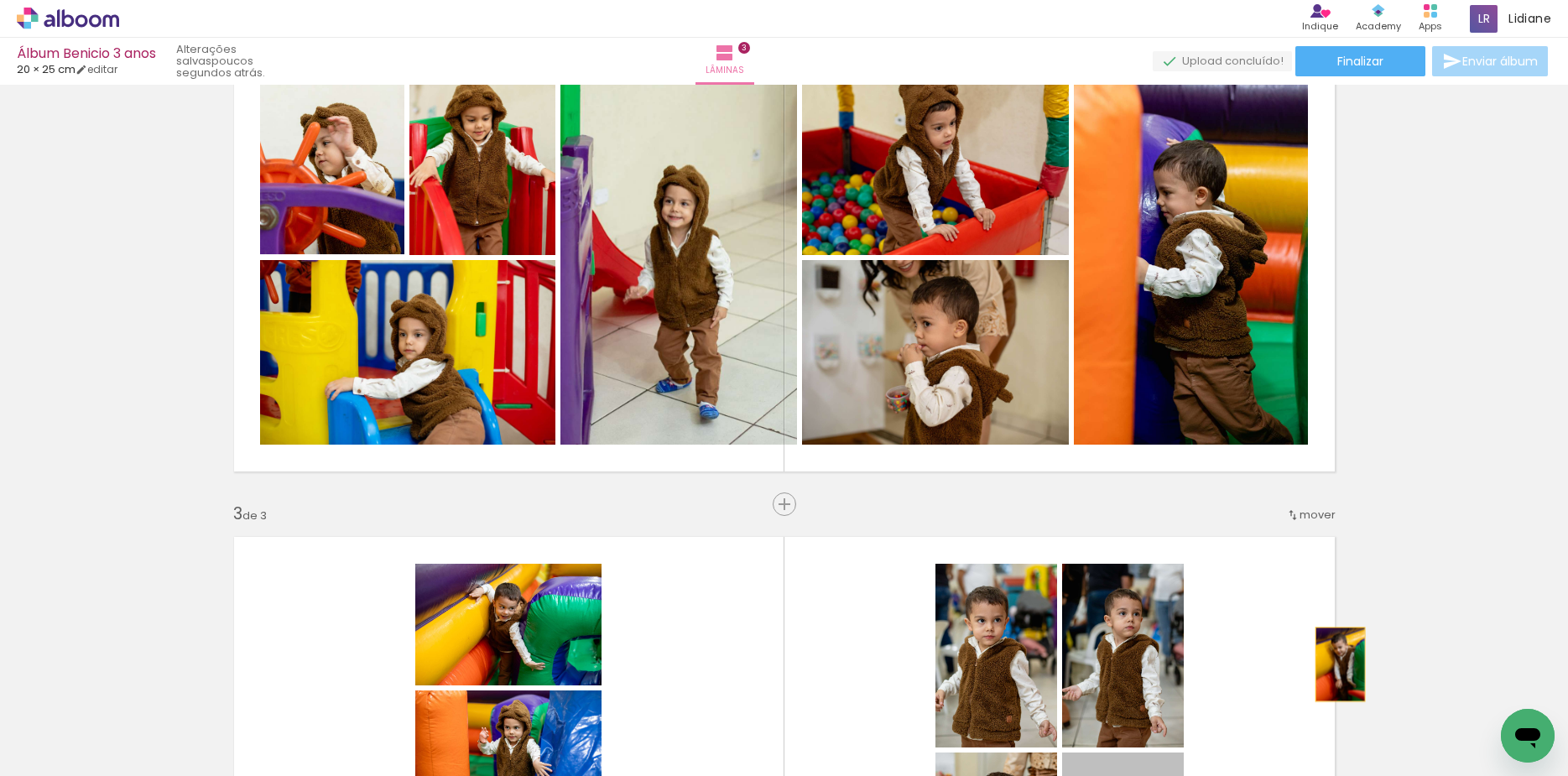
scroll to position [577, 0]
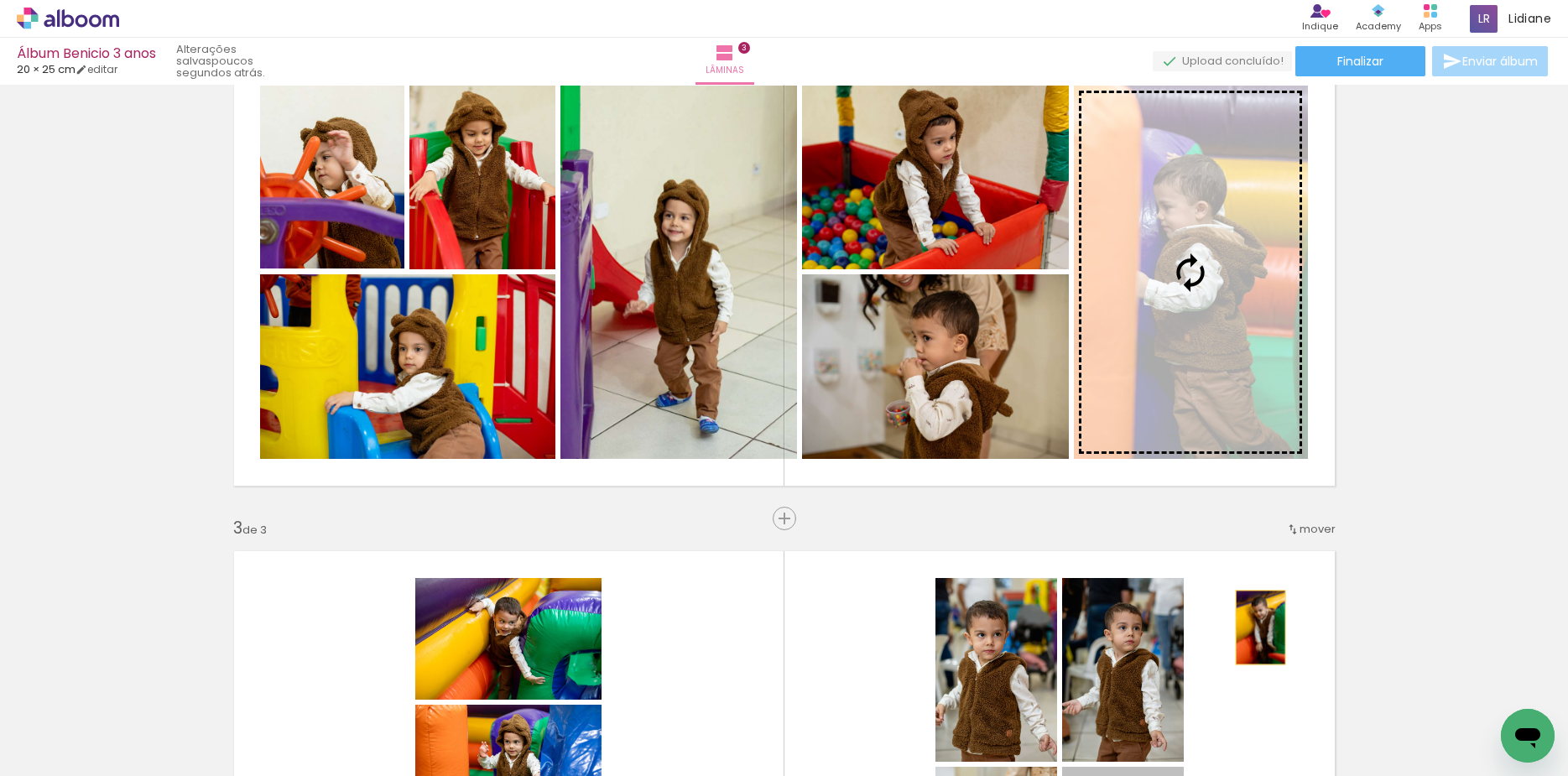
drag, startPoint x: 1095, startPoint y: 551, endPoint x: 1252, endPoint y: 313, distance: 285.1
click at [1252, 313] on div "Inserir lâmina 1 de 3 Inserir lâmina 2 de 3 Inserir lâmina 3 de 3" at bounding box center [784, 497] width 1568 height 1967
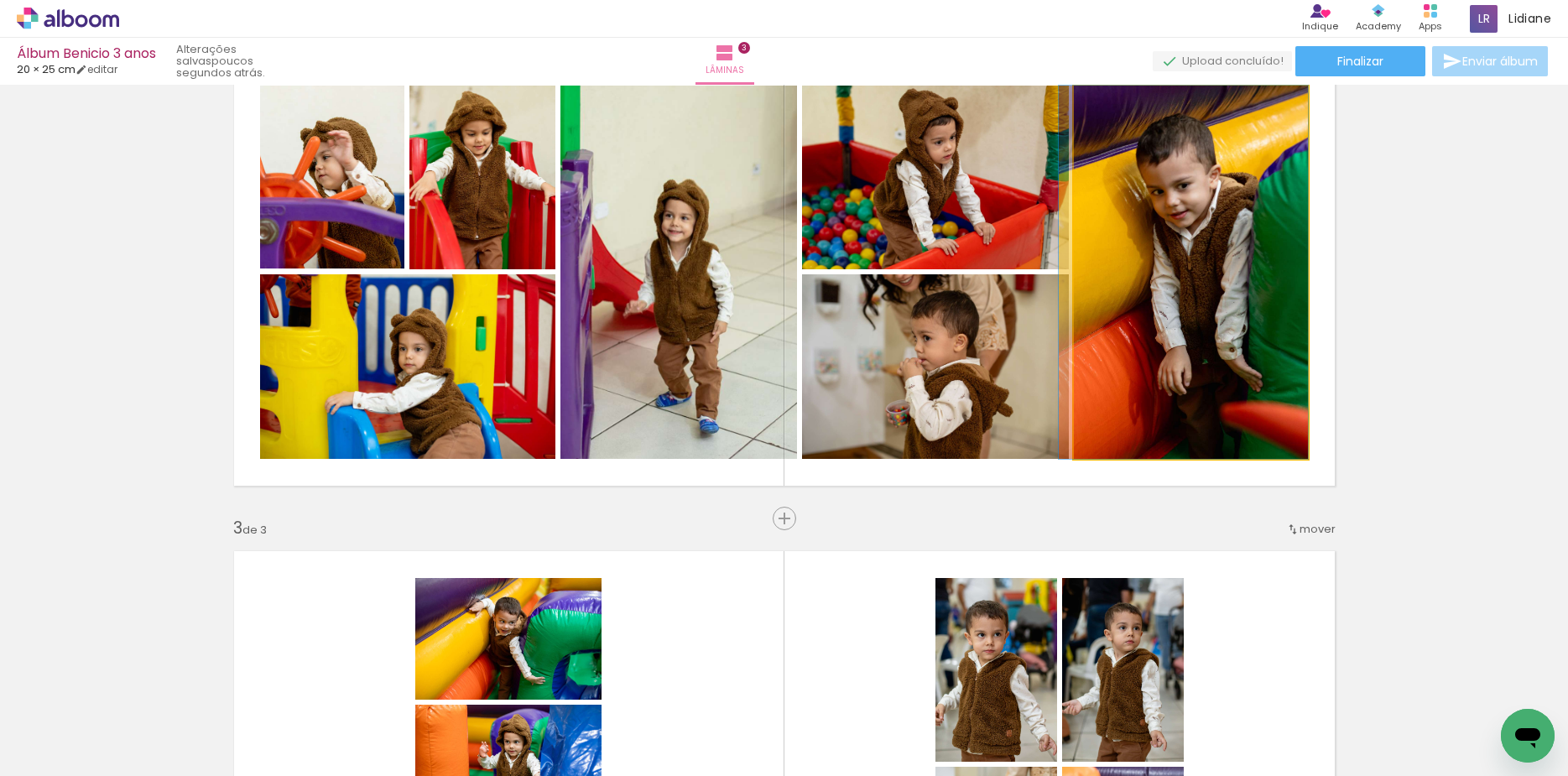
drag, startPoint x: 1199, startPoint y: 310, endPoint x: 1174, endPoint y: 315, distance: 25.5
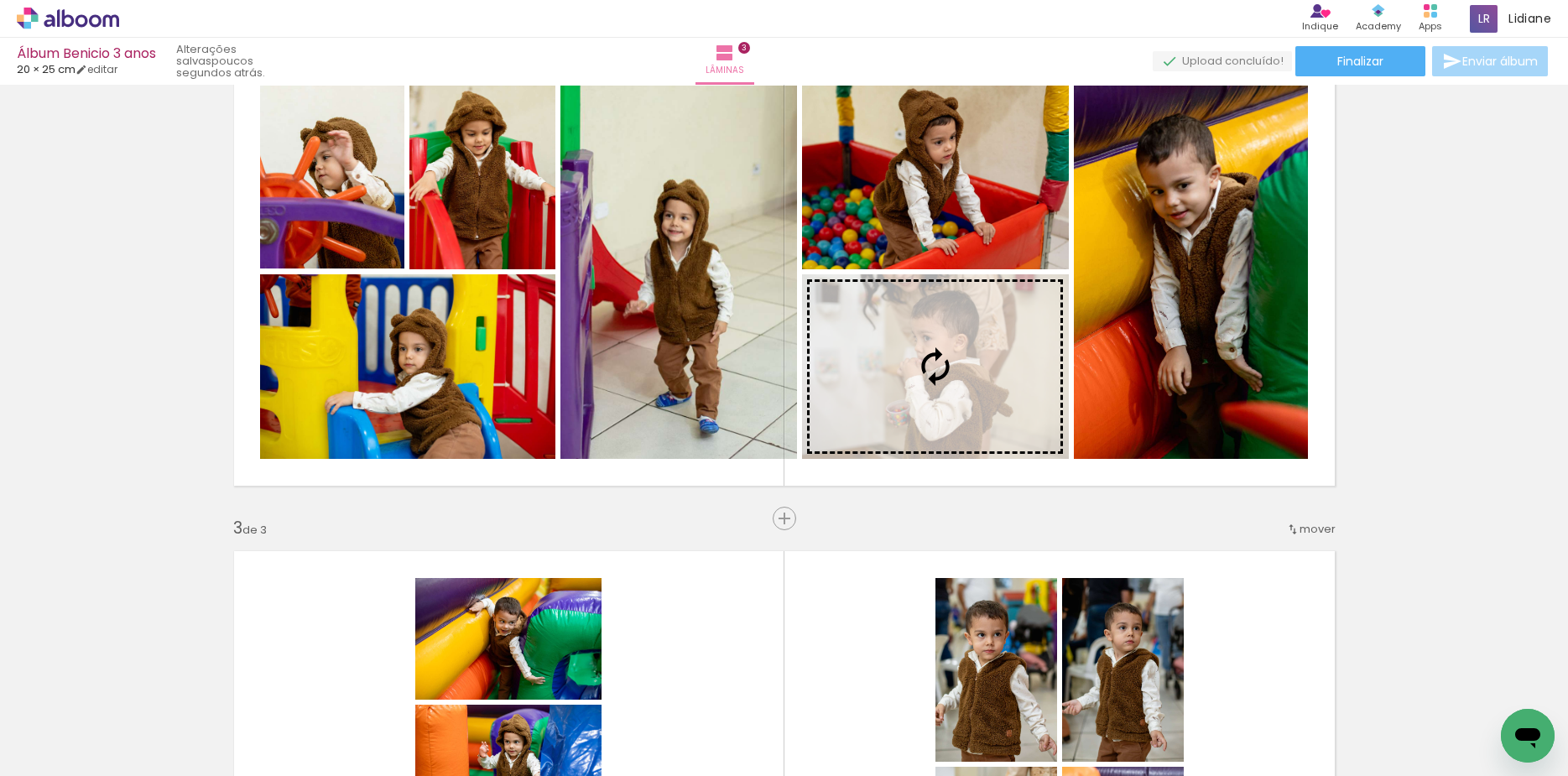
drag, startPoint x: 624, startPoint y: 414, endPoint x: 941, endPoint y: 413, distance: 317.0
click at [941, 413] on div "Inserir lâmina 1 de 3 Inserir lâmina 2 de 3 Inserir lâmina 3 de 3" at bounding box center [784, 497] width 1568 height 1967
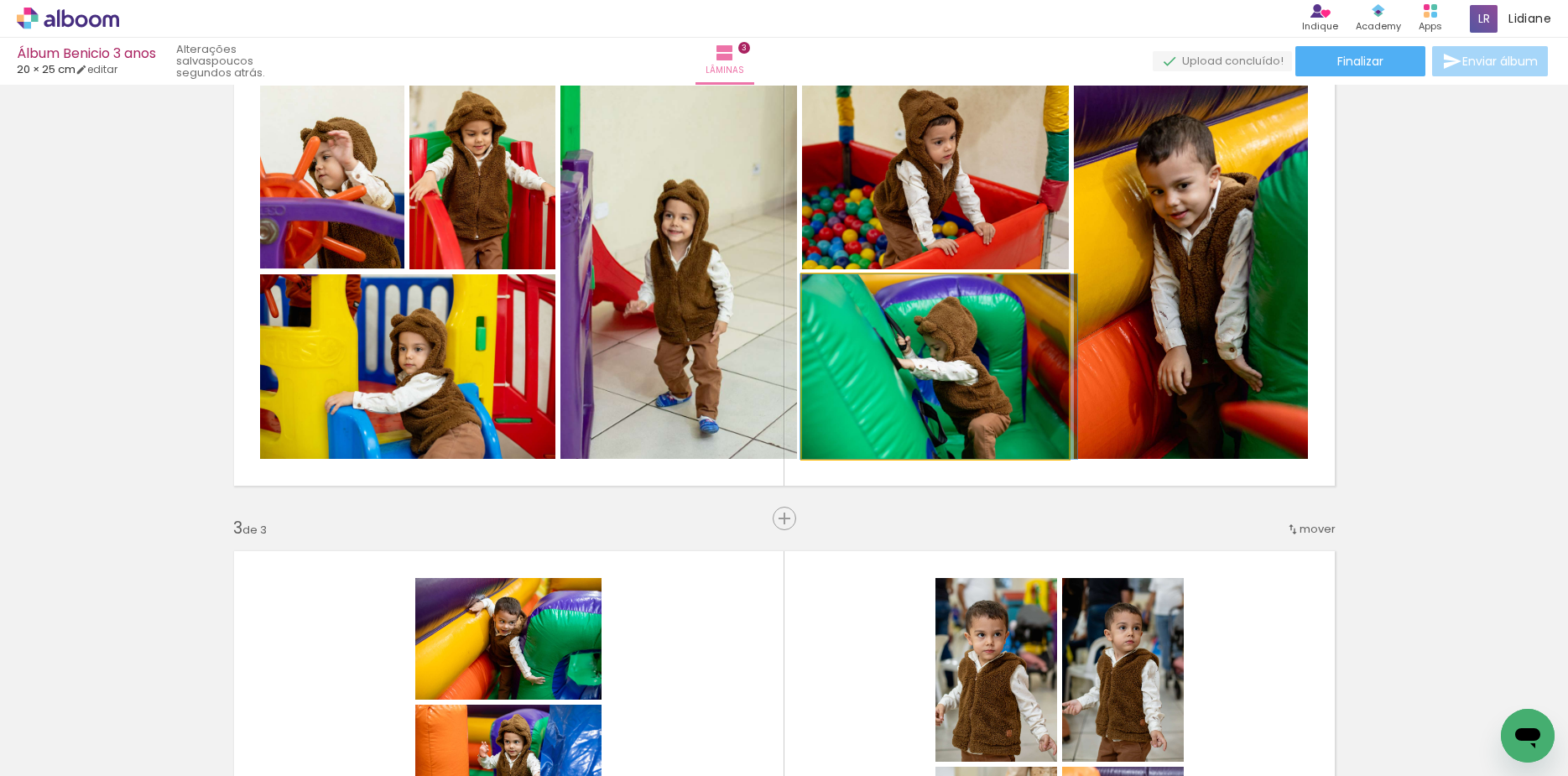
drag, startPoint x: 941, startPoint y: 413, endPoint x: 944, endPoint y: 394, distance: 19.2
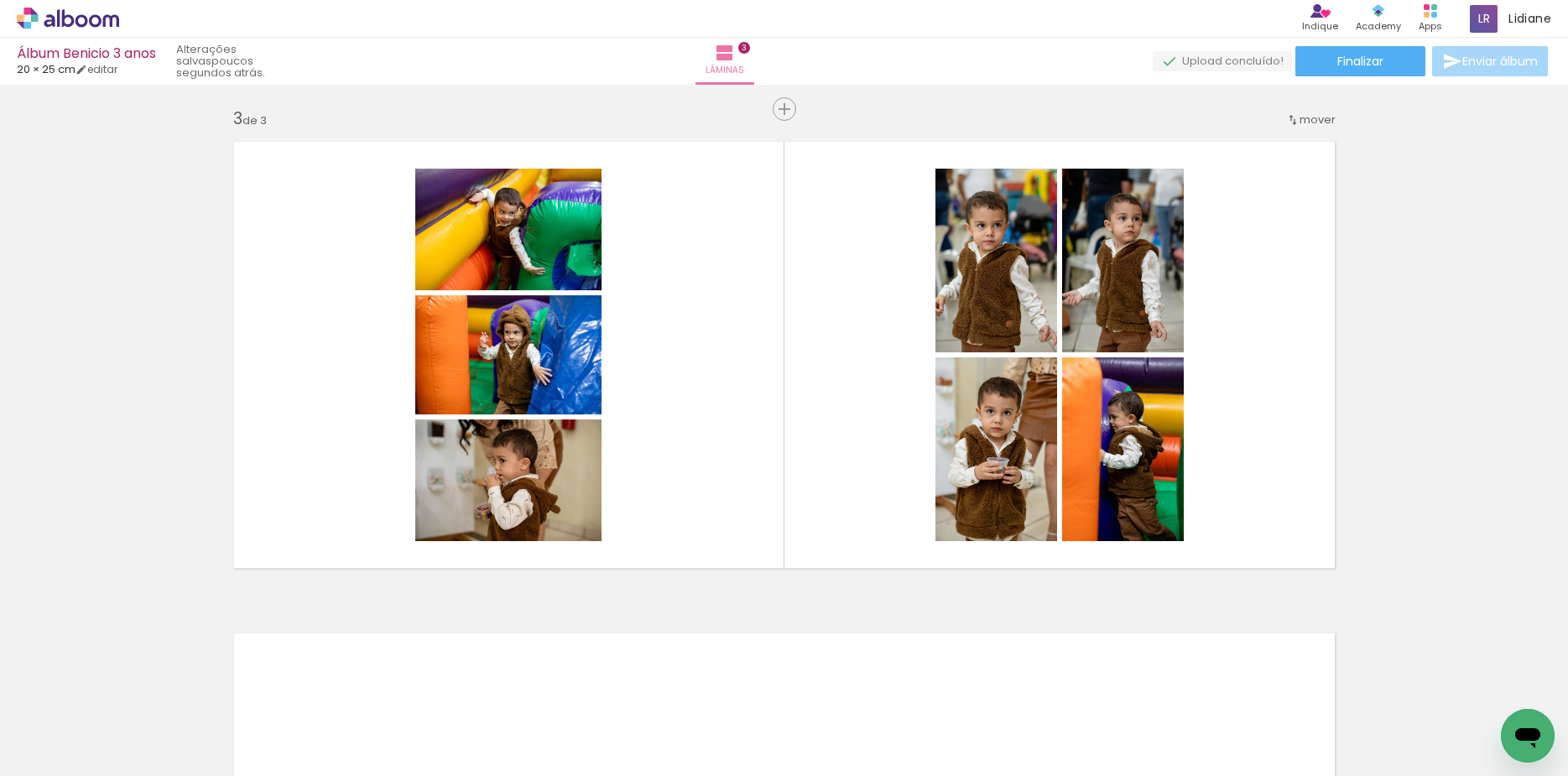
scroll to position [997, 0]
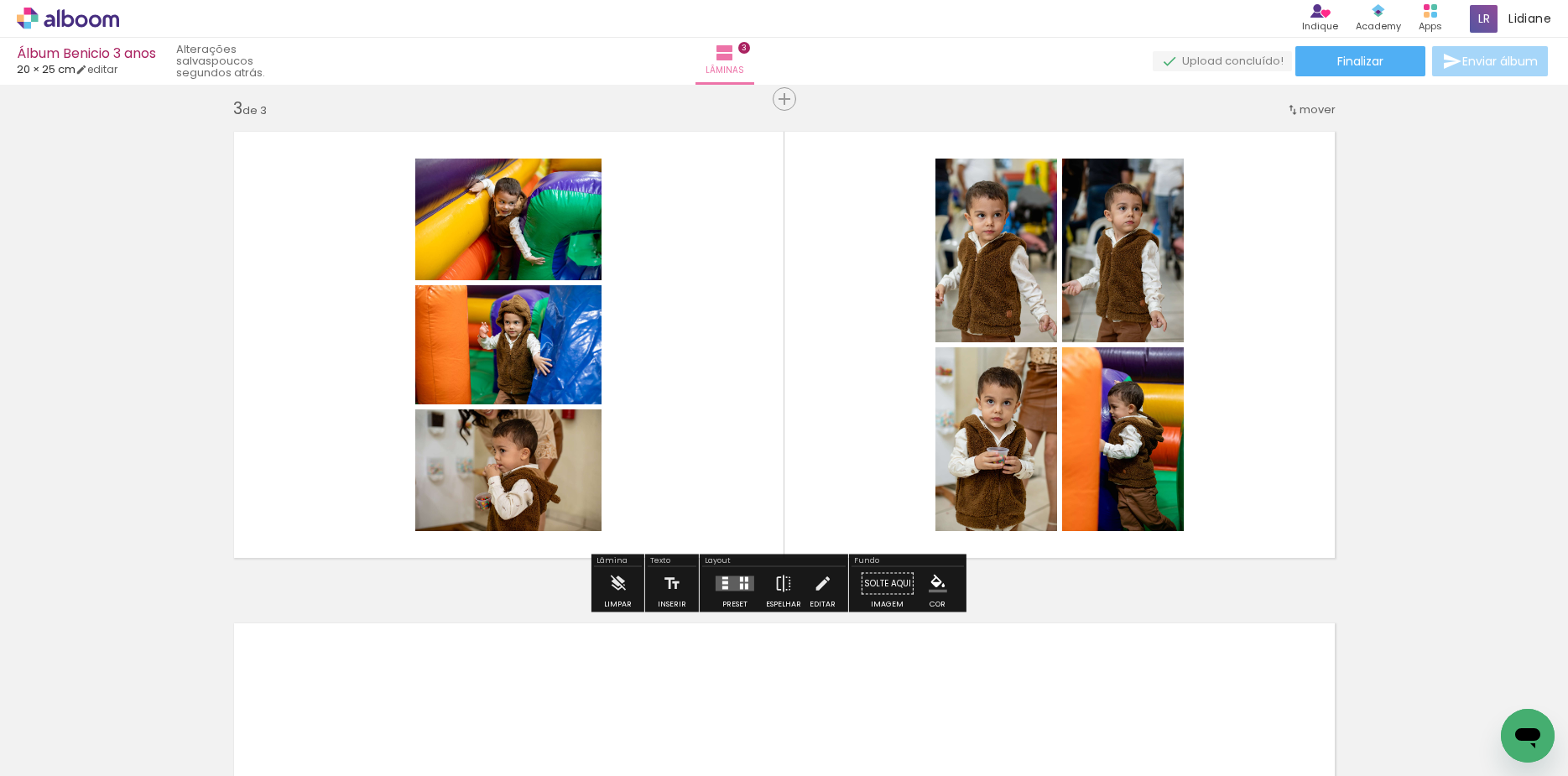
click at [726, 593] on div at bounding box center [734, 584] width 45 height 34
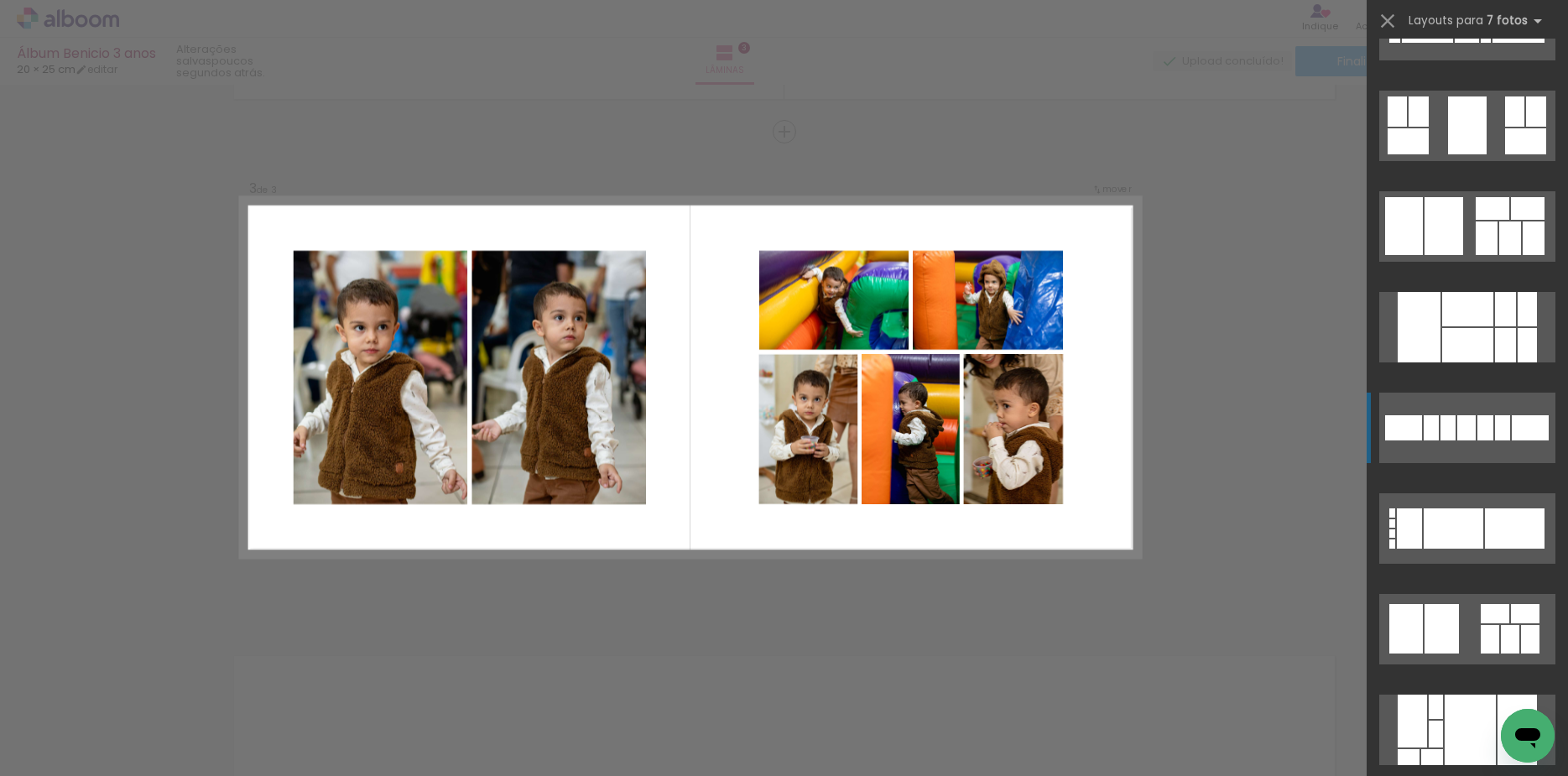
scroll to position [3985, 0]
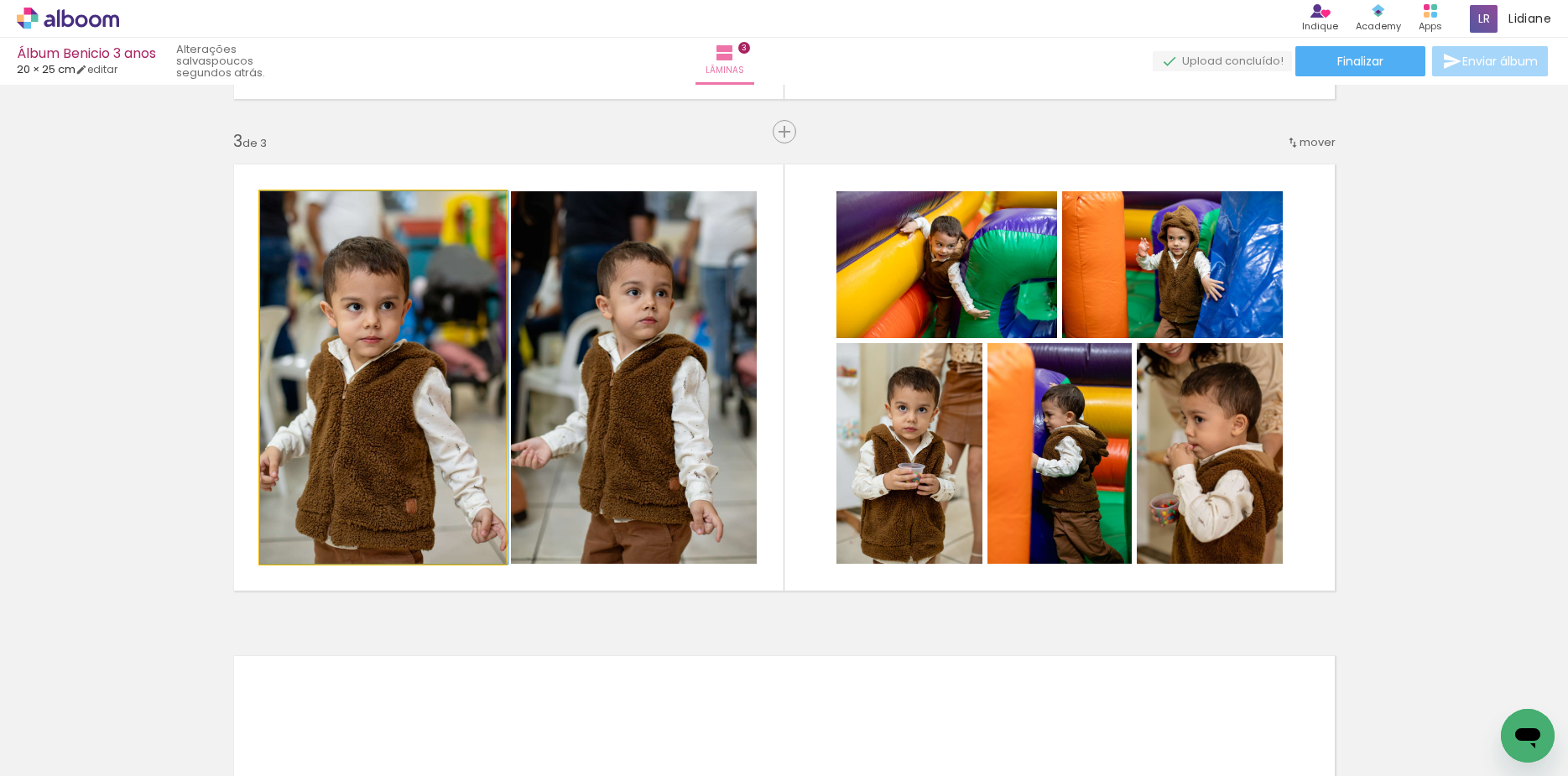
drag, startPoint x: 410, startPoint y: 416, endPoint x: 437, endPoint y: 405, distance: 29.2
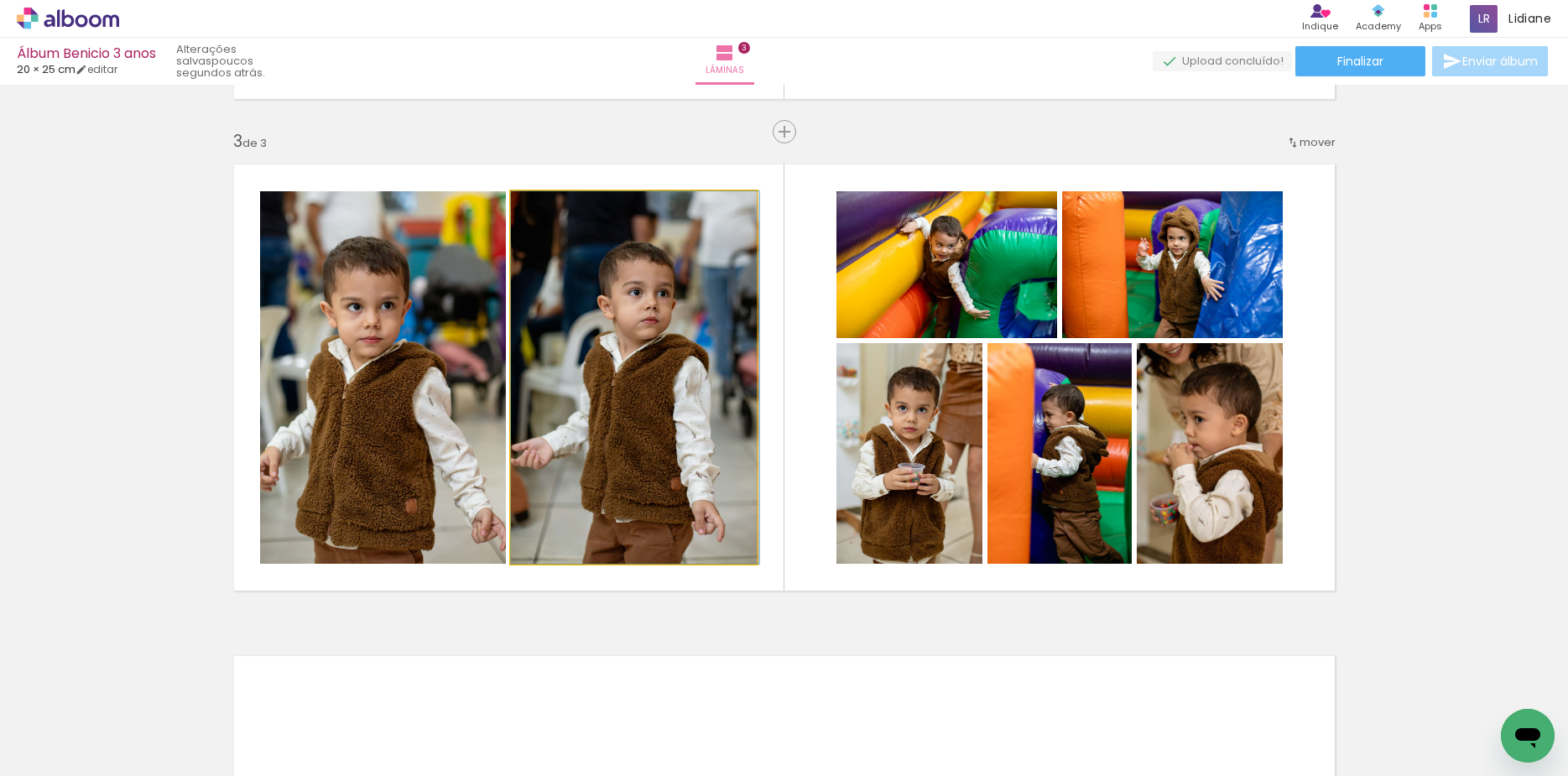
drag, startPoint x: 601, startPoint y: 394, endPoint x: 637, endPoint y: 393, distance: 36.0
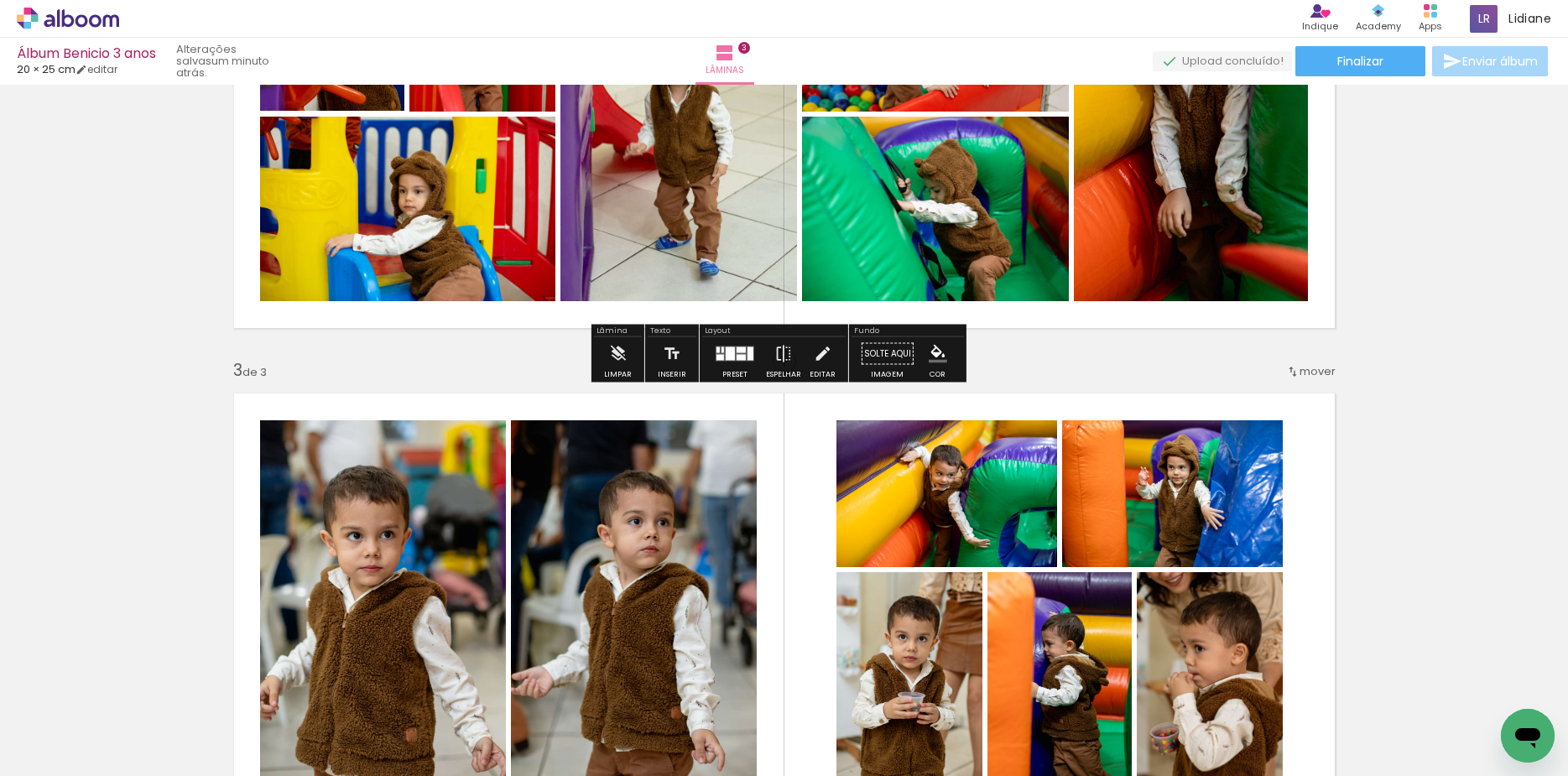
scroll to position [754, 0]
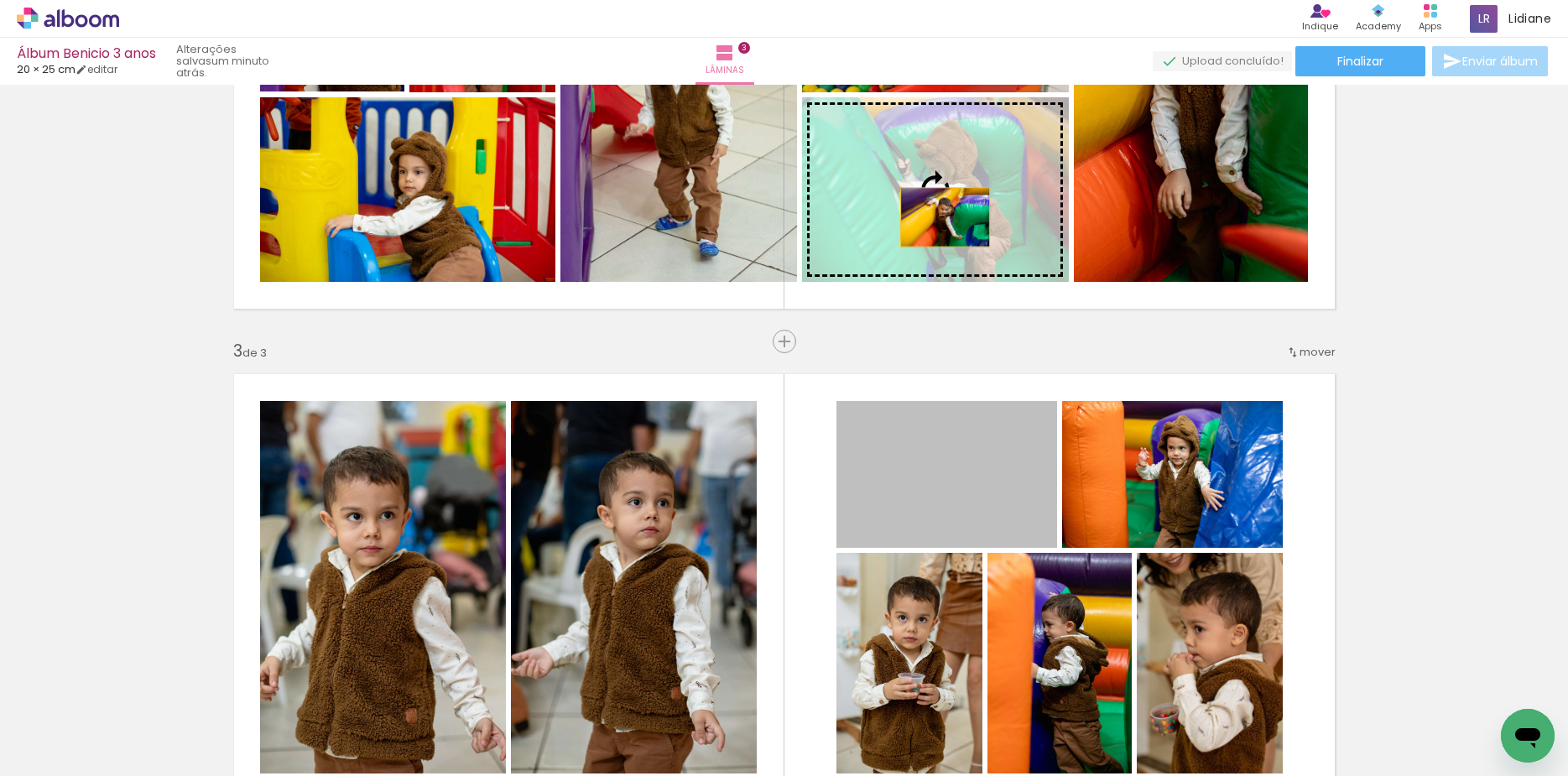
drag, startPoint x: 978, startPoint y: 487, endPoint x: 937, endPoint y: 217, distance: 273.1
click at [937, 217] on div "Inserir lâmina 1 de 3 Inserir lâmina 2 de 3 Inserir lâmina 3 de 3" at bounding box center [784, 319] width 1568 height 1967
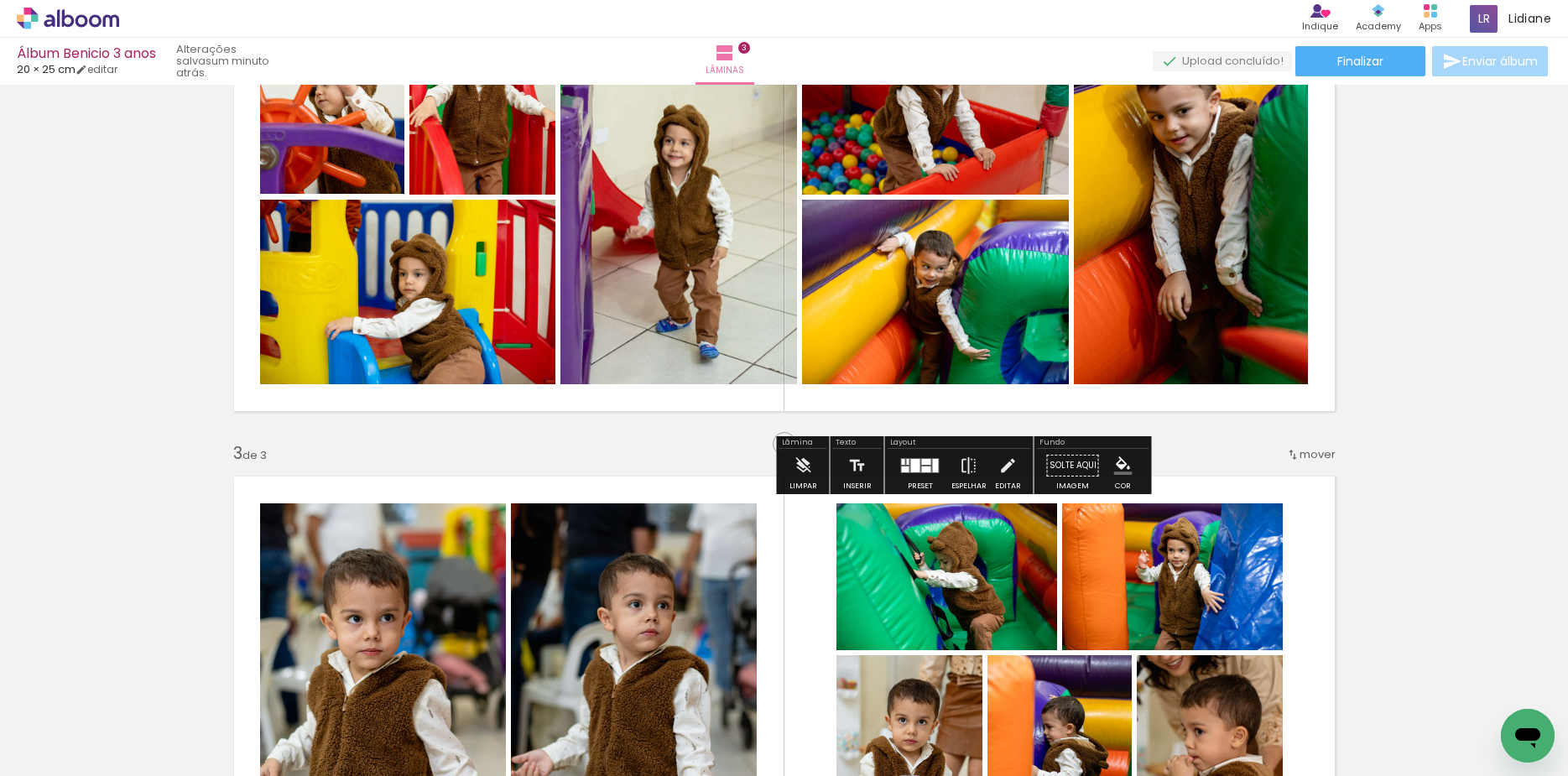
scroll to position [649, 0]
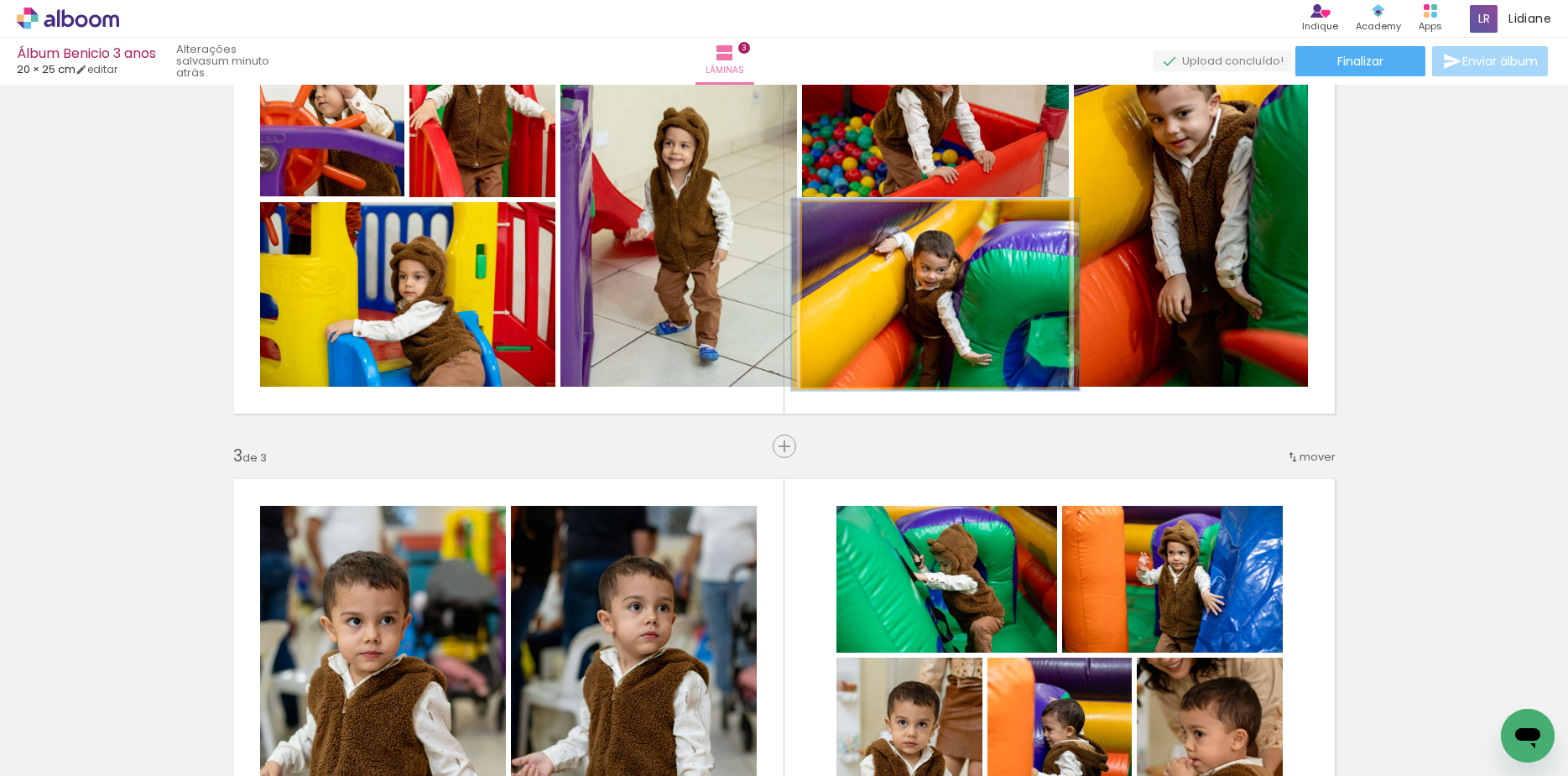
click at [835, 222] on div at bounding box center [843, 220] width 15 height 15
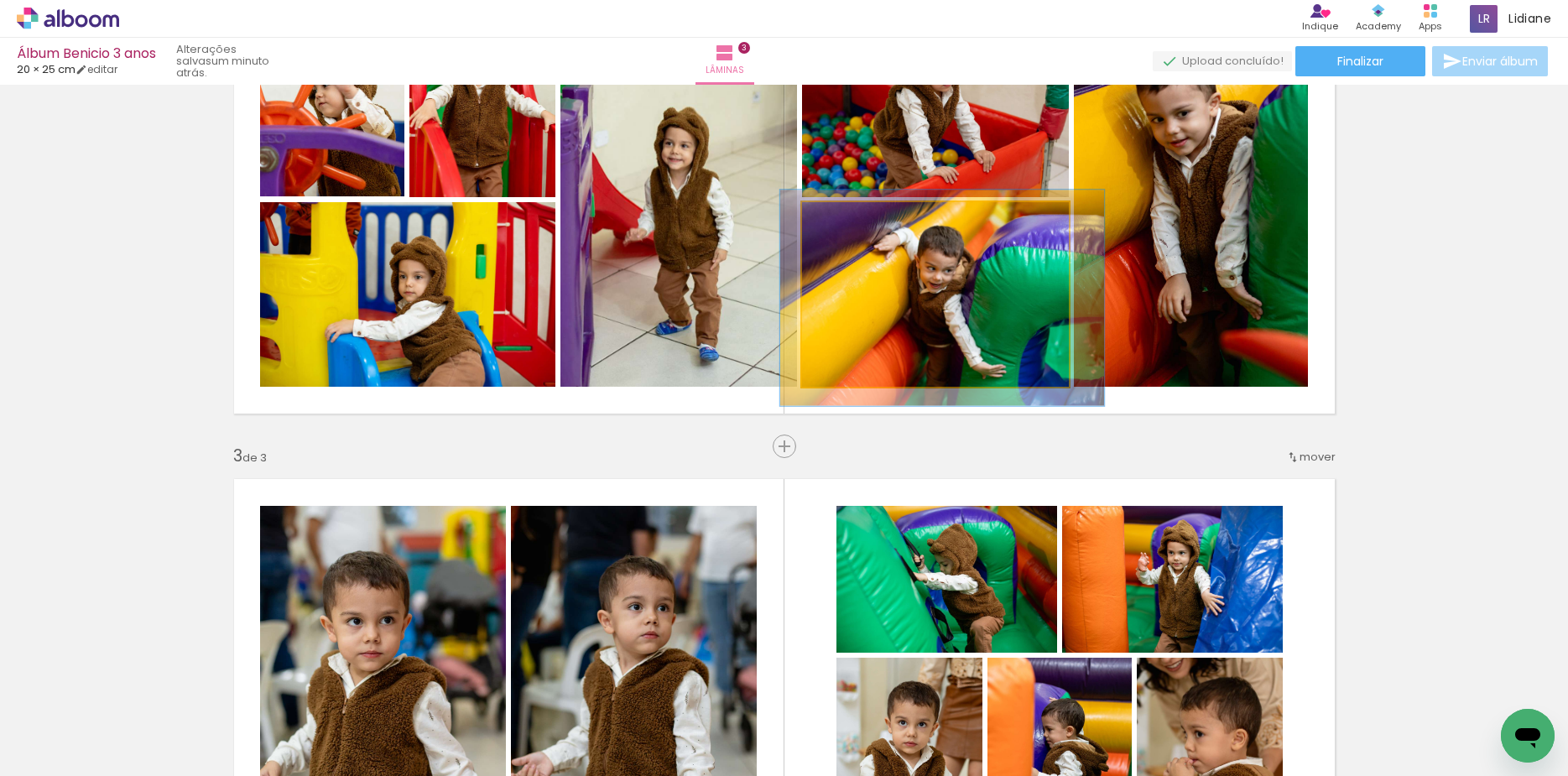
drag, startPoint x: 846, startPoint y: 220, endPoint x: 855, endPoint y: 214, distance: 10.8
click at [855, 214] on div at bounding box center [852, 220] width 27 height 27
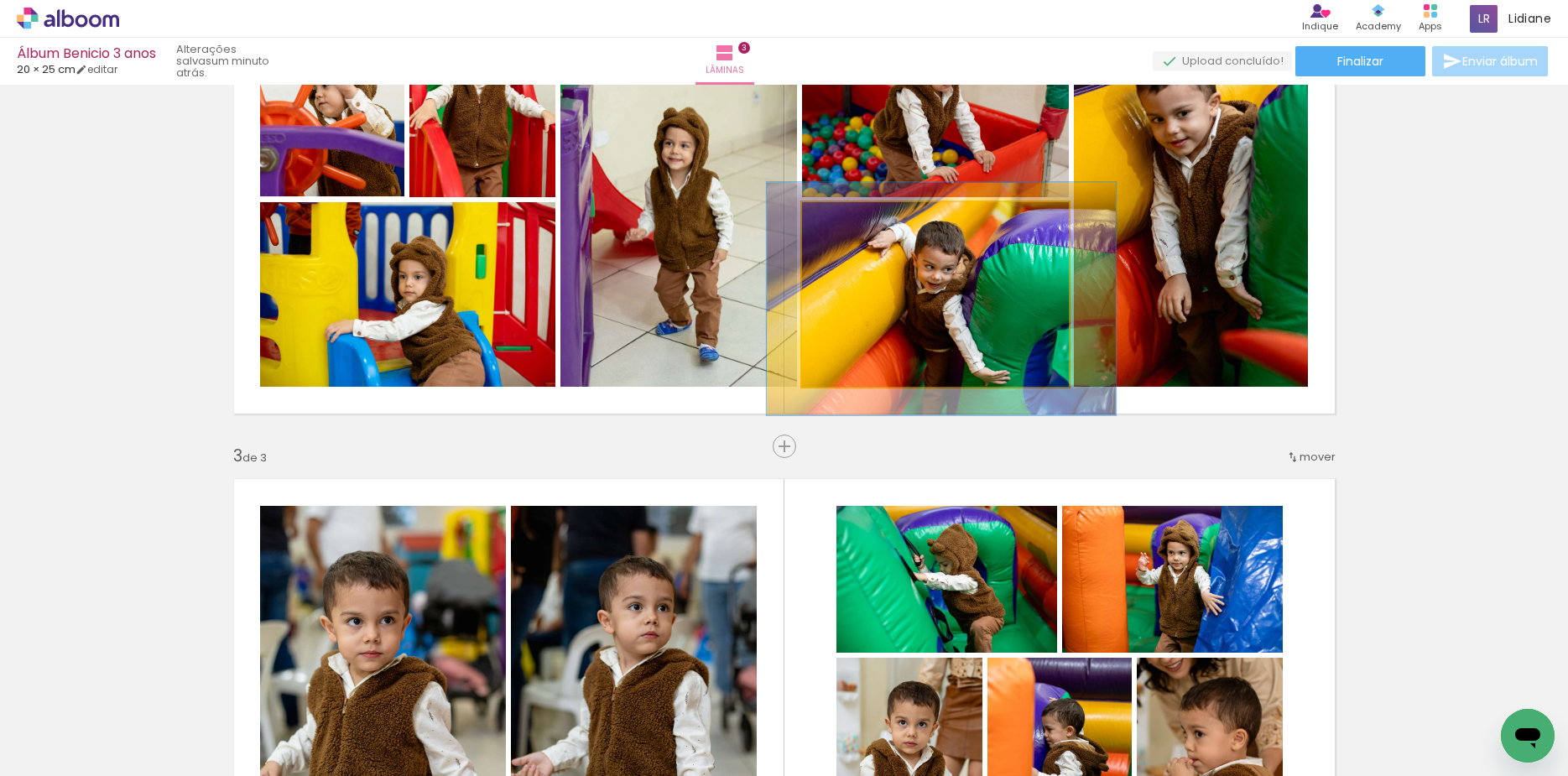
type paper-slider "126"
click at [851, 214] on div at bounding box center [858, 220] width 15 height 15
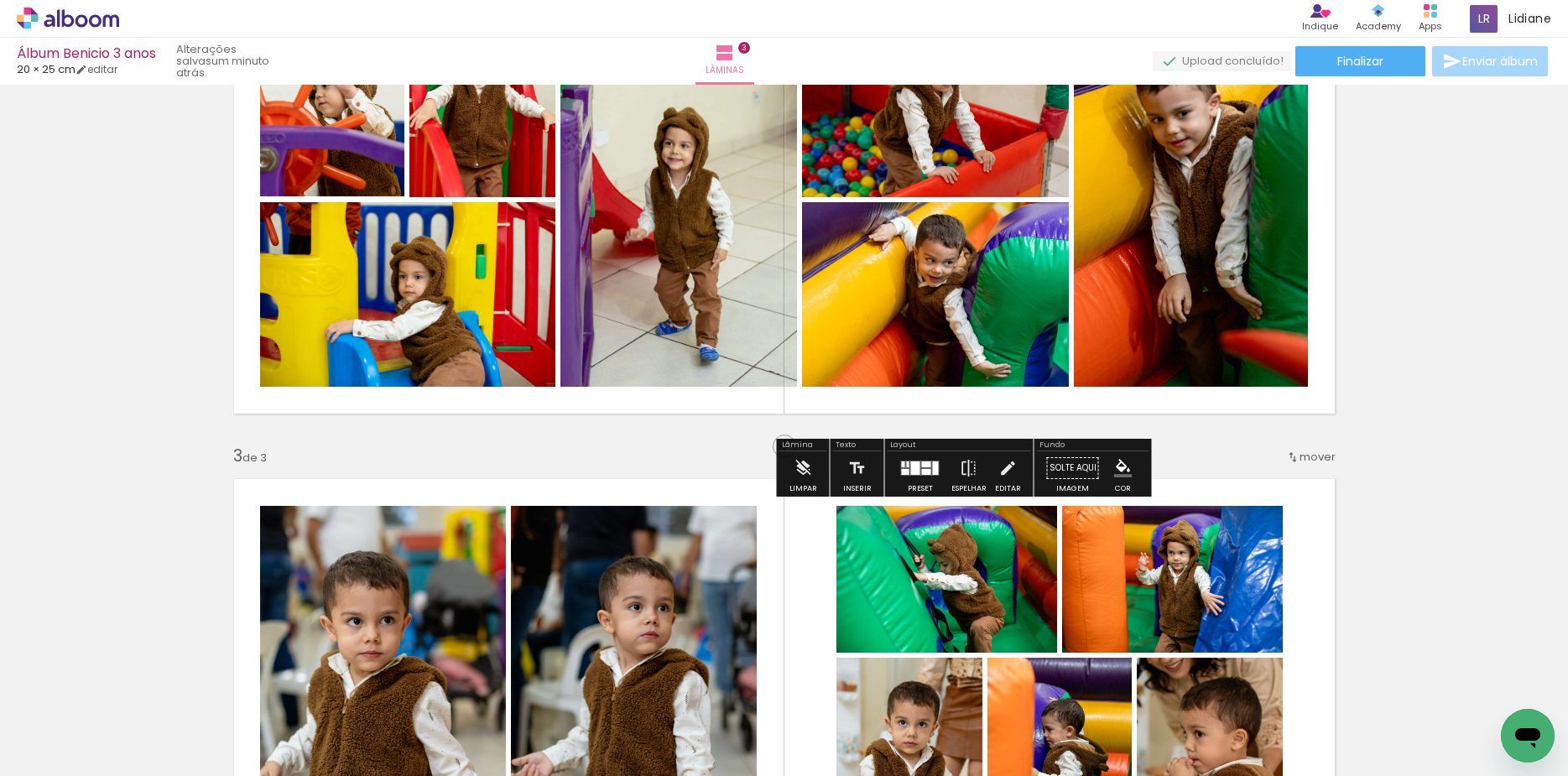
click at [1399, 318] on div "Inserir lâmina 1 de 3 Inserir lâmina 2 de 3 Inserir lâmina 3 de 3" at bounding box center [784, 425] width 1568 height 1967
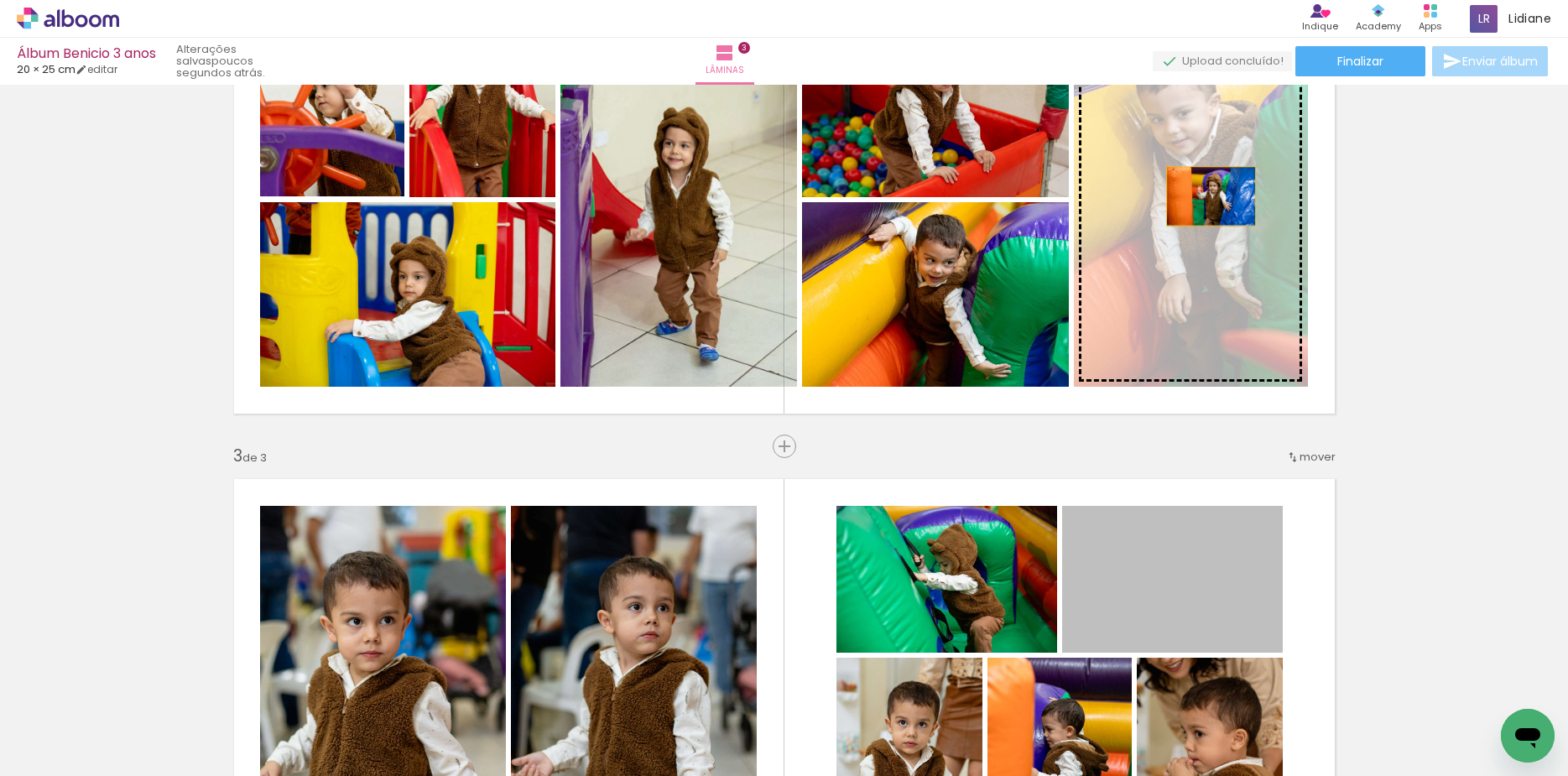
drag, startPoint x: 1238, startPoint y: 576, endPoint x: 1203, endPoint y: 196, distance: 381.6
click at [1203, 196] on div "Inserir lâmina 1 de 3 Inserir lâmina 2 de 3 Inserir lâmina 3 de 3" at bounding box center [784, 425] width 1568 height 1967
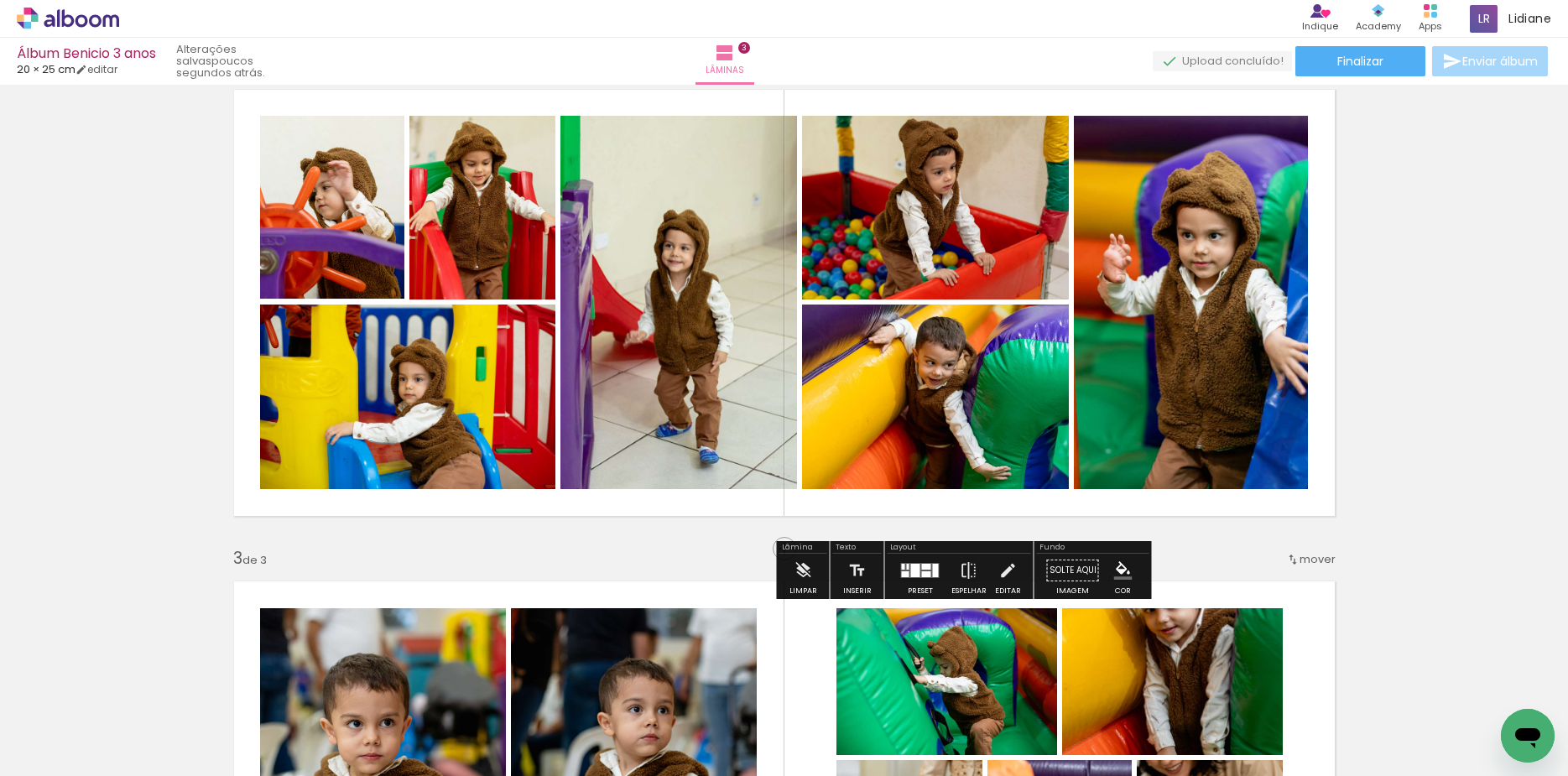
scroll to position [544, 0]
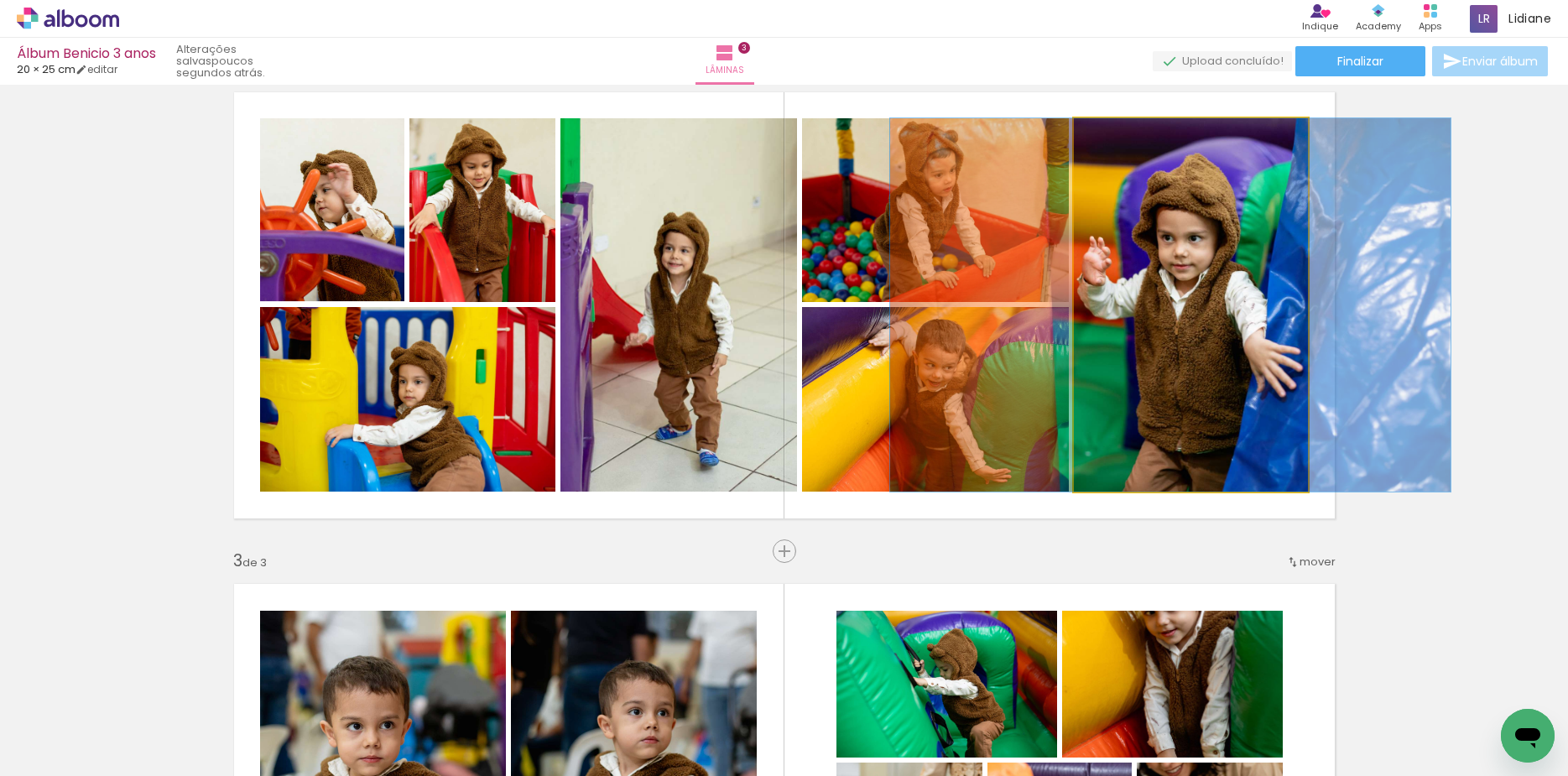
drag, startPoint x: 1206, startPoint y: 318, endPoint x: 1186, endPoint y: 313, distance: 20.6
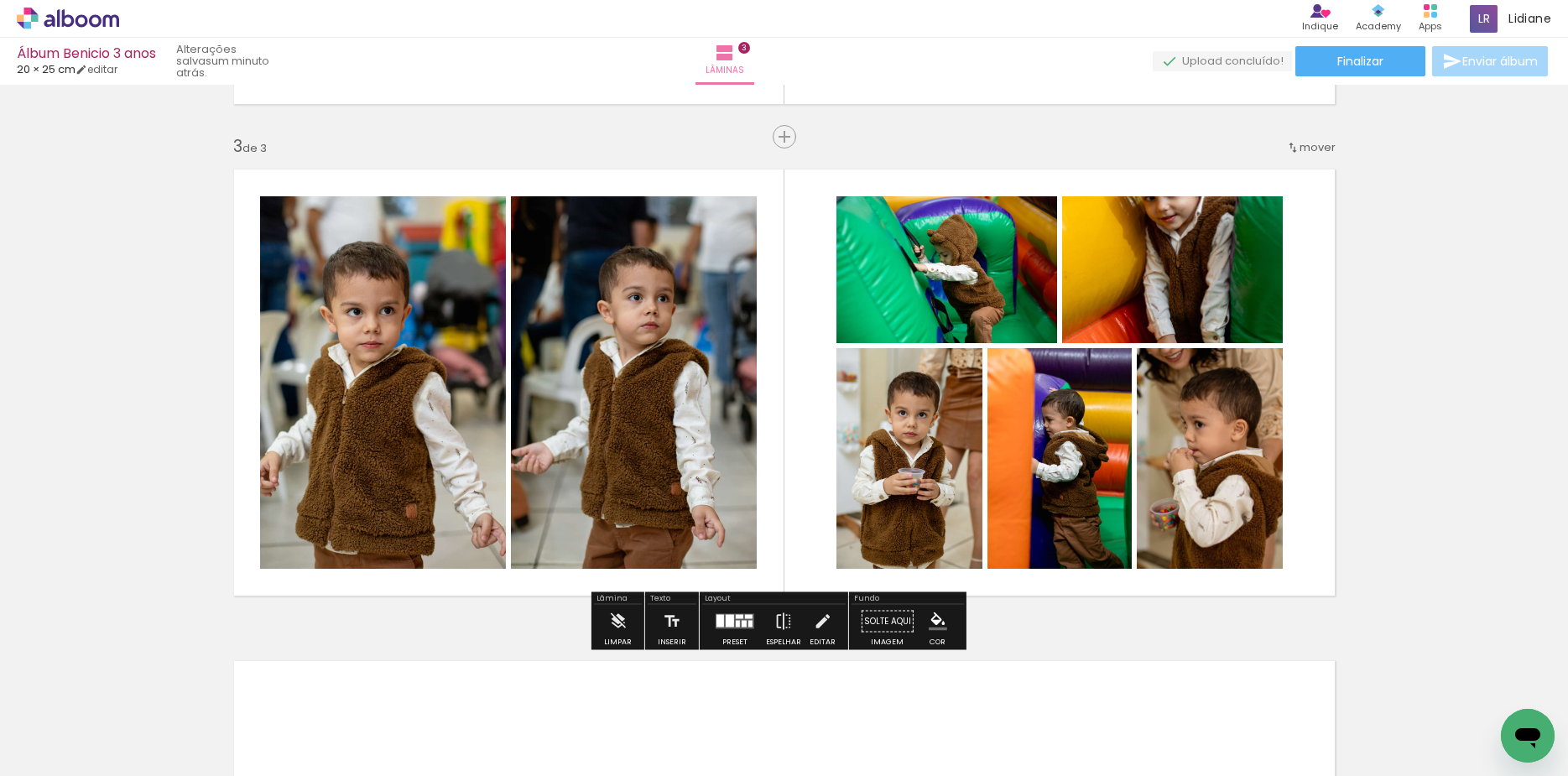
scroll to position [964, 0]
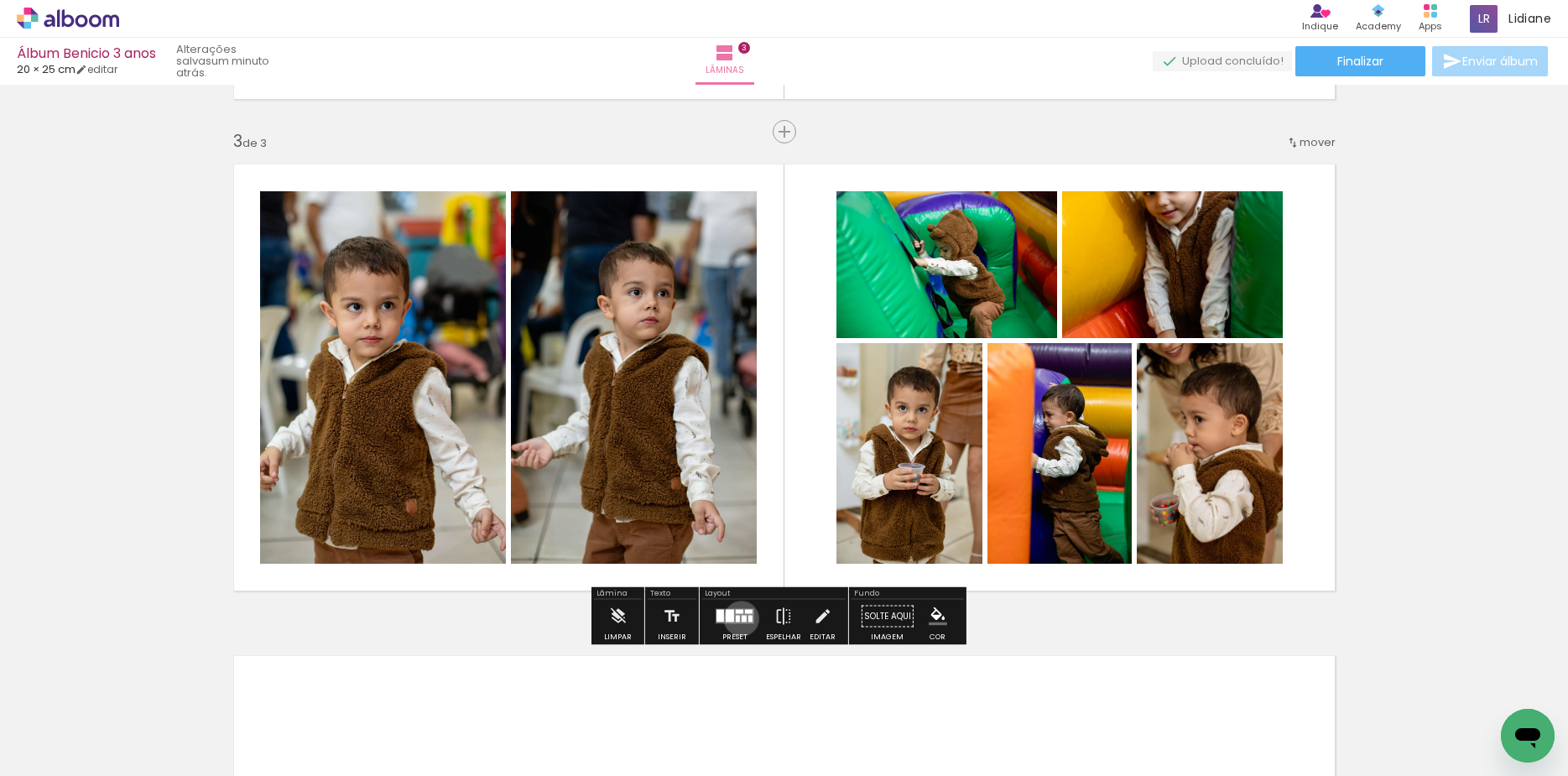
click at [741, 618] on div at bounding box center [744, 619] width 5 height 7
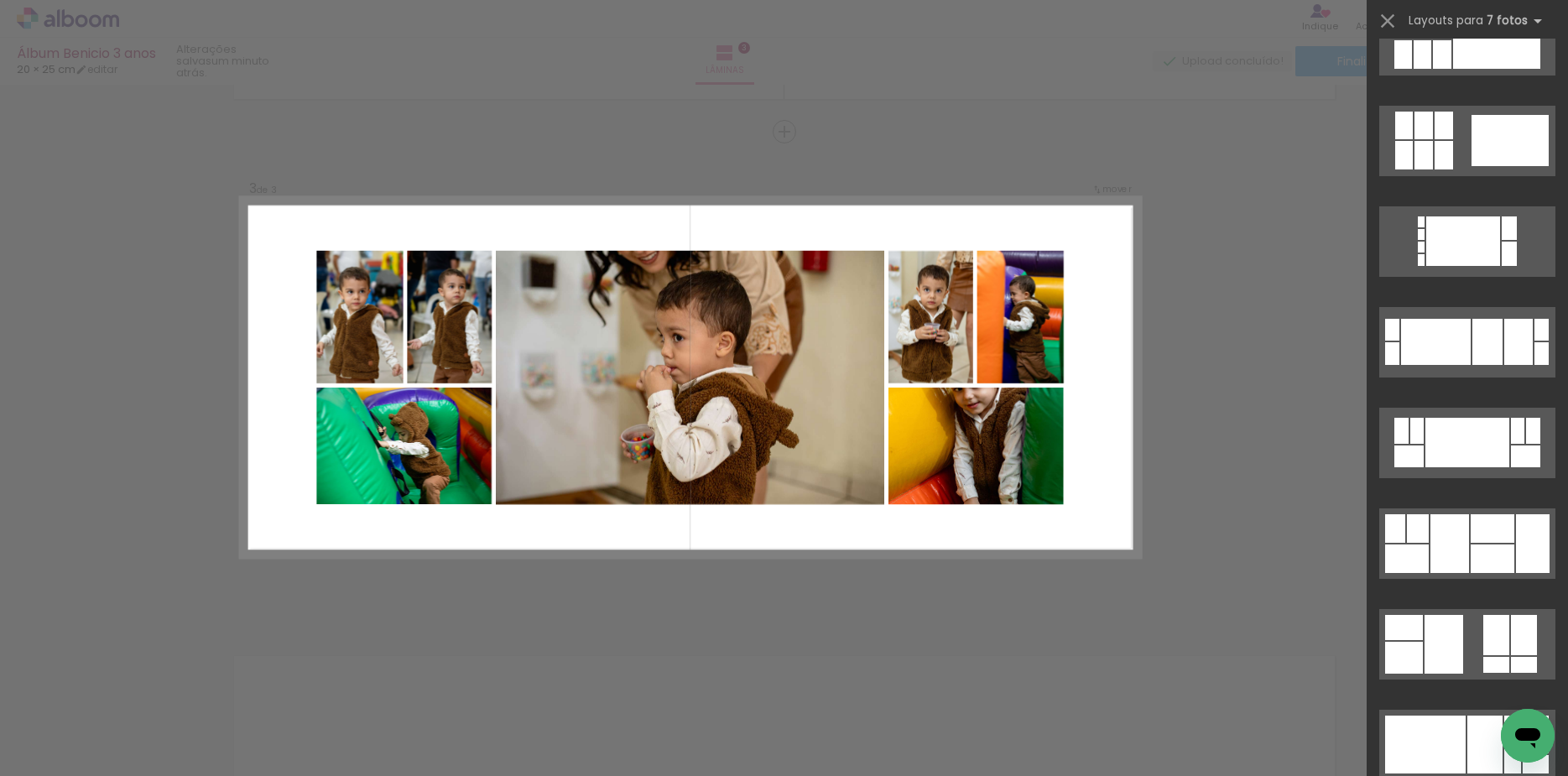
scroll to position [4388, 0]
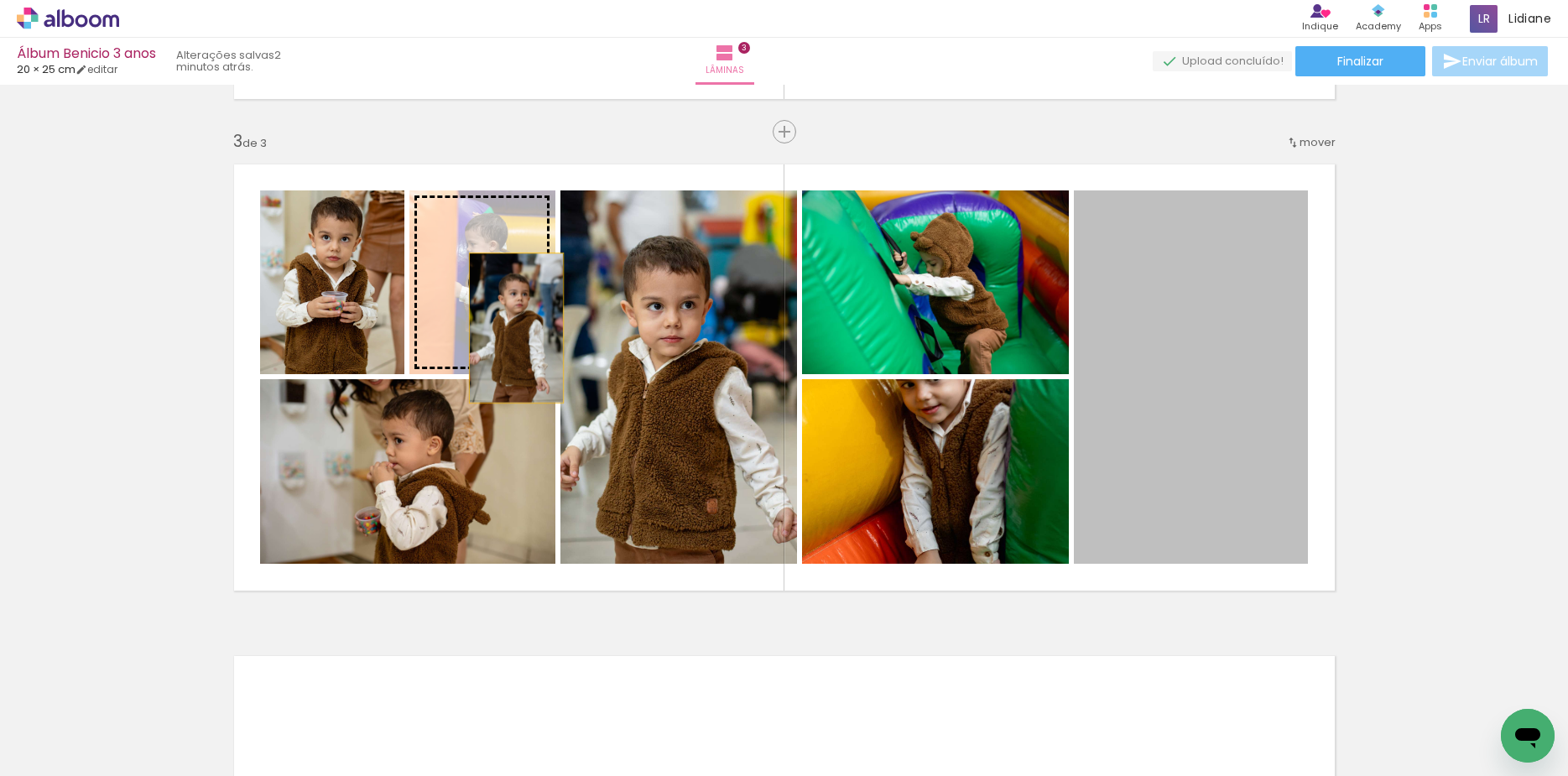
drag, startPoint x: 1217, startPoint y: 380, endPoint x: 509, endPoint y: 328, distance: 709.9
click at [0, 0] on slot at bounding box center [0, 0] width 0 height 0
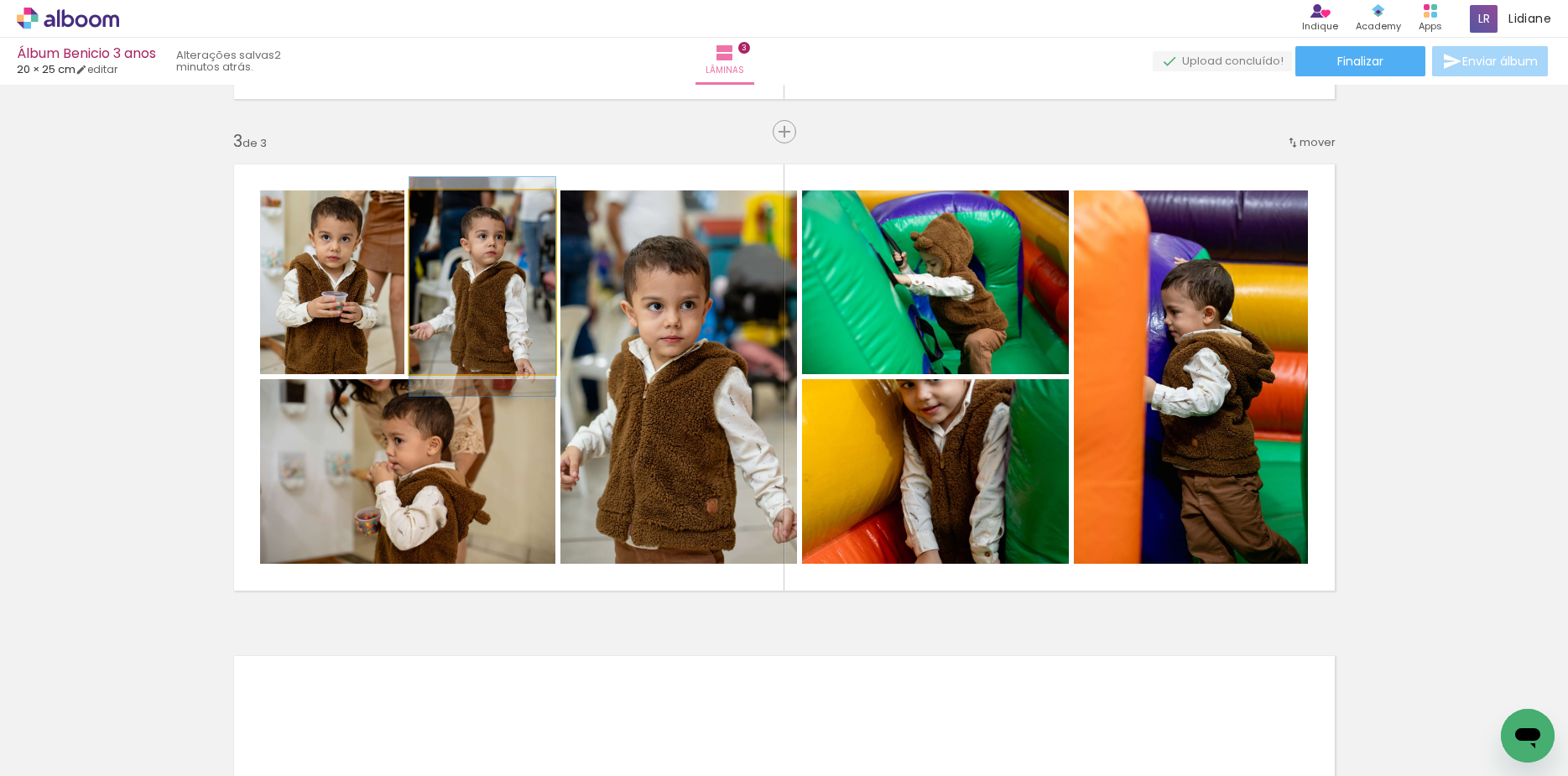
drag, startPoint x: 479, startPoint y: 317, endPoint x: 444, endPoint y: 320, distance: 35.1
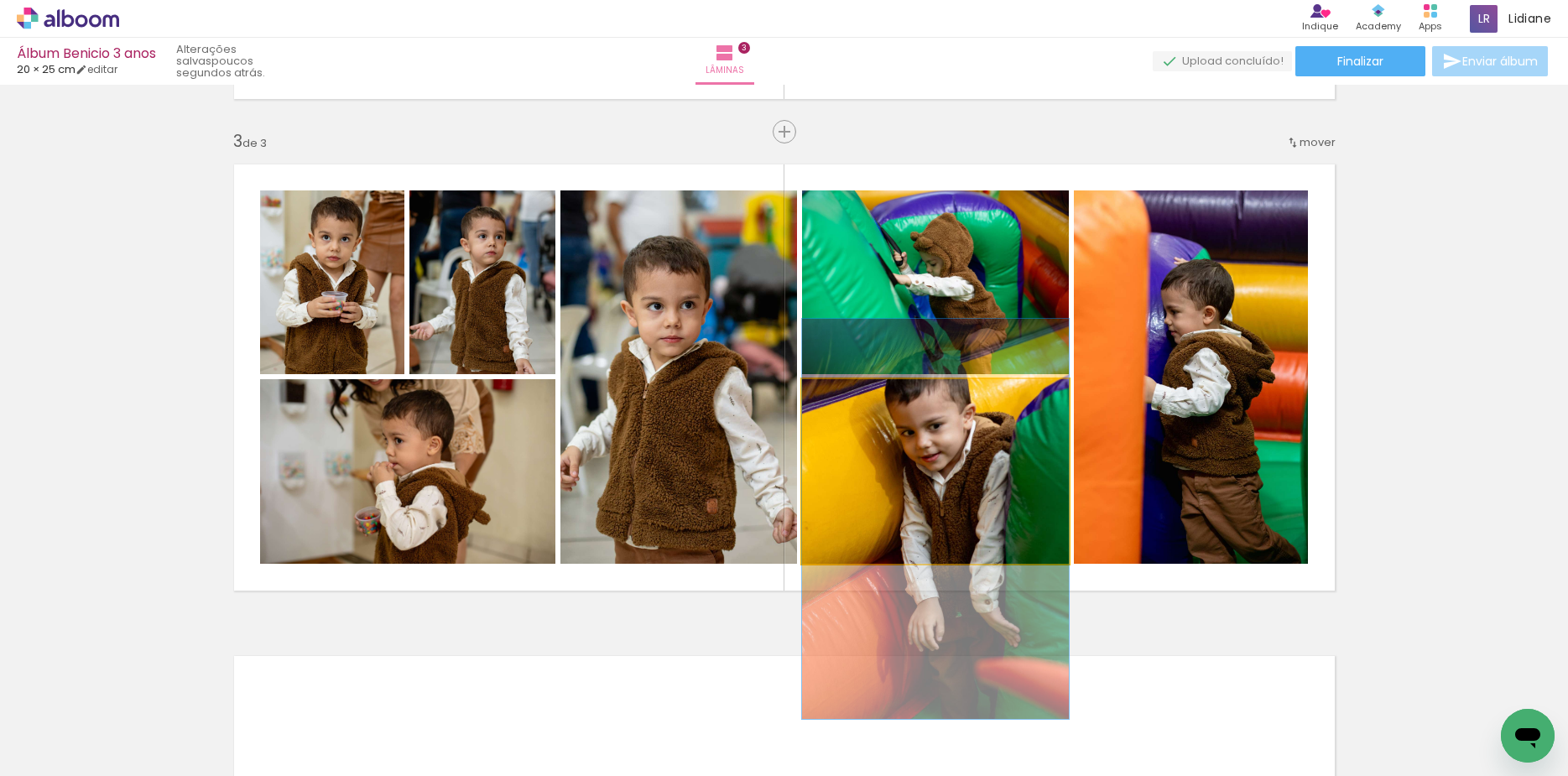
drag, startPoint x: 931, startPoint y: 471, endPoint x: 919, endPoint y: 516, distance: 46.6
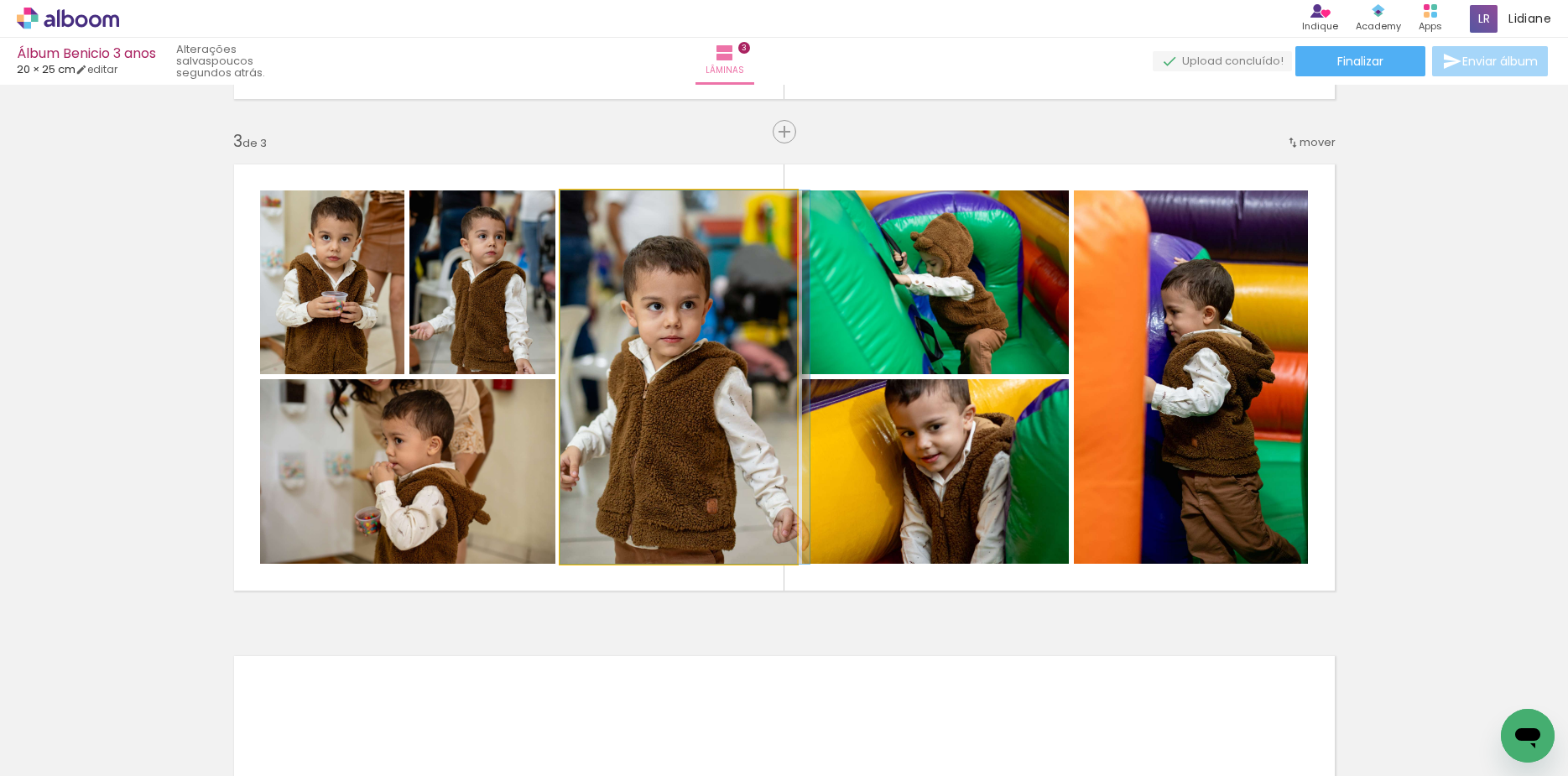
drag, startPoint x: 698, startPoint y: 396, endPoint x: 716, endPoint y: 391, distance: 18.7
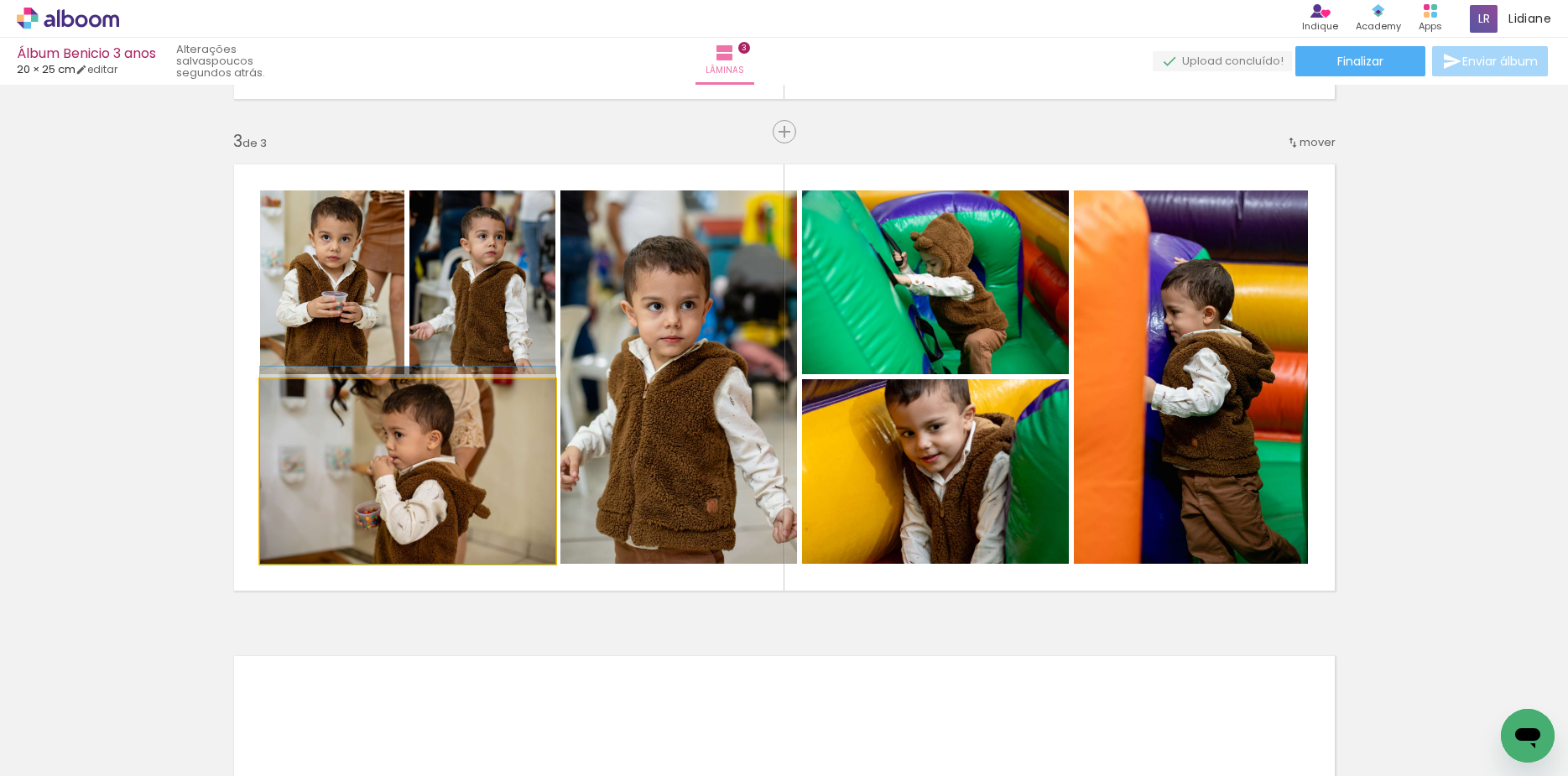
drag, startPoint x: 425, startPoint y: 474, endPoint x: 434, endPoint y: 460, distance: 16.6
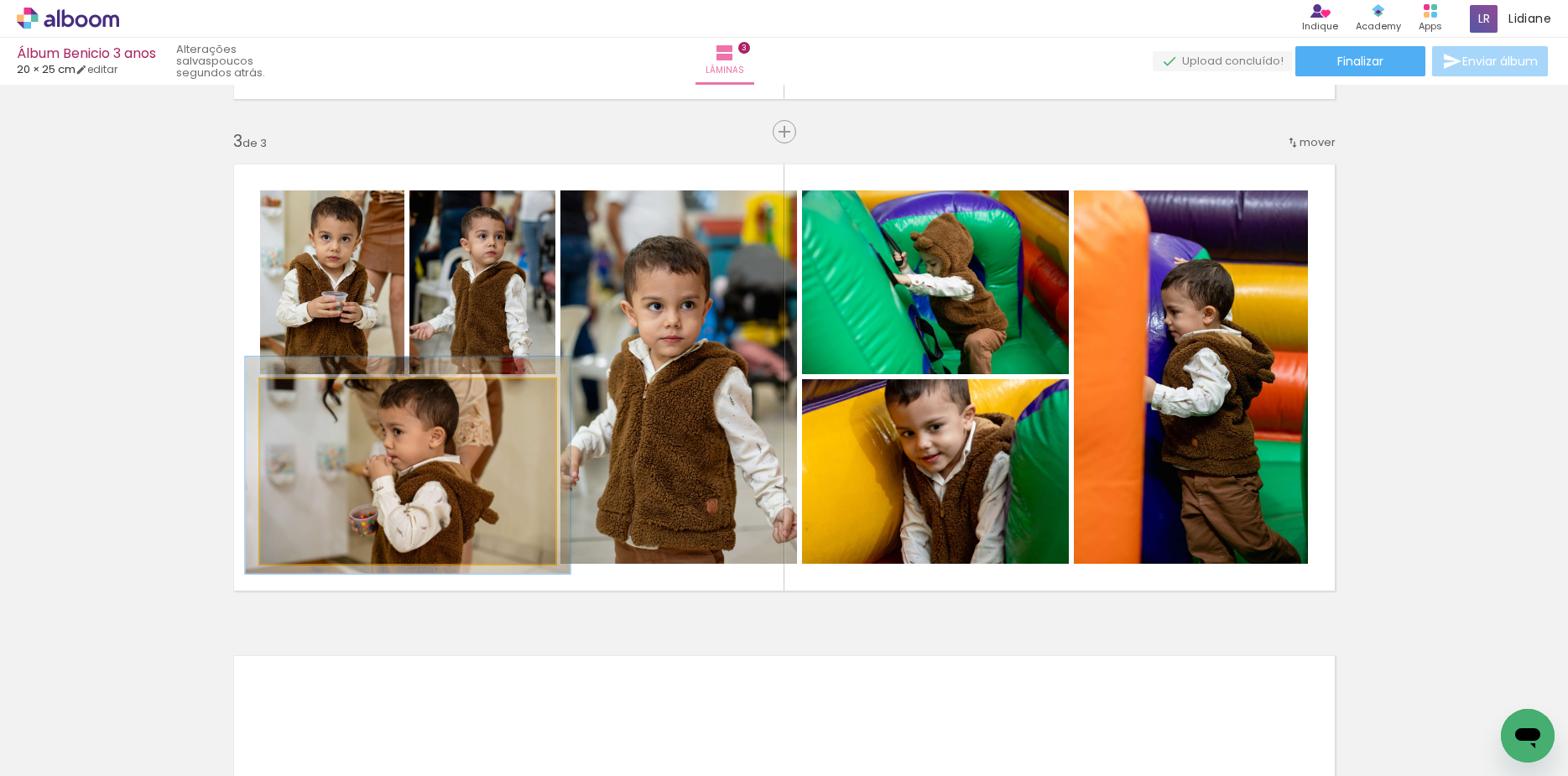
type paper-slider "110"
click at [306, 400] on div at bounding box center [305, 397] width 27 height 27
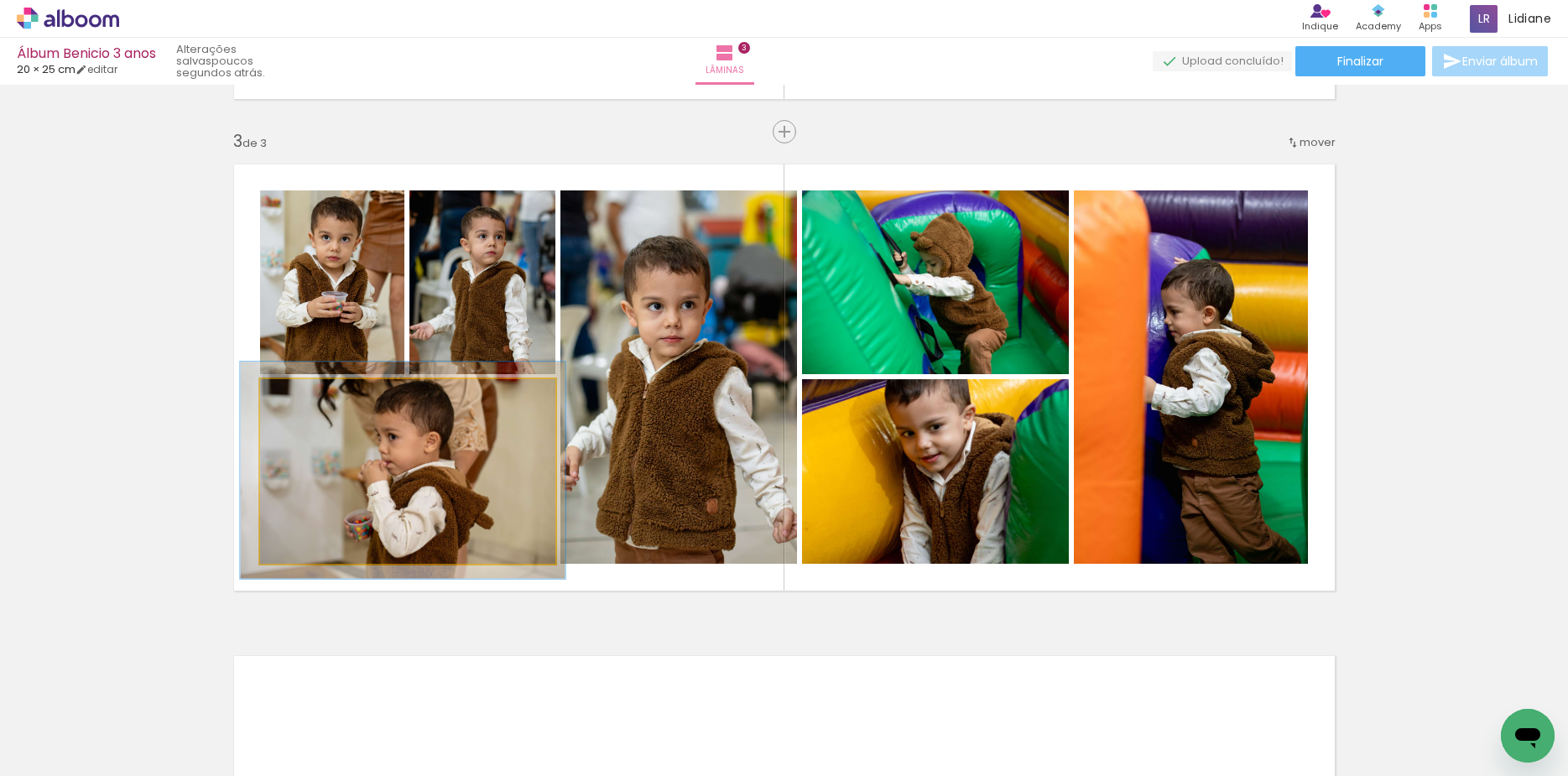
drag, startPoint x: 396, startPoint y: 468, endPoint x: 391, endPoint y: 477, distance: 10.3
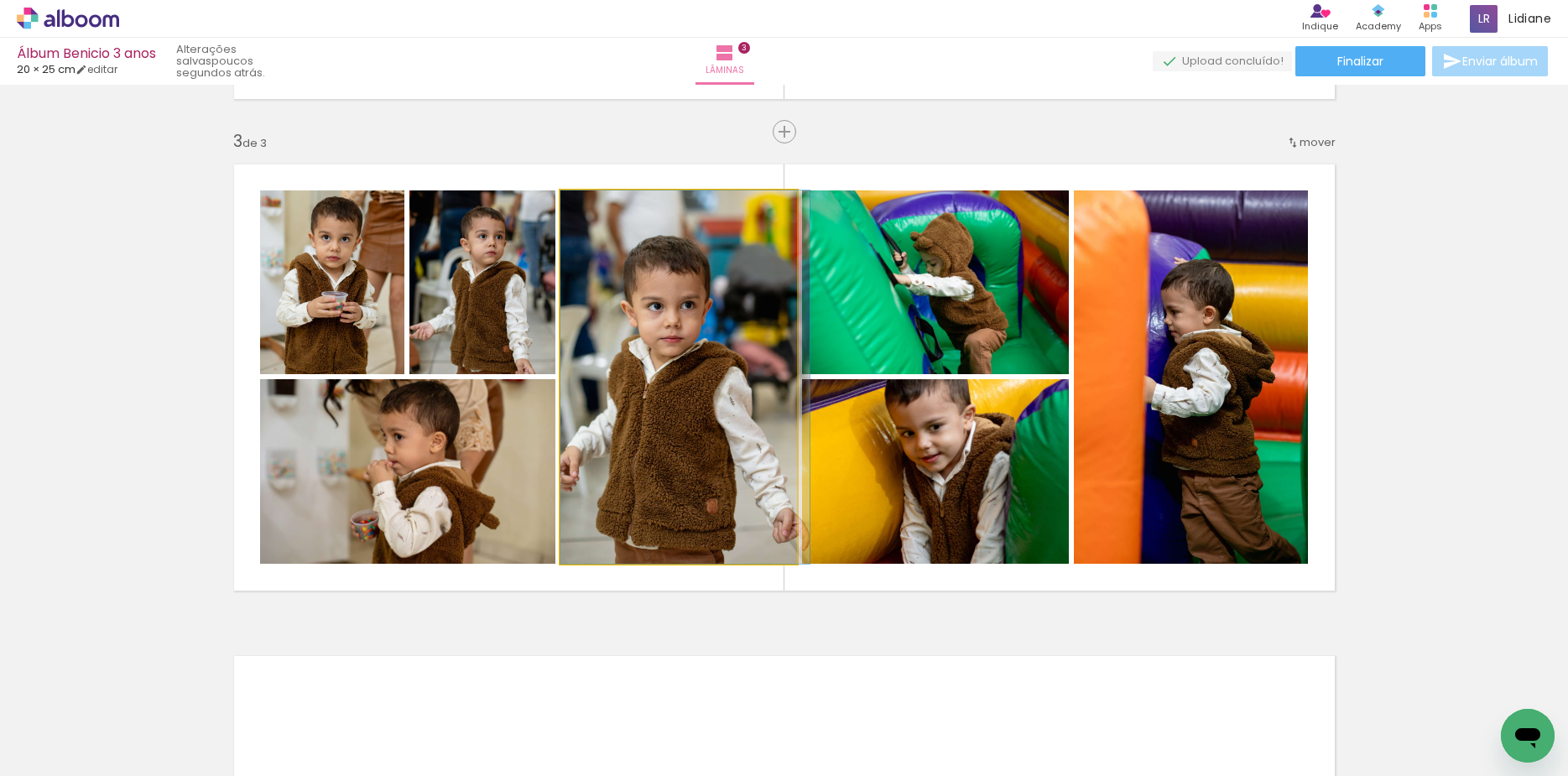
drag, startPoint x: 703, startPoint y: 350, endPoint x: 728, endPoint y: 342, distance: 26.2
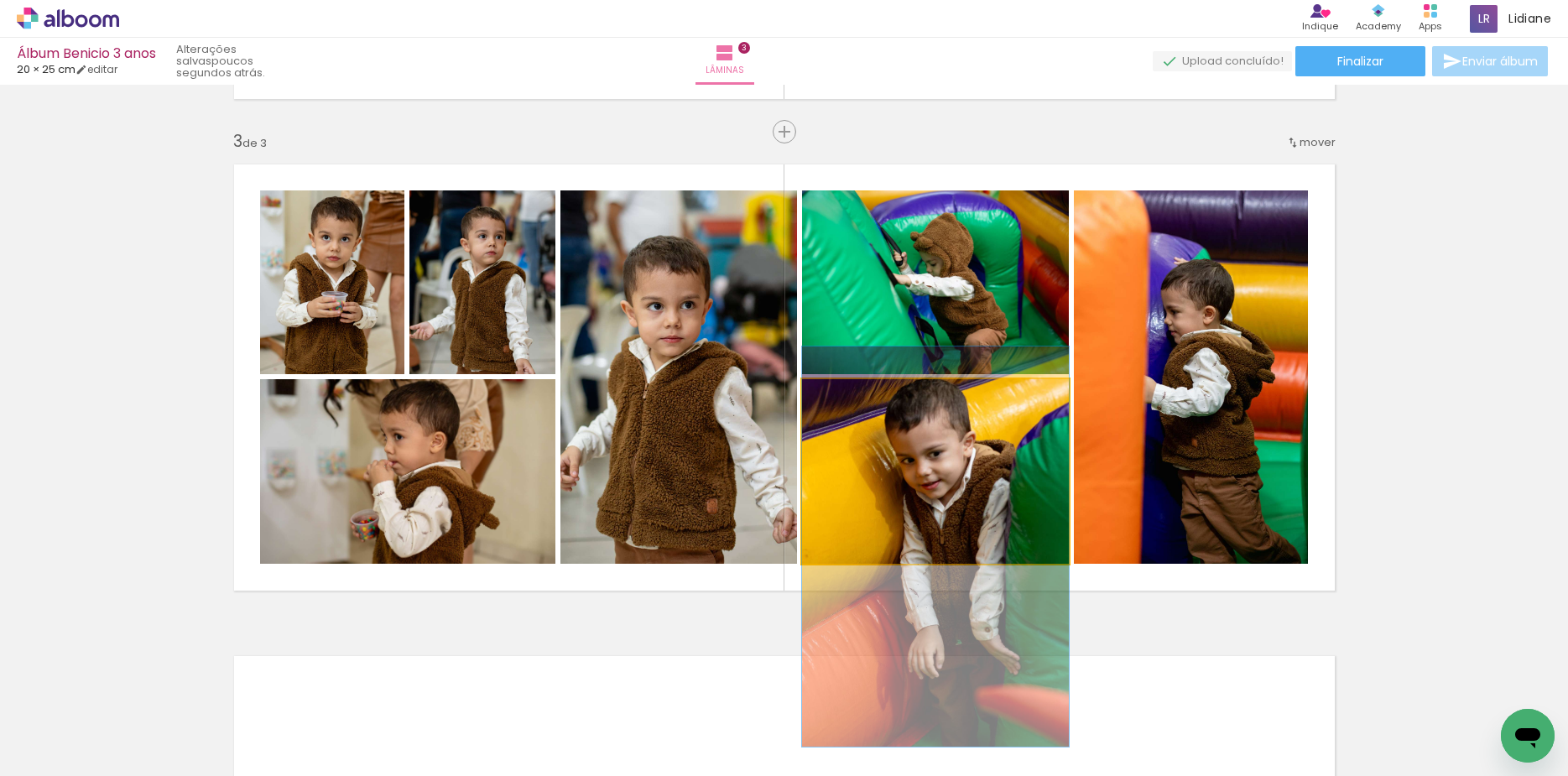
drag, startPoint x: 986, startPoint y: 483, endPoint x: 995, endPoint y: 509, distance: 27.5
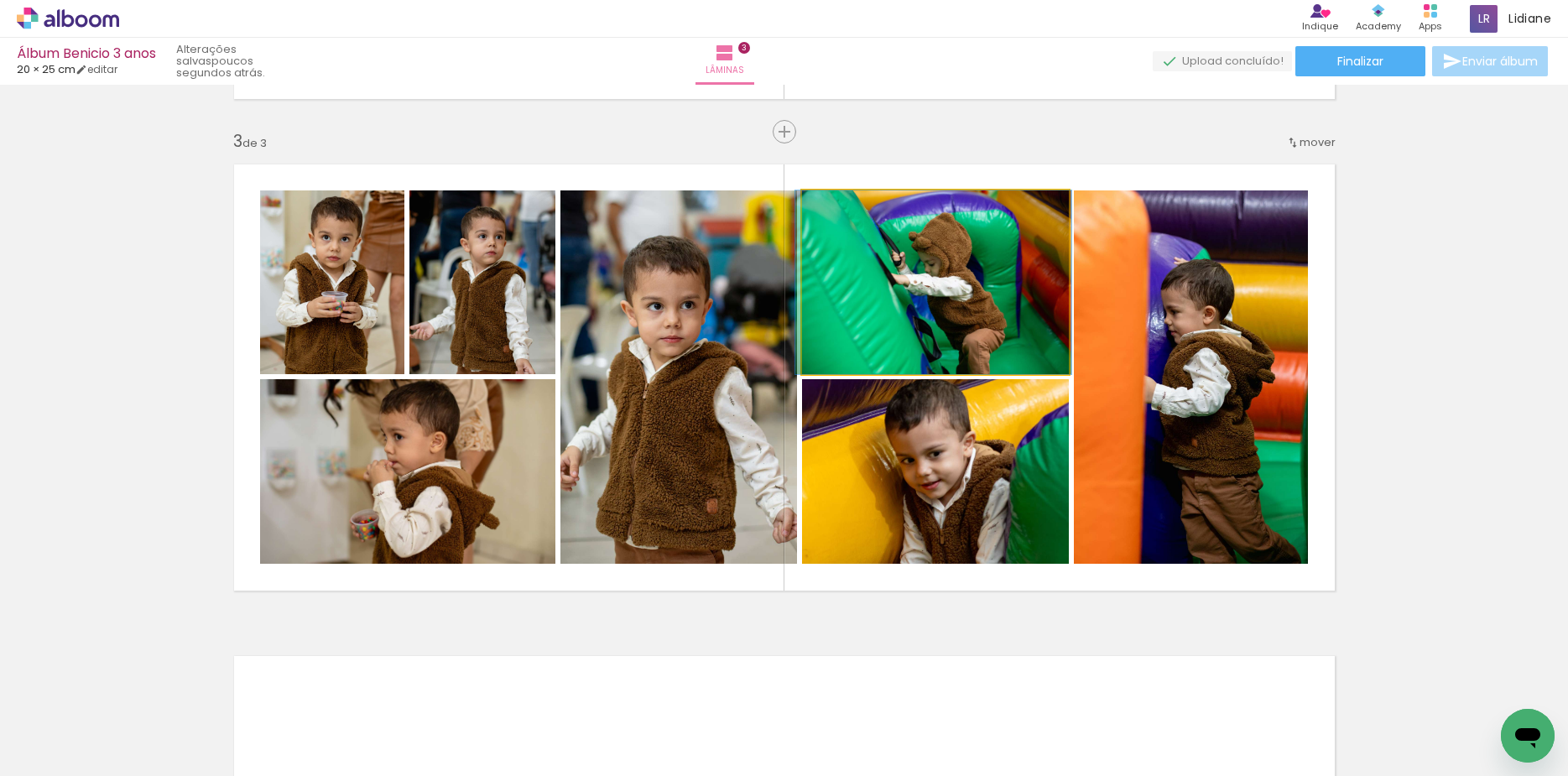
drag, startPoint x: 954, startPoint y: 289, endPoint x: 970, endPoint y: 256, distance: 36.7
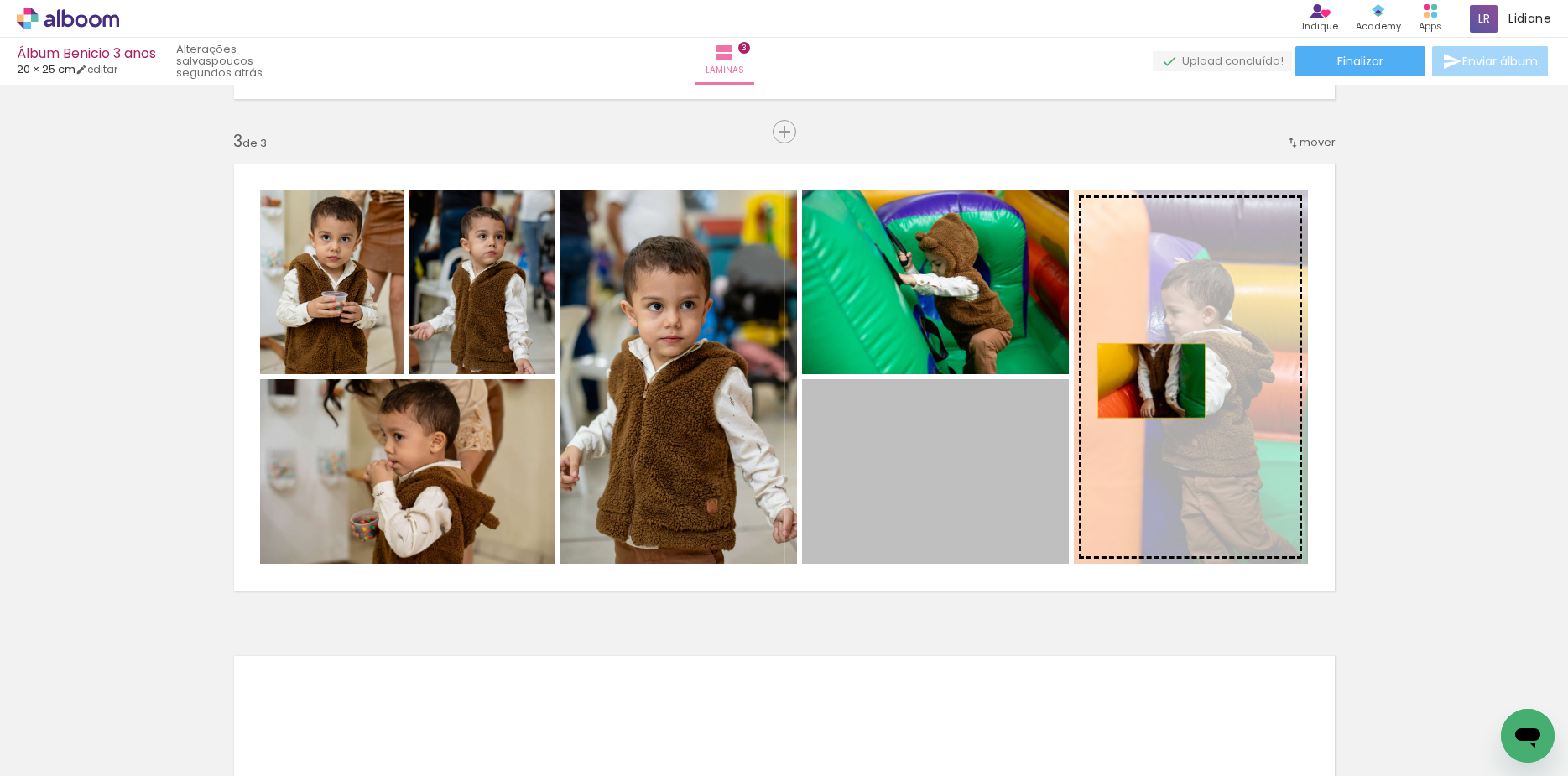
drag, startPoint x: 931, startPoint y: 512, endPoint x: 1144, endPoint y: 381, distance: 250.1
click at [0, 0] on slot at bounding box center [0, 0] width 0 height 0
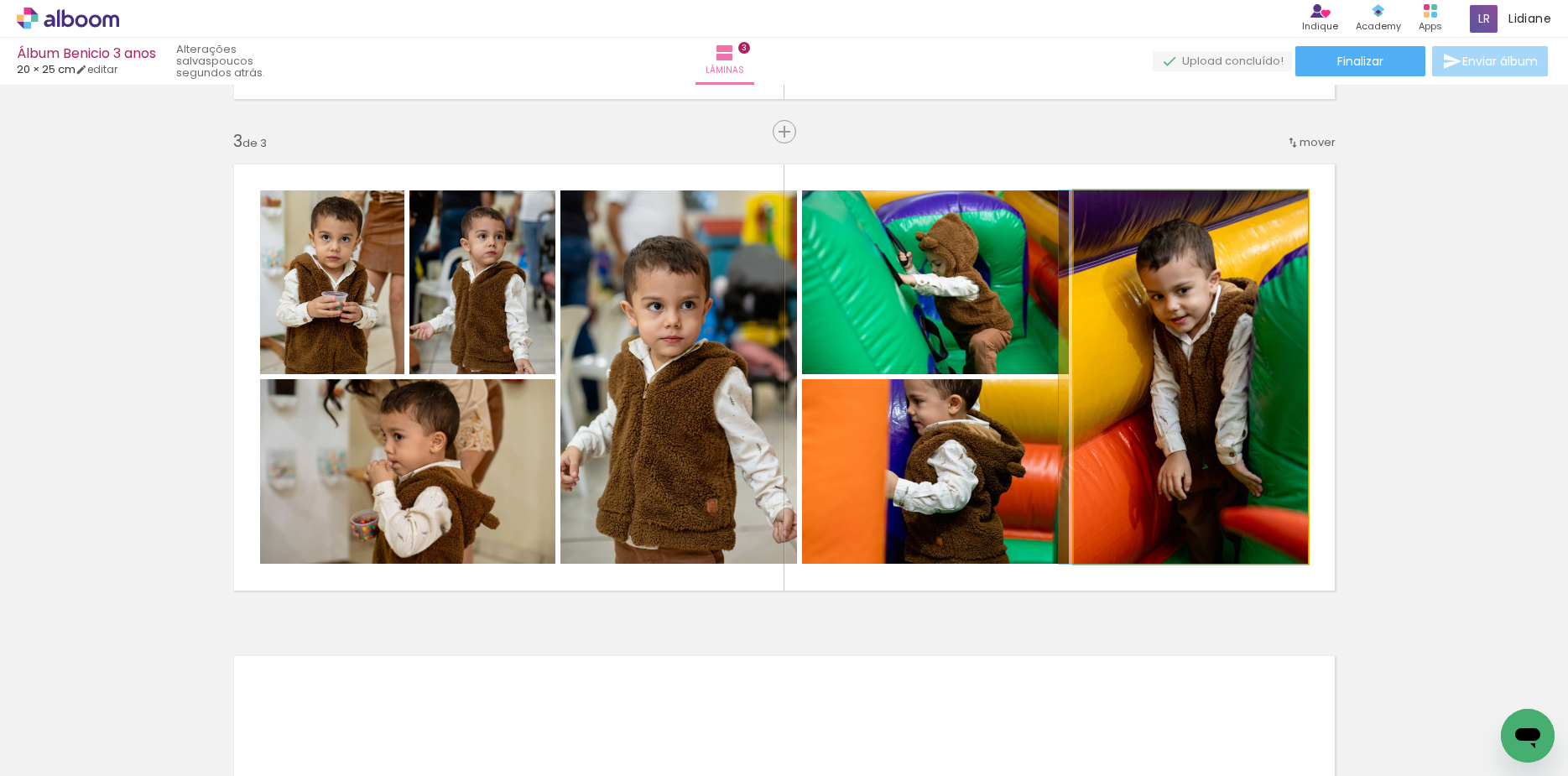
drag, startPoint x: 1164, startPoint y: 419, endPoint x: 1134, endPoint y: 430, distance: 32.0
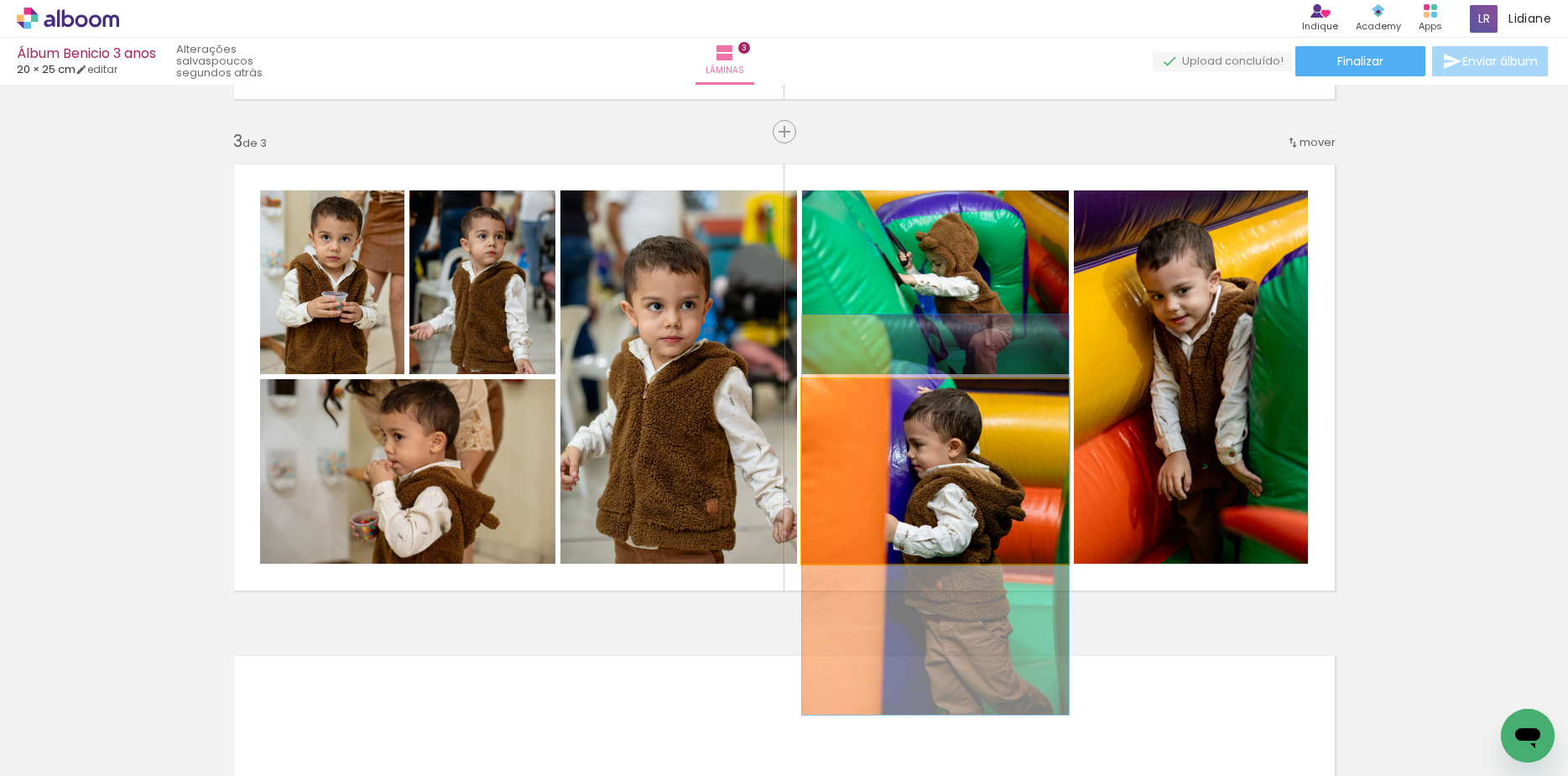
drag, startPoint x: 976, startPoint y: 474, endPoint x: 947, endPoint y: 518, distance: 52.7
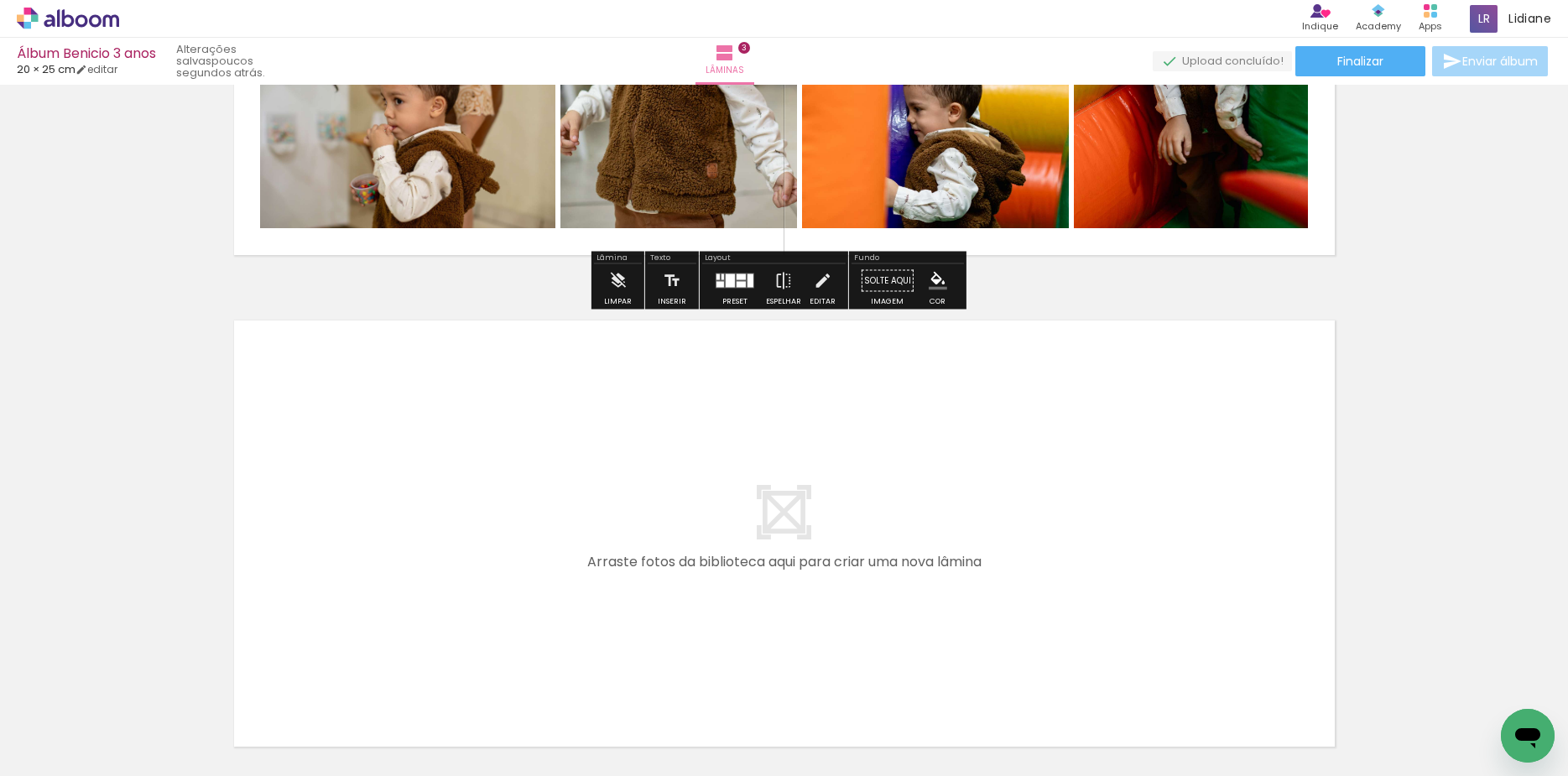
scroll to position [1356, 0]
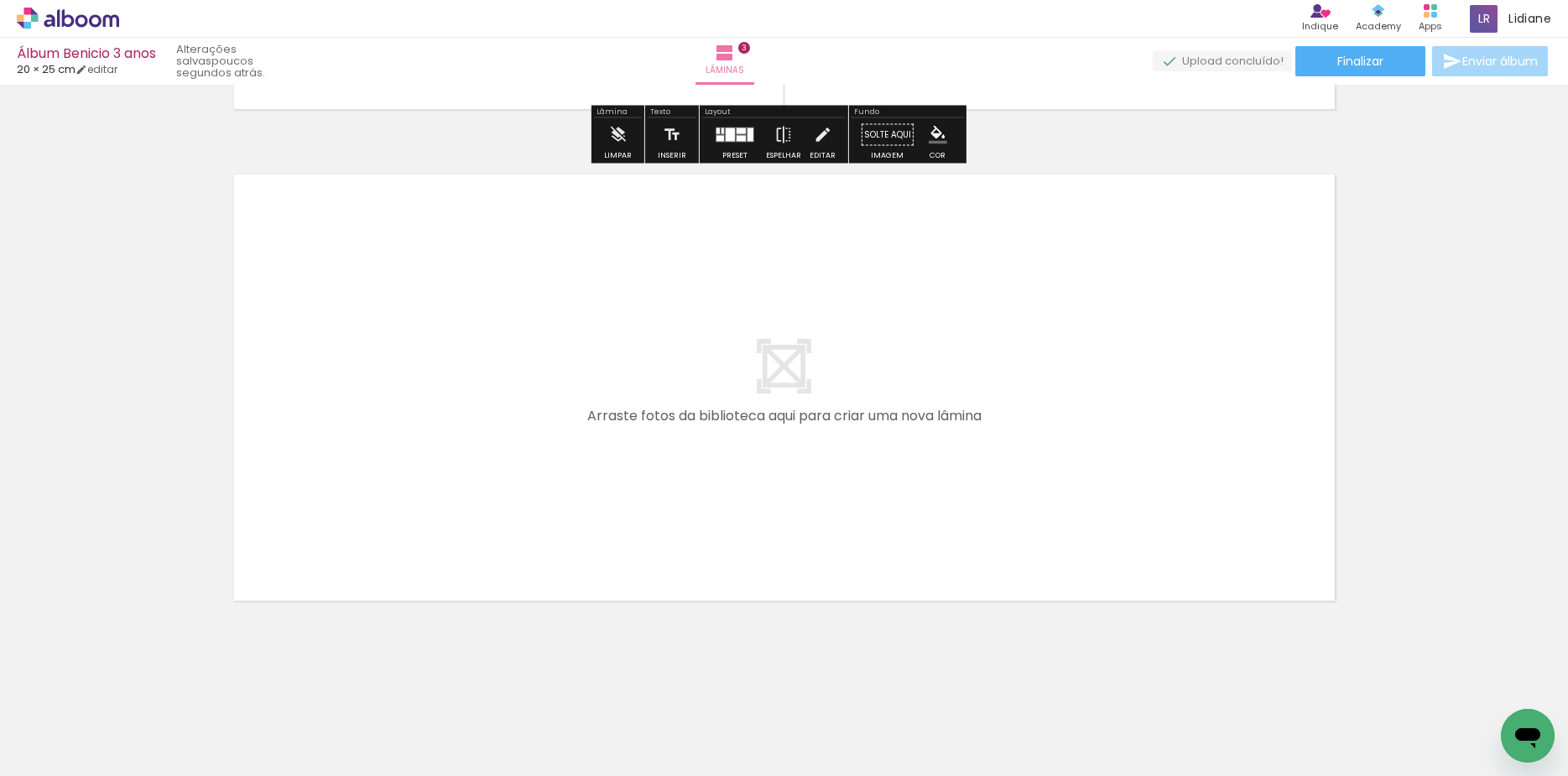
scroll to position [1460, 0]
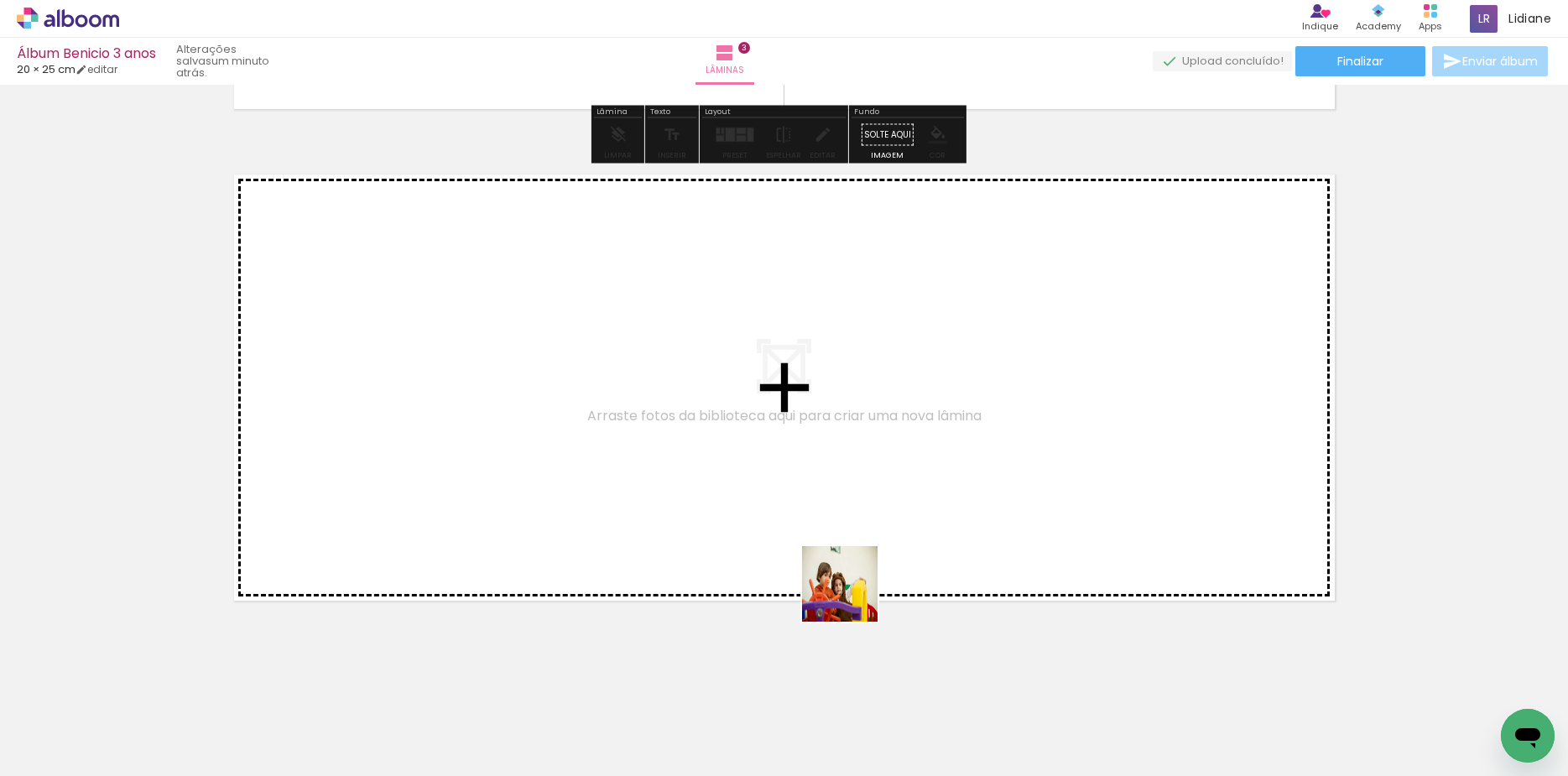
drag, startPoint x: 852, startPoint y: 597, endPoint x: 718, endPoint y: 439, distance: 207.2
click at [718, 439] on quentale-workspace at bounding box center [784, 388] width 1568 height 776
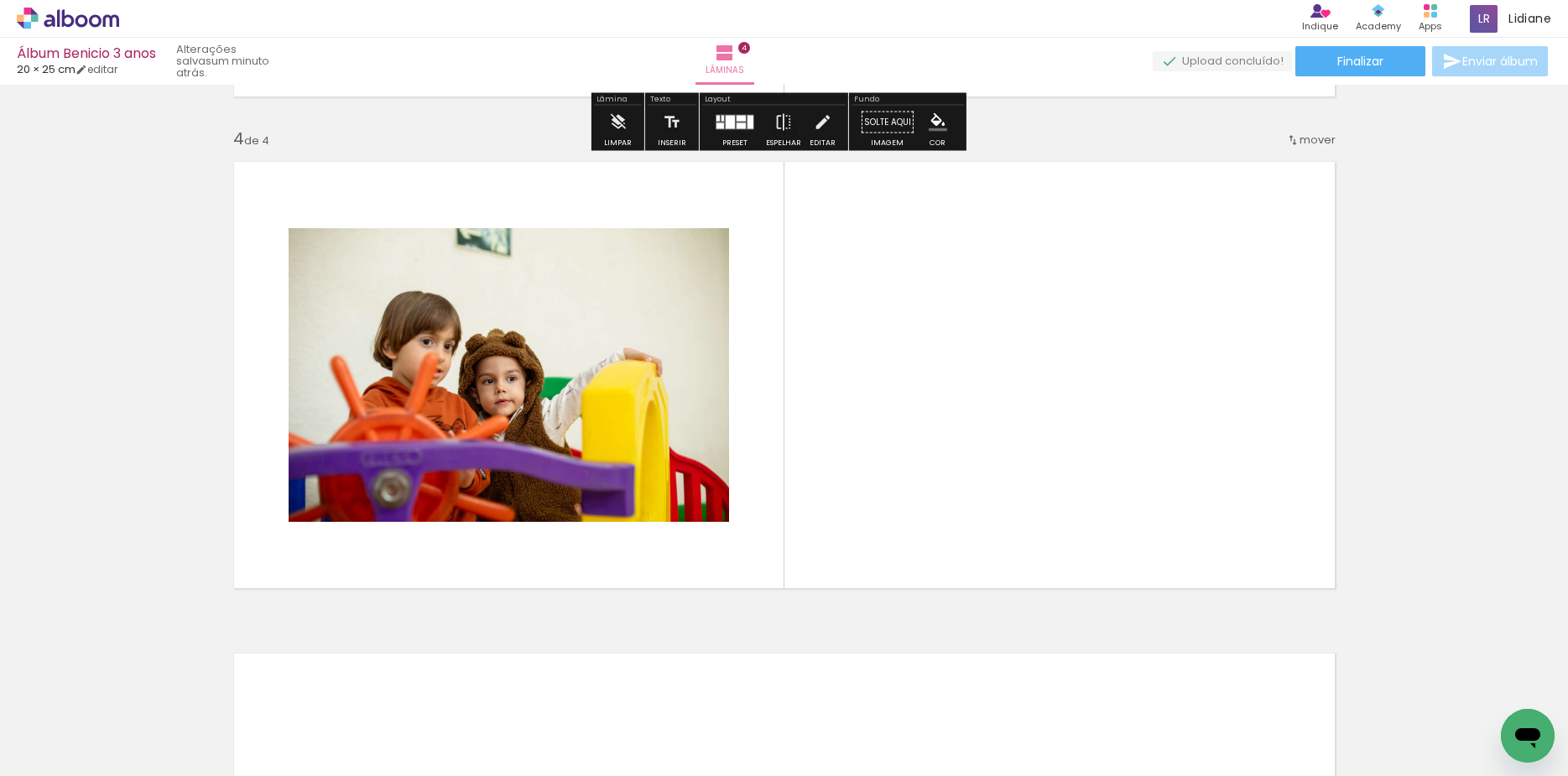
scroll to position [1455, 0]
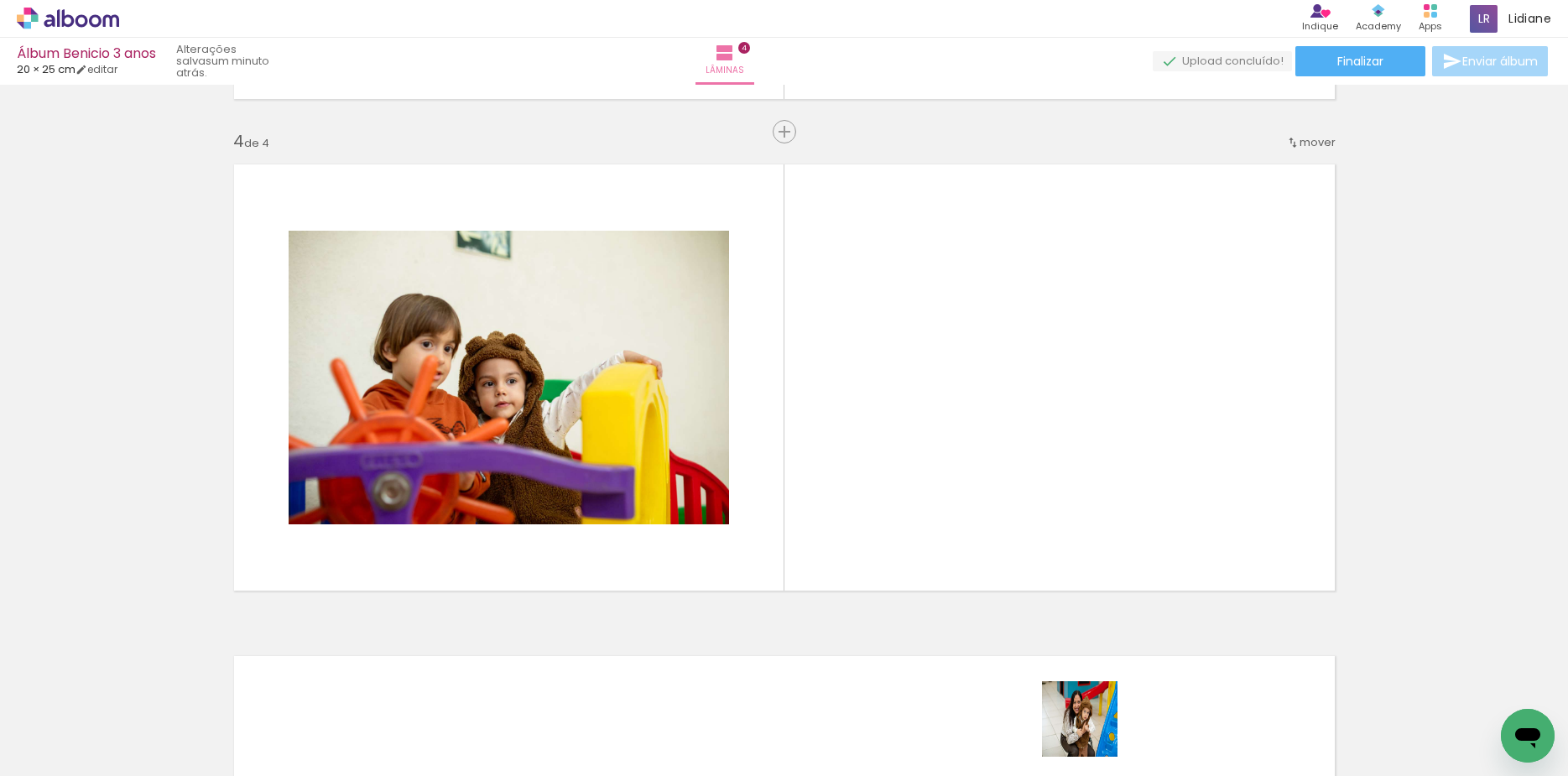
drag, startPoint x: 1093, startPoint y: 737, endPoint x: 886, endPoint y: 434, distance: 367.0
click at [886, 434] on quentale-workspace at bounding box center [784, 388] width 1568 height 776
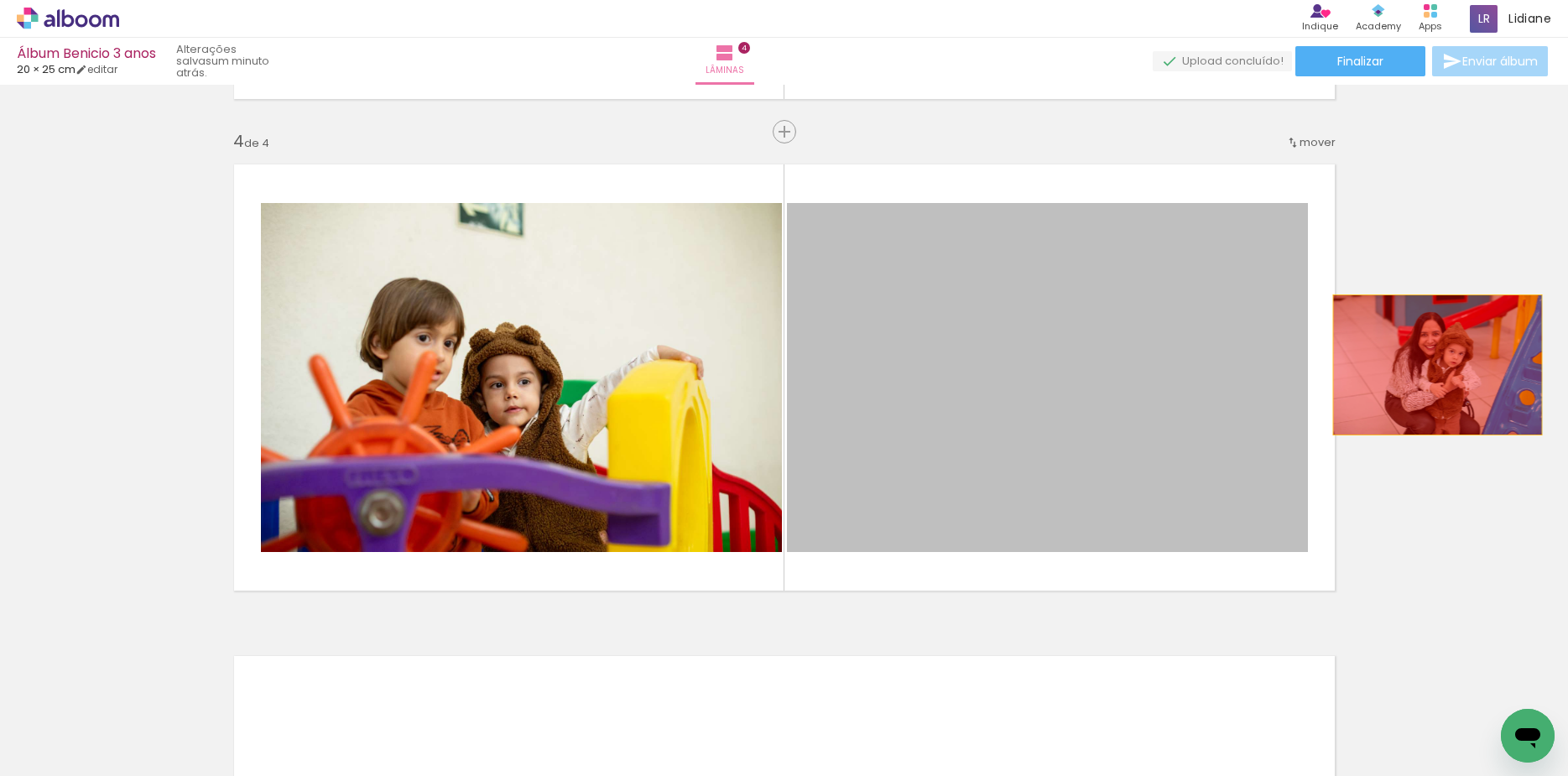
drag, startPoint x: 996, startPoint y: 408, endPoint x: 1430, endPoint y: 365, distance: 436.1
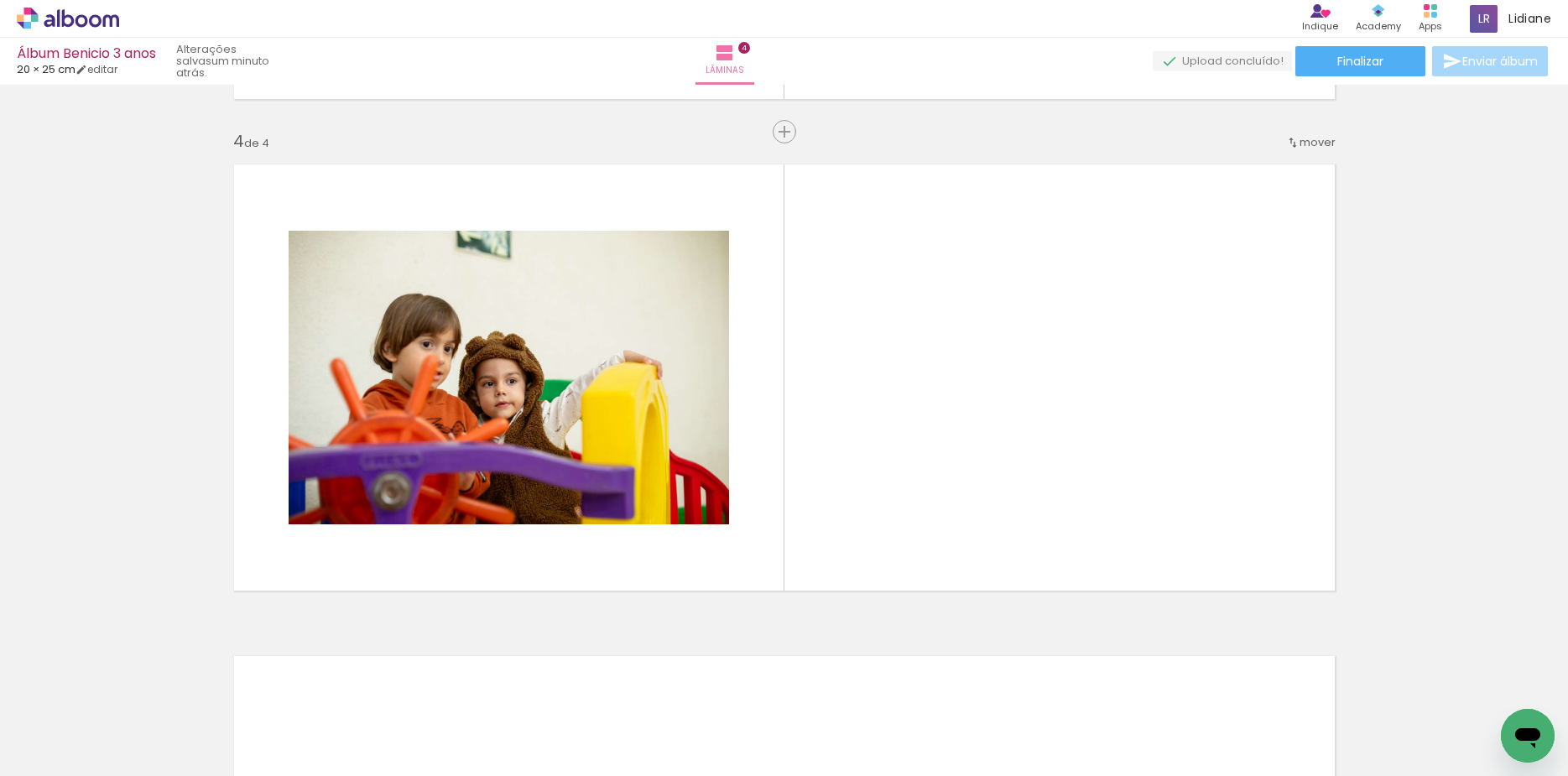
scroll to position [0, 1035]
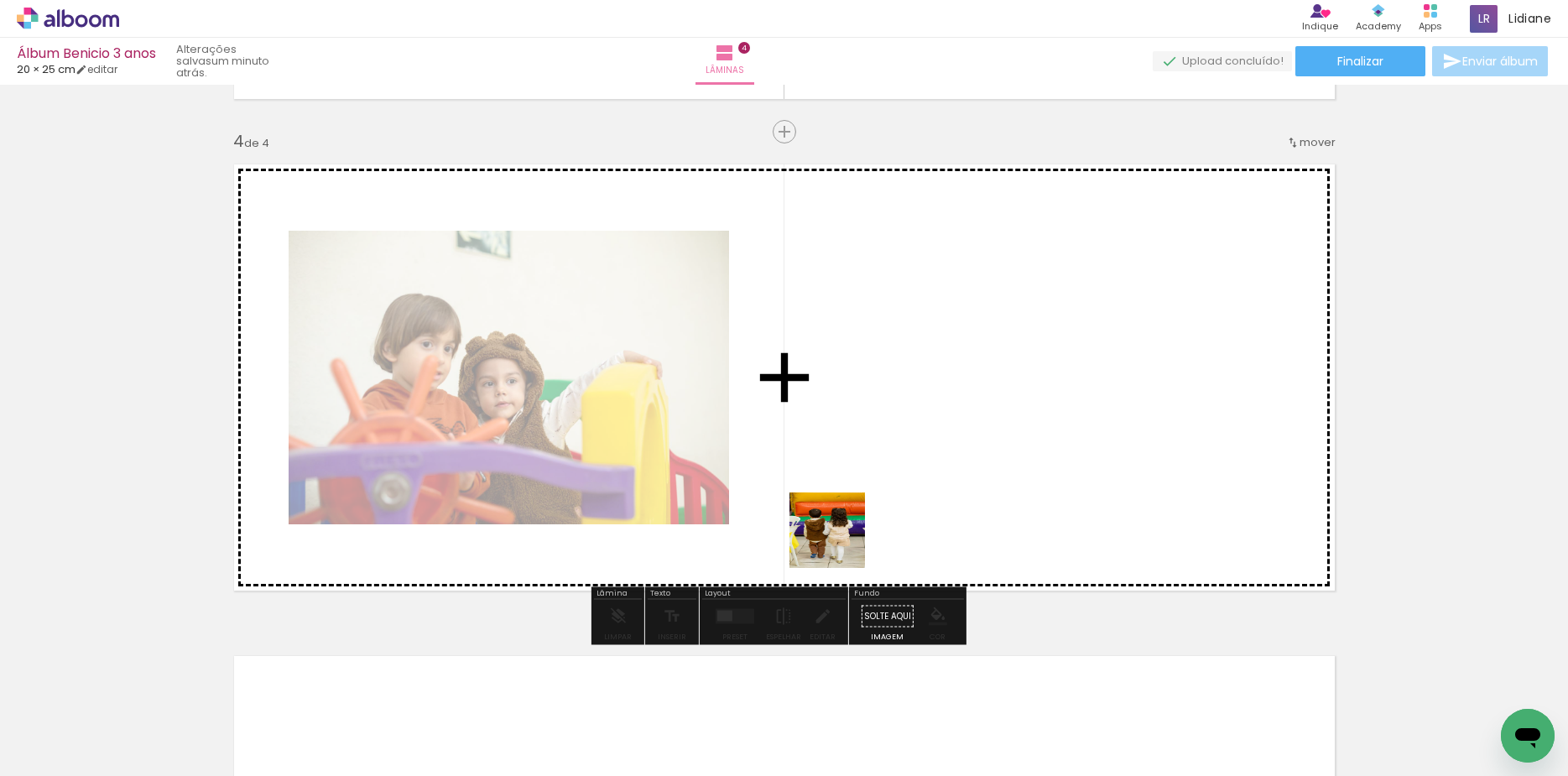
drag, startPoint x: 744, startPoint y: 728, endPoint x: 840, endPoint y: 543, distance: 208.4
click at [840, 543] on quentale-workspace at bounding box center [784, 388] width 1568 height 776
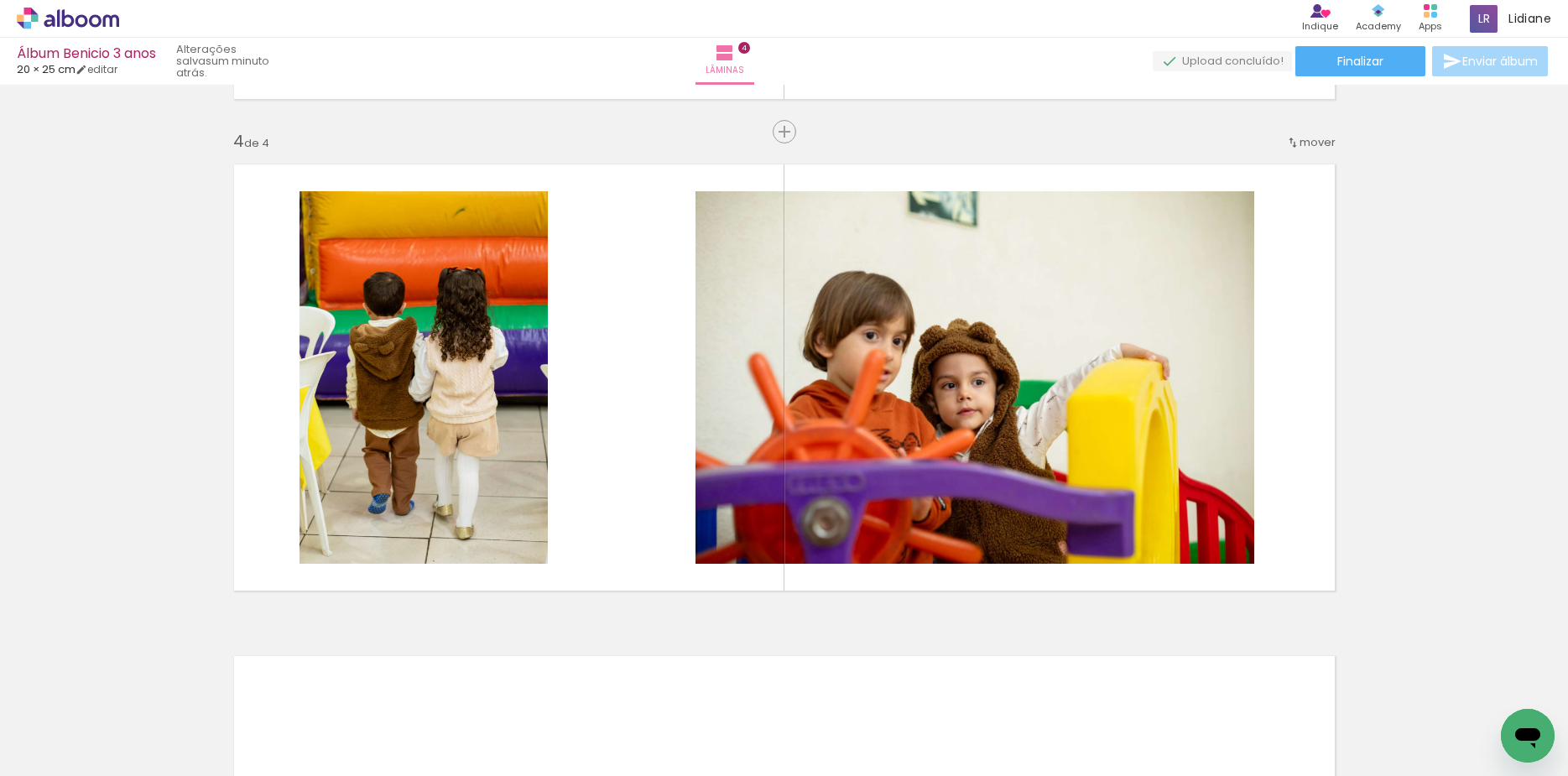
scroll to position [0, 1283]
drag, startPoint x: 1066, startPoint y: 732, endPoint x: 1055, endPoint y: 690, distance: 43.4
click at [978, 546] on quentale-workspace at bounding box center [784, 388] width 1568 height 776
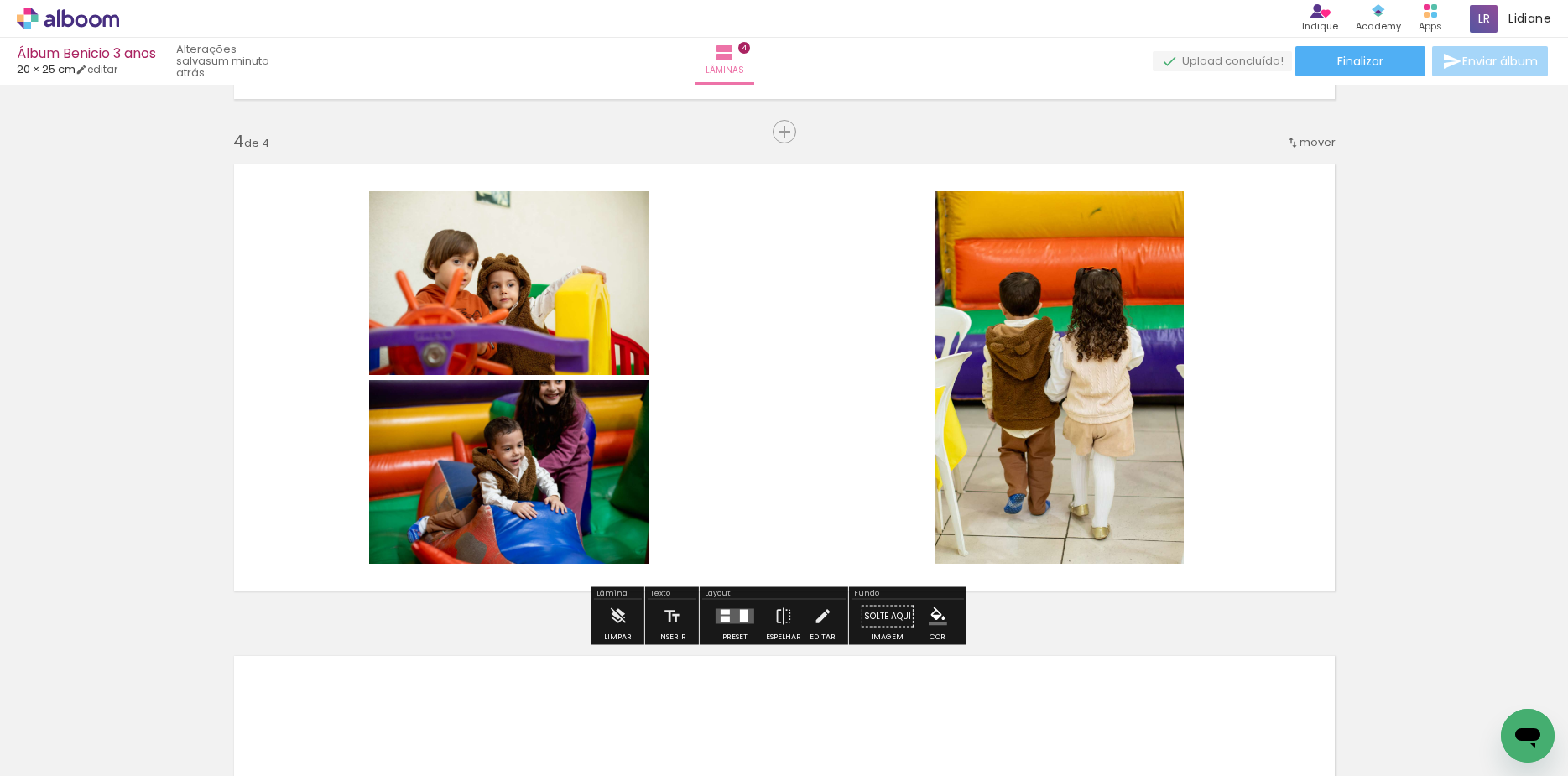
drag, startPoint x: 932, startPoint y: 525, endPoint x: 885, endPoint y: 525, distance: 47.0
click at [881, 498] on quentale-workspace at bounding box center [784, 388] width 1568 height 776
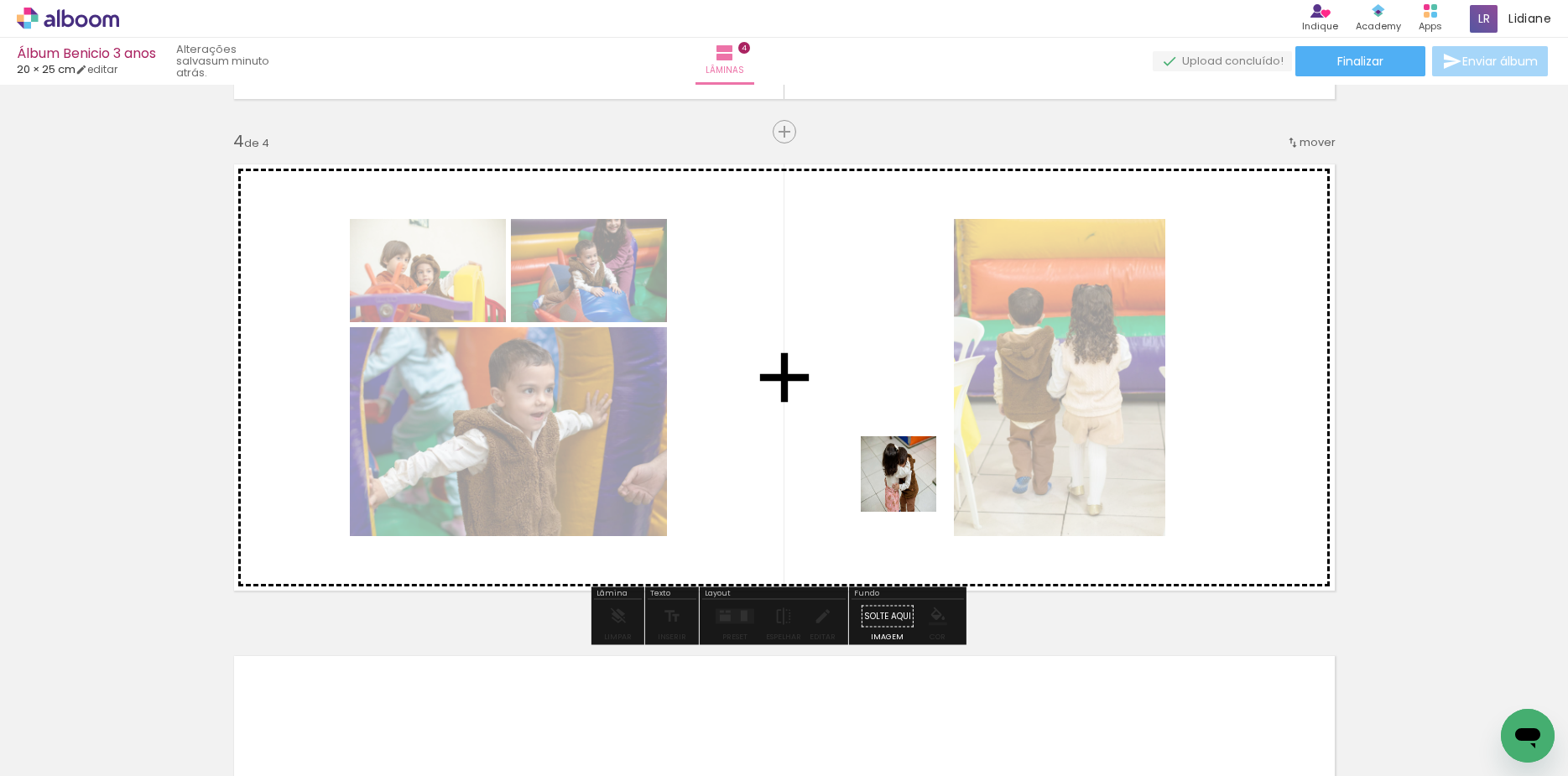
drag, startPoint x: 980, startPoint y: 534, endPoint x: 1275, endPoint y: 655, distance: 318.9
click at [910, 486] on quentale-workspace at bounding box center [784, 388] width 1568 height 776
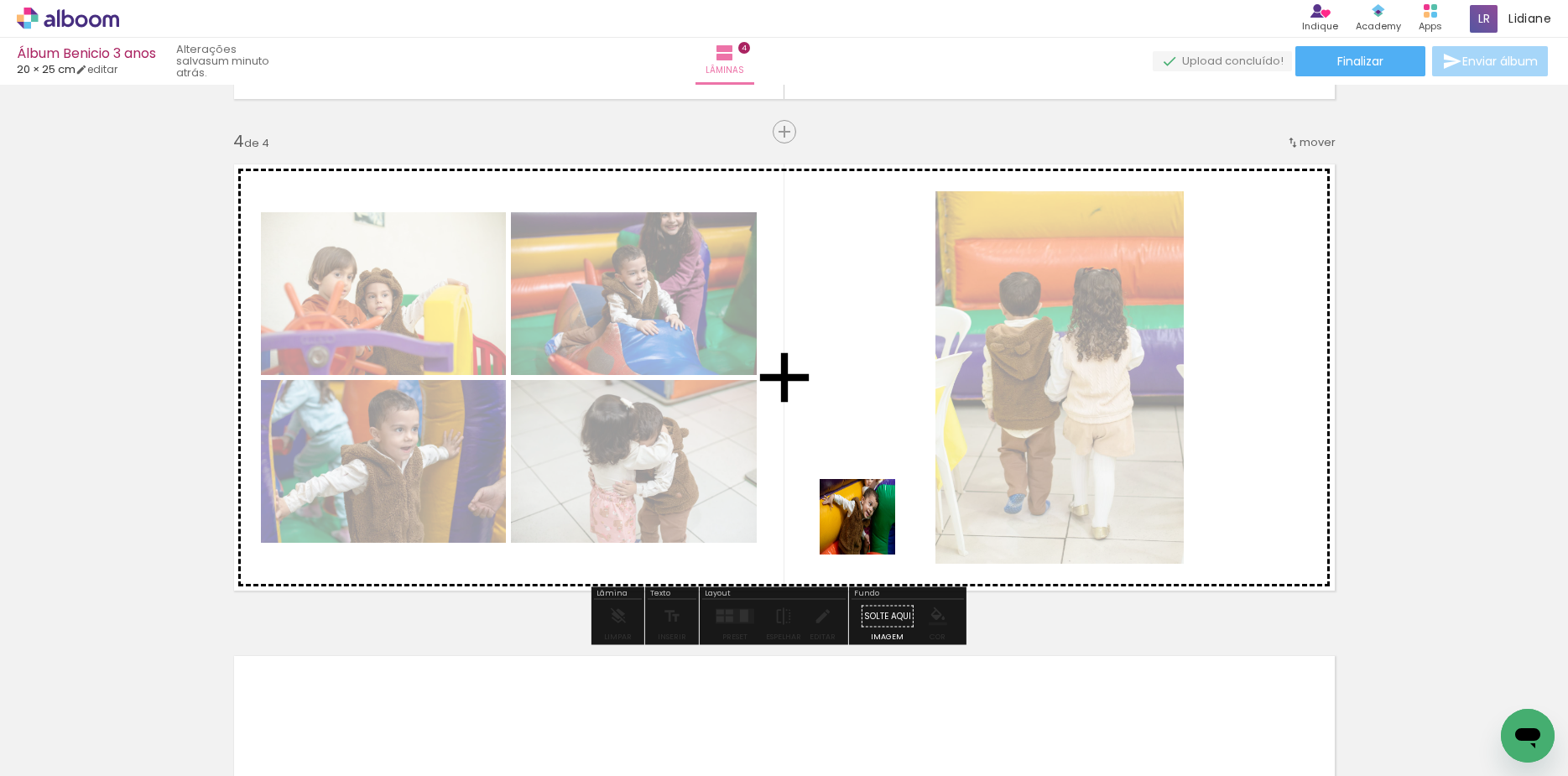
drag, startPoint x: 1143, startPoint y: 619, endPoint x: 870, endPoint y: 529, distance: 287.5
click at [870, 529] on quentale-workspace at bounding box center [784, 388] width 1568 height 776
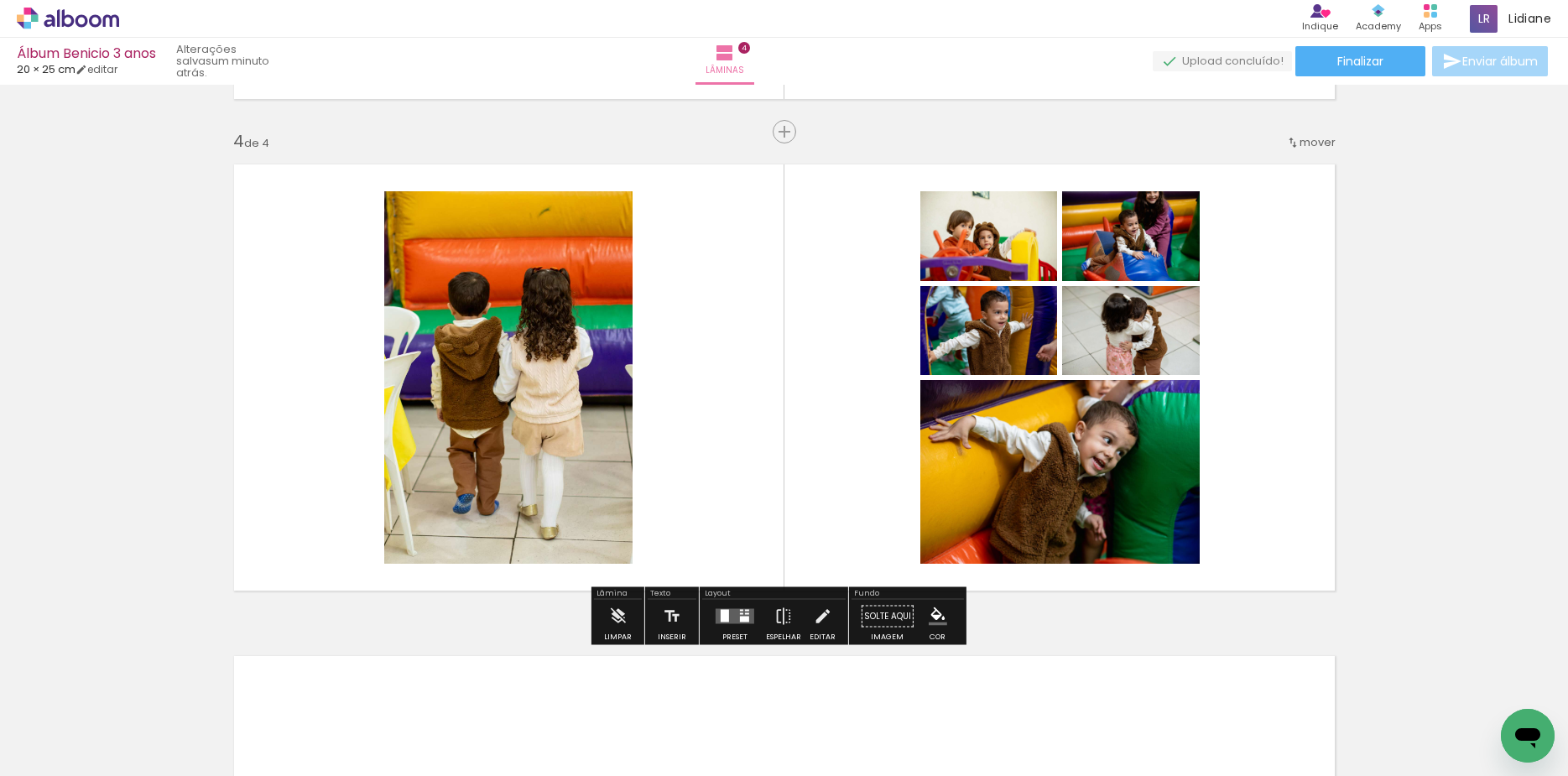
scroll to position [0, 1857]
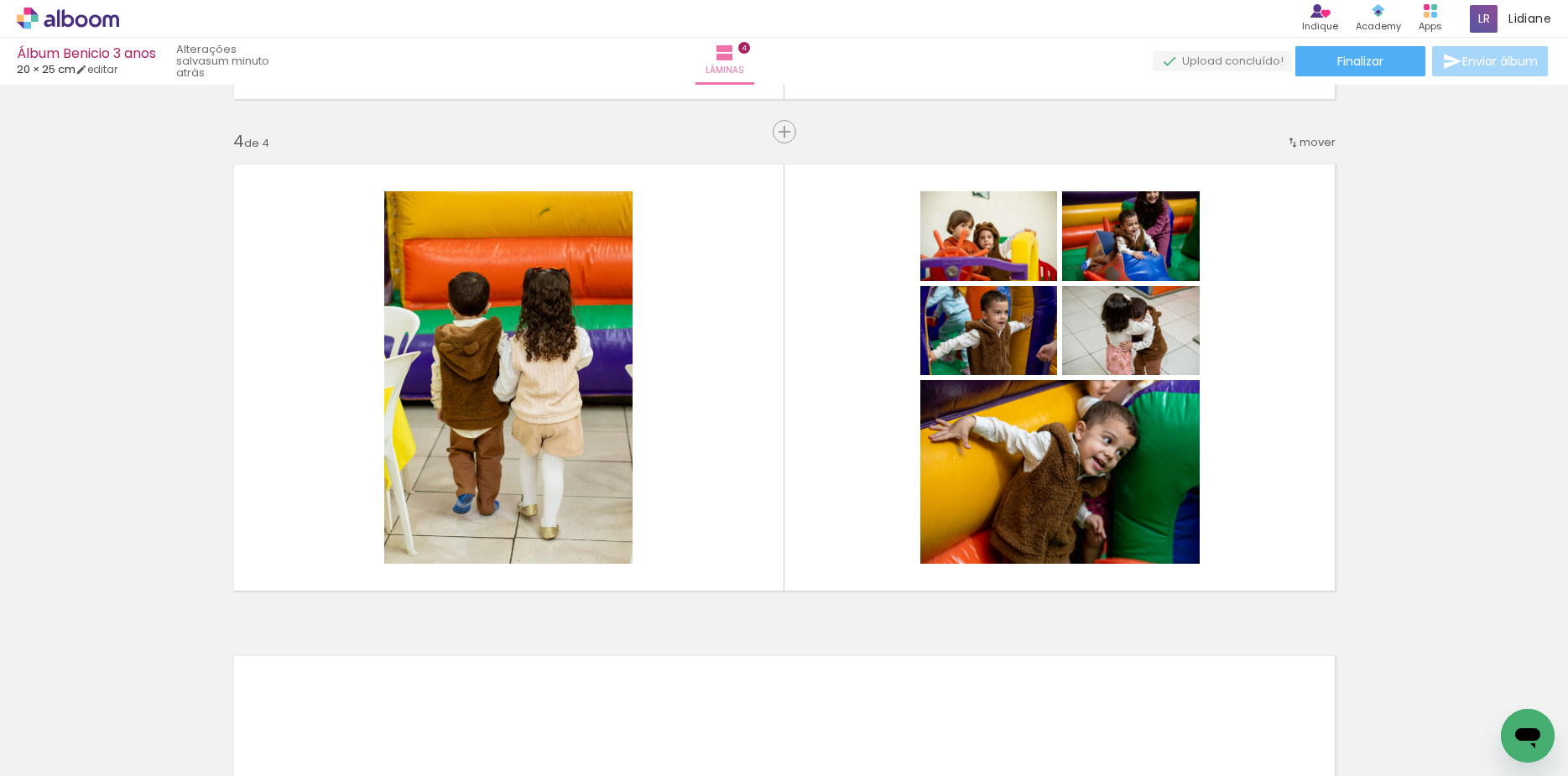
scroll to position [0, 2796]
drag, startPoint x: 846, startPoint y: 716, endPoint x: 915, endPoint y: 719, distance: 69.1
click at [811, 585] on quentale-workspace at bounding box center [784, 388] width 1568 height 776
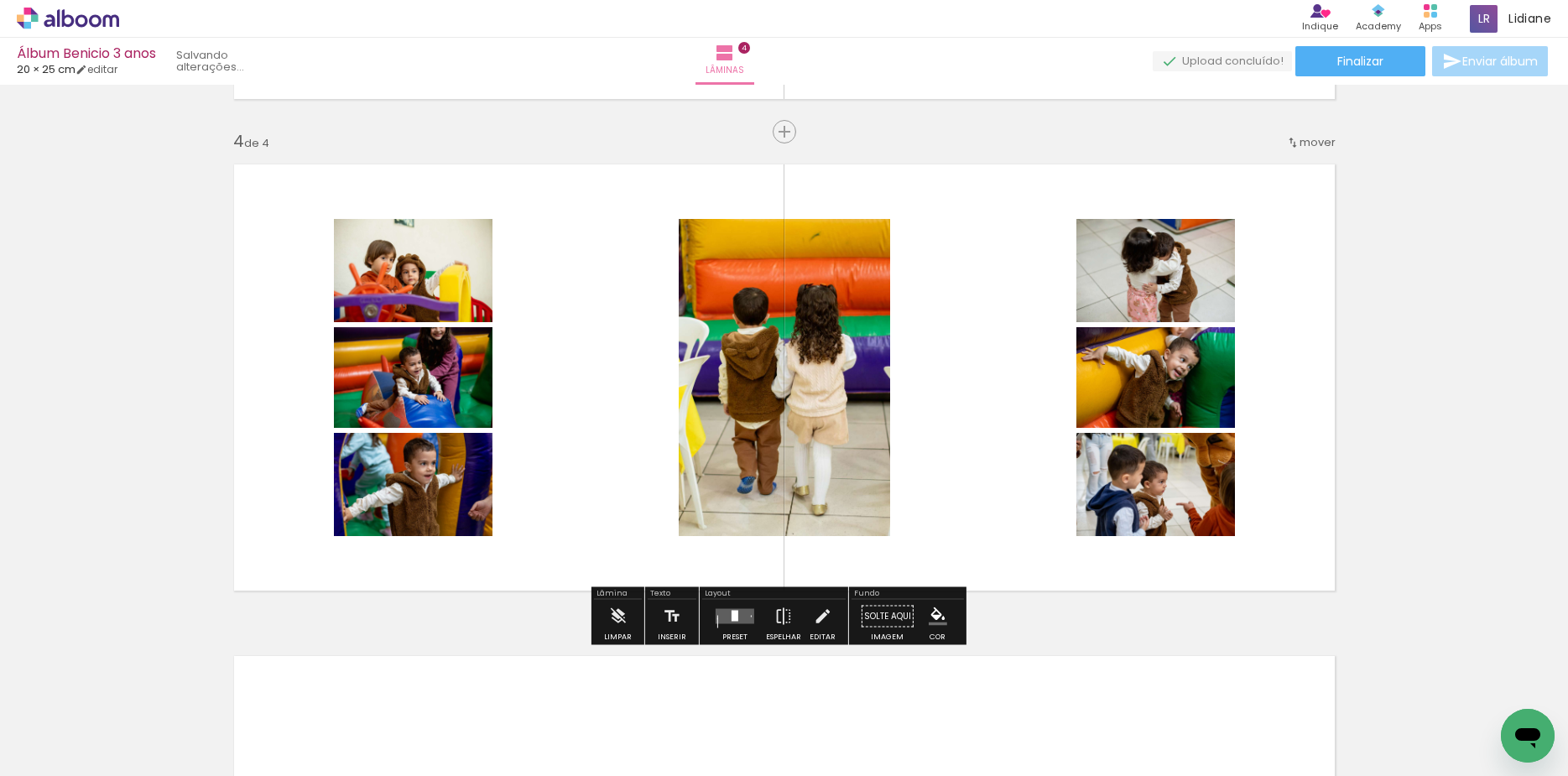
drag, startPoint x: 896, startPoint y: 543, endPoint x: 913, endPoint y: 674, distance: 132.1
click at [894, 539] on quentale-workspace at bounding box center [784, 388] width 1568 height 776
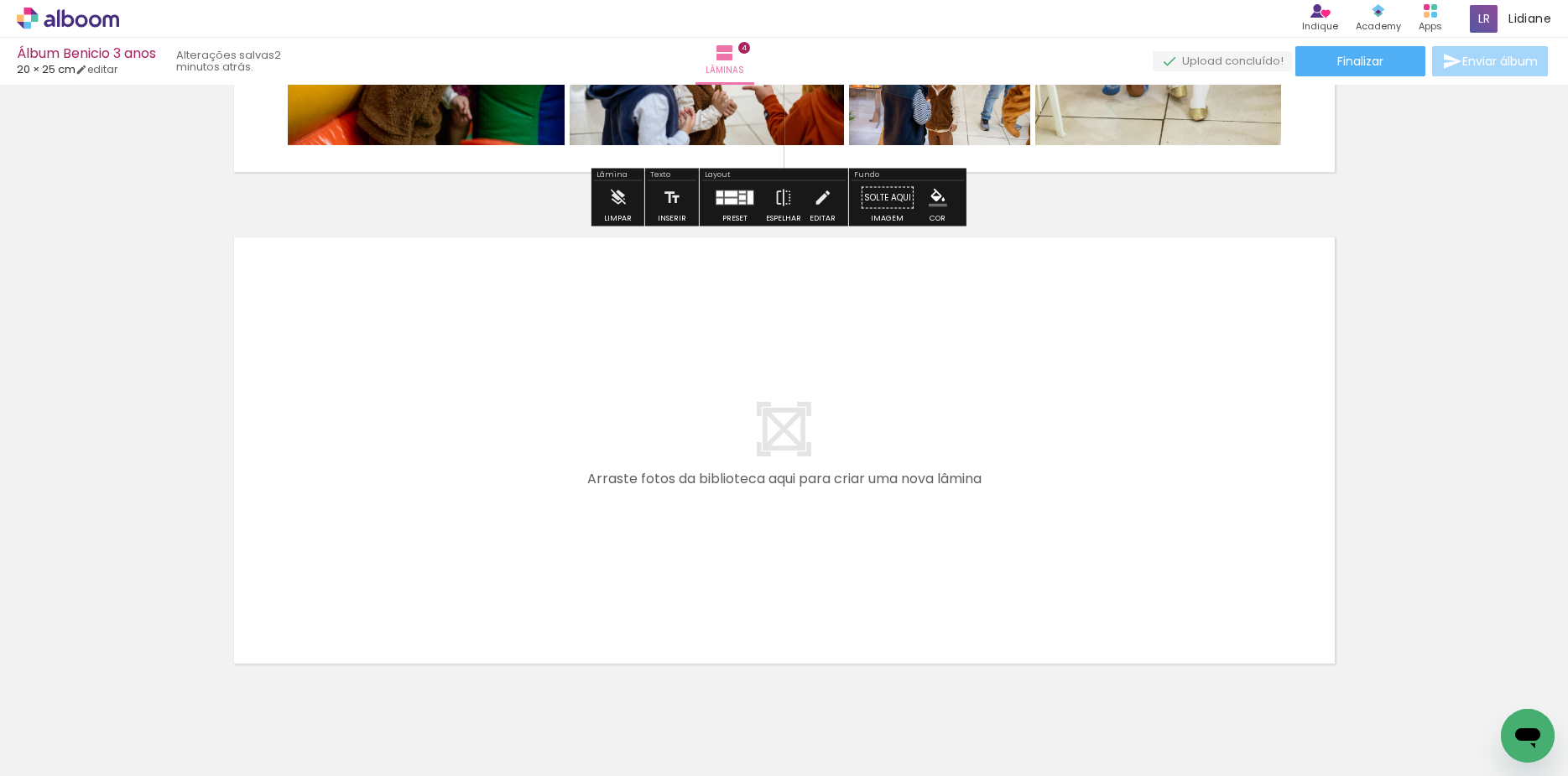
scroll to position [1875, 0]
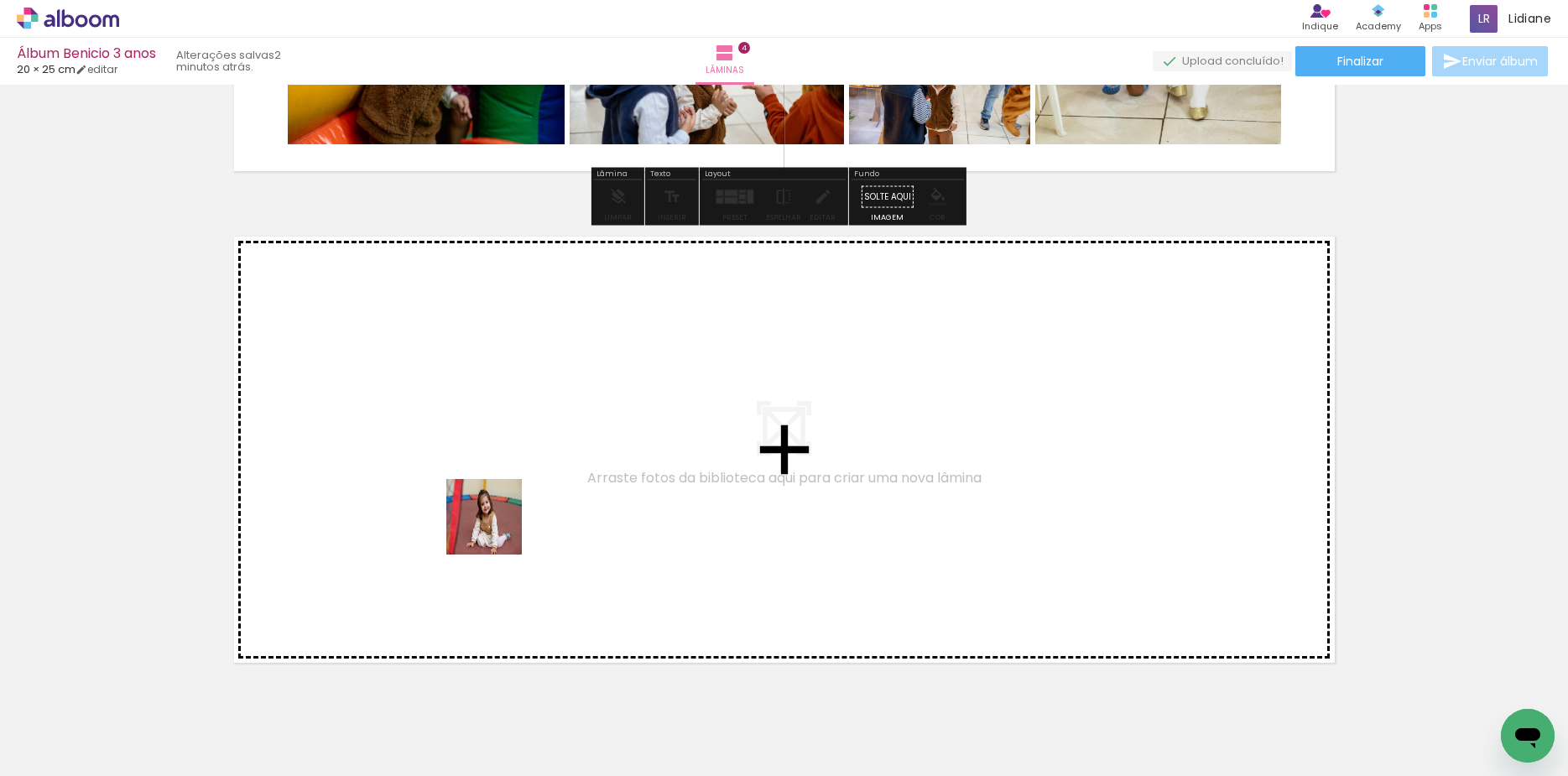
drag, startPoint x: 438, startPoint y: 721, endPoint x: 655, endPoint y: 681, distance: 220.7
click at [514, 518] on quentale-workspace at bounding box center [784, 388] width 1568 height 776
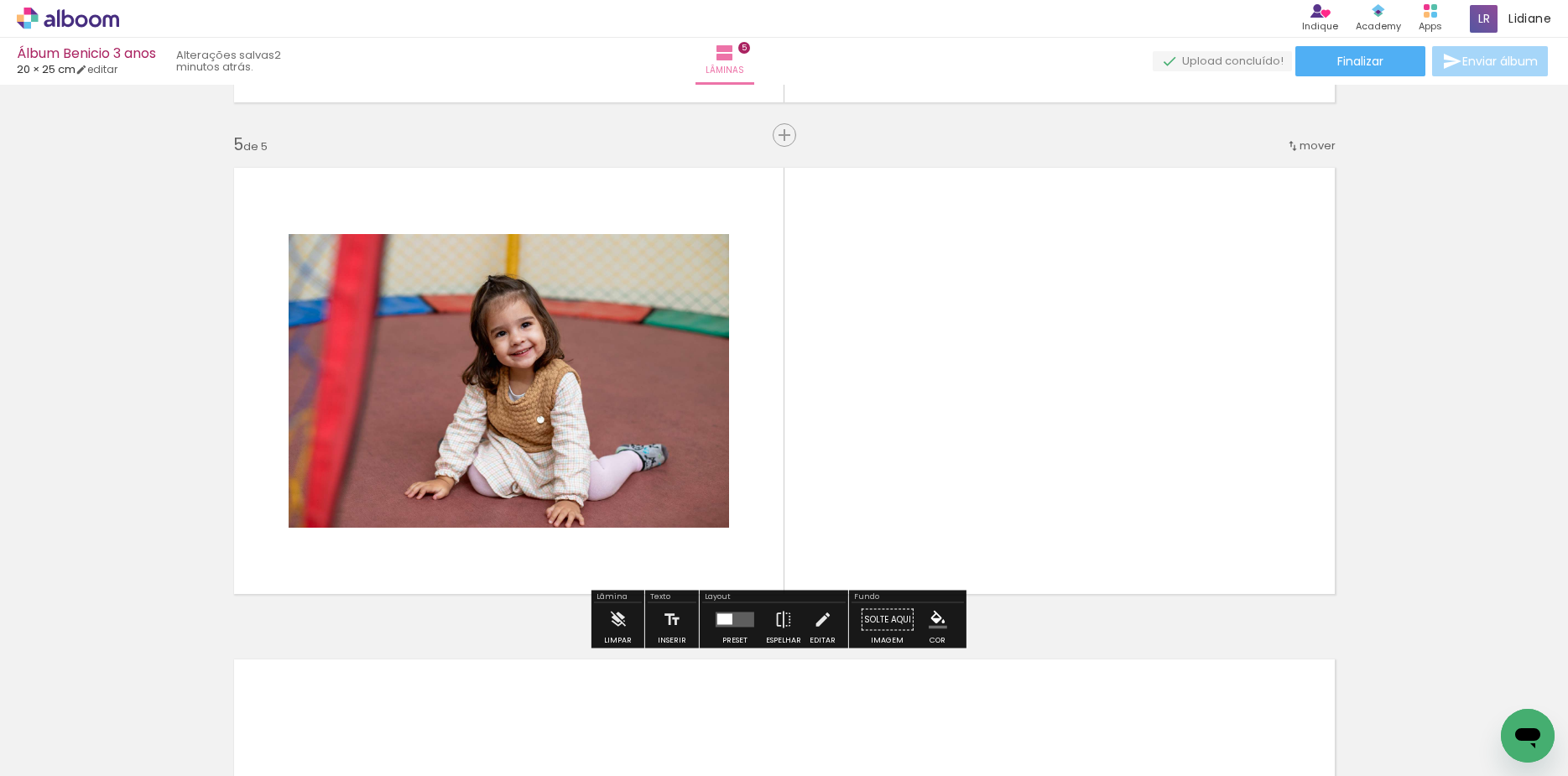
scroll to position [1947, 0]
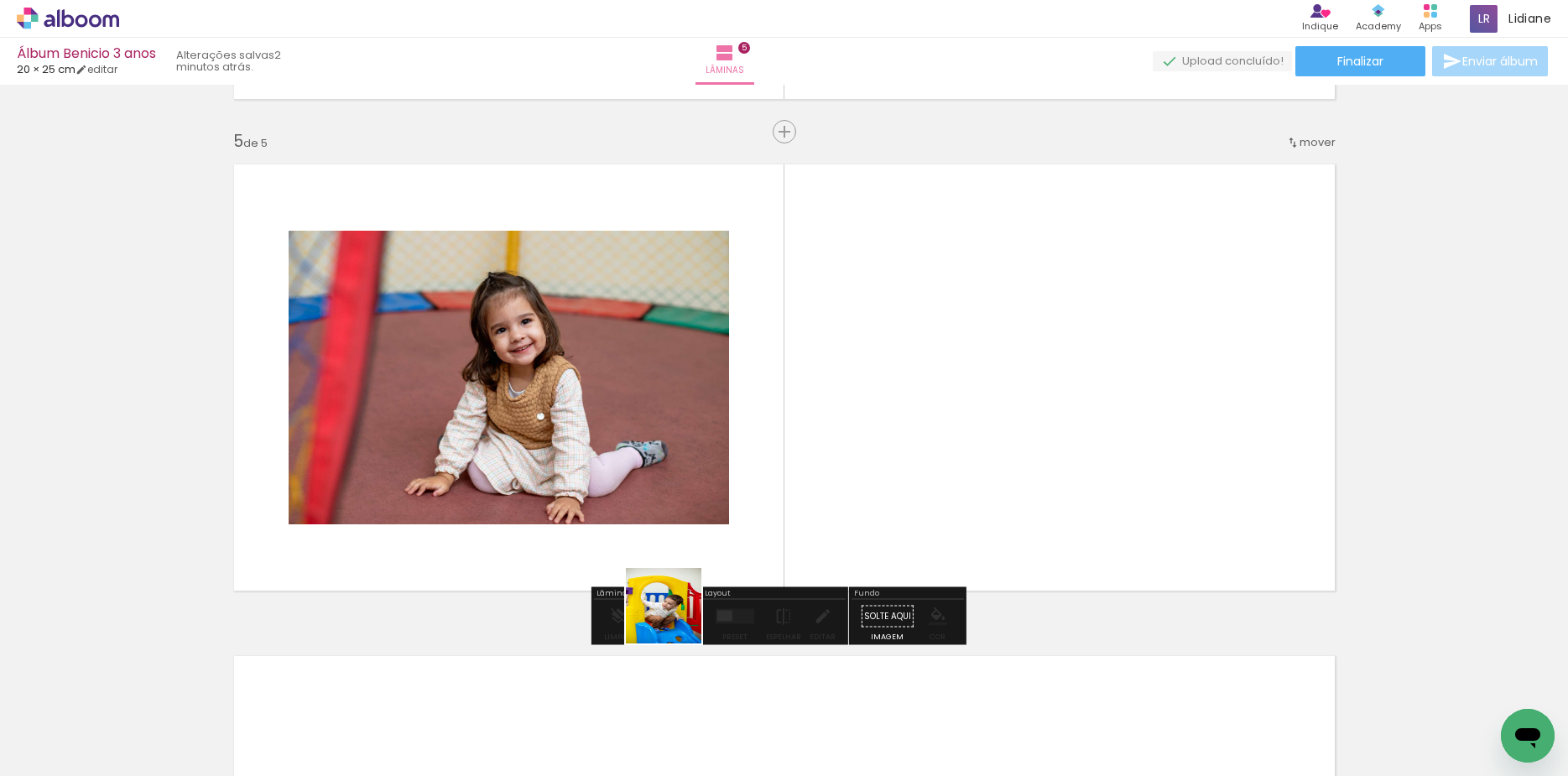
drag, startPoint x: 676, startPoint y: 618, endPoint x: 812, endPoint y: 631, distance: 136.6
click at [762, 458] on quentale-workspace at bounding box center [784, 388] width 1568 height 776
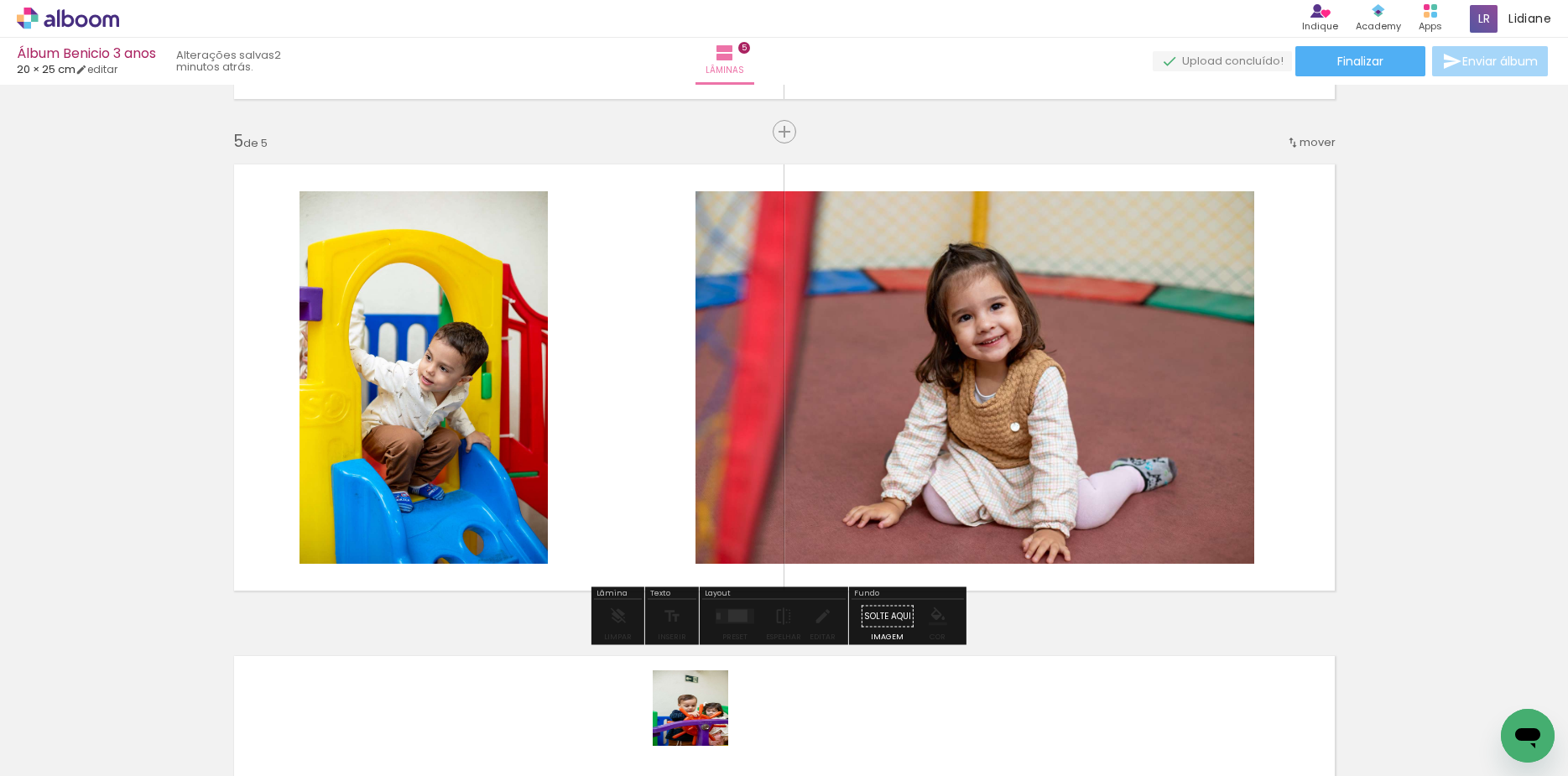
drag, startPoint x: 703, startPoint y: 721, endPoint x: 767, endPoint y: 510, distance: 220.5
click at [725, 438] on quentale-workspace at bounding box center [784, 388] width 1568 height 776
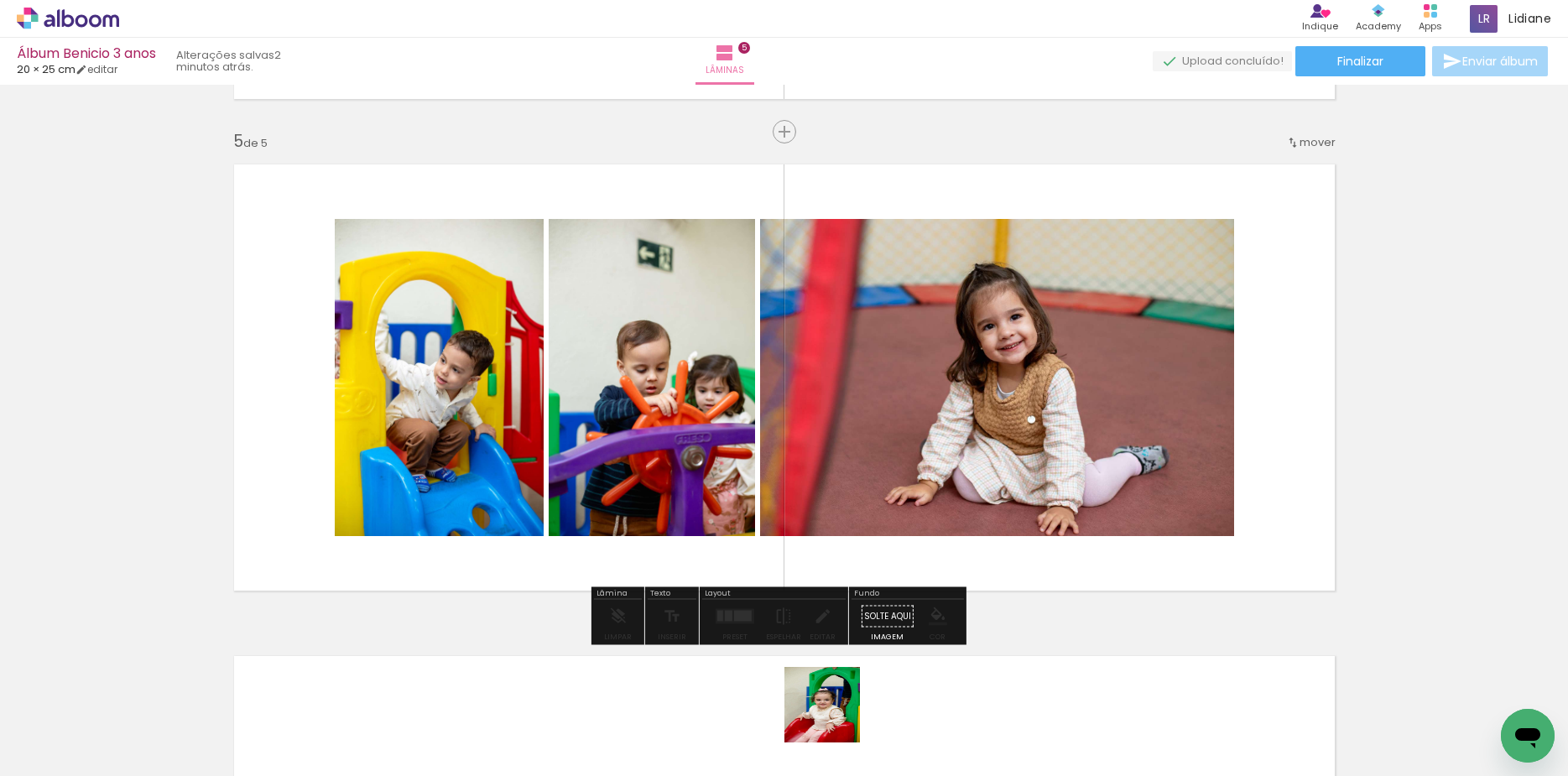
drag, startPoint x: 835, startPoint y: 723, endPoint x: 945, endPoint y: 703, distance: 111.8
click at [778, 506] on quentale-workspace at bounding box center [784, 388] width 1568 height 776
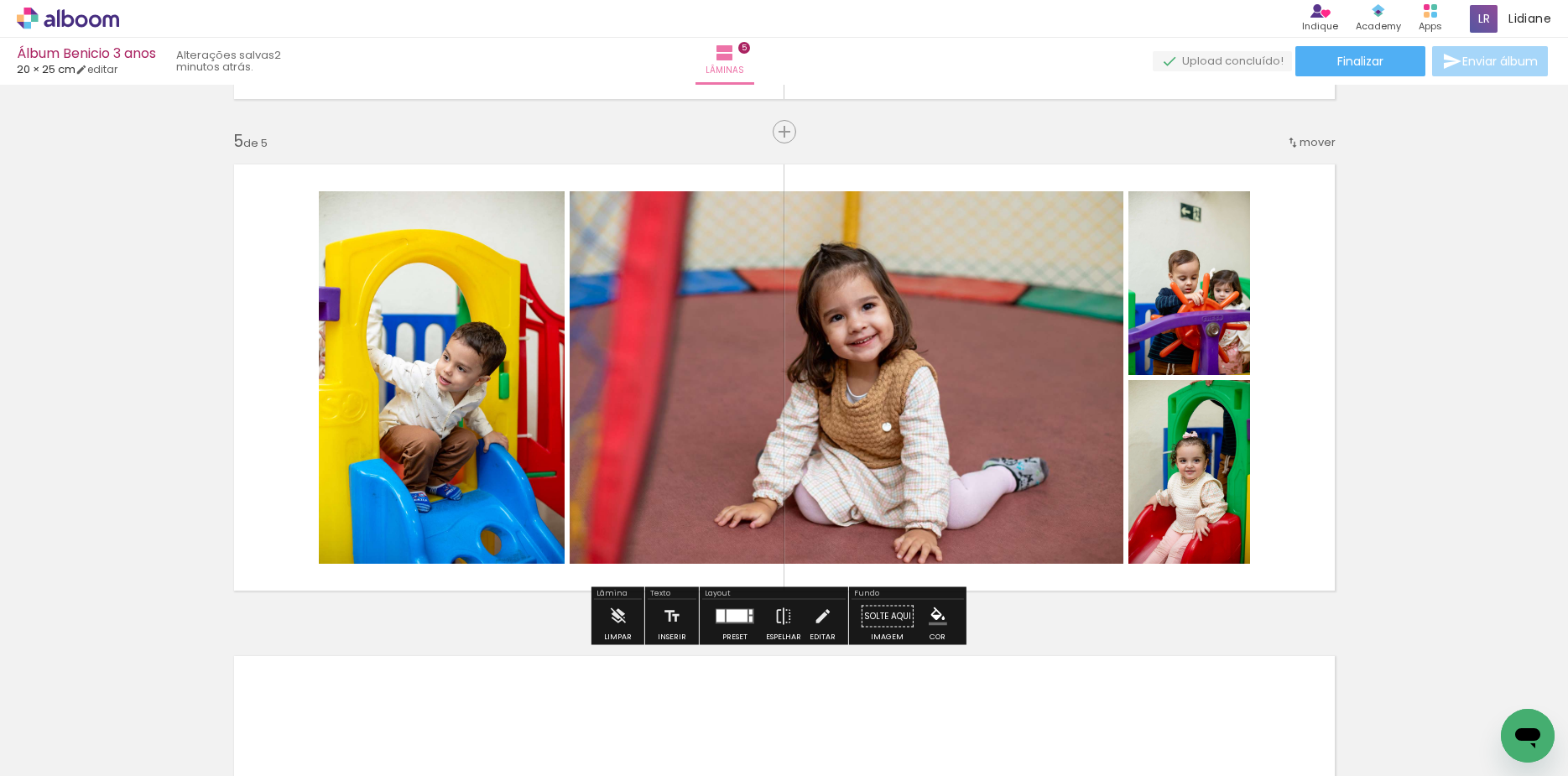
drag, startPoint x: 920, startPoint y: 730, endPoint x: 927, endPoint y: 481, distance: 249.1
click at [926, 478] on quentale-workspace at bounding box center [784, 388] width 1568 height 776
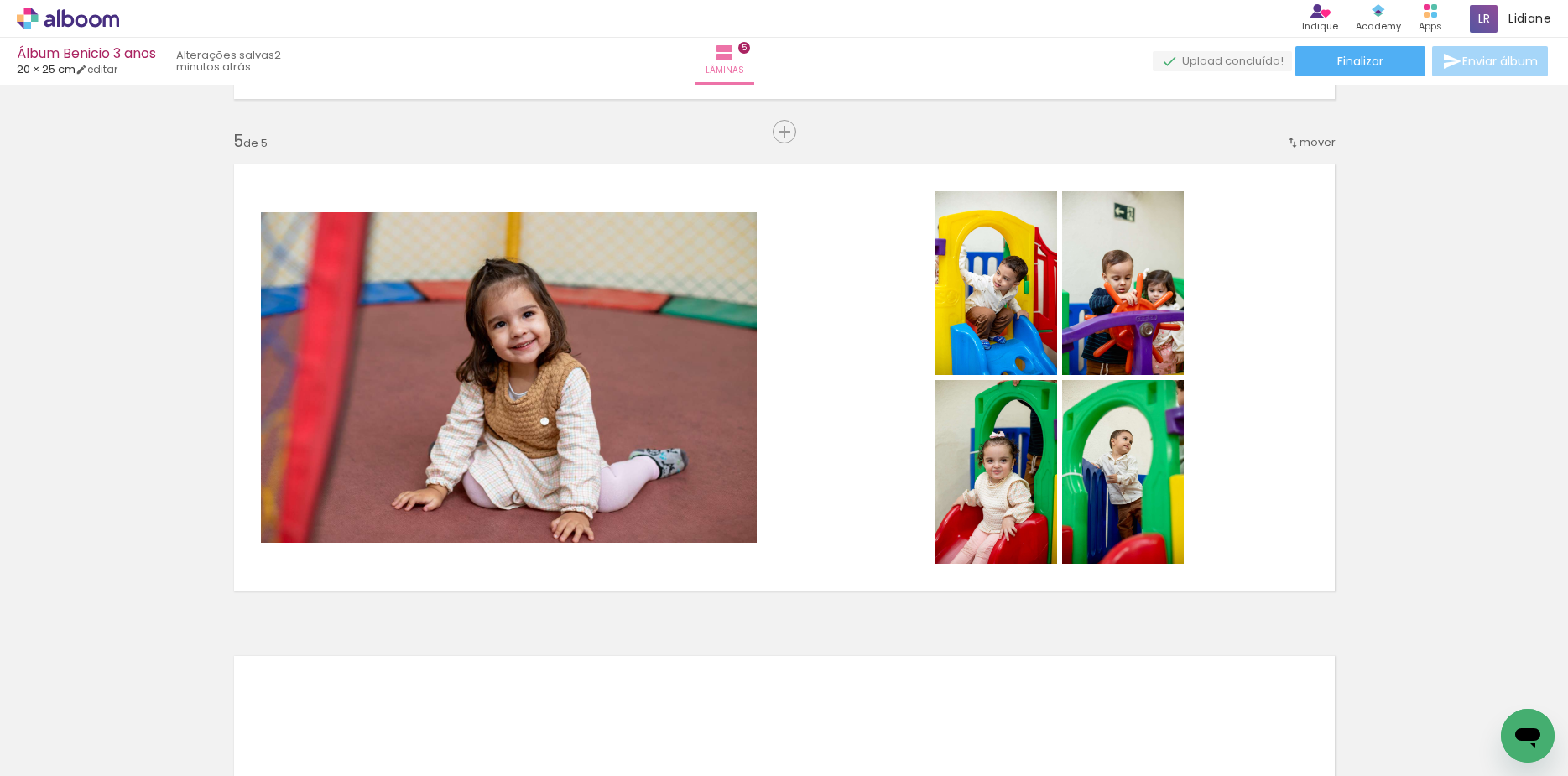
scroll to position [0, 2440]
drag, startPoint x: 655, startPoint y: 706, endPoint x: 748, endPoint y: 495, distance: 230.6
click at [745, 501] on quentale-workspace at bounding box center [784, 388] width 1568 height 776
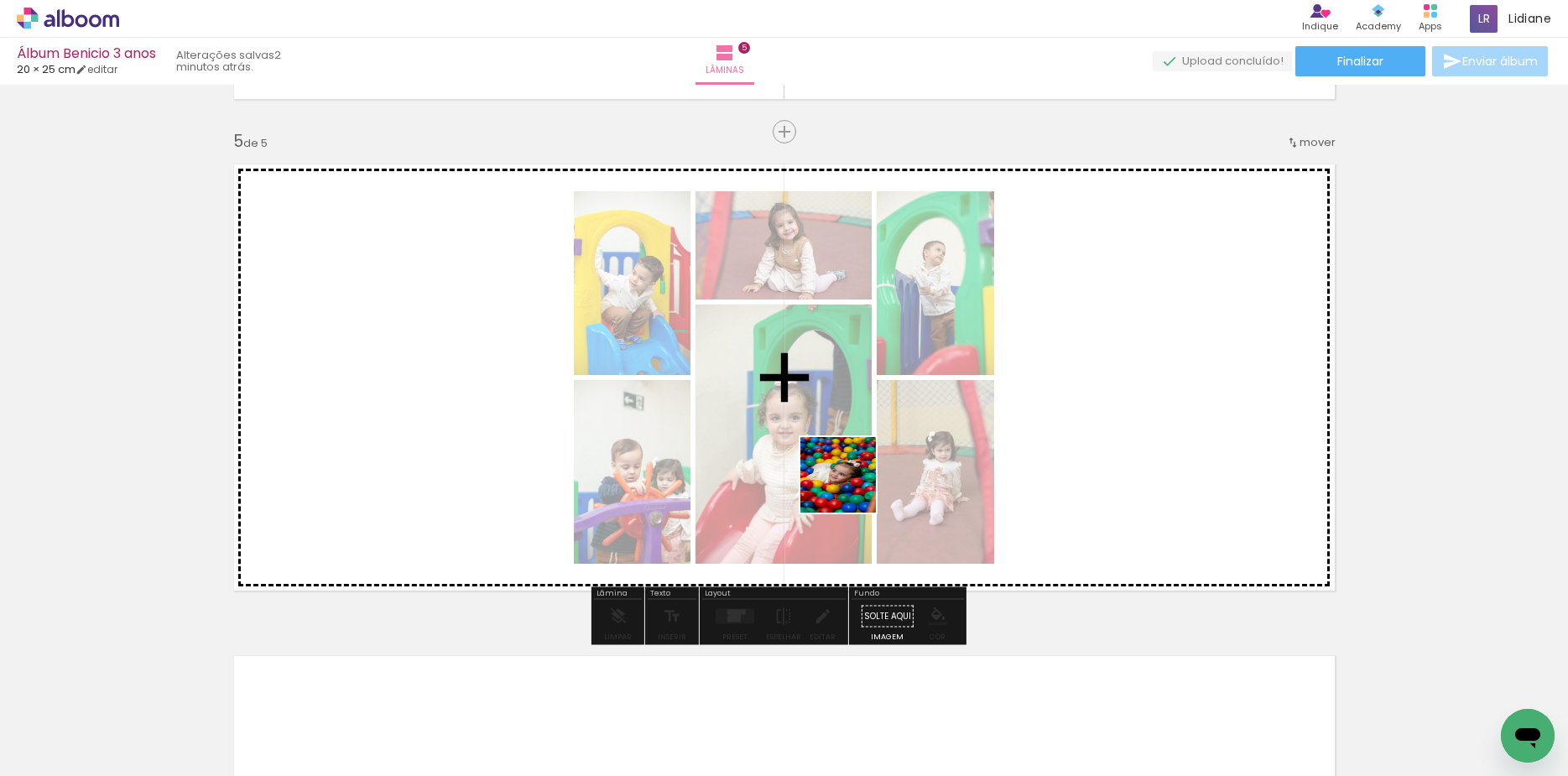
drag, startPoint x: 733, startPoint y: 728, endPoint x: 851, endPoint y: 487, distance: 268.3
click at [851, 487] on quentale-workspace at bounding box center [784, 388] width 1568 height 776
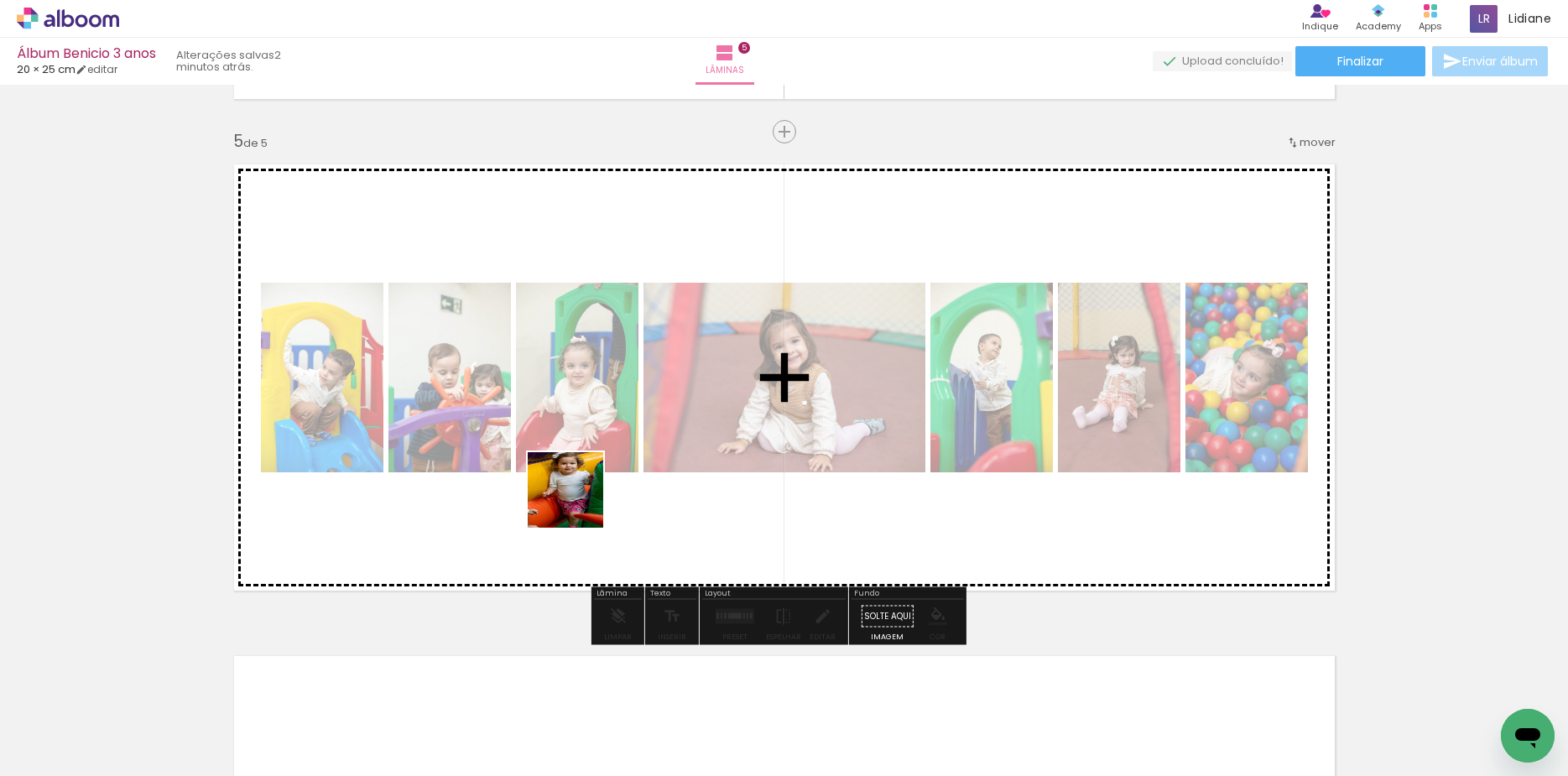
drag, startPoint x: 558, startPoint y: 537, endPoint x: 689, endPoint y: 723, distance: 227.5
click at [579, 501] on quentale-workspace at bounding box center [784, 388] width 1568 height 776
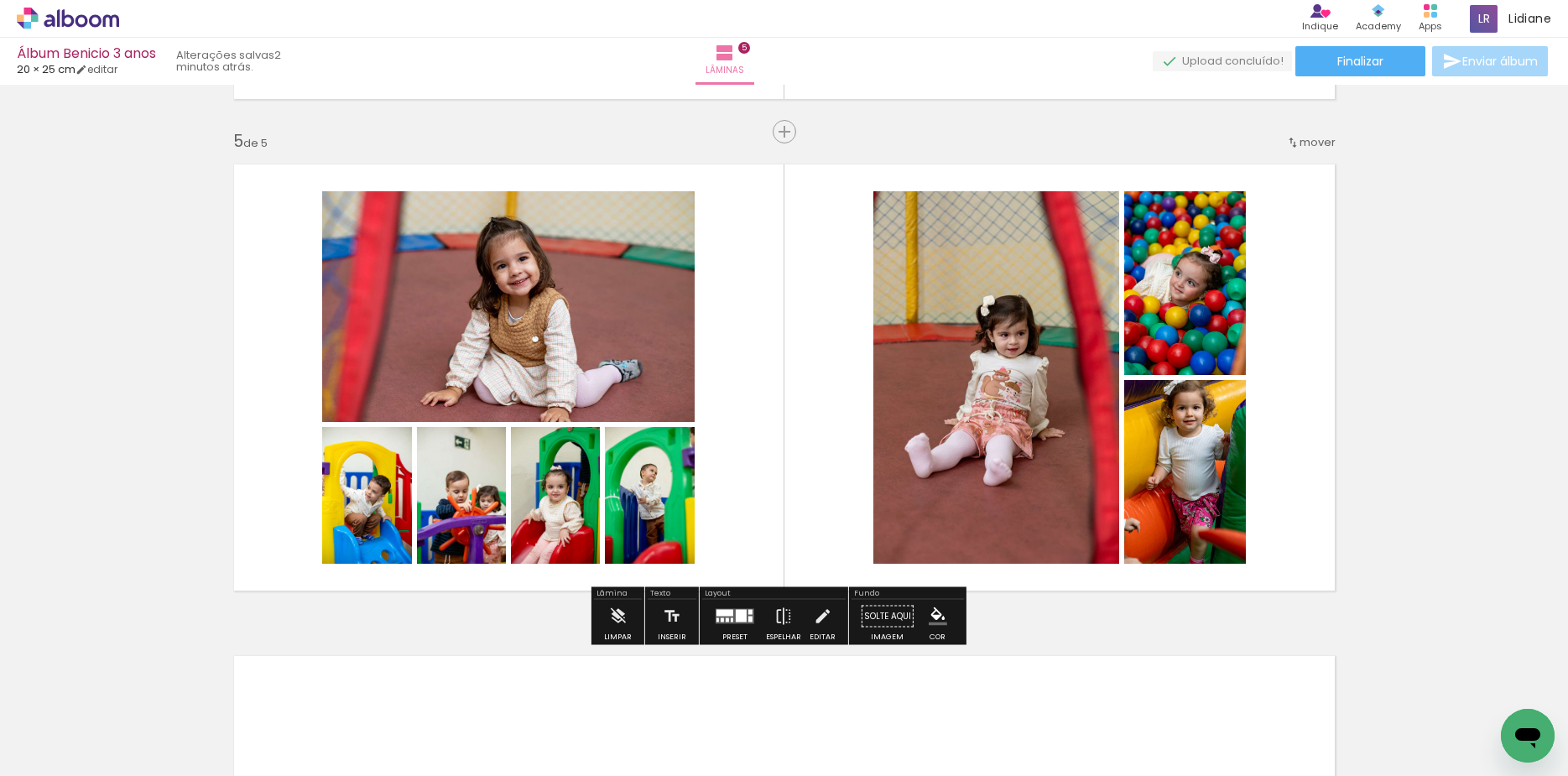
scroll to position [0, 2004]
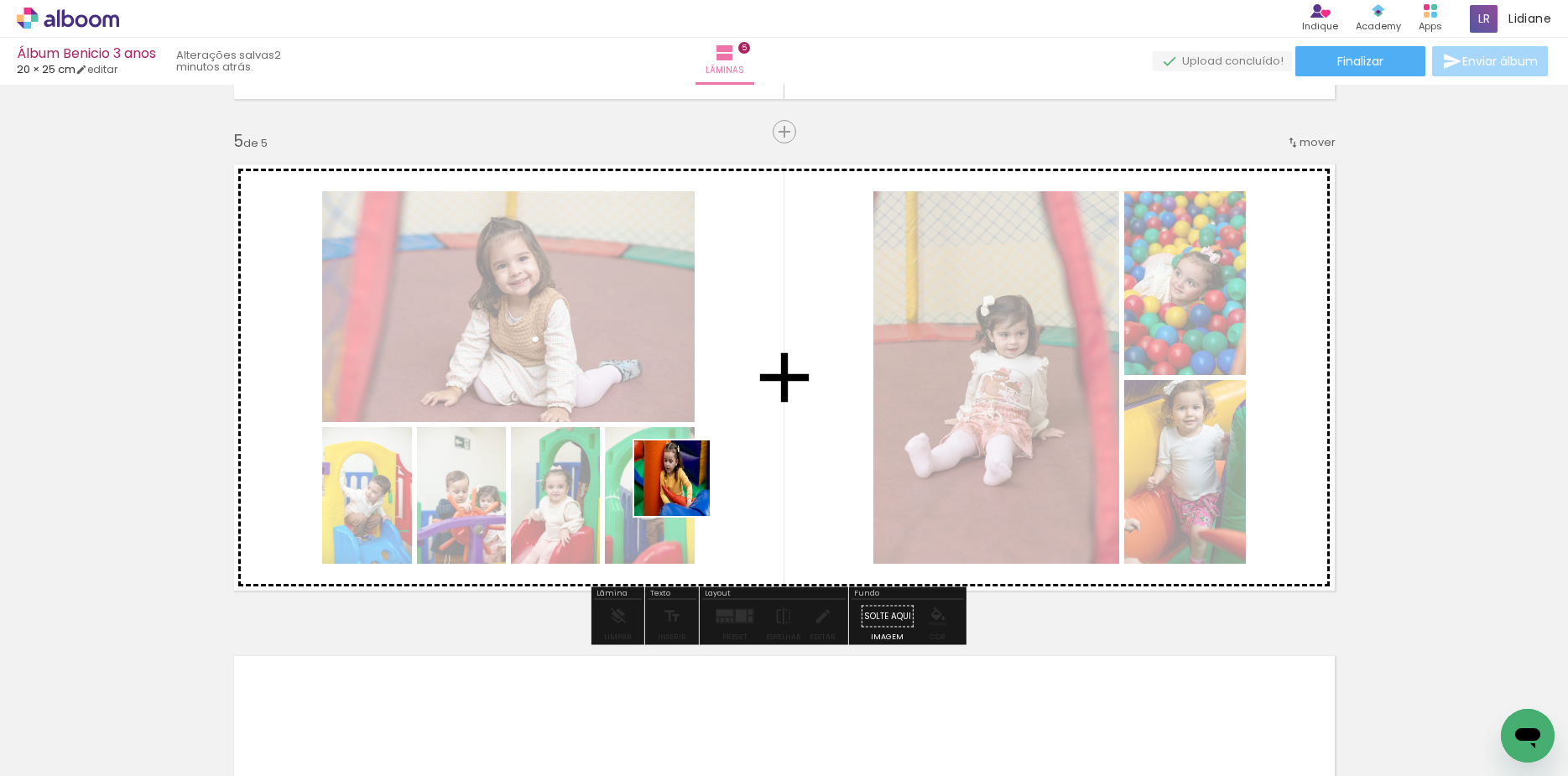
drag, startPoint x: 653, startPoint y: 604, endPoint x: 704, endPoint y: 446, distance: 166.0
click at [704, 446] on quentale-workspace at bounding box center [784, 388] width 1568 height 776
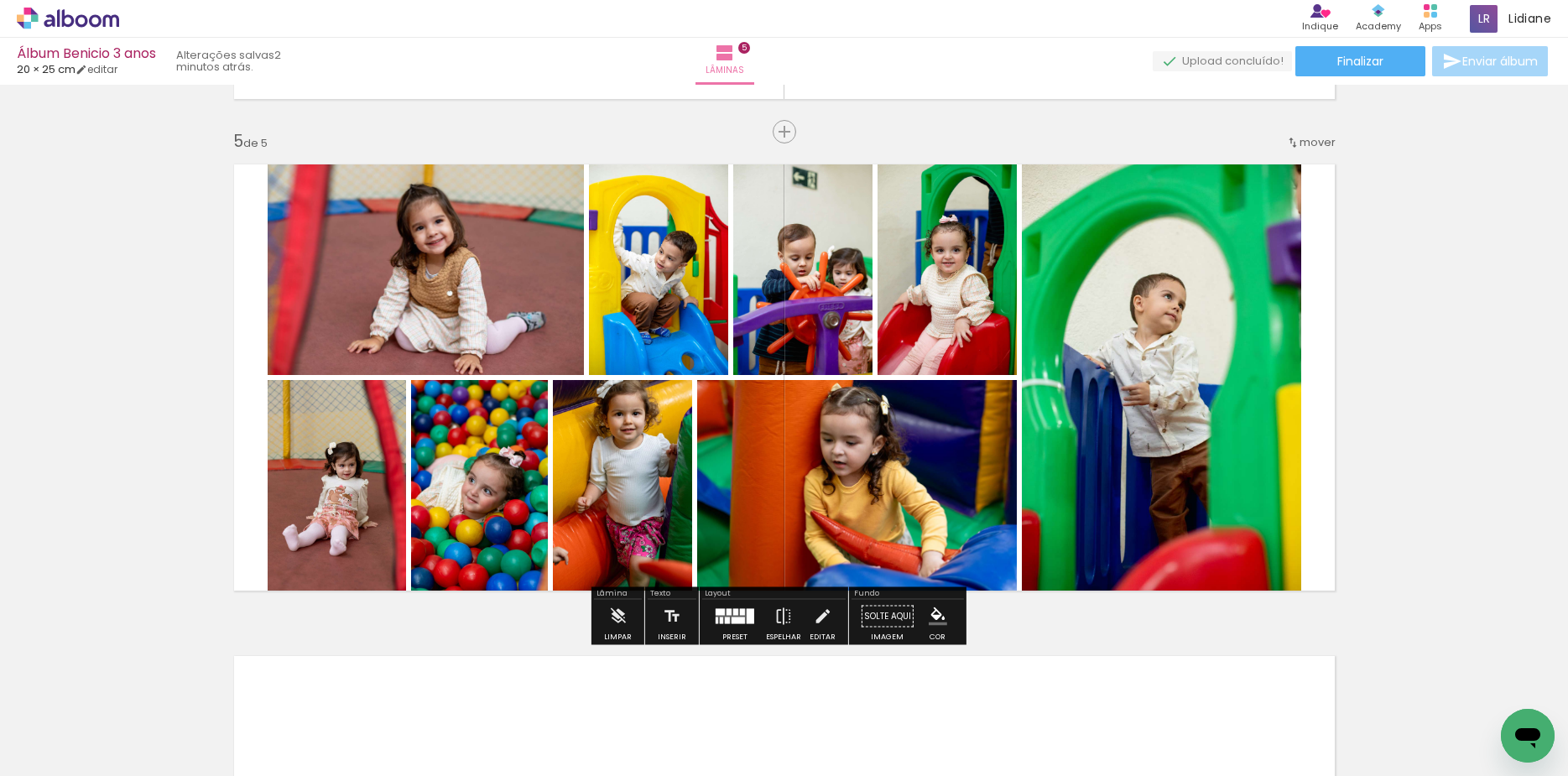
scroll to position [0, 1619]
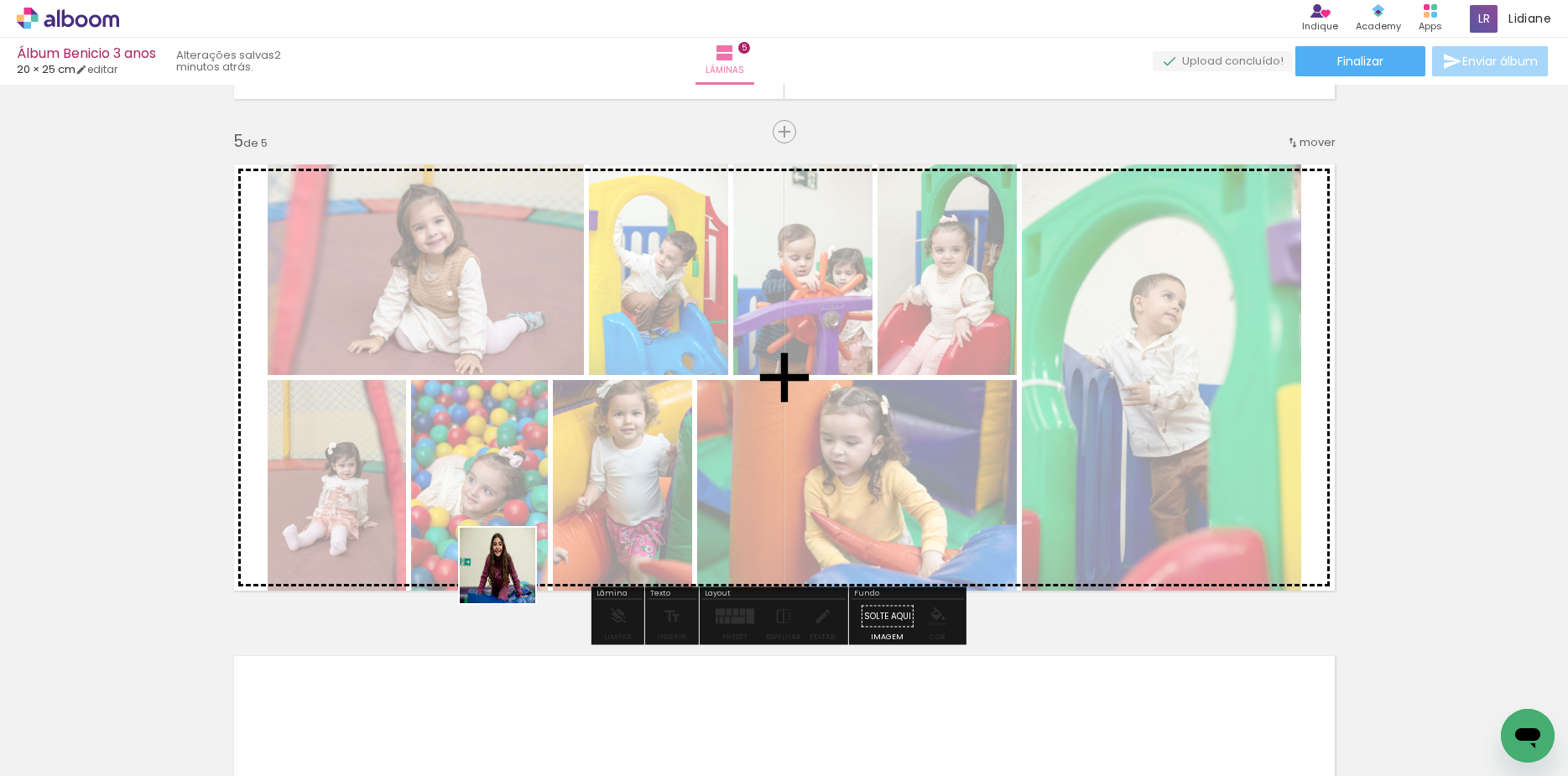
drag, startPoint x: 510, startPoint y: 620, endPoint x: 475, endPoint y: 711, distance: 97.5
click at [522, 485] on quentale-workspace at bounding box center [784, 388] width 1568 height 776
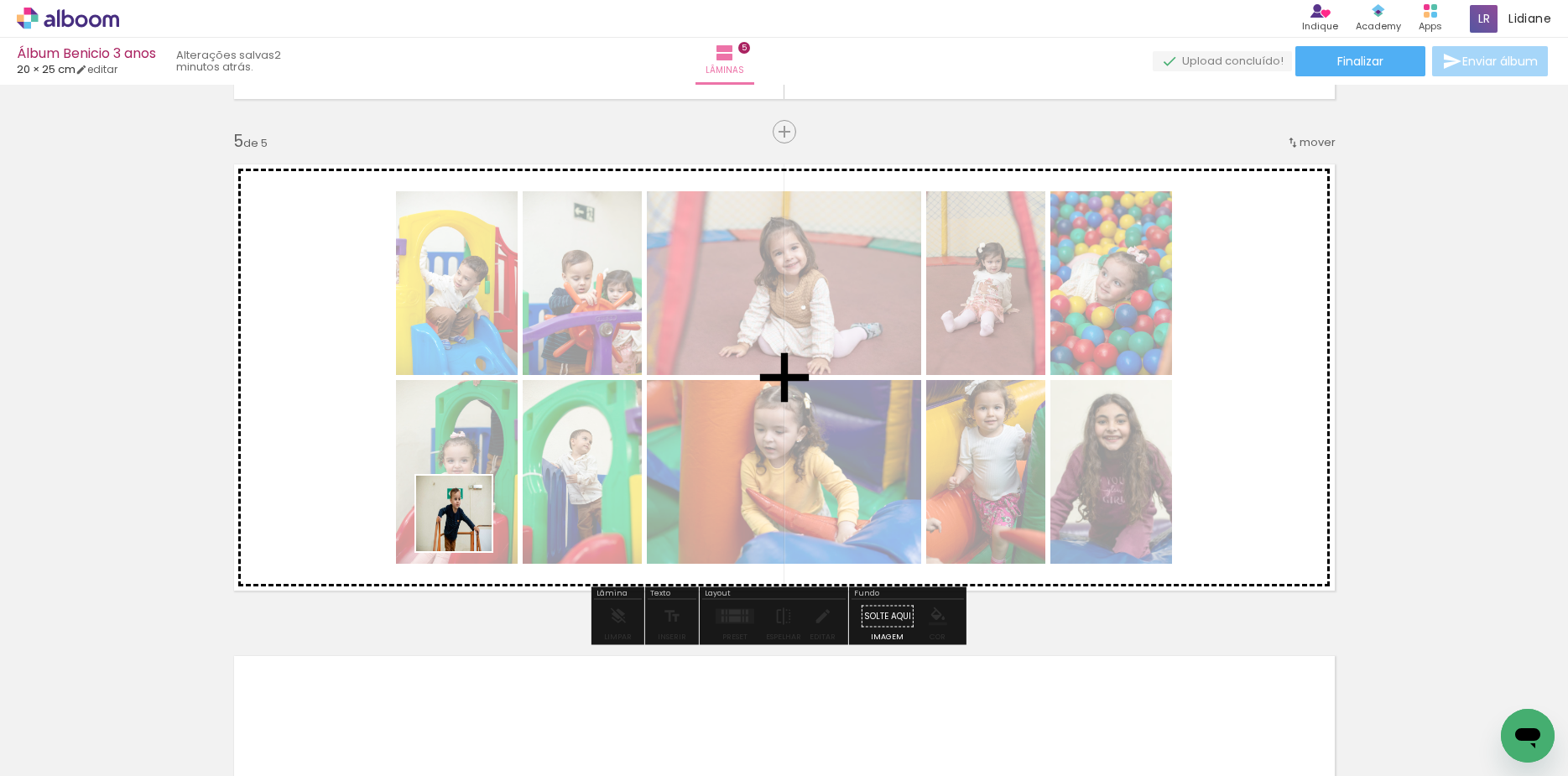
drag, startPoint x: 452, startPoint y: 624, endPoint x: 381, endPoint y: 679, distance: 89.8
click at [472, 444] on quentale-workspace at bounding box center [784, 388] width 1568 height 776
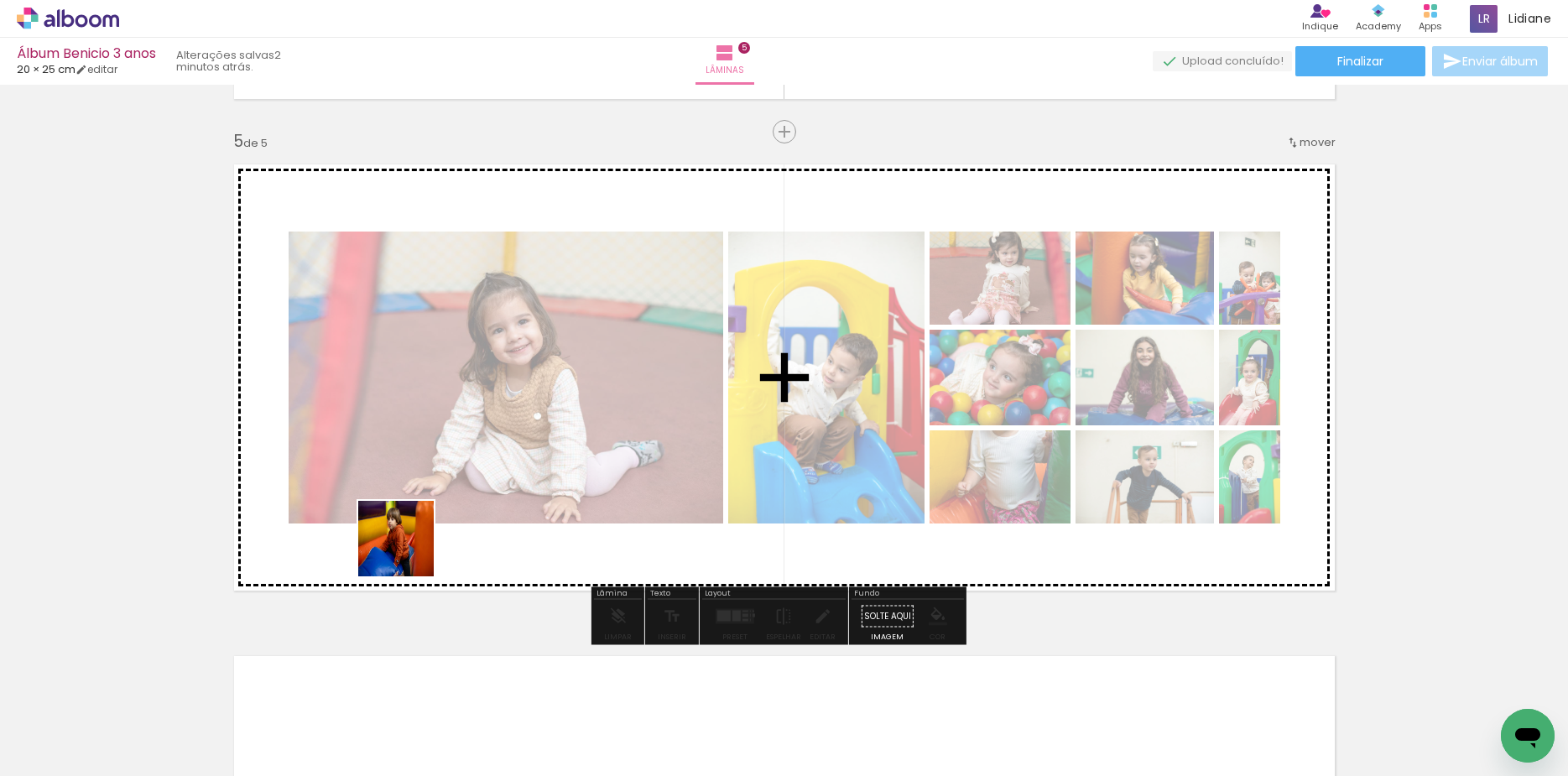
drag, startPoint x: 408, startPoint y: 551, endPoint x: 318, endPoint y: 709, distance: 181.8
click at [436, 478] on quentale-workspace at bounding box center [784, 388] width 1568 height 776
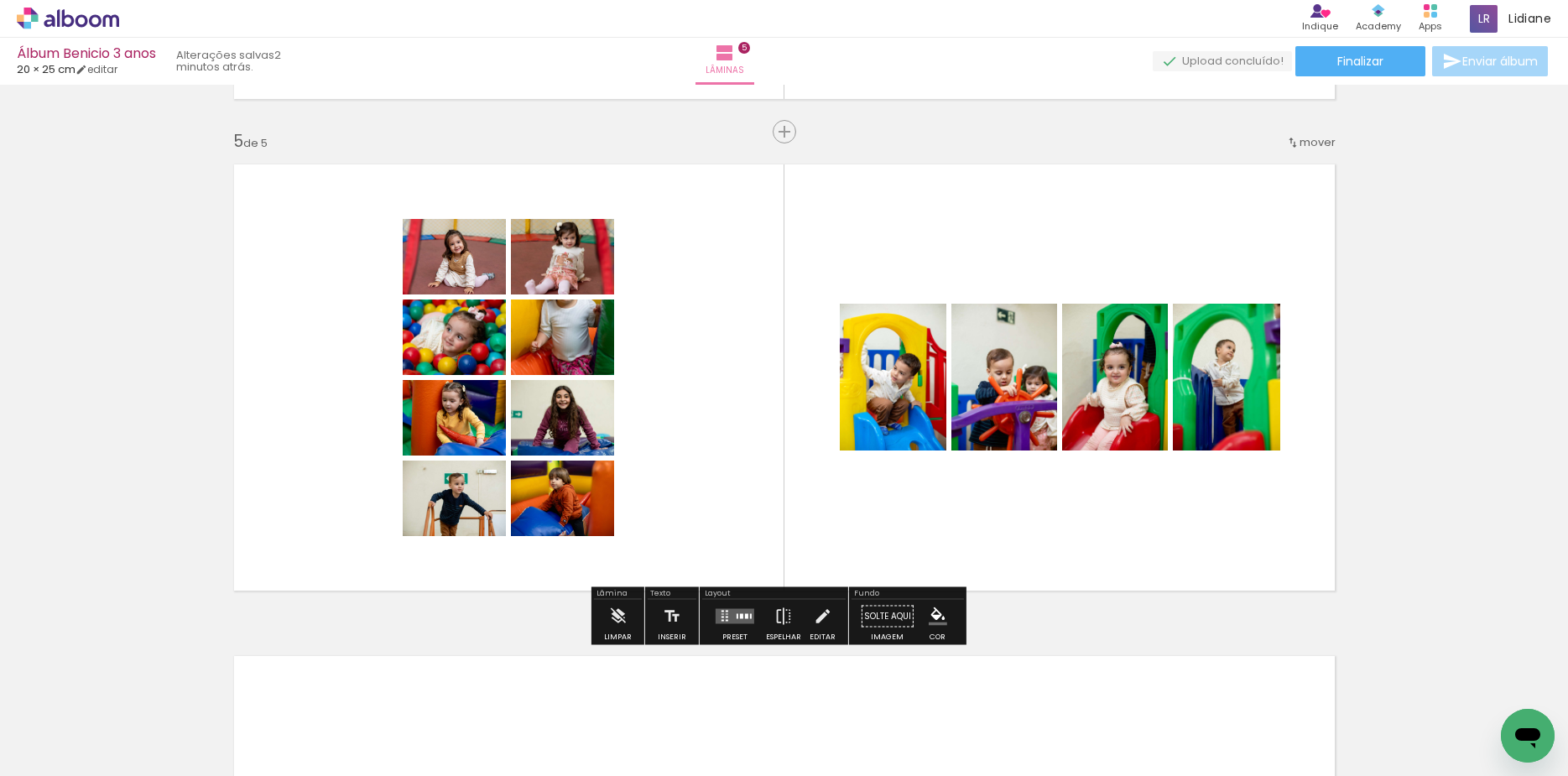
drag, startPoint x: 248, startPoint y: 720, endPoint x: 679, endPoint y: 717, distance: 431.0
click at [548, 422] on quentale-workspace at bounding box center [784, 388] width 1568 height 776
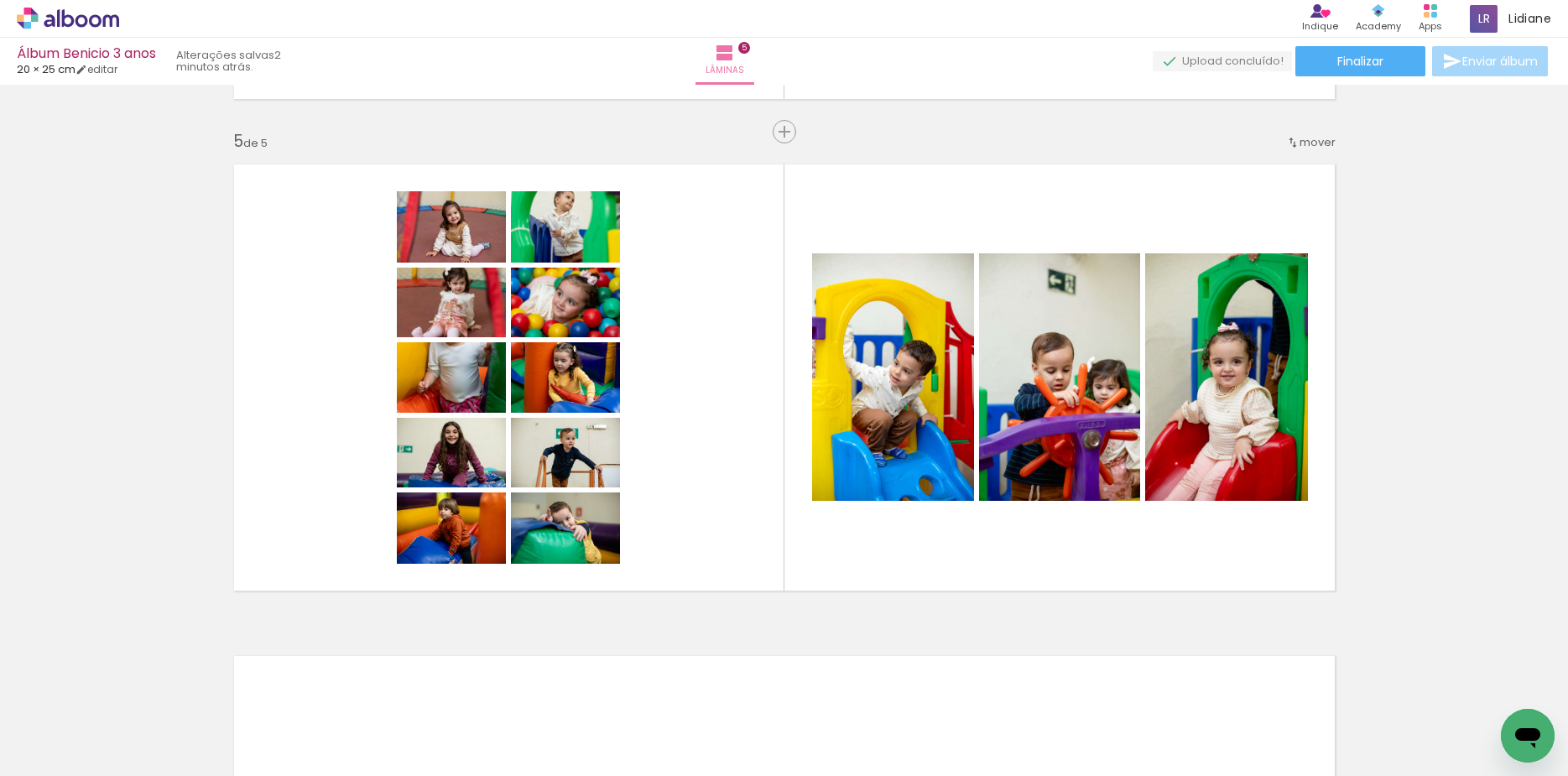
scroll to position [0, 0]
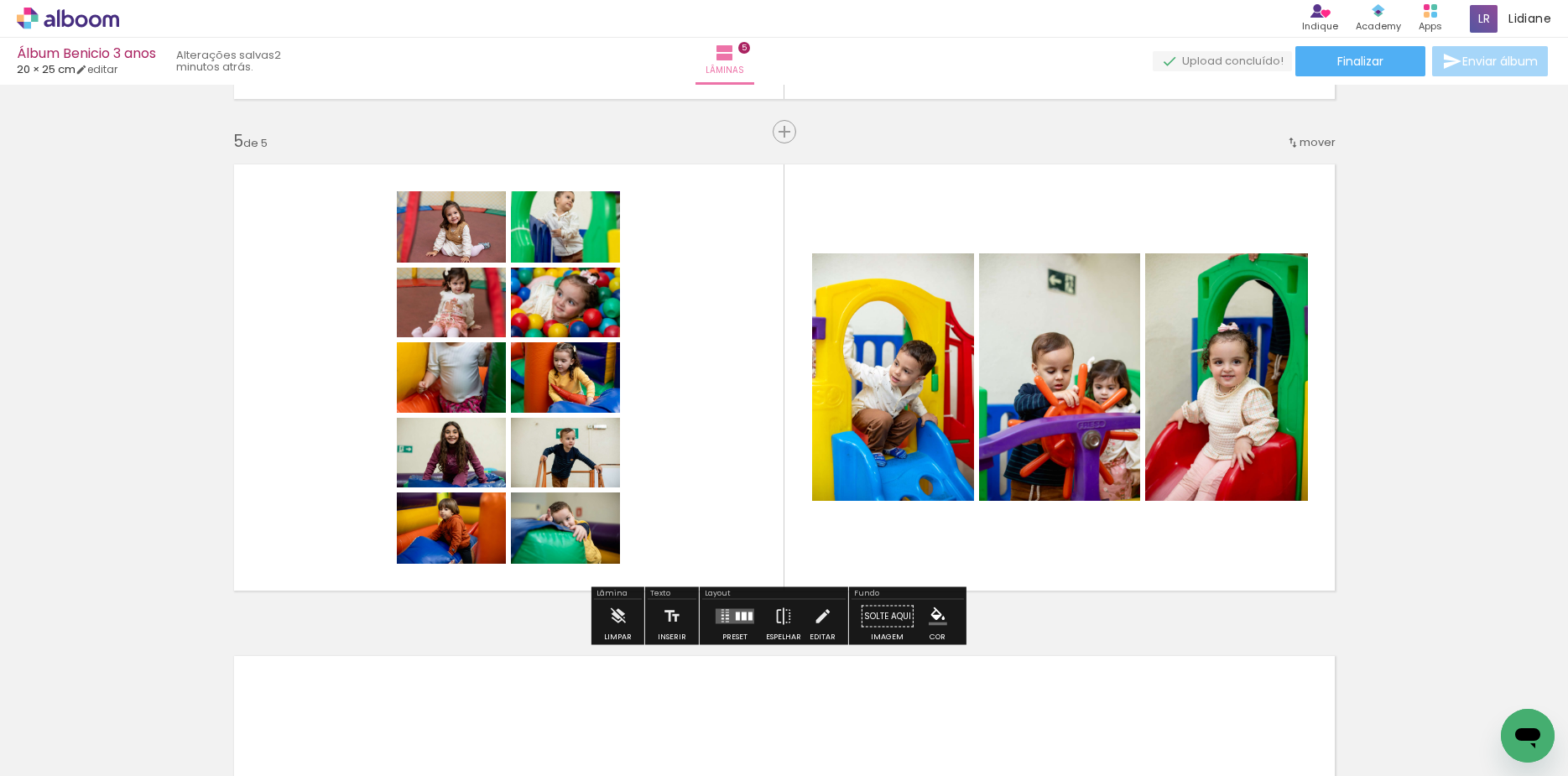
click at [741, 613] on div at bounding box center [744, 616] width 5 height 8
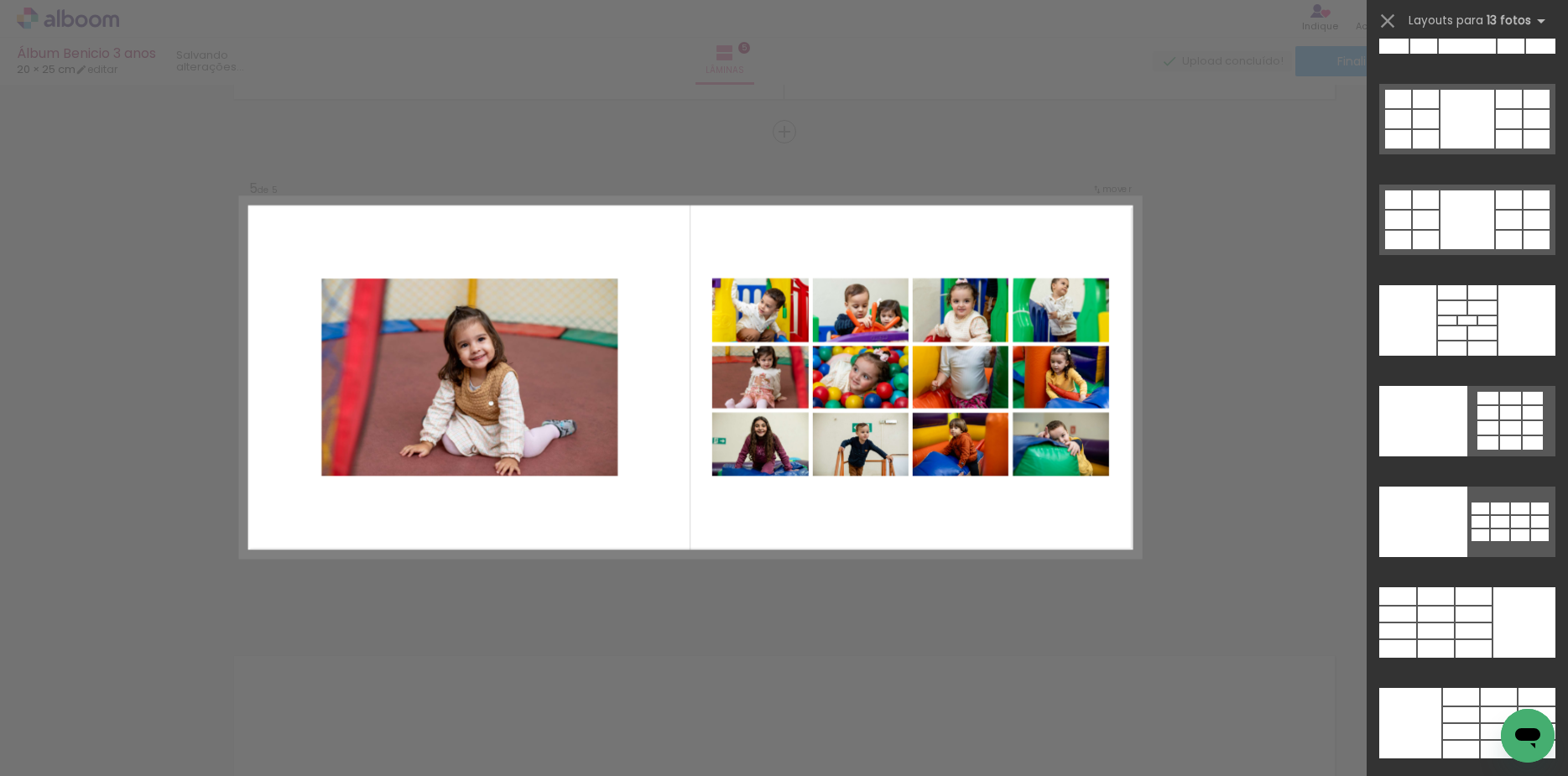
scroll to position [941, 0]
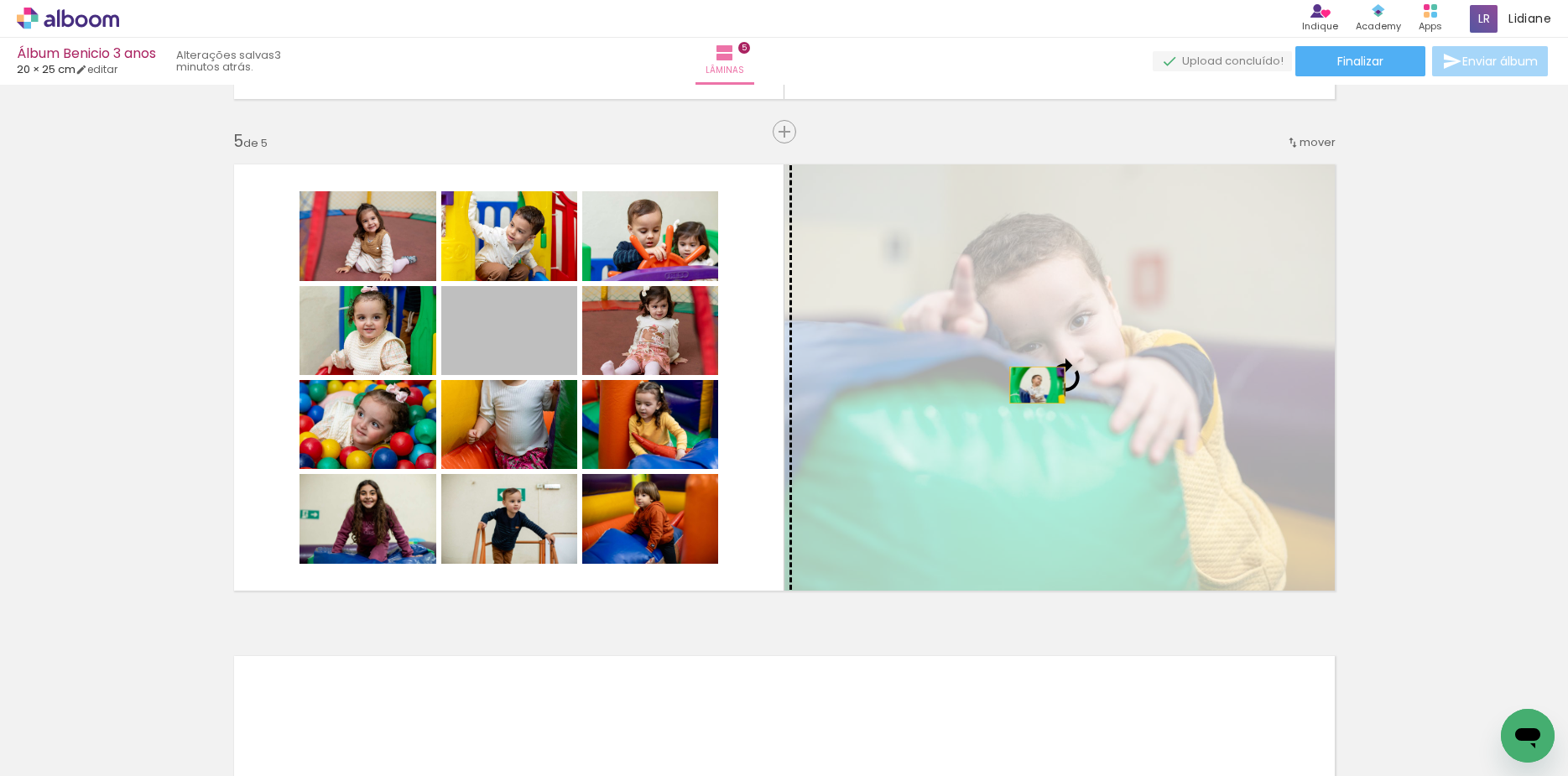
drag, startPoint x: 509, startPoint y: 327, endPoint x: 1029, endPoint y: 385, distance: 523.2
click at [0, 0] on slot at bounding box center [0, 0] width 0 height 0
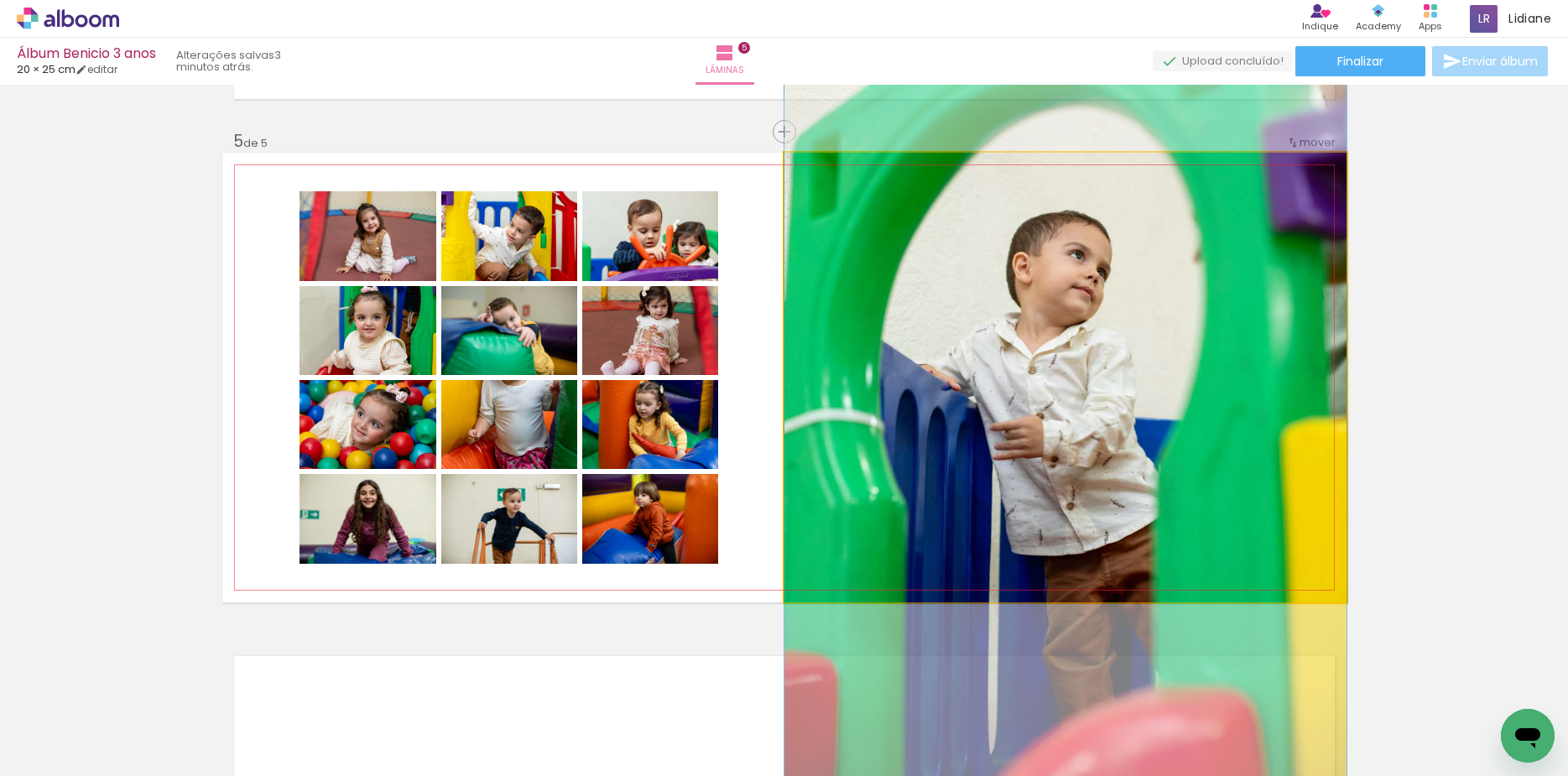
drag, startPoint x: 1059, startPoint y: 397, endPoint x: 1065, endPoint y: 422, distance: 25.7
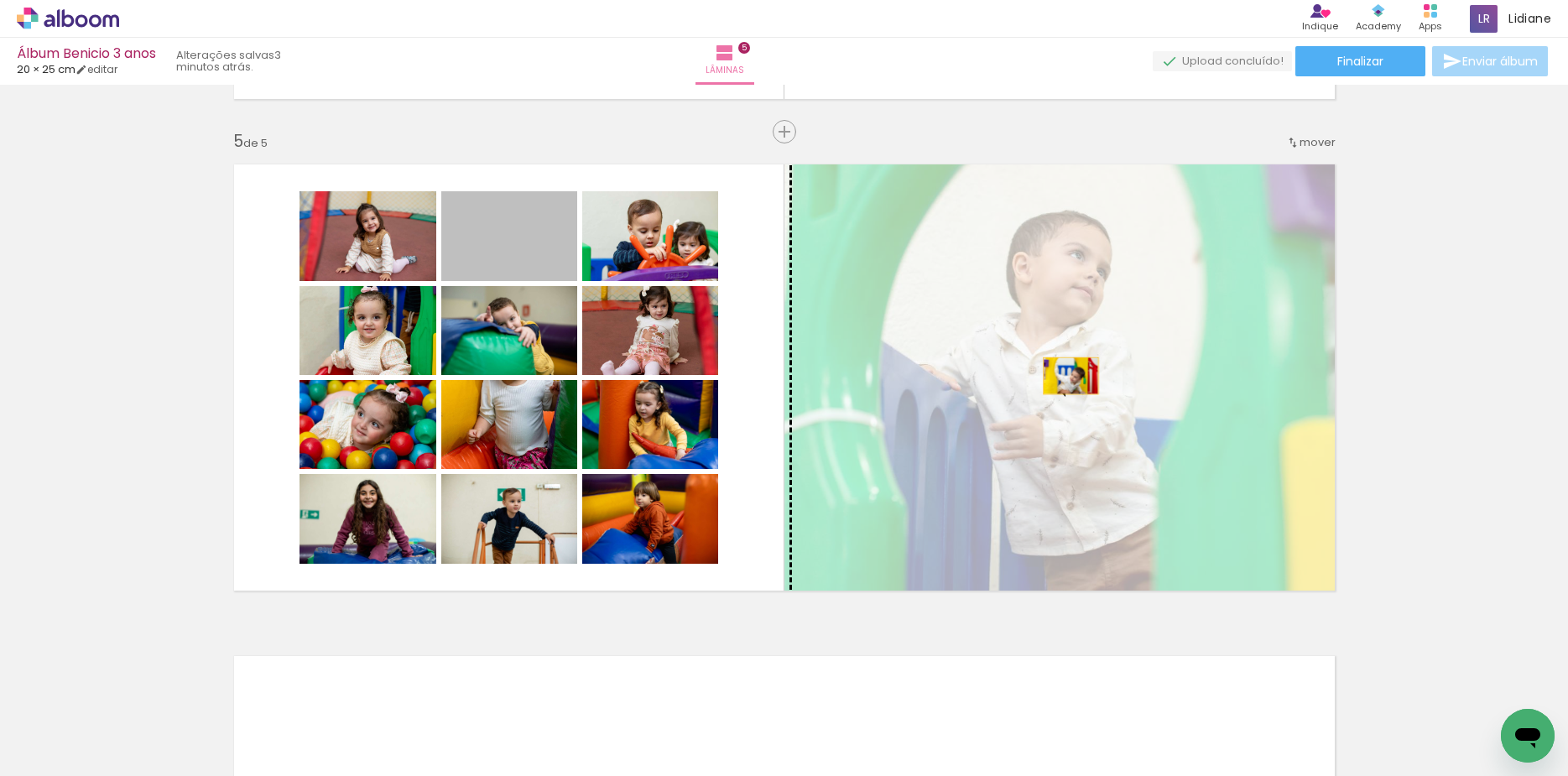
drag, startPoint x: 525, startPoint y: 260, endPoint x: 1063, endPoint y: 376, distance: 550.4
click at [0, 0] on slot at bounding box center [0, 0] width 0 height 0
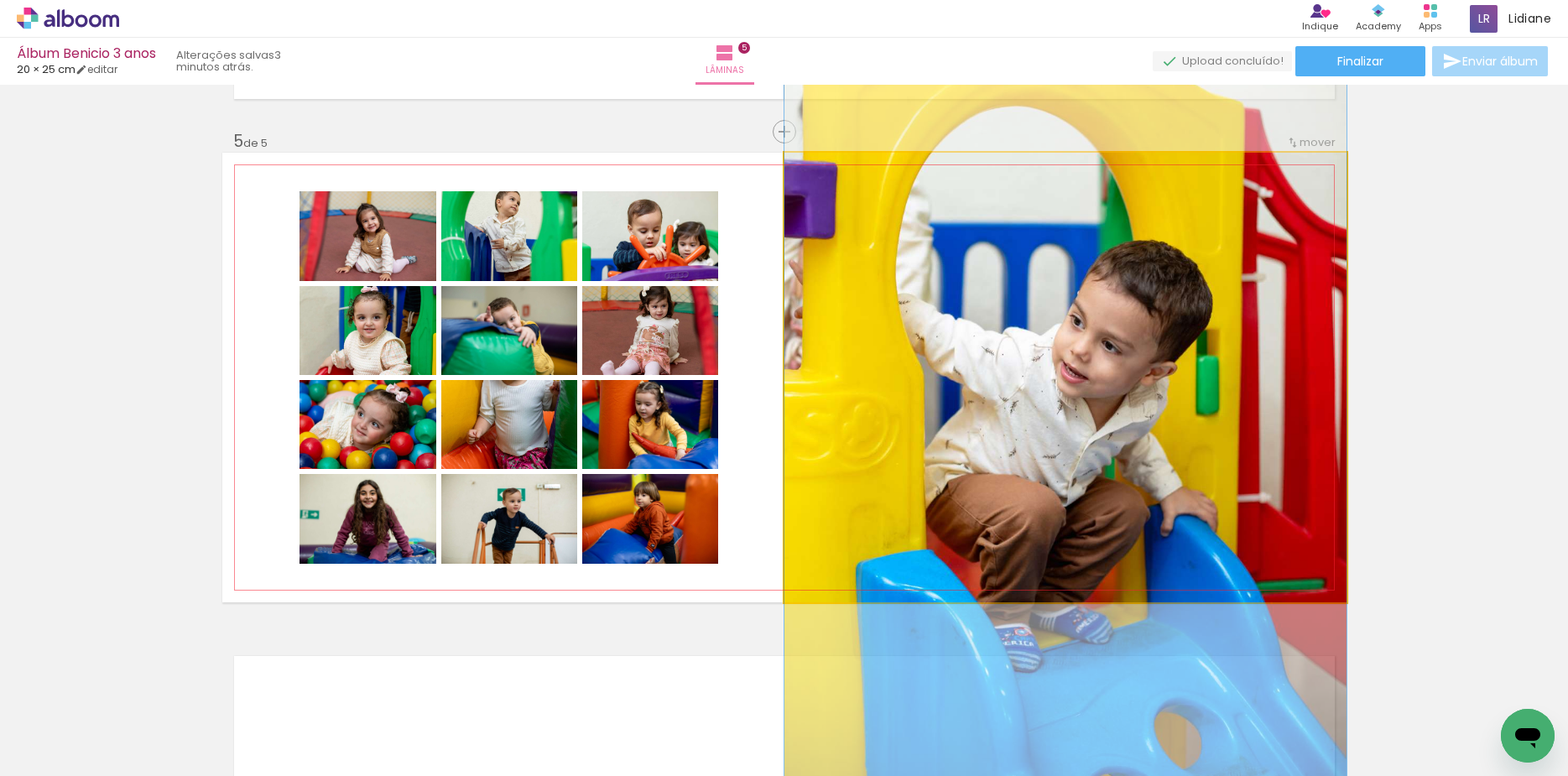
drag, startPoint x: 1078, startPoint y: 351, endPoint x: 1078, endPoint y: 340, distance: 11.0
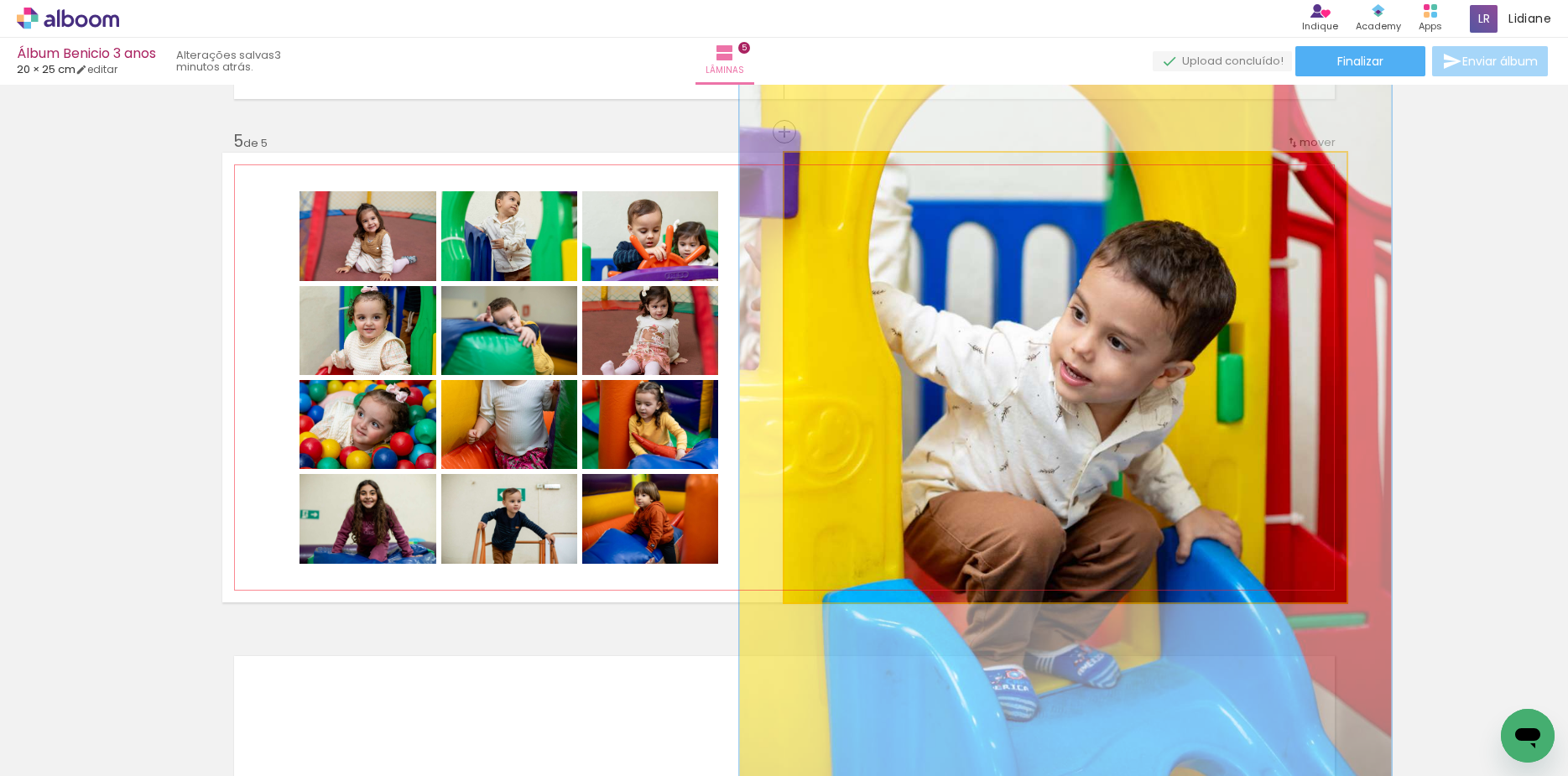
drag, startPoint x: 817, startPoint y: 169, endPoint x: 826, endPoint y: 170, distance: 9.1
type paper-slider "116"
click at [826, 170] on div at bounding box center [833, 171] width 15 height 15
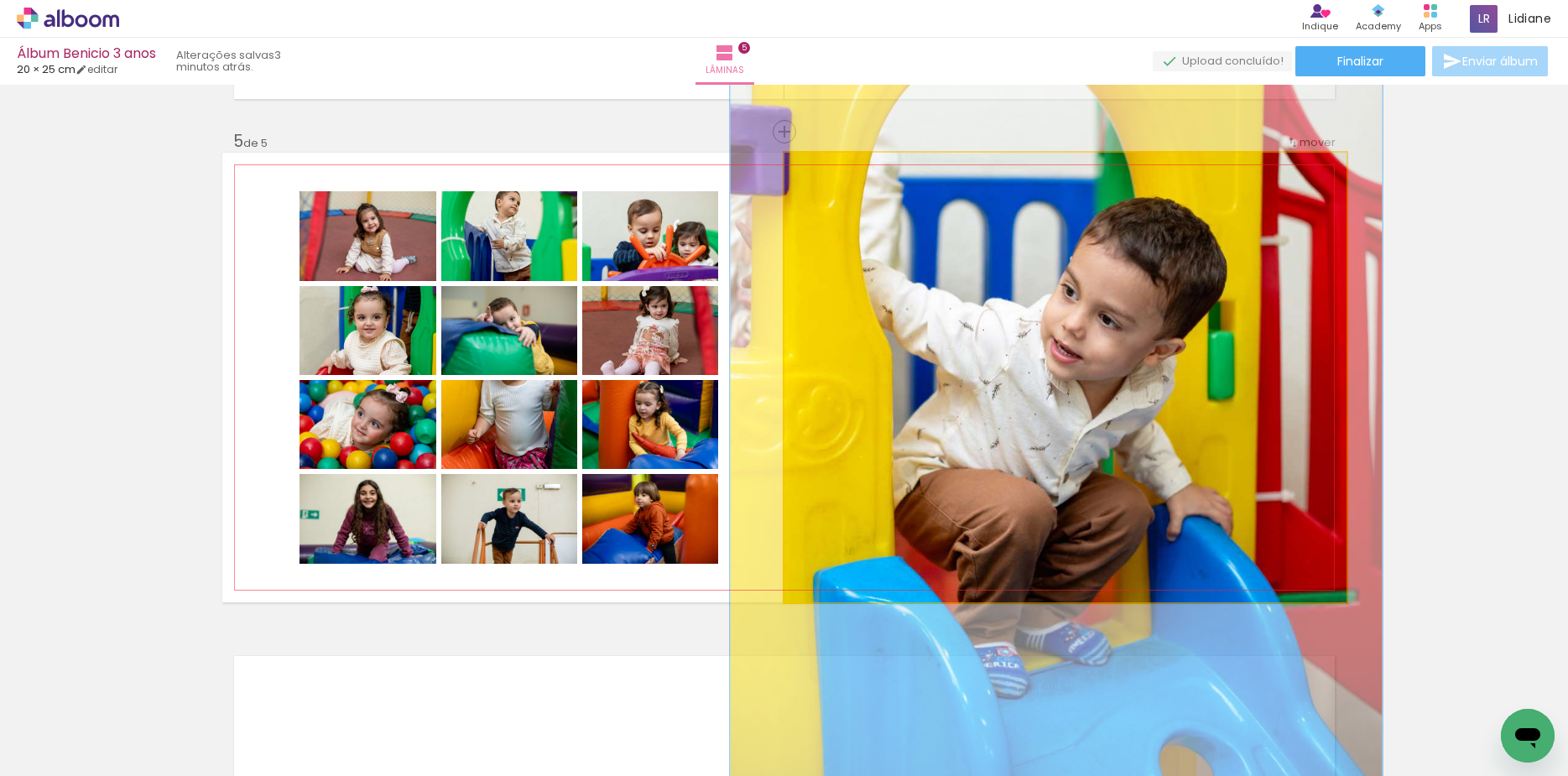
drag, startPoint x: 993, startPoint y: 350, endPoint x: 984, endPoint y: 327, distance: 24.7
